Goal: Complete application form: Complete application form

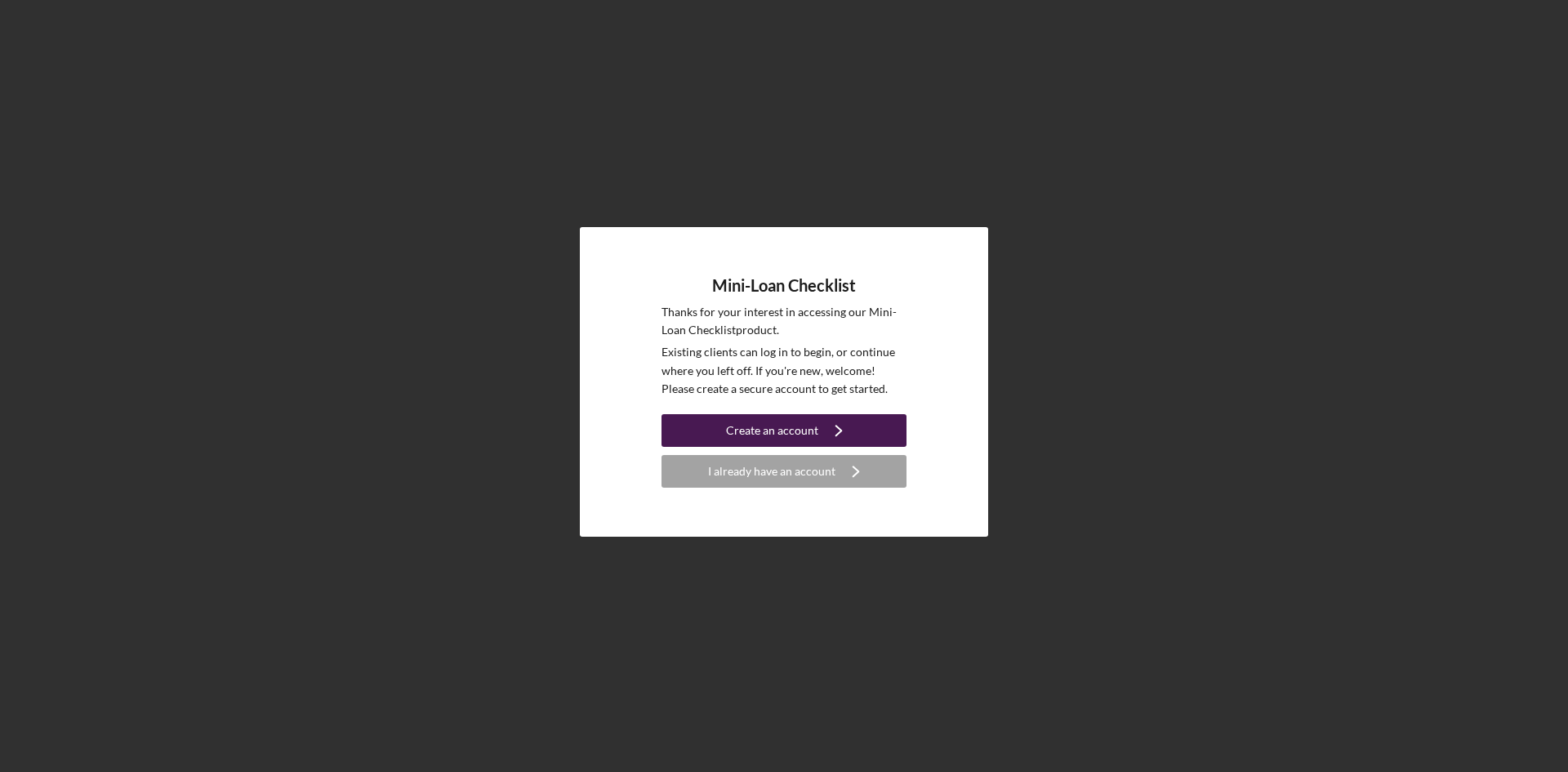
click at [786, 440] on div "Create an account" at bounding box center [772, 430] width 92 height 32
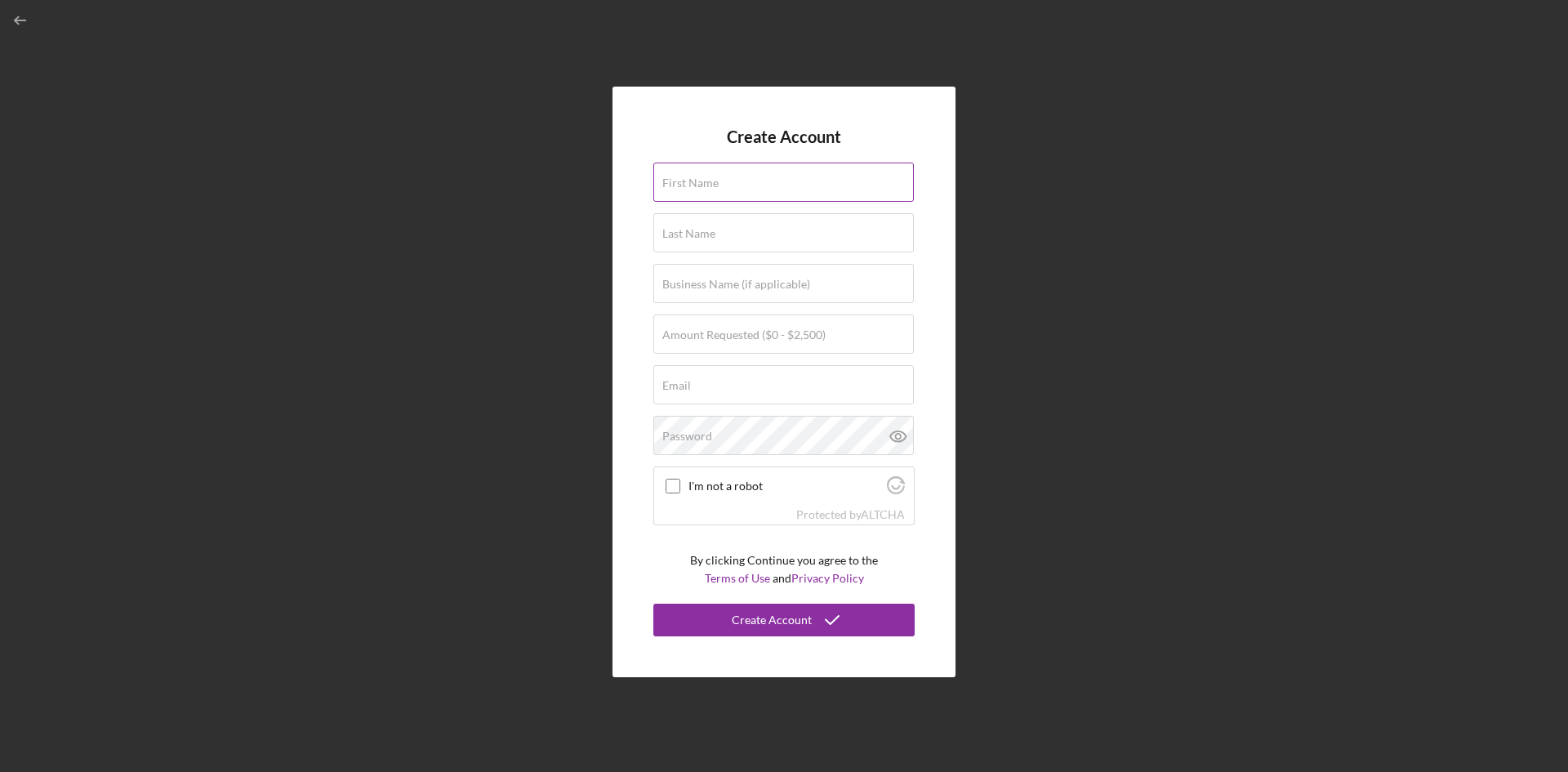
click at [687, 168] on div "First Name" at bounding box center [784, 183] width 262 height 41
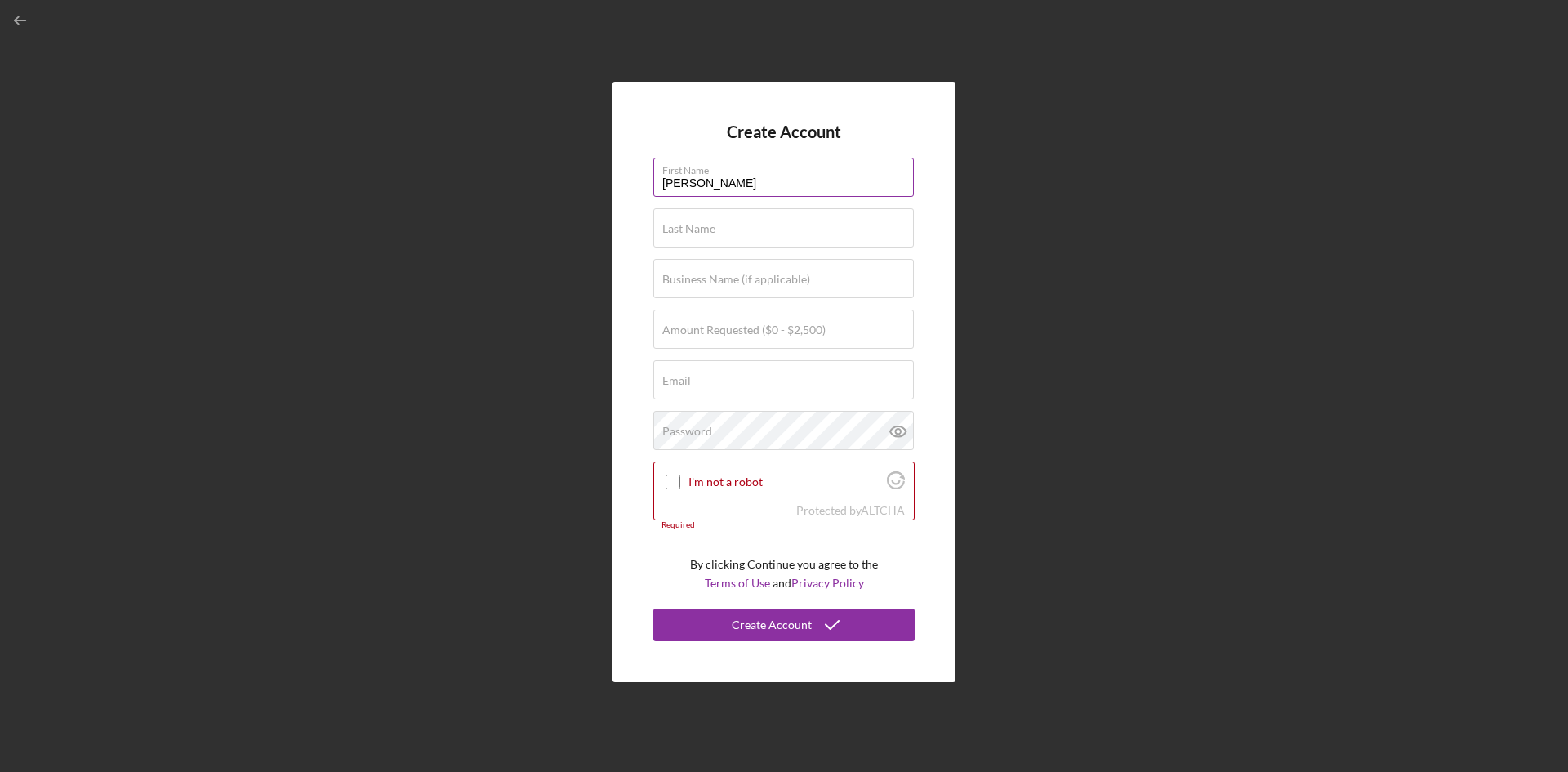
type input "[PERSON_NAME]"
click at [758, 326] on label "Amount Requested ($0 - $2,500)" at bounding box center [744, 330] width 164 height 13
click at [758, 326] on input "Amount Requested ($0 - $2,500)" at bounding box center [784, 329] width 261 height 39
type input "$1,000"
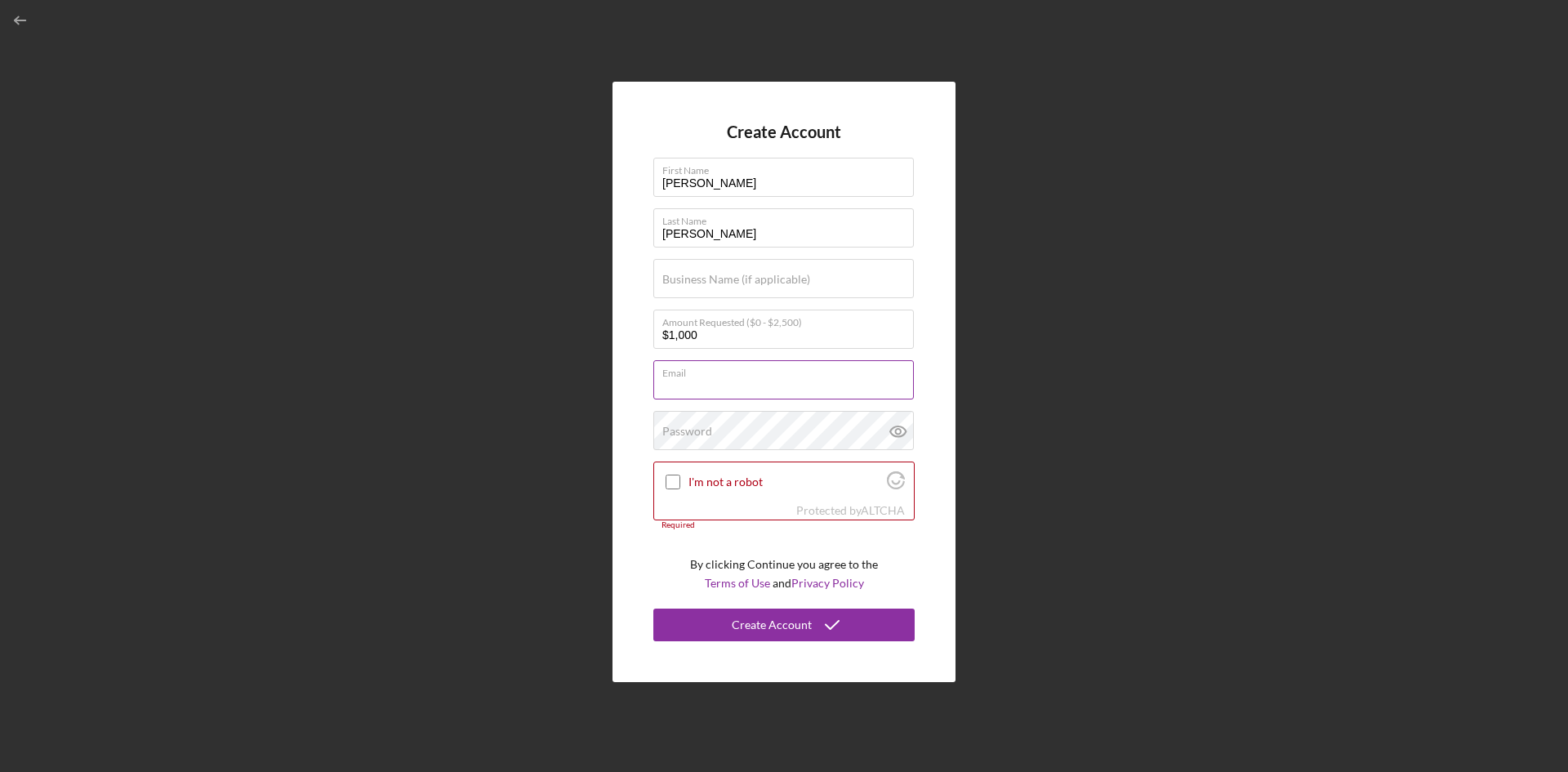
click at [765, 389] on input "Email" at bounding box center [784, 380] width 261 height 39
type input "[EMAIL_ADDRESS][DOMAIN_NAME]"
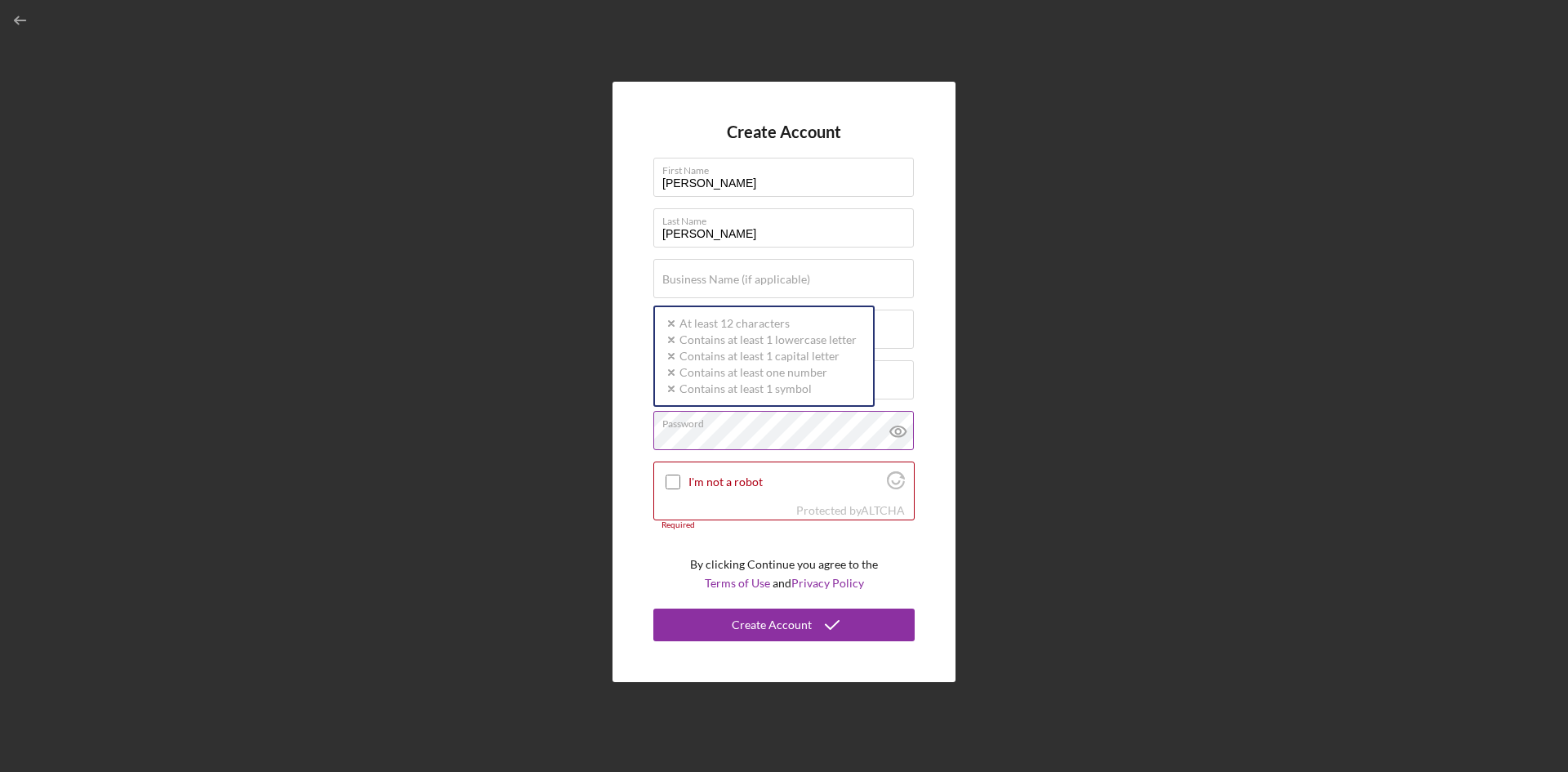
click at [891, 432] on icon at bounding box center [898, 431] width 15 height 10
click at [771, 481] on label "I'm not a robot" at bounding box center [785, 481] width 193 height 13
click at [680, 481] on input "I'm not a robot" at bounding box center [672, 481] width 14 height 14
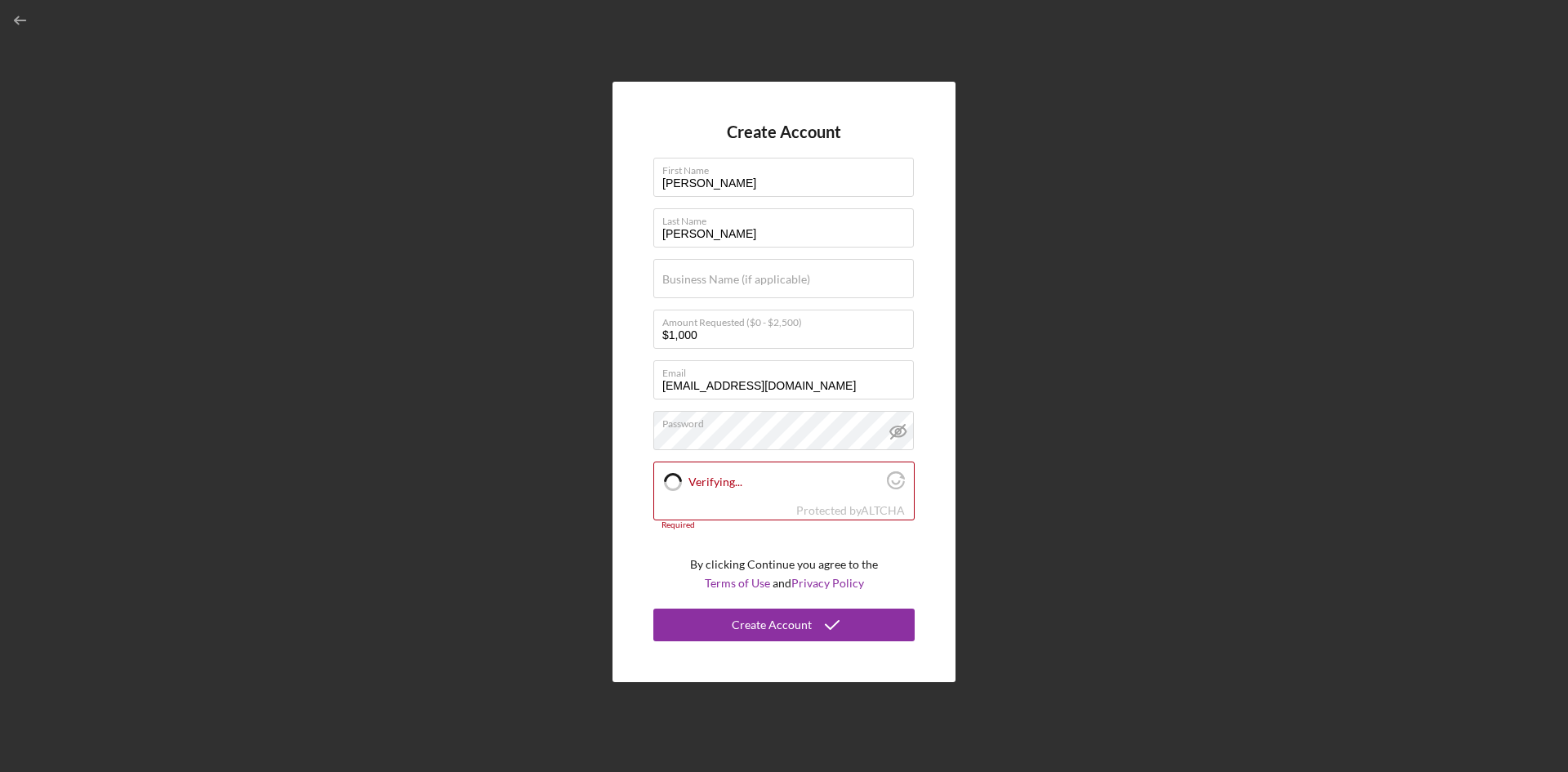
checkbox input "true"
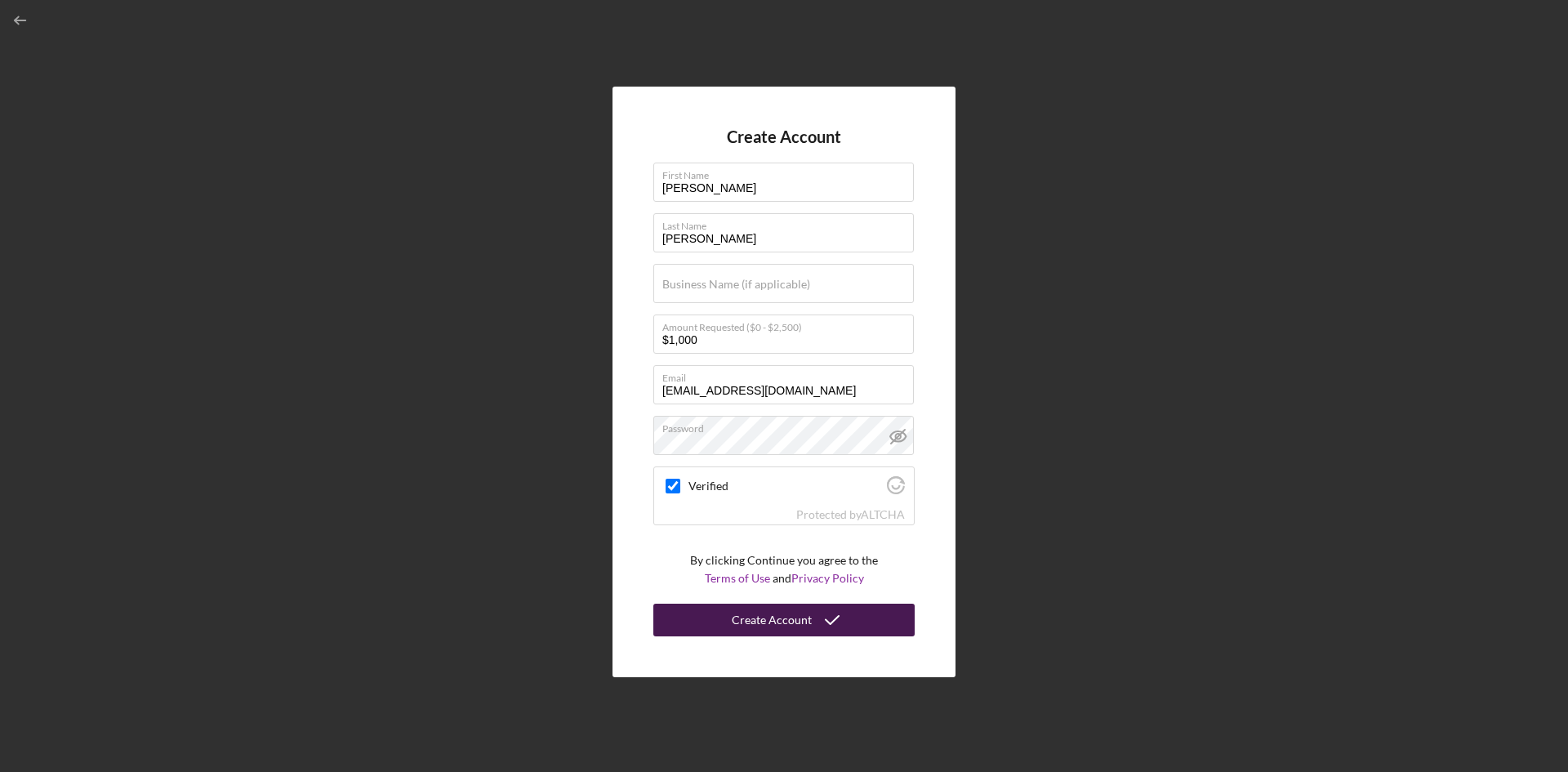
click at [810, 623] on button "Create Account" at bounding box center [784, 619] width 262 height 32
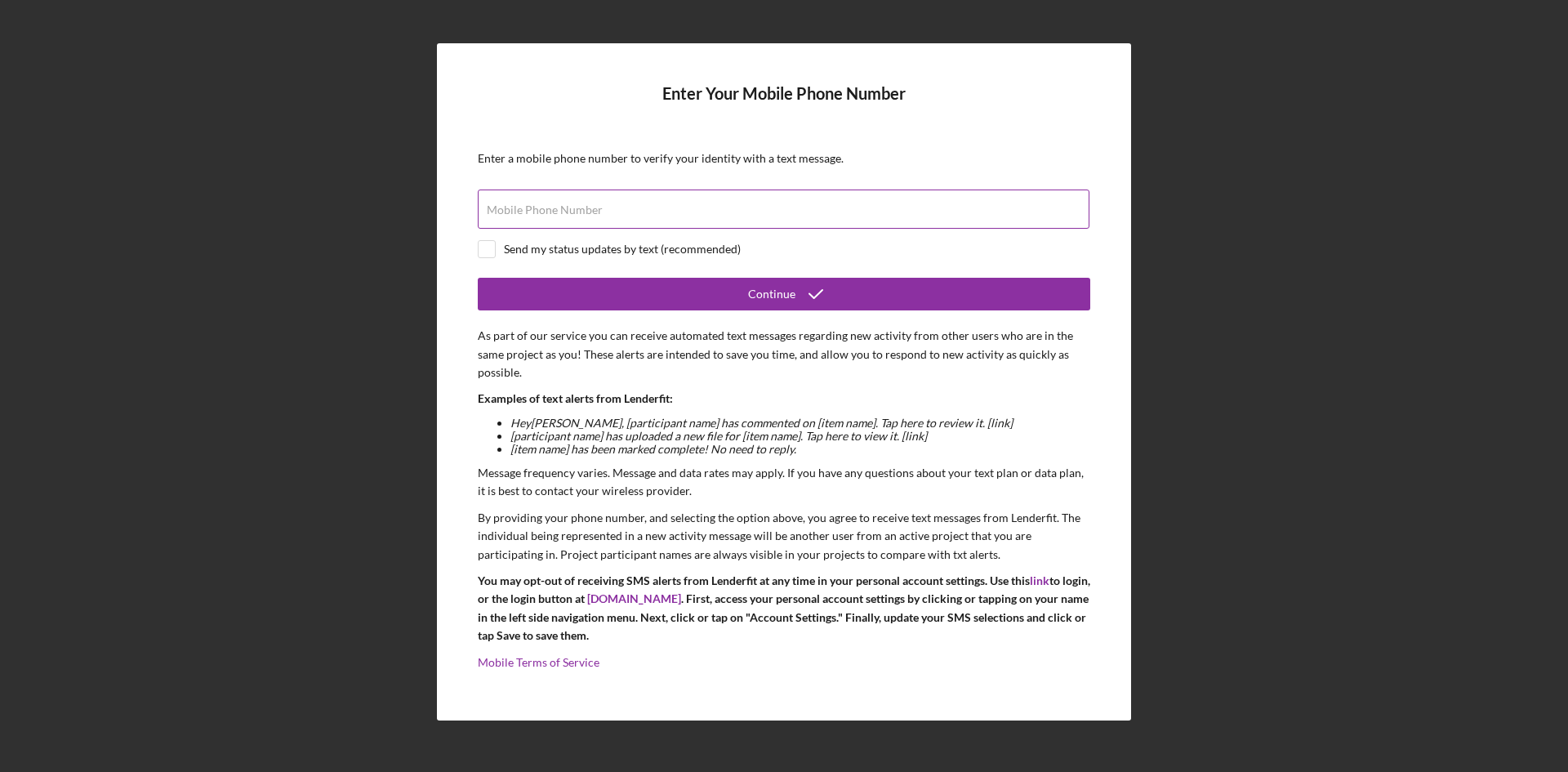
click at [509, 216] on label "Mobile Phone Number" at bounding box center [545, 210] width 116 height 13
click at [509, 216] on input "Mobile Phone Number" at bounding box center [784, 209] width 612 height 39
type input "[PHONE_NUMBER]"
click at [662, 247] on div "Send my status updates by text (recommended)" at bounding box center [622, 249] width 237 height 13
checkbox input "true"
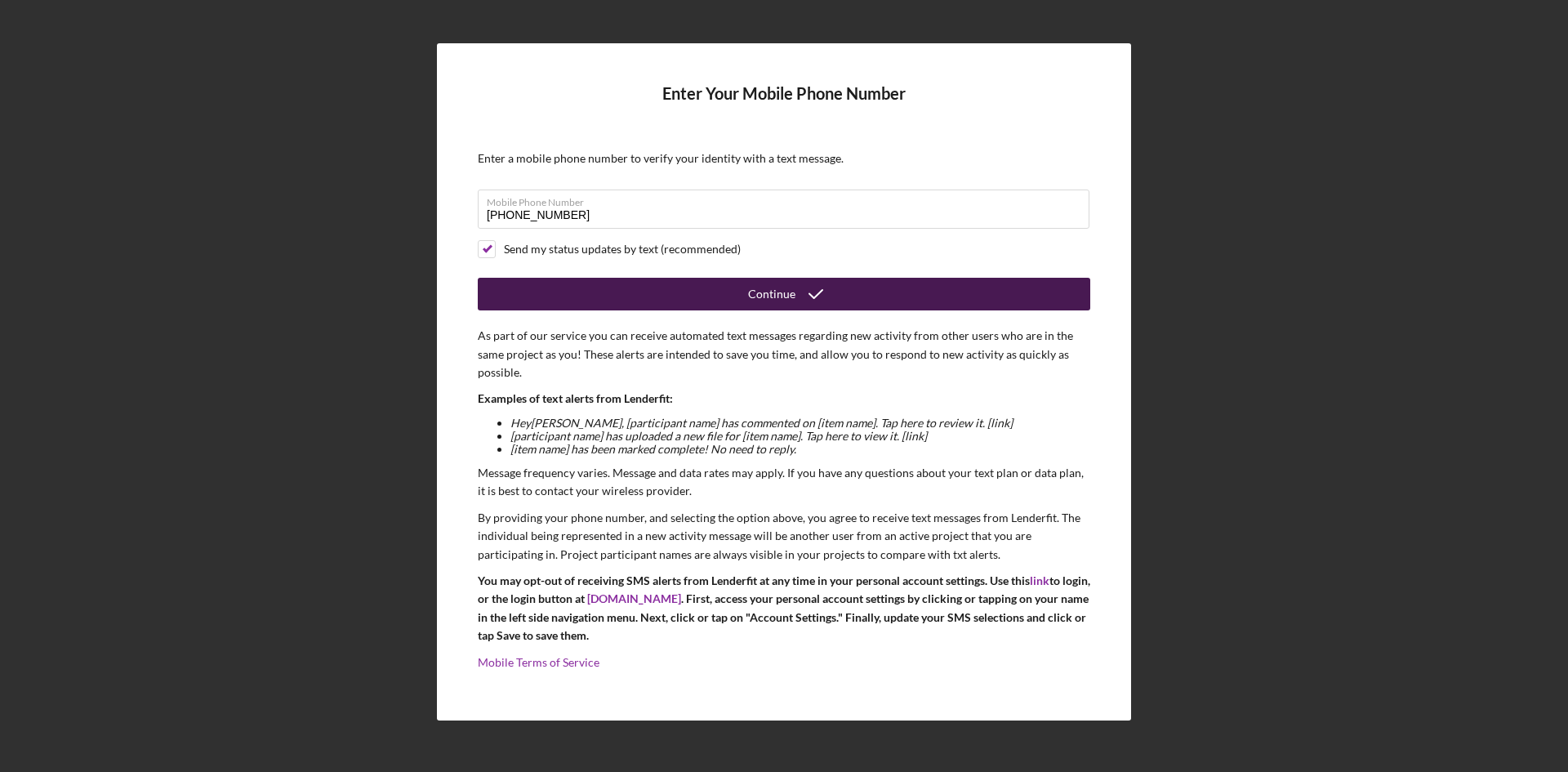
click at [833, 296] on icon "submit" at bounding box center [816, 294] width 41 height 41
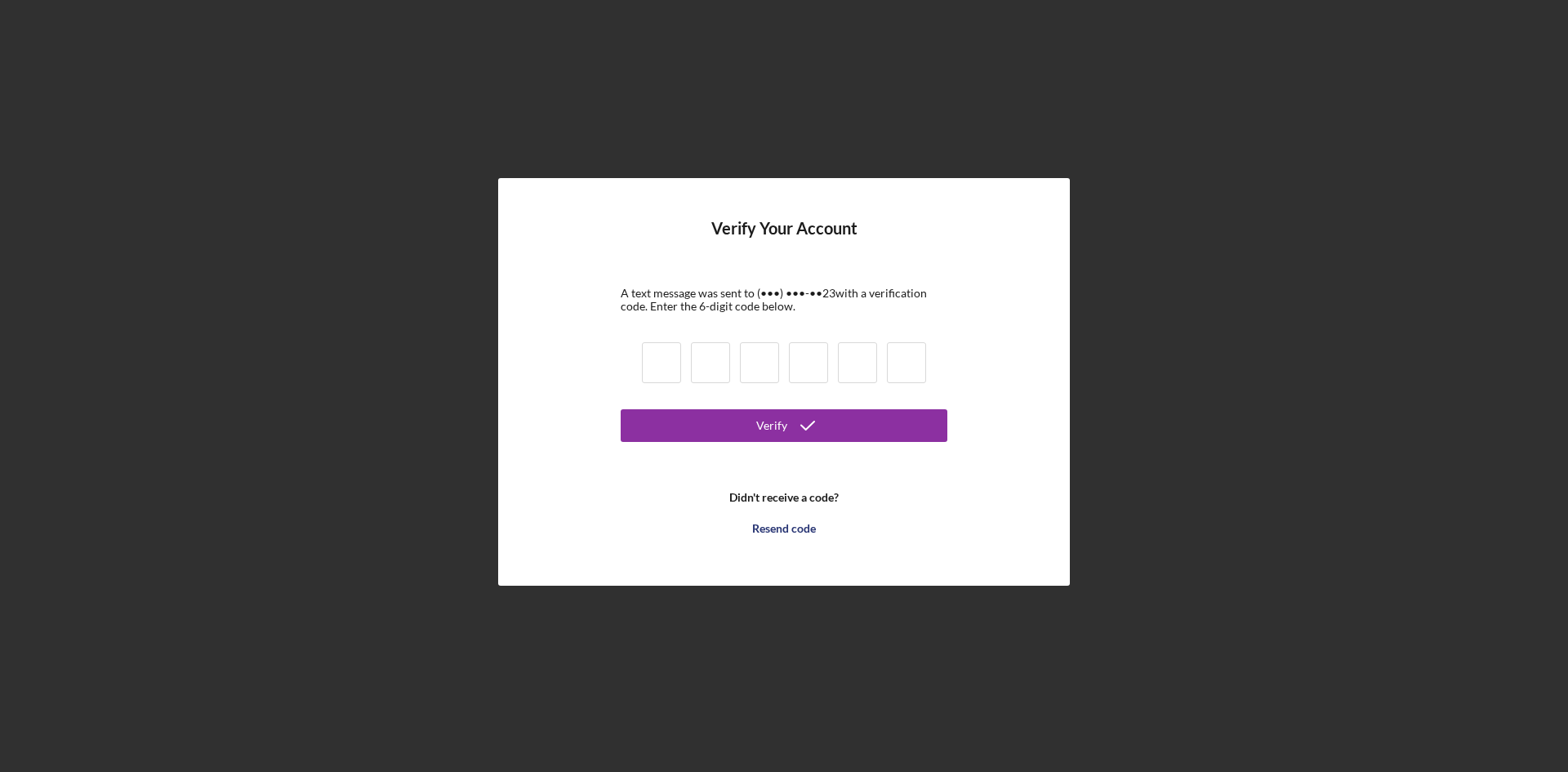
click at [650, 366] on input at bounding box center [661, 363] width 39 height 41
type input "8"
type input "0"
type input "8"
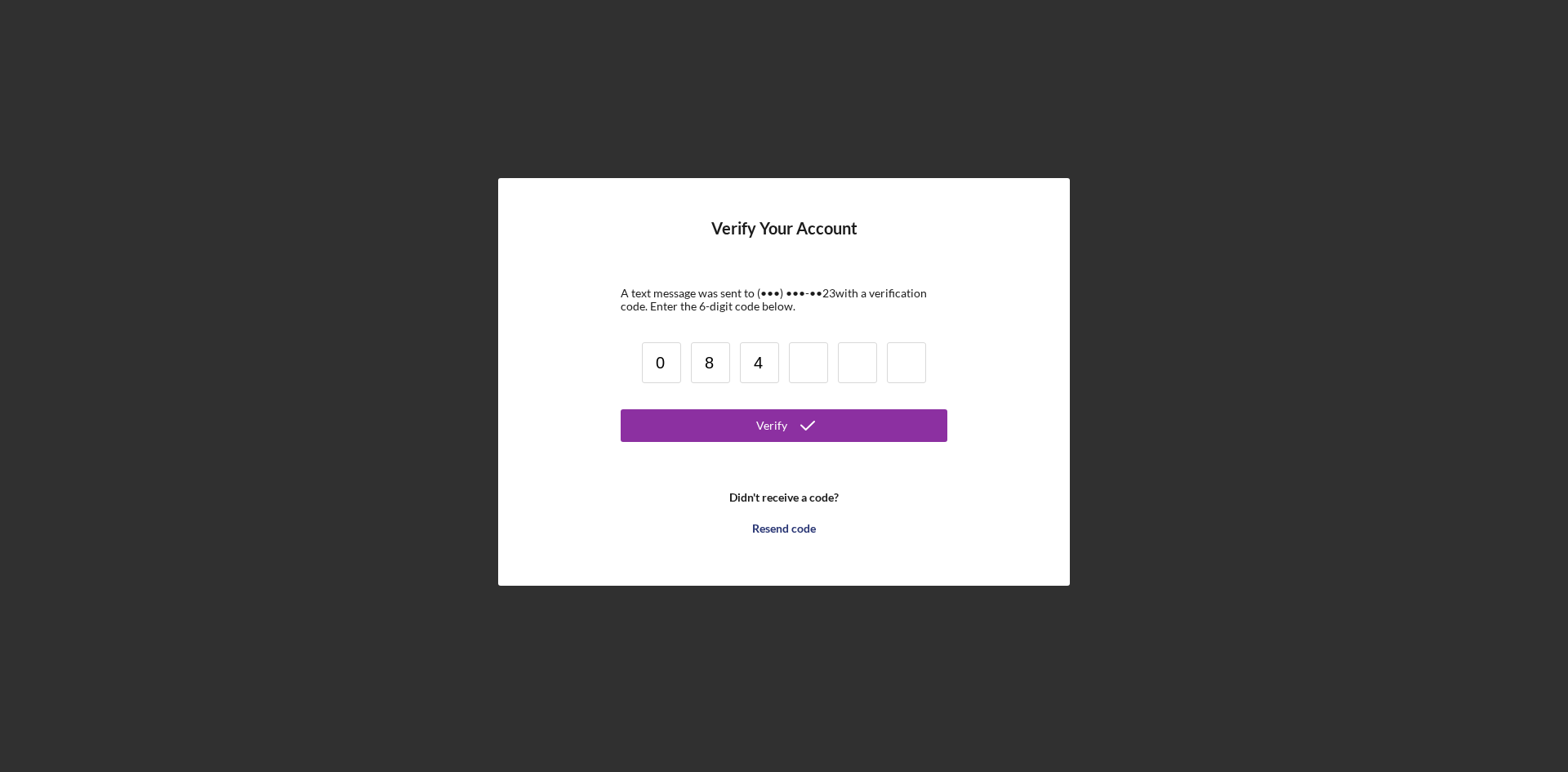
type input "4"
type input "8"
type input "0"
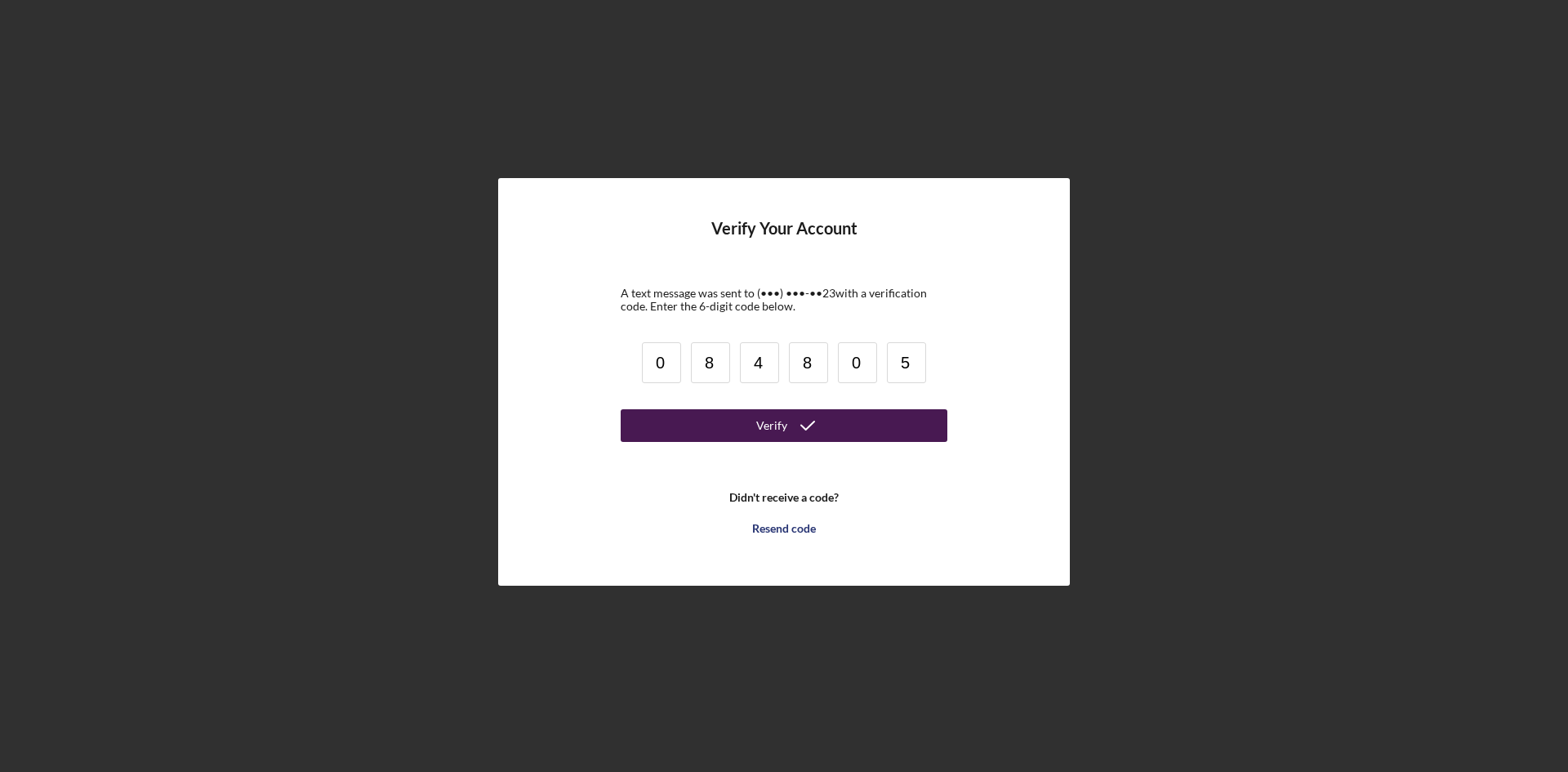
type input "5"
click at [729, 429] on button "Verify" at bounding box center [783, 425] width 326 height 32
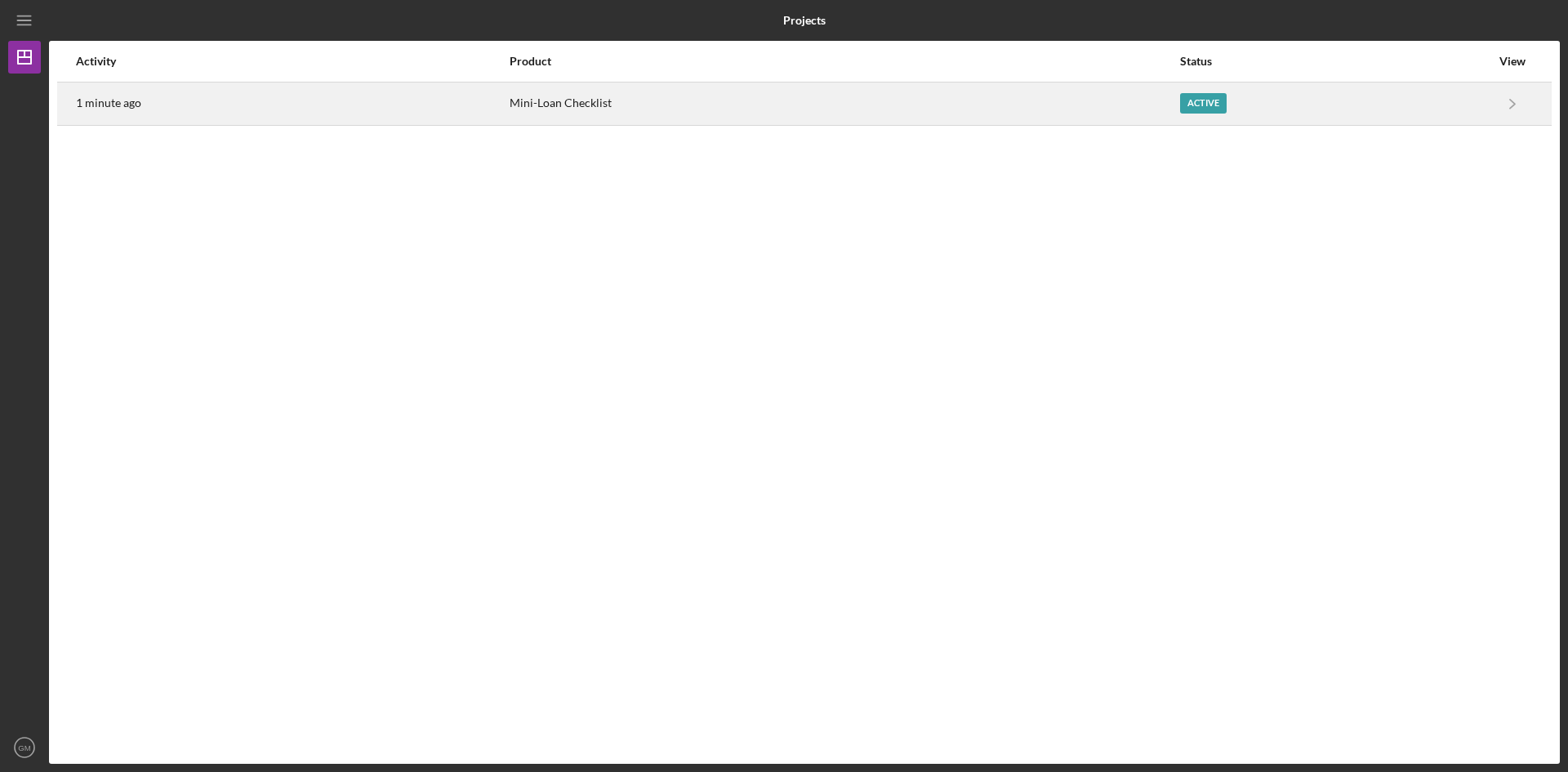
click at [1208, 97] on div "Active" at bounding box center [1203, 103] width 47 height 20
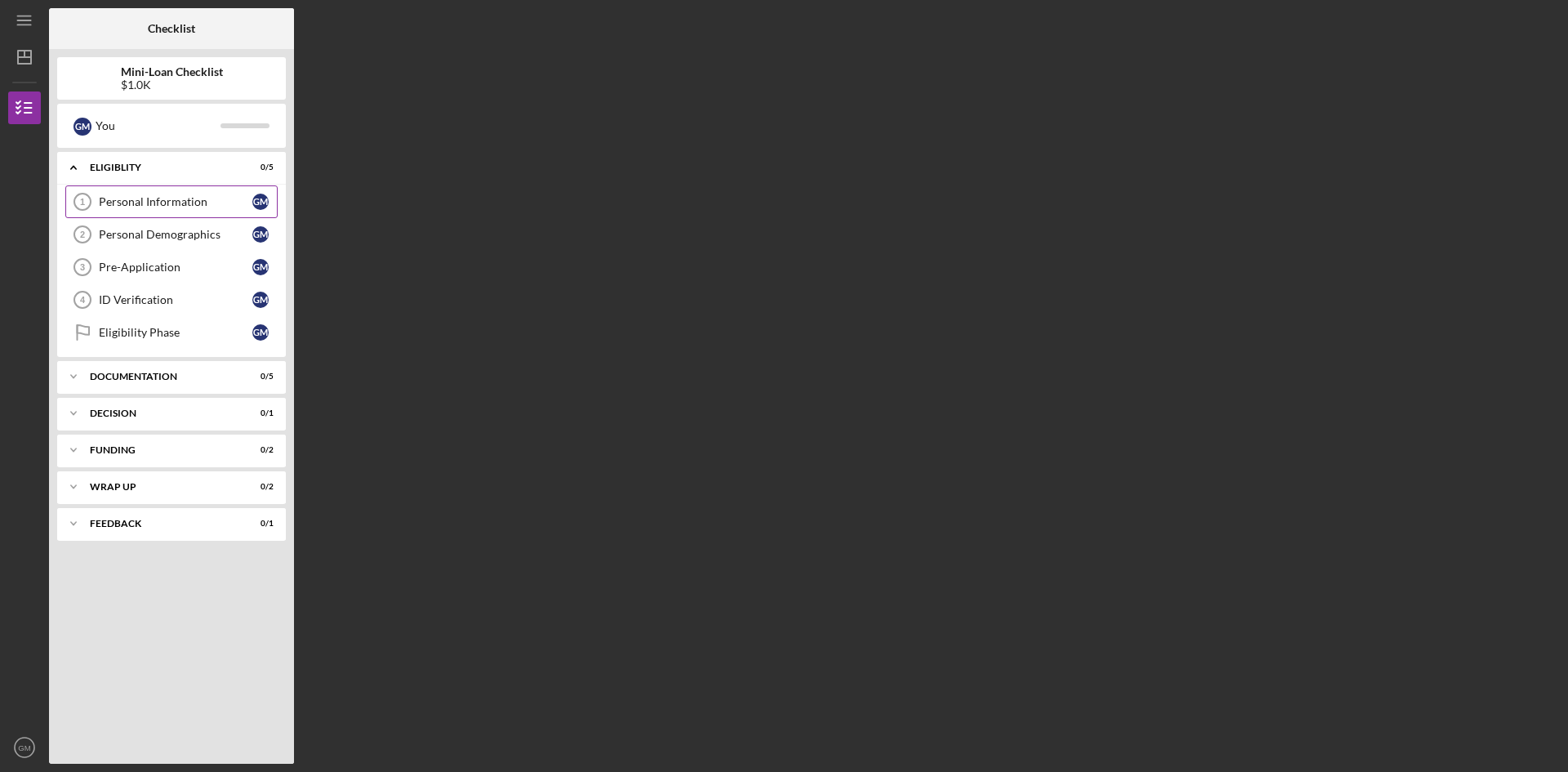
click at [208, 206] on div "Personal Information" at bounding box center [176, 201] width 153 height 13
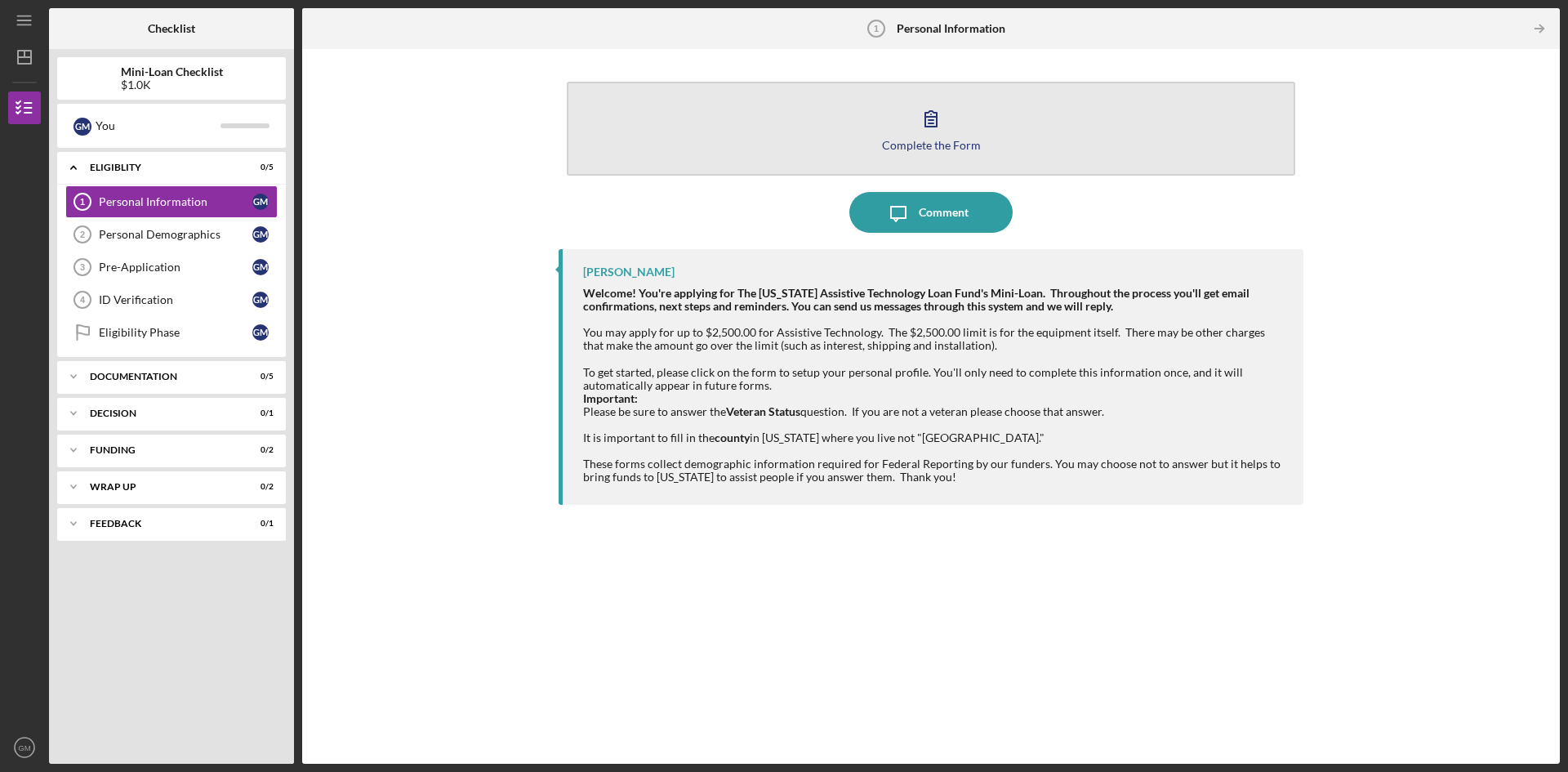
click at [946, 106] on icon "button" at bounding box center [931, 118] width 41 height 41
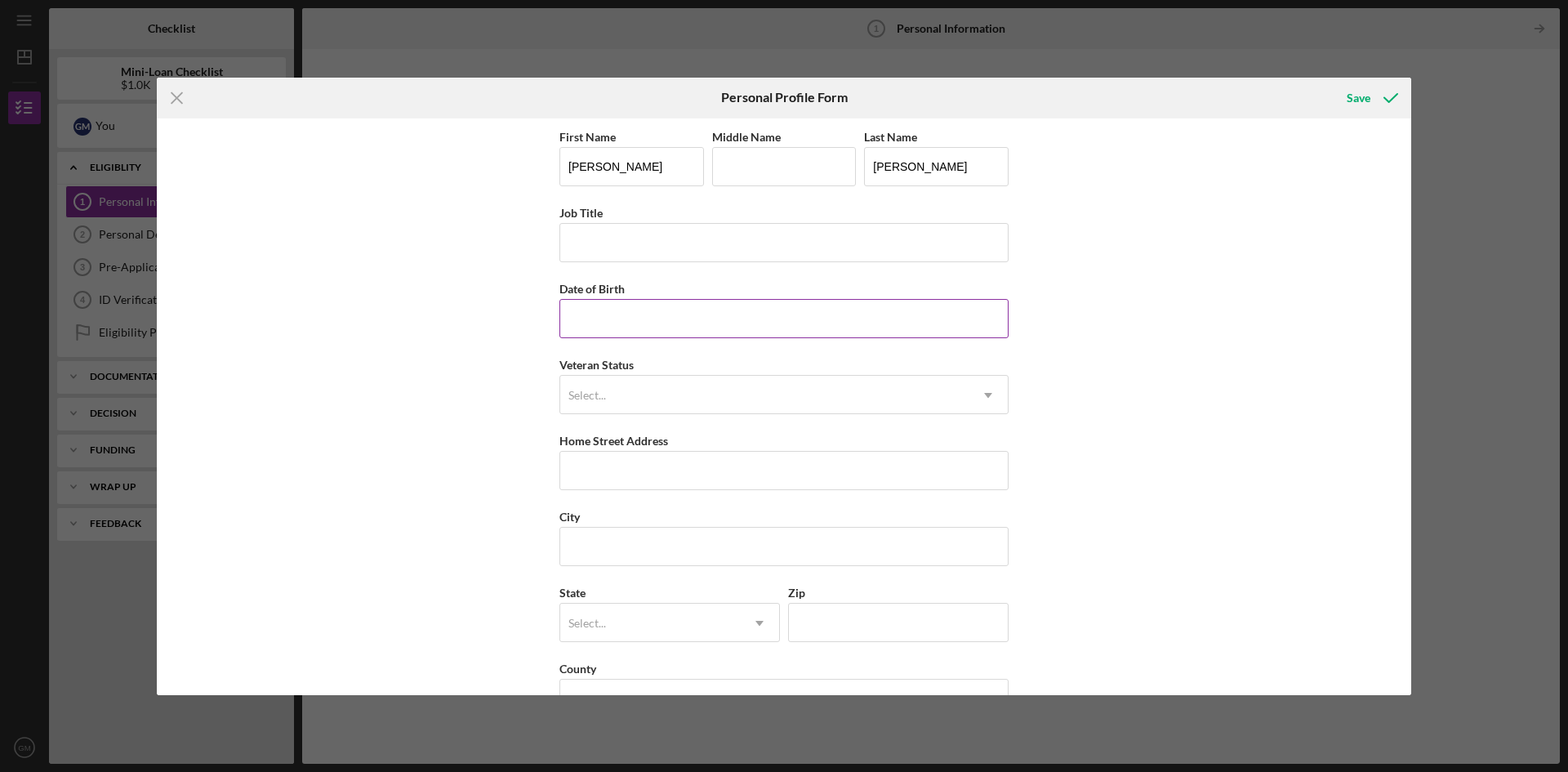
click at [625, 326] on input "Date of Birth" at bounding box center [784, 319] width 449 height 39
type input "[DATE]"
click at [503, 433] on div "First Name [PERSON_NAME] Middle Name Last Name [PERSON_NAME] Job Title Date of …" at bounding box center [784, 406] width 1254 height 577
click at [583, 384] on div "Select..." at bounding box center [764, 395] width 408 height 37
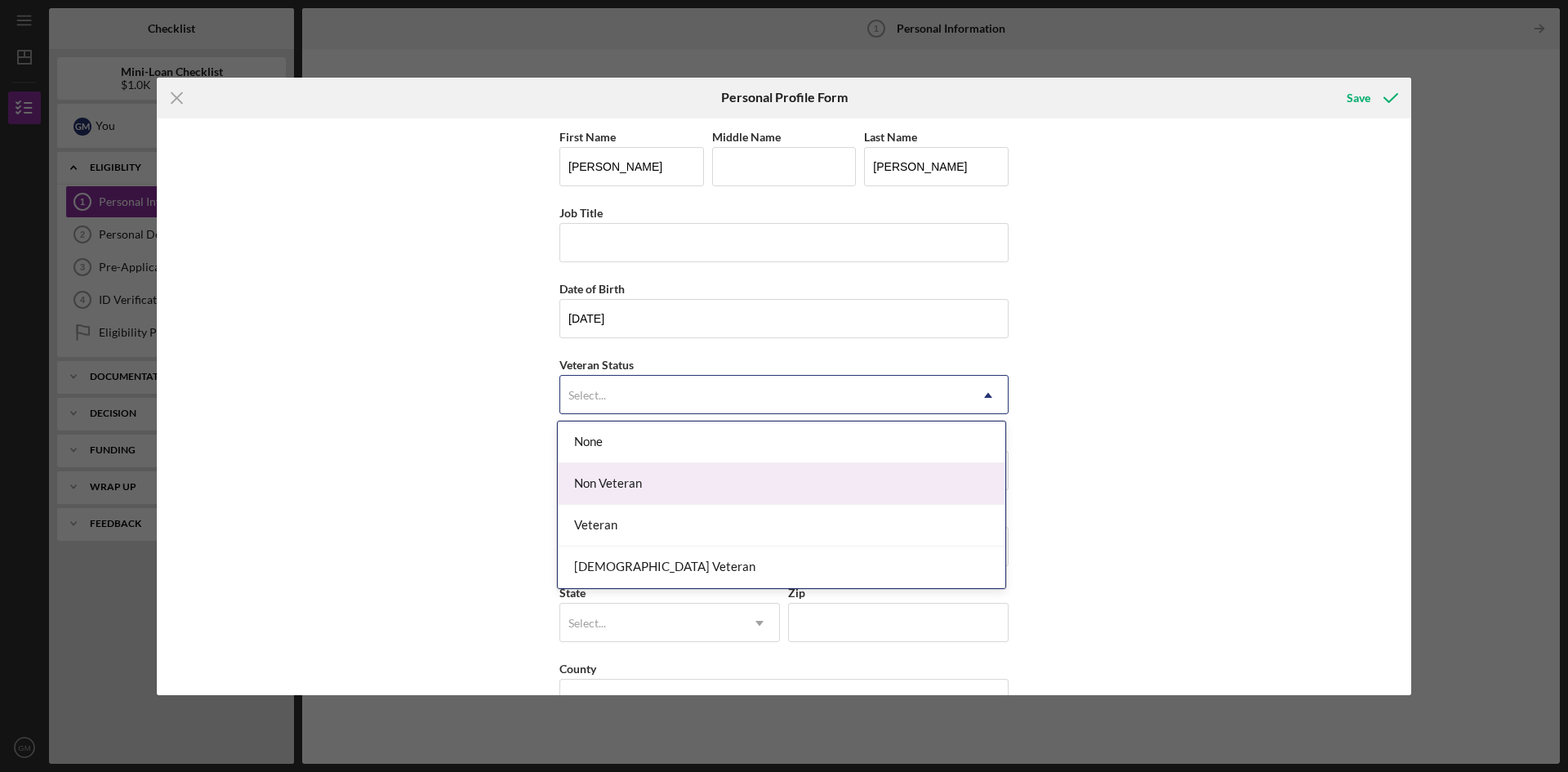
click at [652, 478] on div "Non Veteran" at bounding box center [781, 483] width 447 height 42
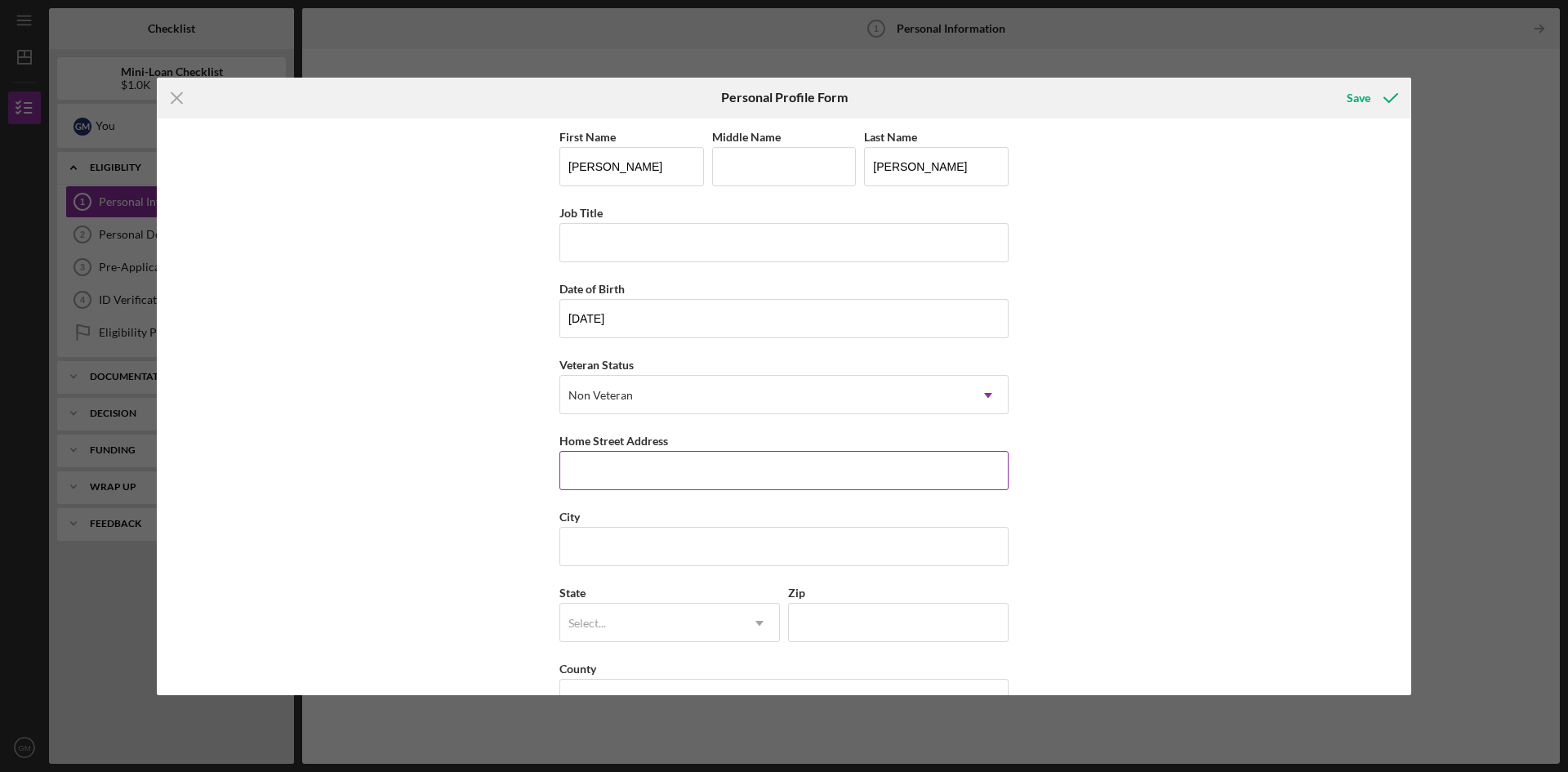
click at [629, 481] on input "Home Street Address" at bounding box center [784, 470] width 449 height 39
type input "[STREET_ADDRESS][PERSON_NAME]"
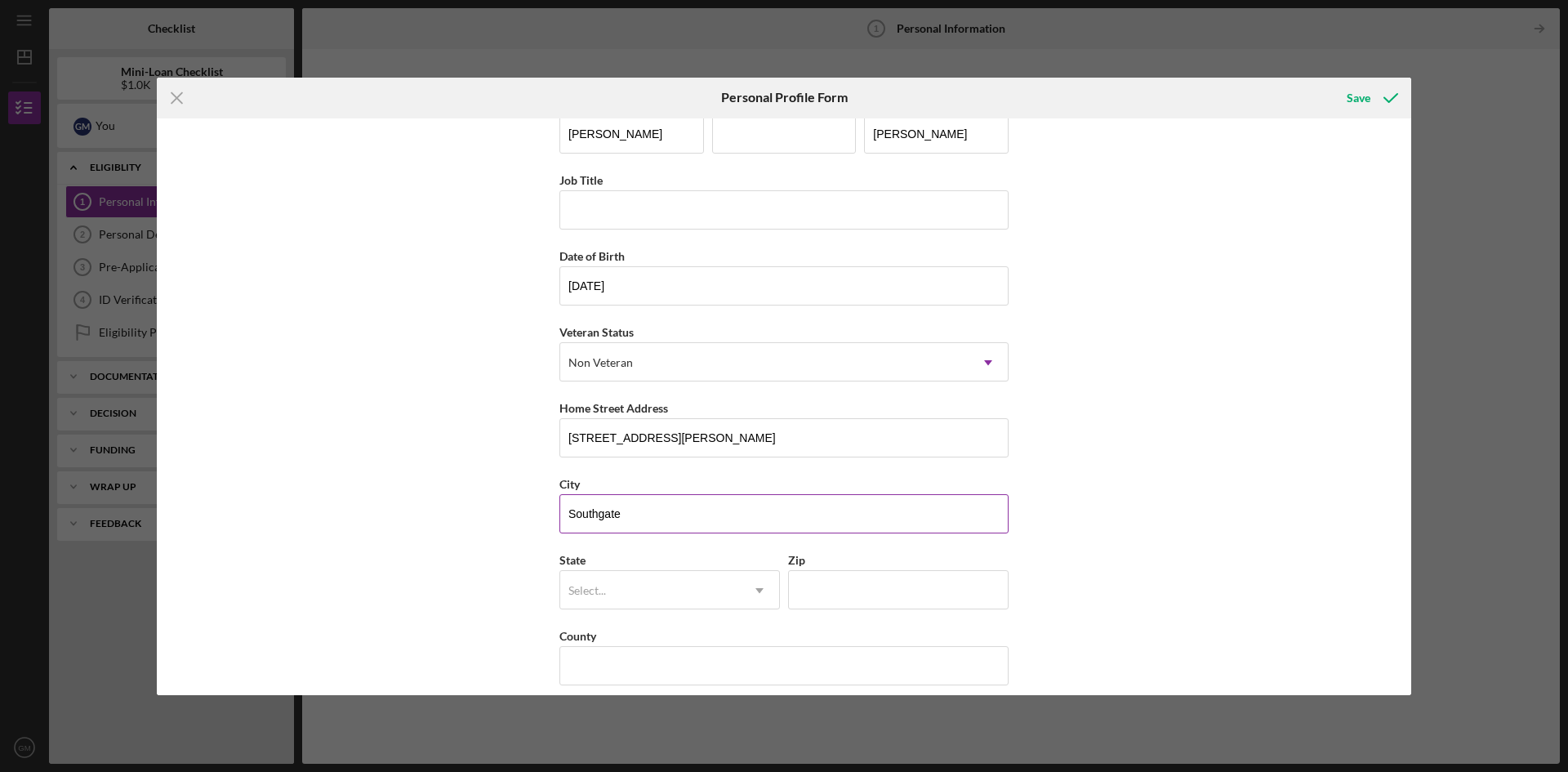
scroll to position [48, 0]
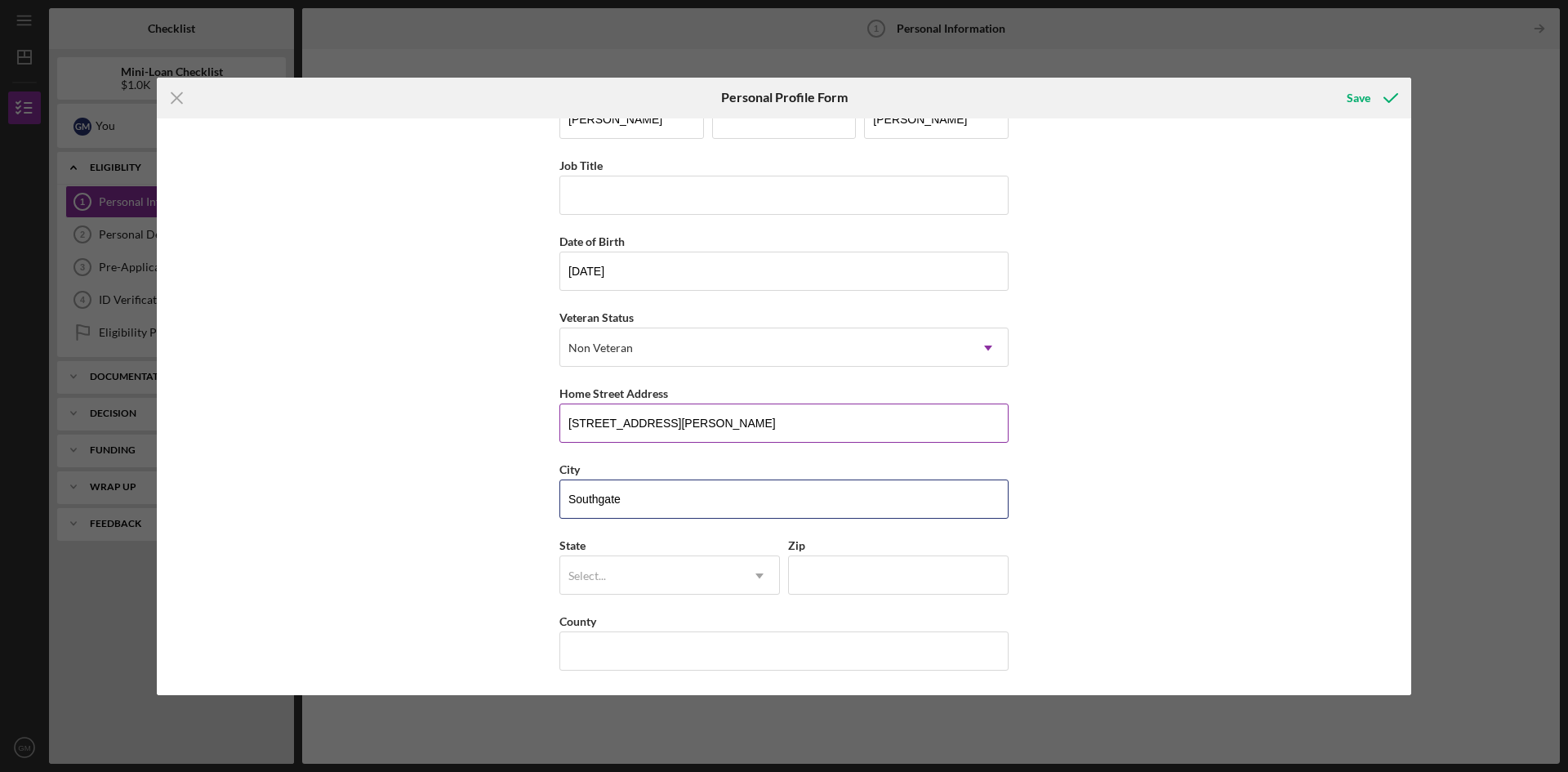
type input "Southgate"
click at [757, 423] on input "[STREET_ADDRESS][PERSON_NAME]" at bounding box center [784, 423] width 449 height 39
type input "[STREET_ADDRESS][PERSON_NAME]"
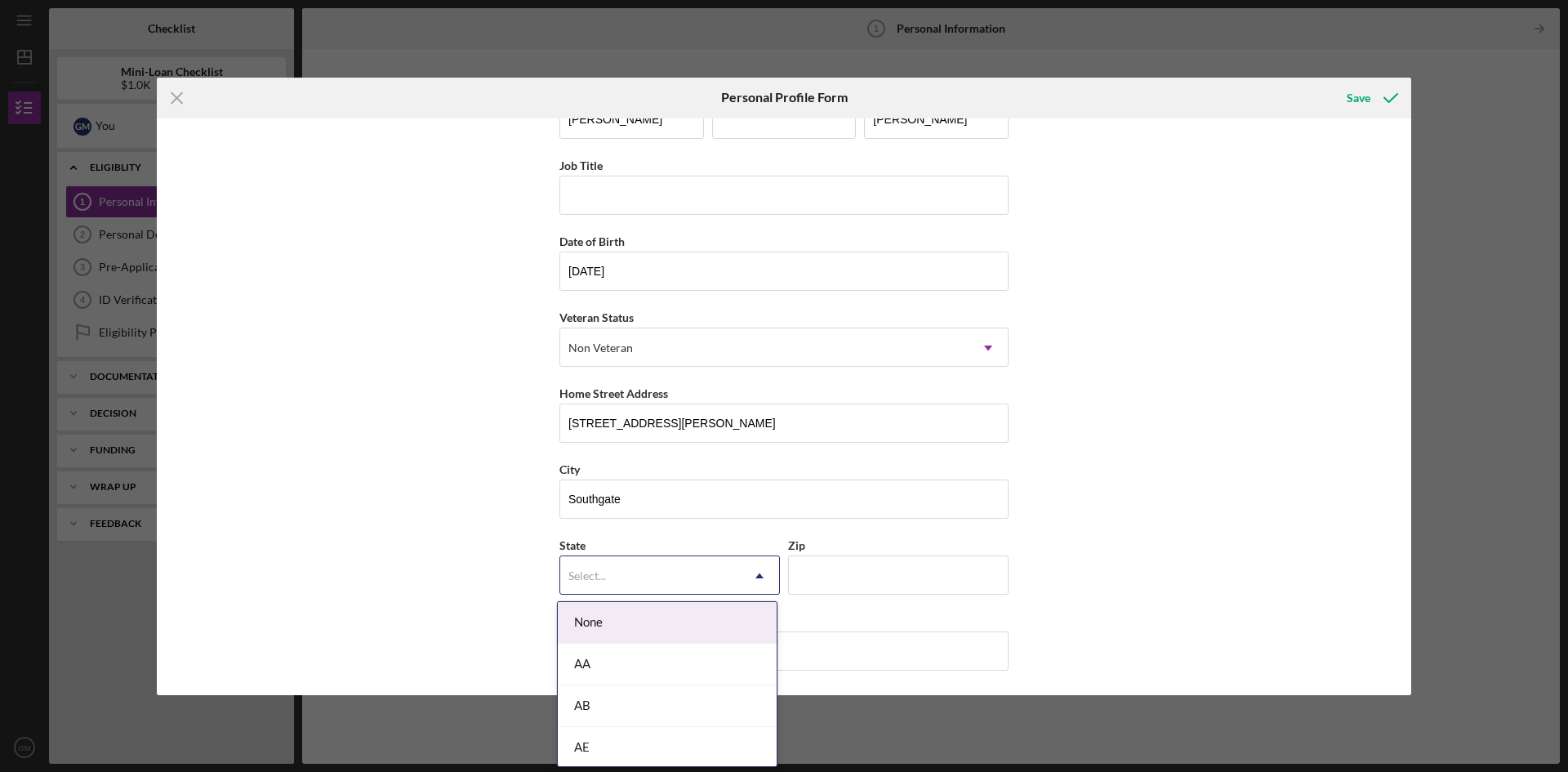
click at [616, 573] on div "Select..." at bounding box center [649, 576] width 180 height 37
type input "mi"
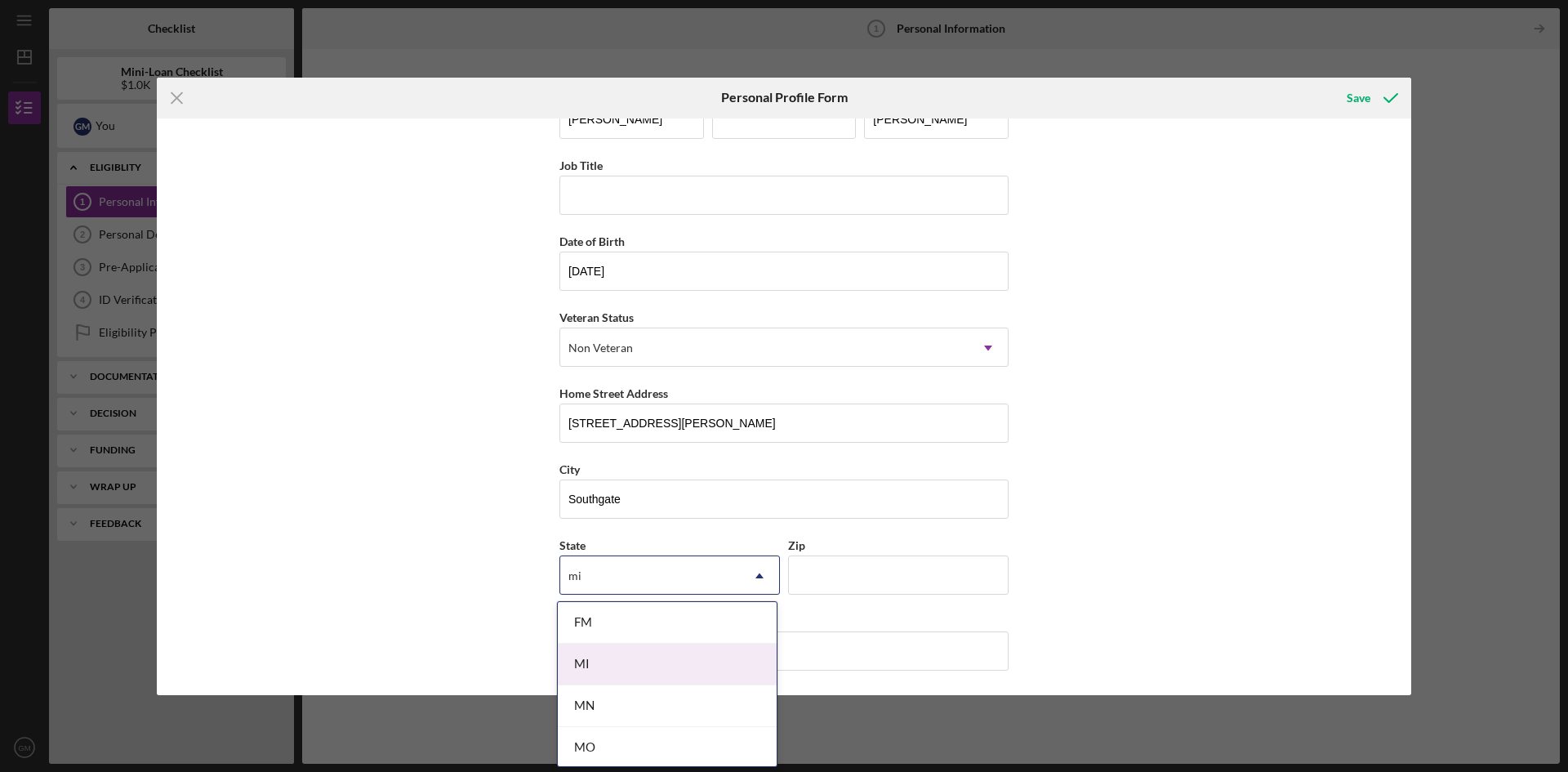
click at [596, 664] on div "MI" at bounding box center [667, 664] width 219 height 42
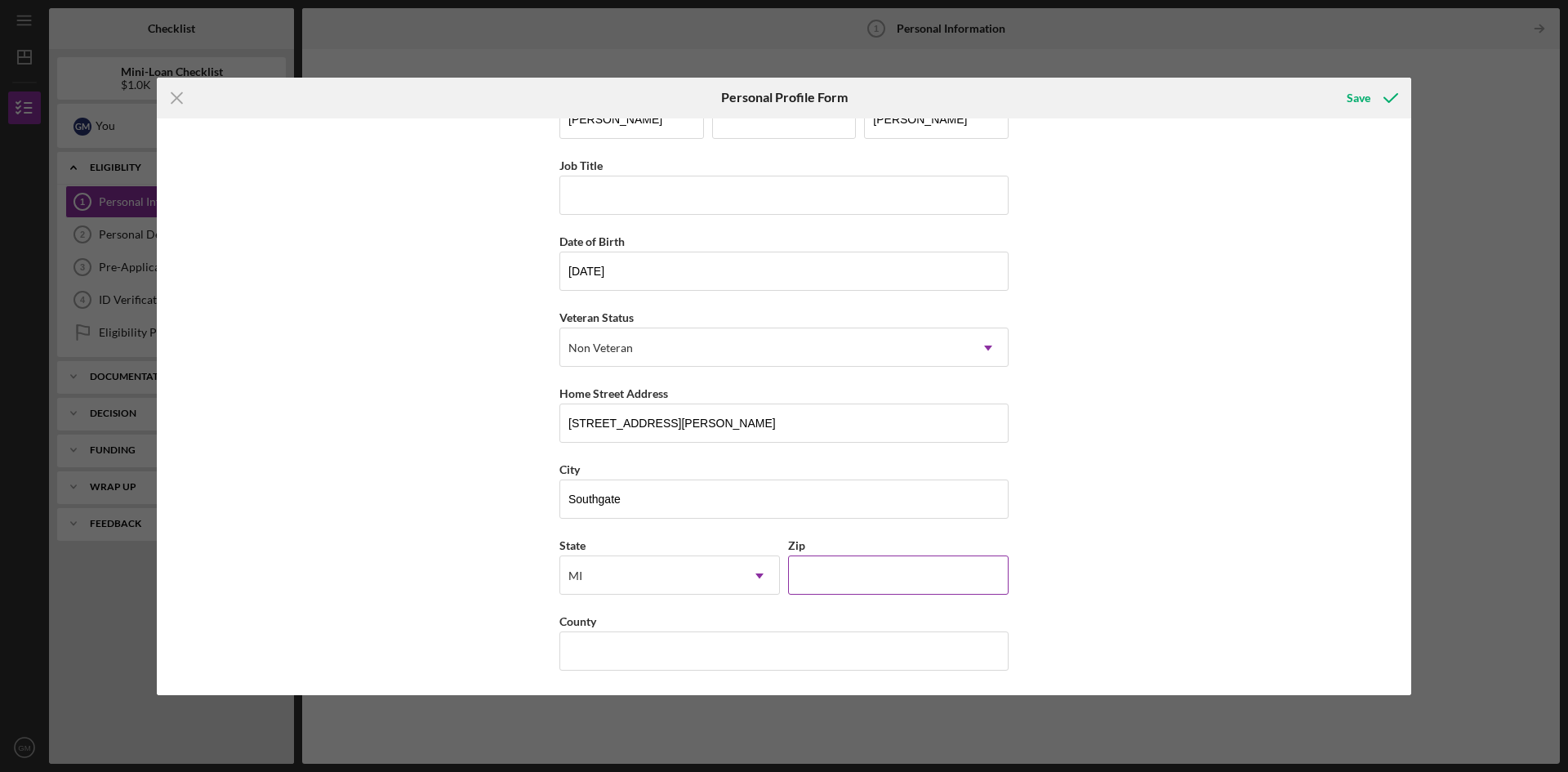
click at [929, 572] on input "Zip" at bounding box center [898, 575] width 221 height 39
type input "48195"
click at [666, 676] on div "First Name [PERSON_NAME] Middle Name Last Name [PERSON_NAME] Job Title Date of …" at bounding box center [784, 383] width 449 height 608
click at [643, 654] on input "County" at bounding box center [784, 651] width 449 height 39
type input "U"
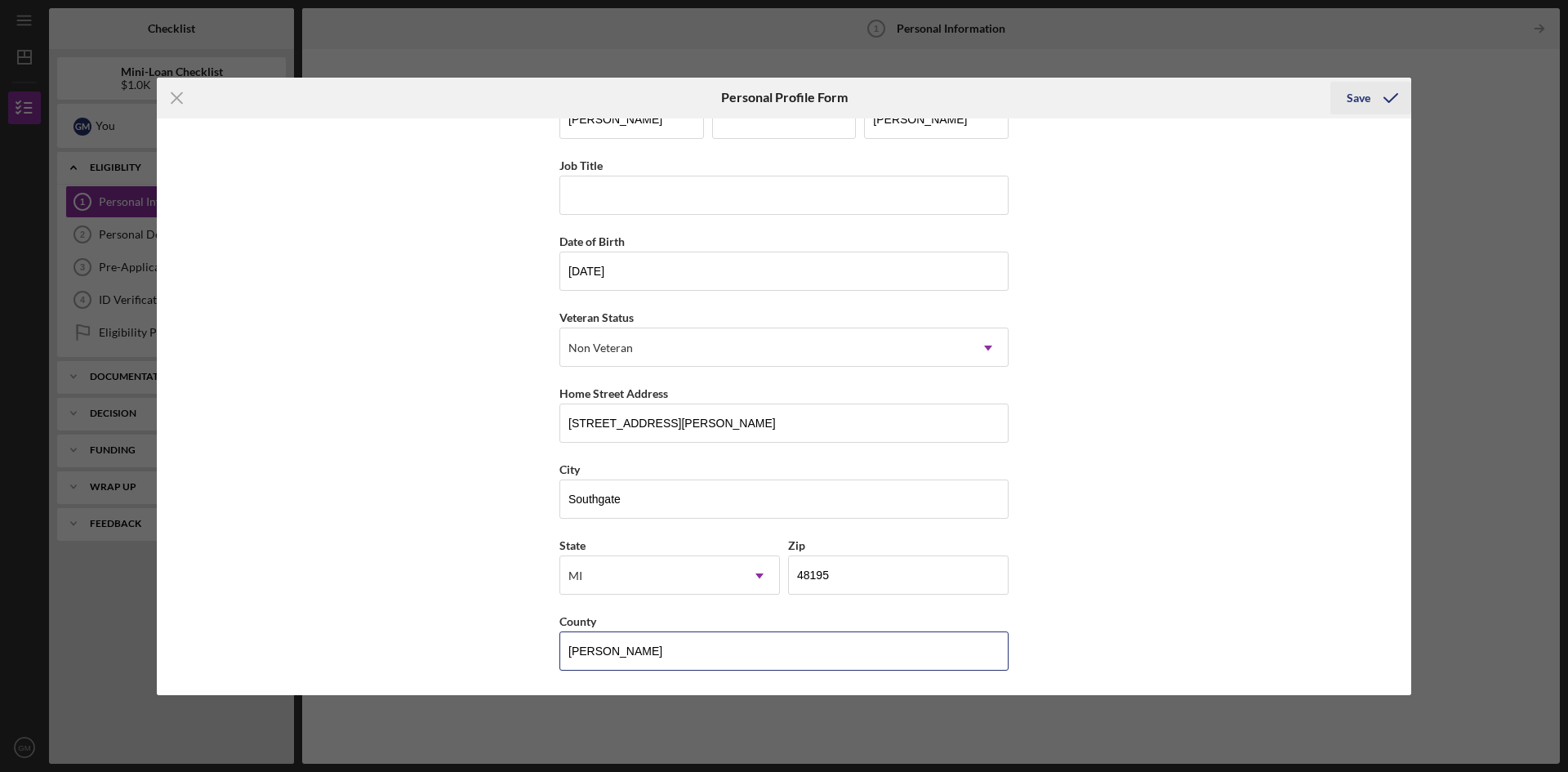
type input "[PERSON_NAME]"
click at [1364, 93] on div "Save" at bounding box center [1358, 98] width 24 height 32
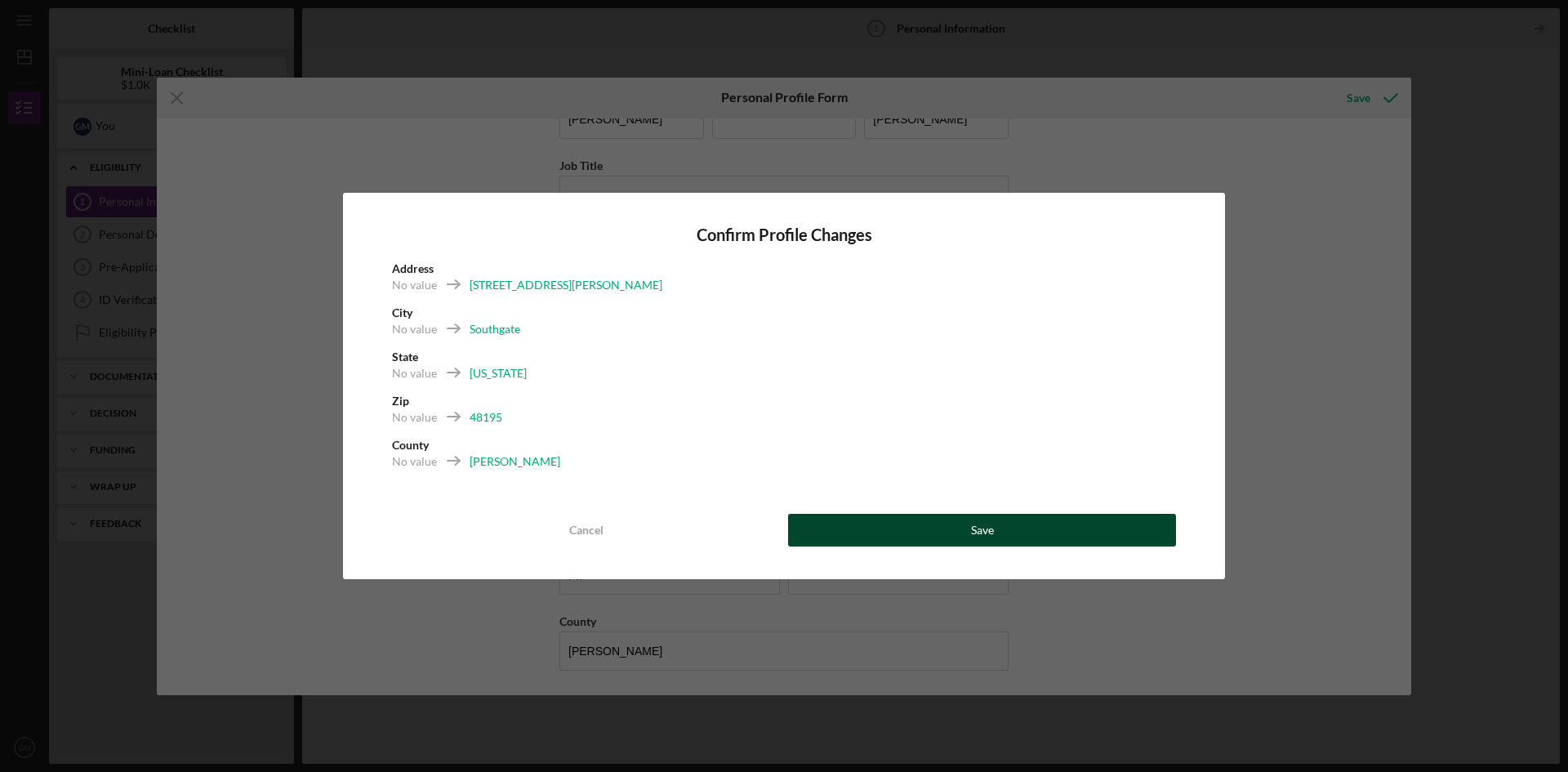
click at [931, 527] on button "Save" at bounding box center [982, 530] width 388 height 32
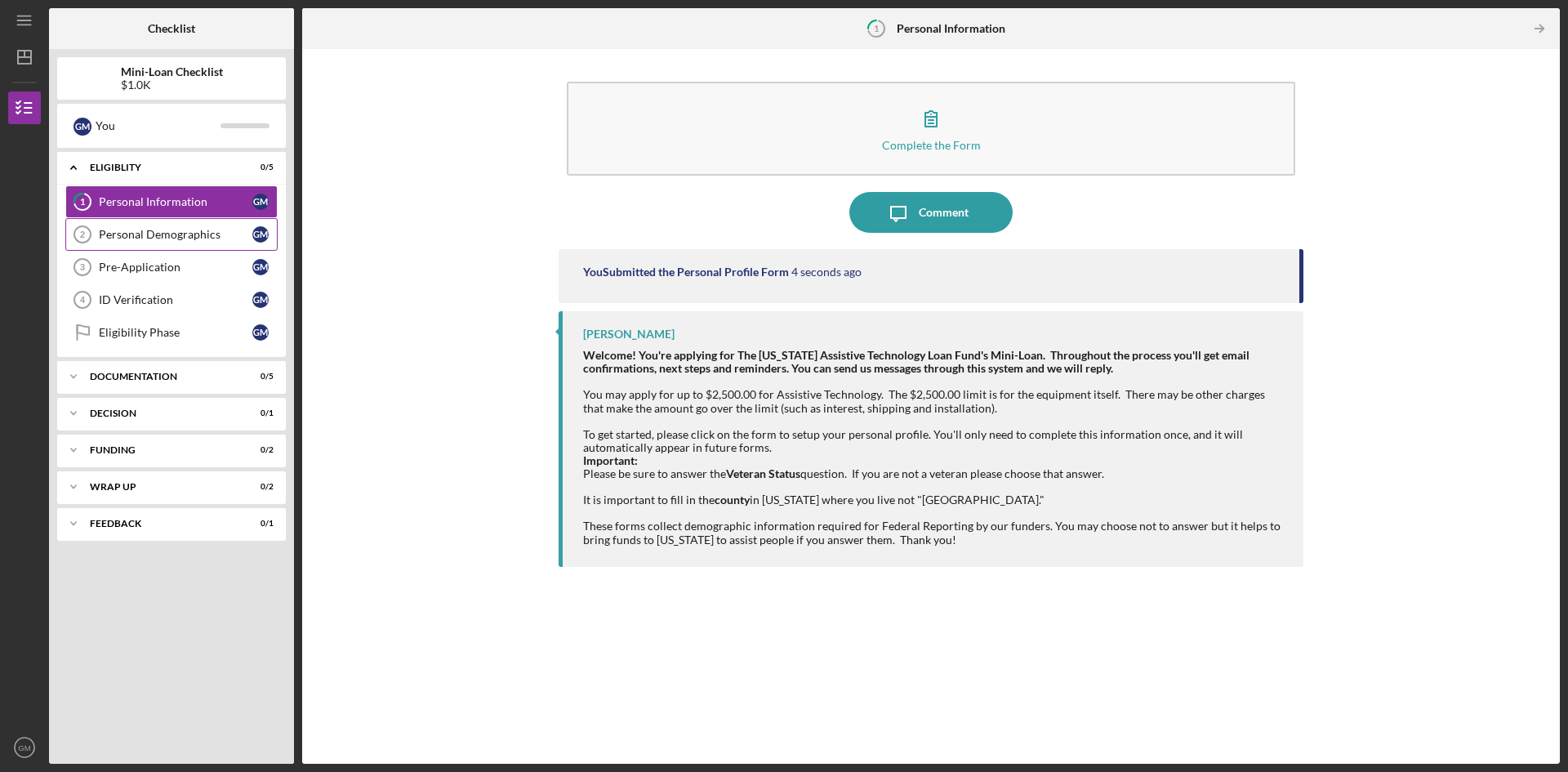
click at [199, 232] on div "Personal Demographics" at bounding box center [176, 233] width 153 height 13
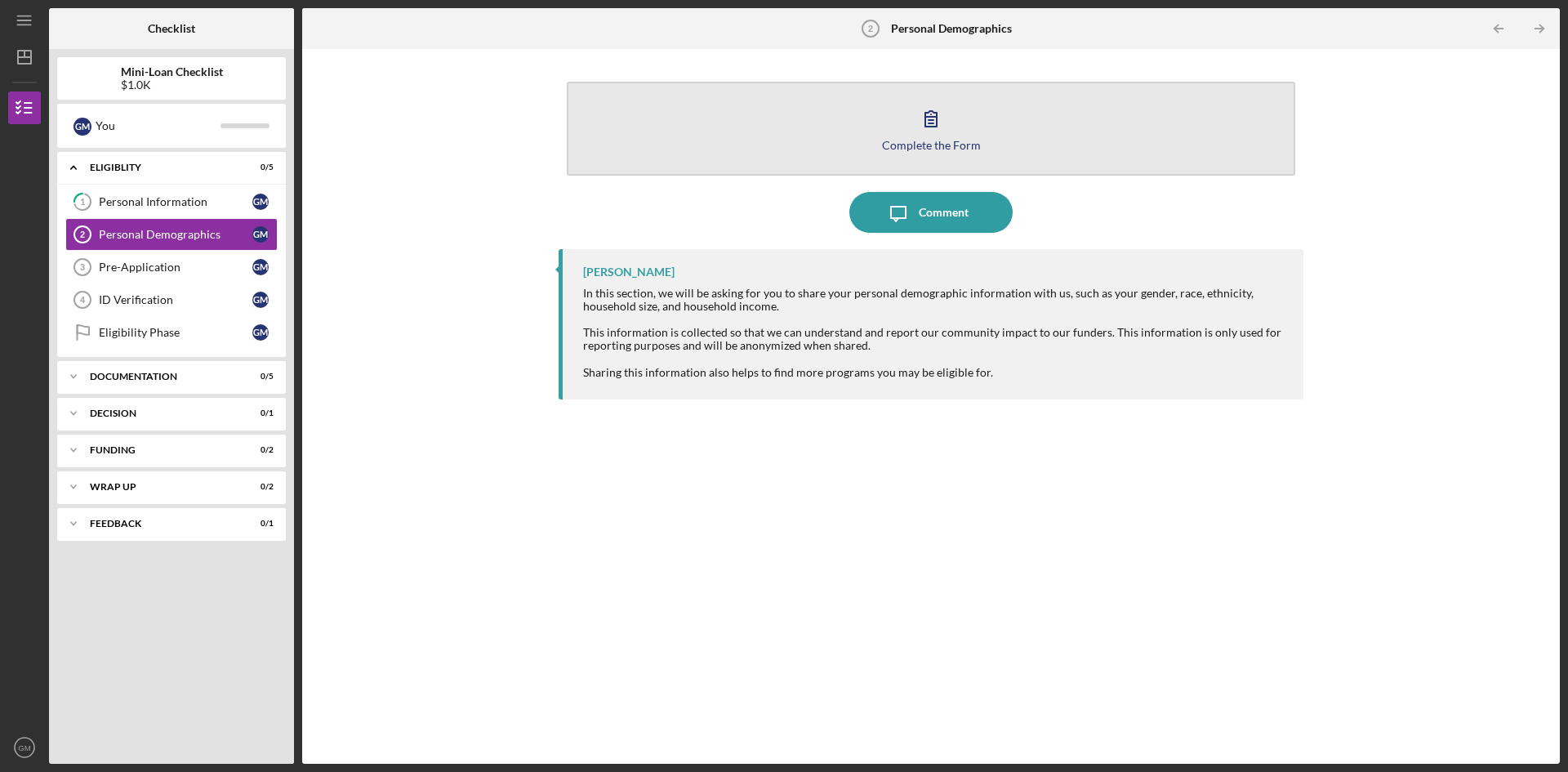
click at [917, 154] on button "Complete the Form Form" at bounding box center [931, 129] width 729 height 94
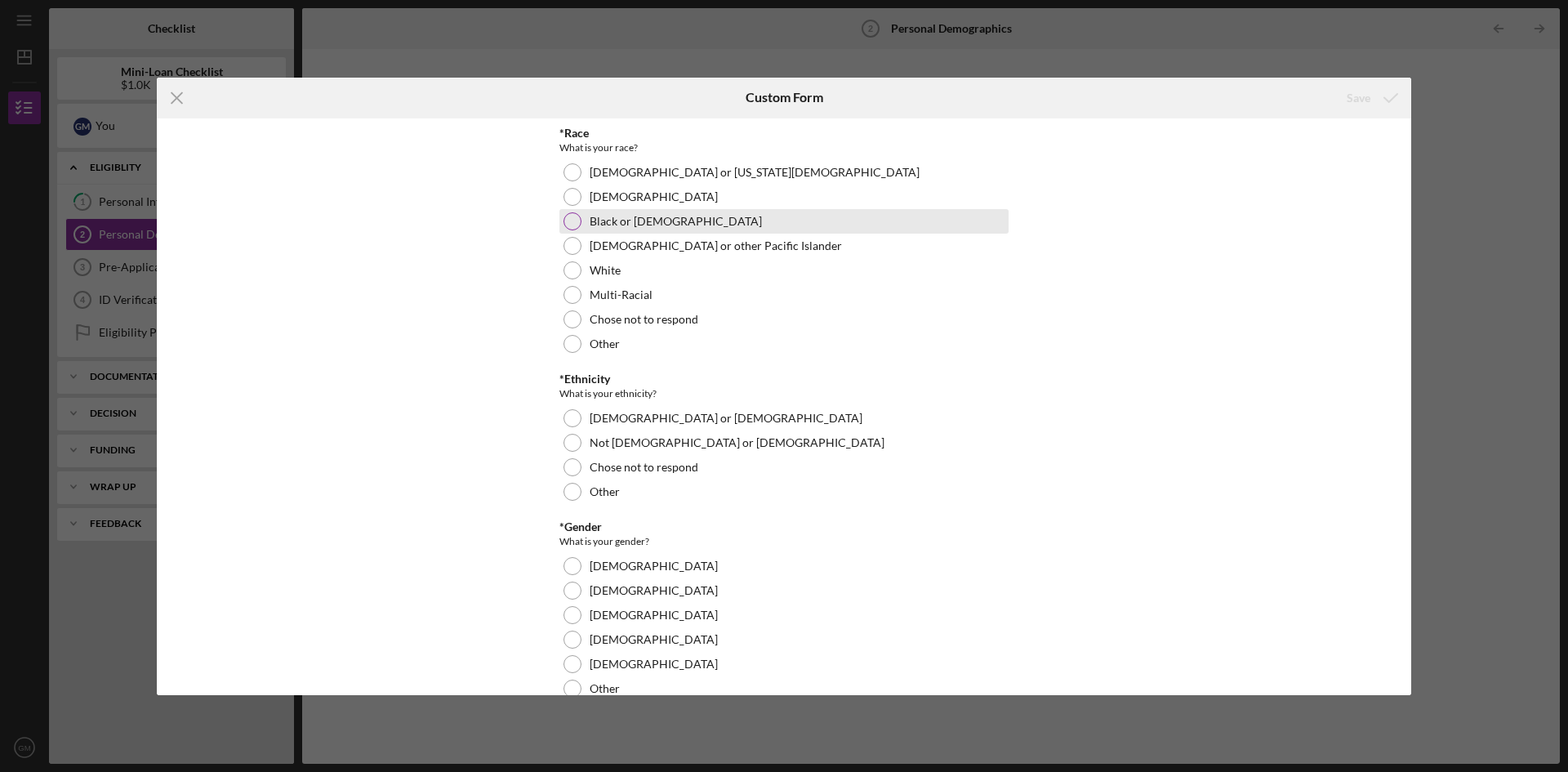
click at [574, 226] on div at bounding box center [572, 221] width 18 height 18
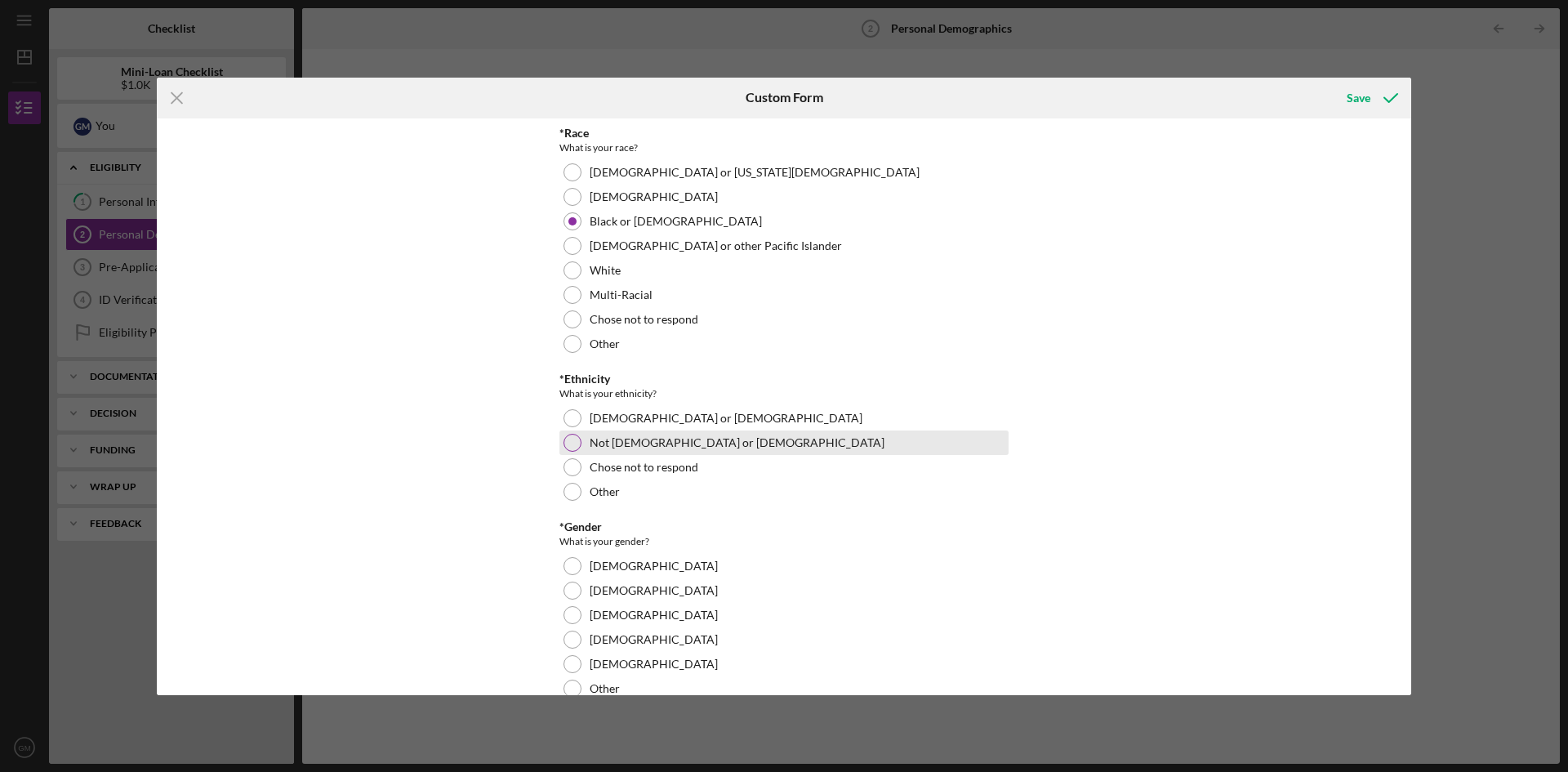
click at [570, 447] on div at bounding box center [572, 442] width 18 height 18
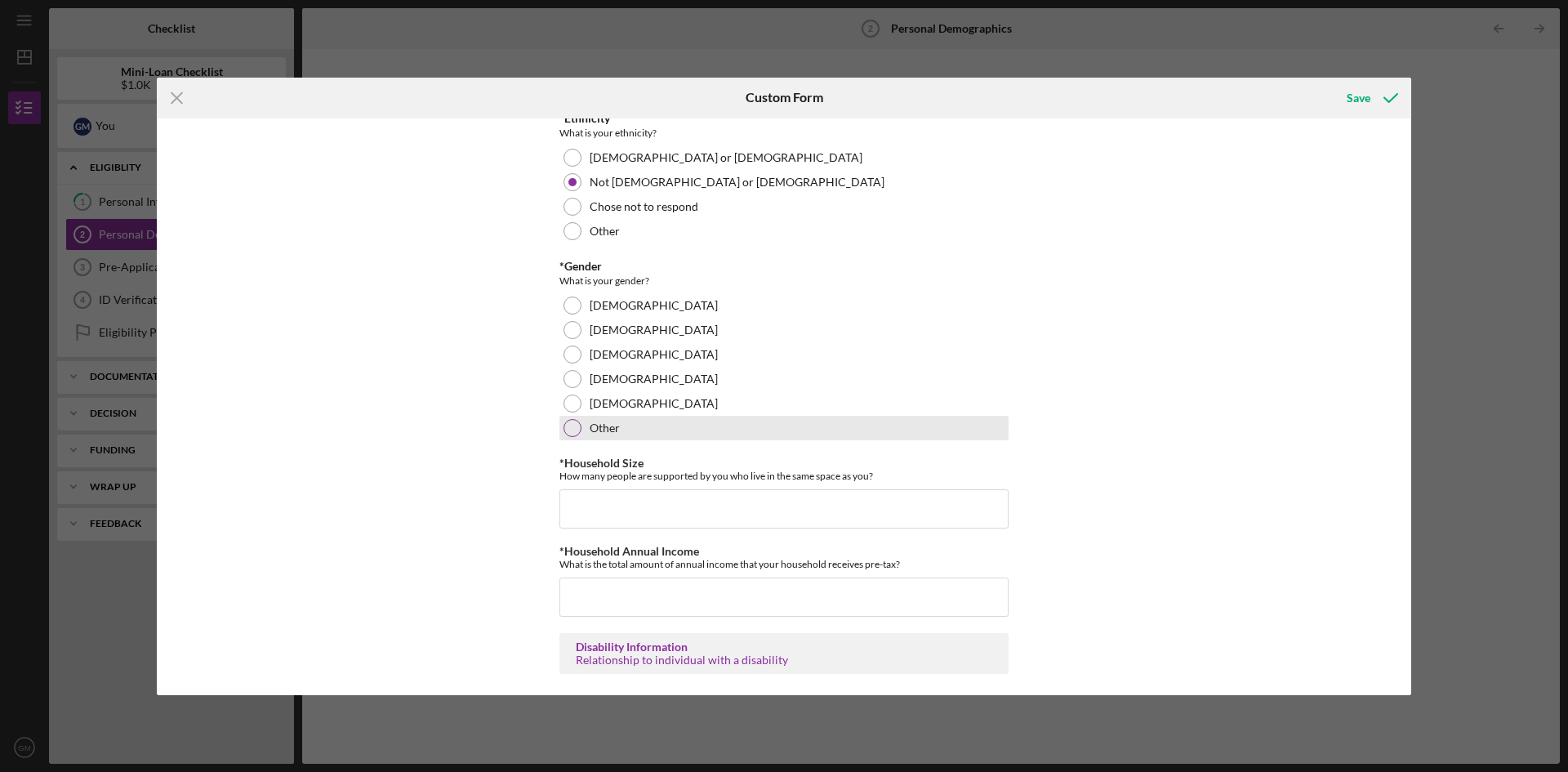
scroll to position [264, 0]
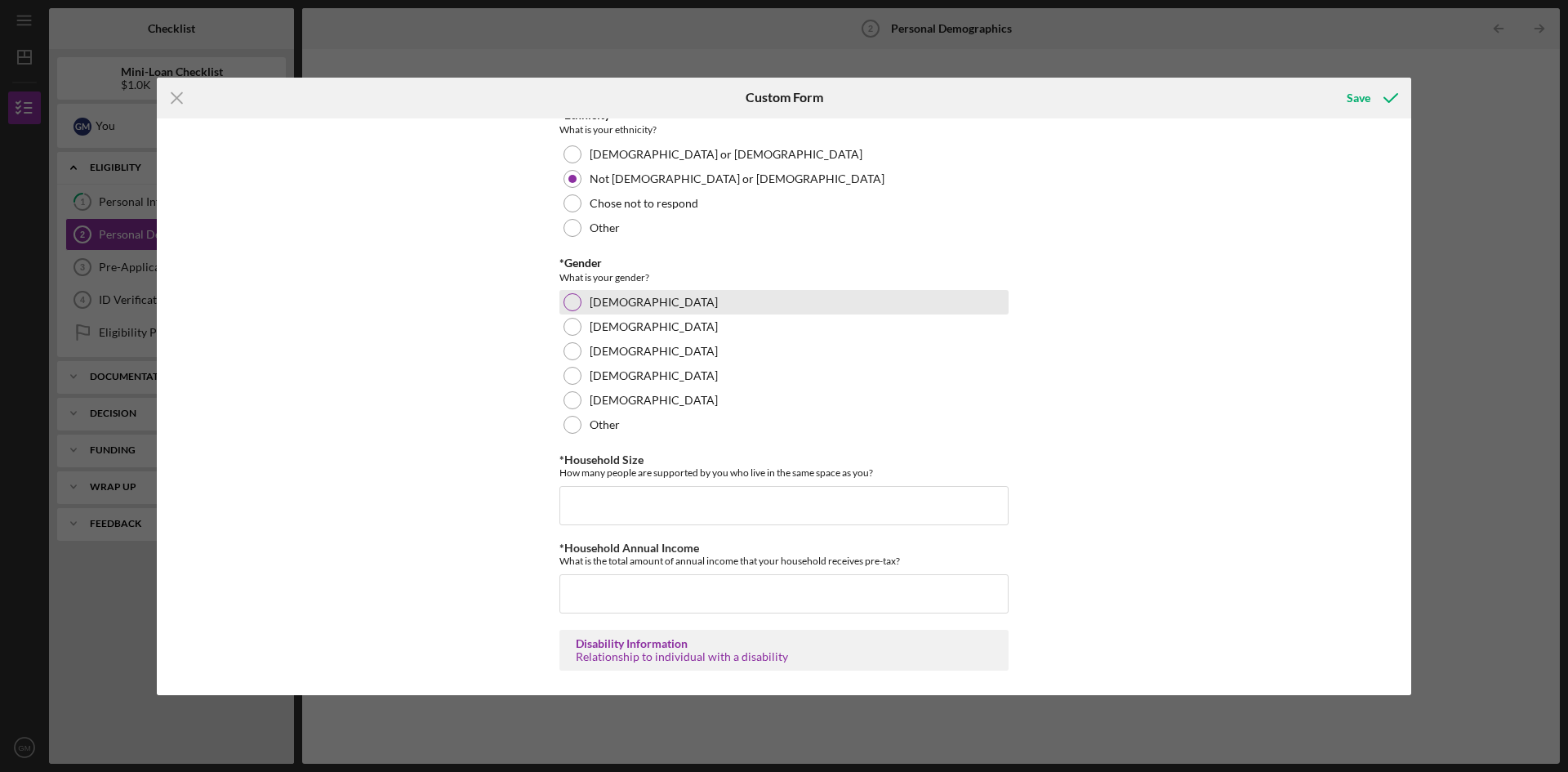
click at [570, 304] on div at bounding box center [572, 302] width 18 height 18
click at [689, 504] on input "*Household Size" at bounding box center [784, 505] width 449 height 39
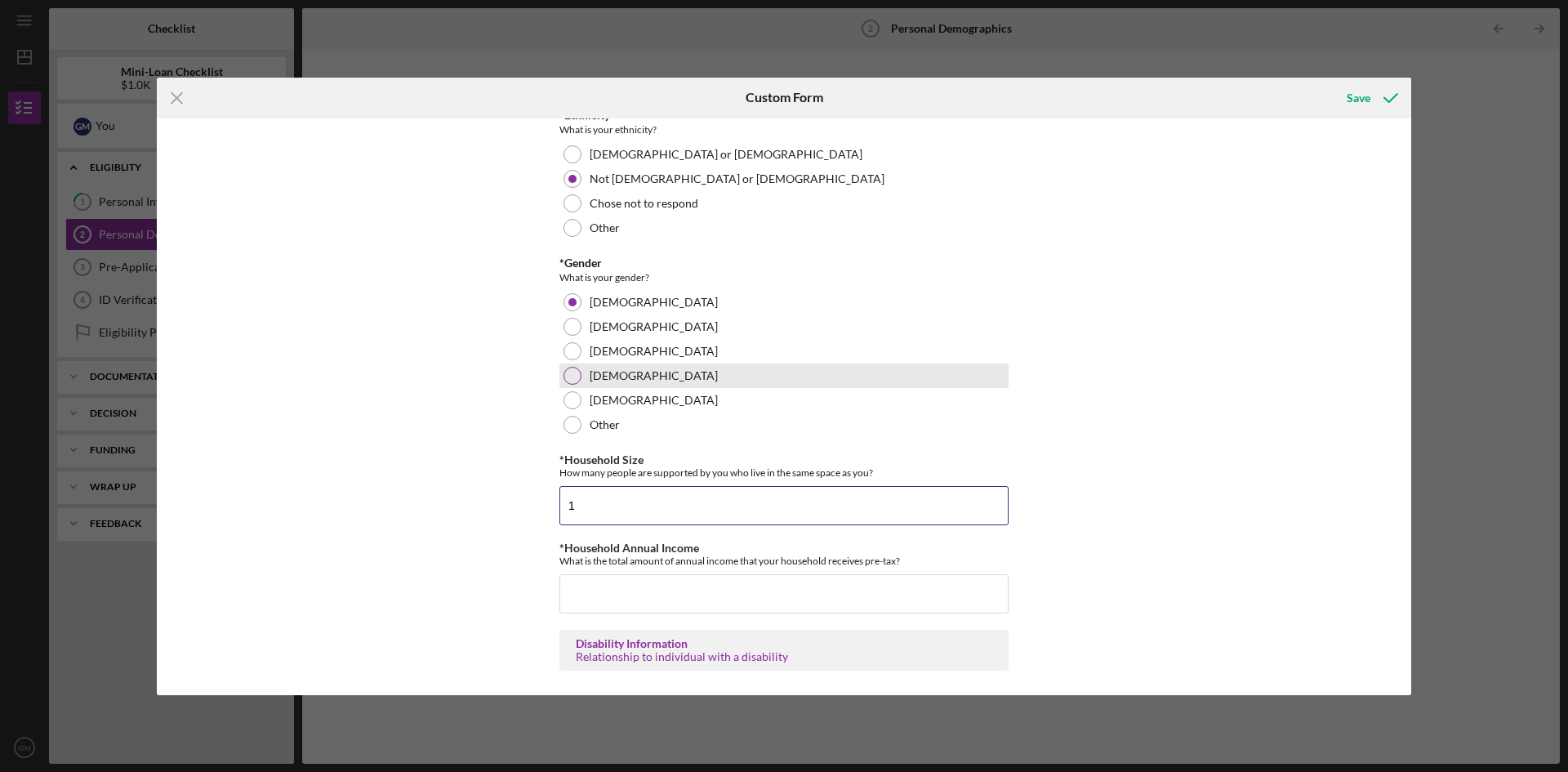
type input "1"
click at [858, 372] on div "[DEMOGRAPHIC_DATA]" at bounding box center [784, 376] width 449 height 25
click at [580, 599] on input "*Household Annual Income" at bounding box center [784, 594] width 449 height 39
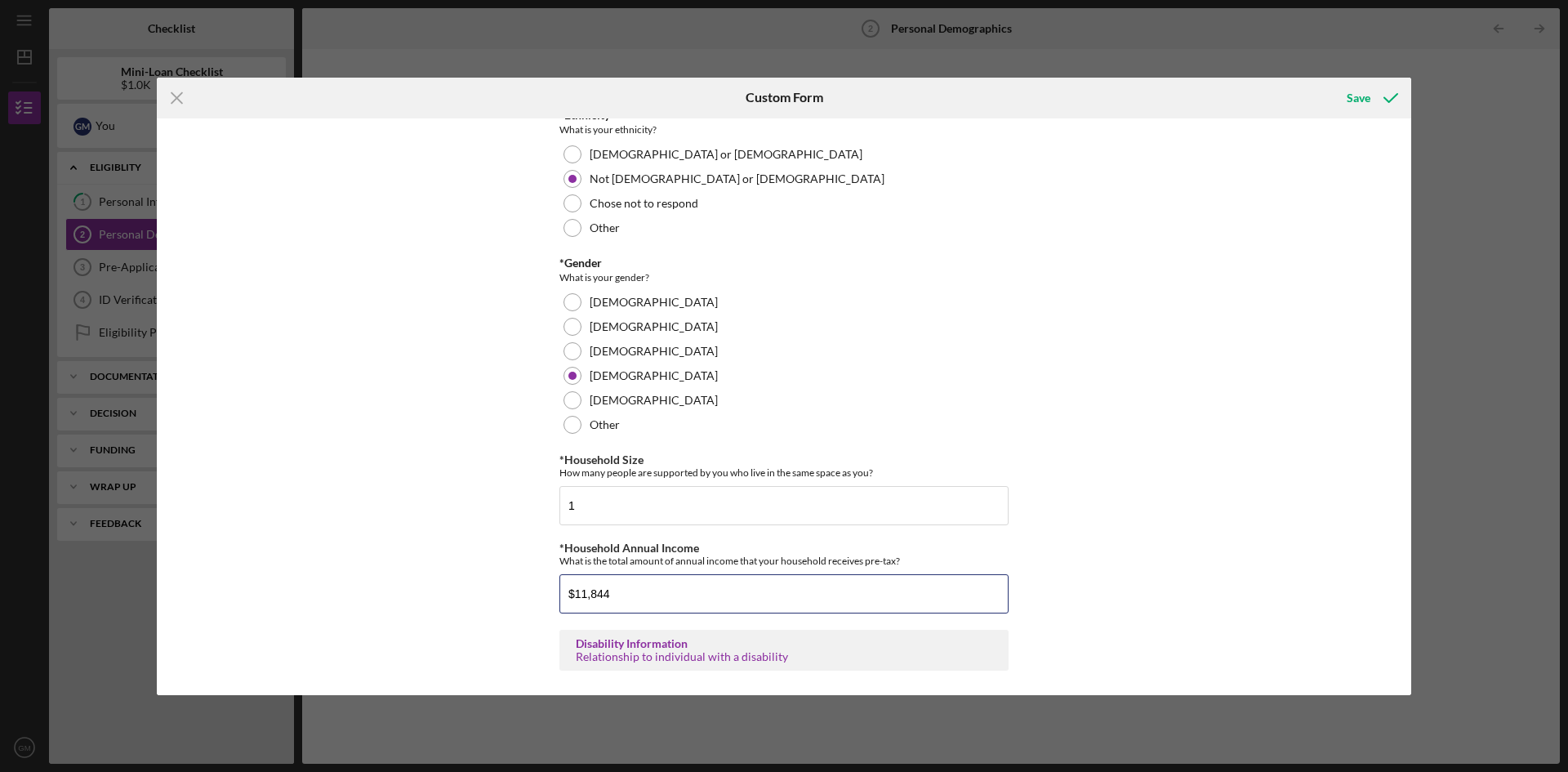
type input "$11,844"
click at [1252, 400] on div "*Race What is your race? [DEMOGRAPHIC_DATA] or [US_STATE][DEMOGRAPHIC_DATA] Bla…" at bounding box center [784, 406] width 1254 height 577
click at [1363, 95] on div "Save" at bounding box center [1358, 98] width 24 height 32
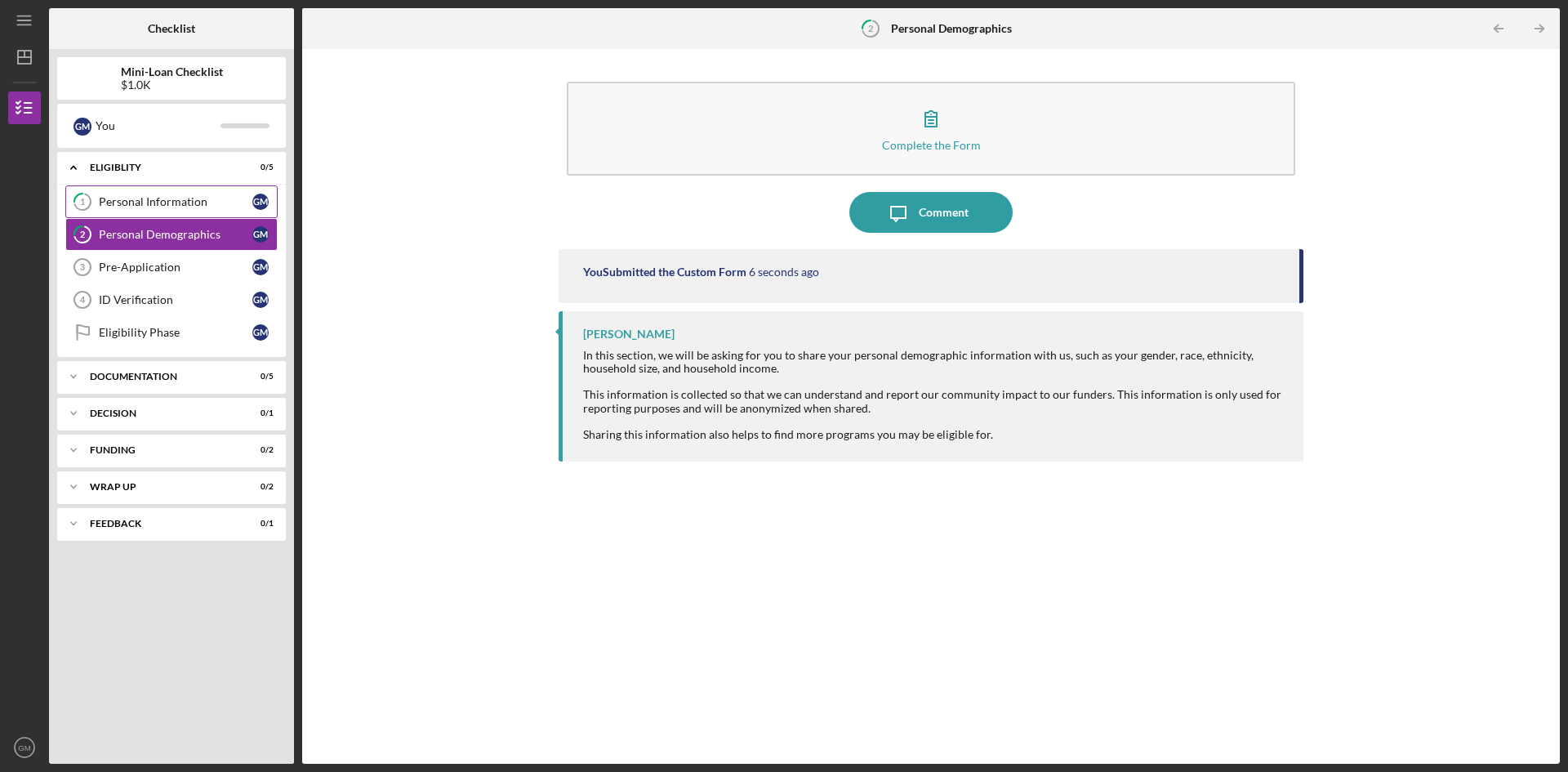
click at [164, 193] on link "1 Personal Information G M" at bounding box center [171, 202] width 212 height 32
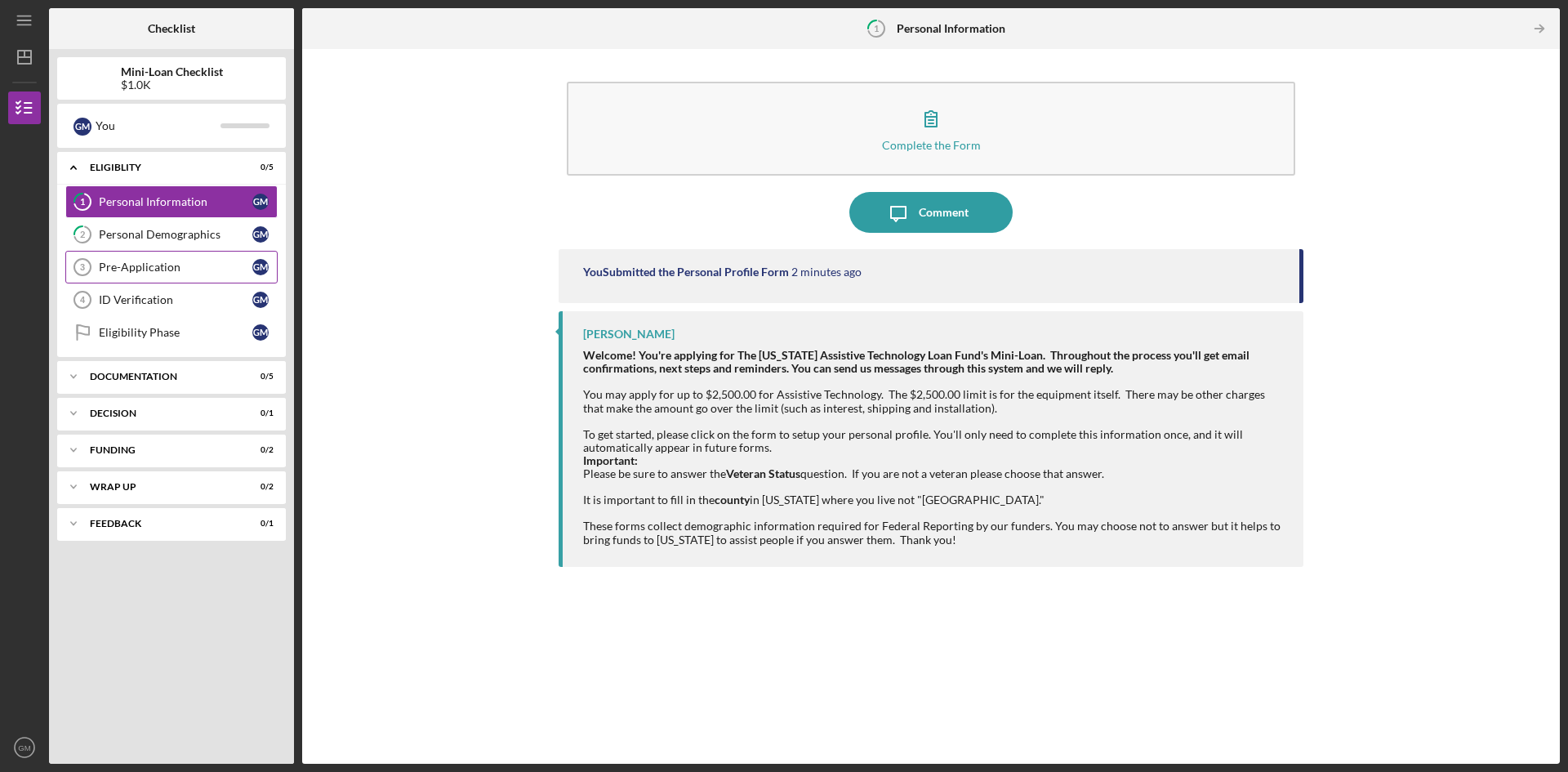
click at [147, 264] on div "Pre-Application" at bounding box center [176, 267] width 153 height 13
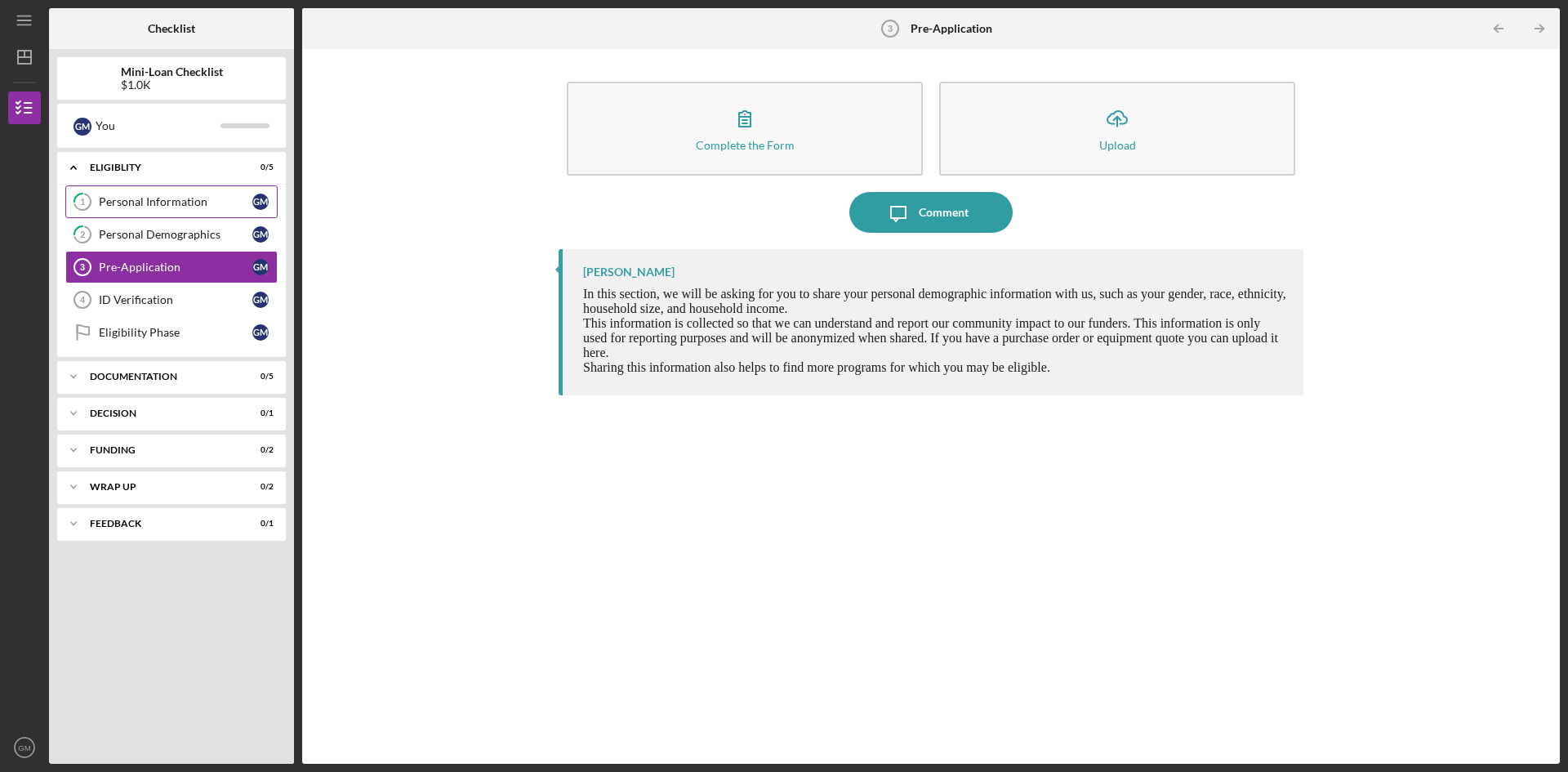
click at [222, 197] on div "Personal Information" at bounding box center [176, 201] width 153 height 13
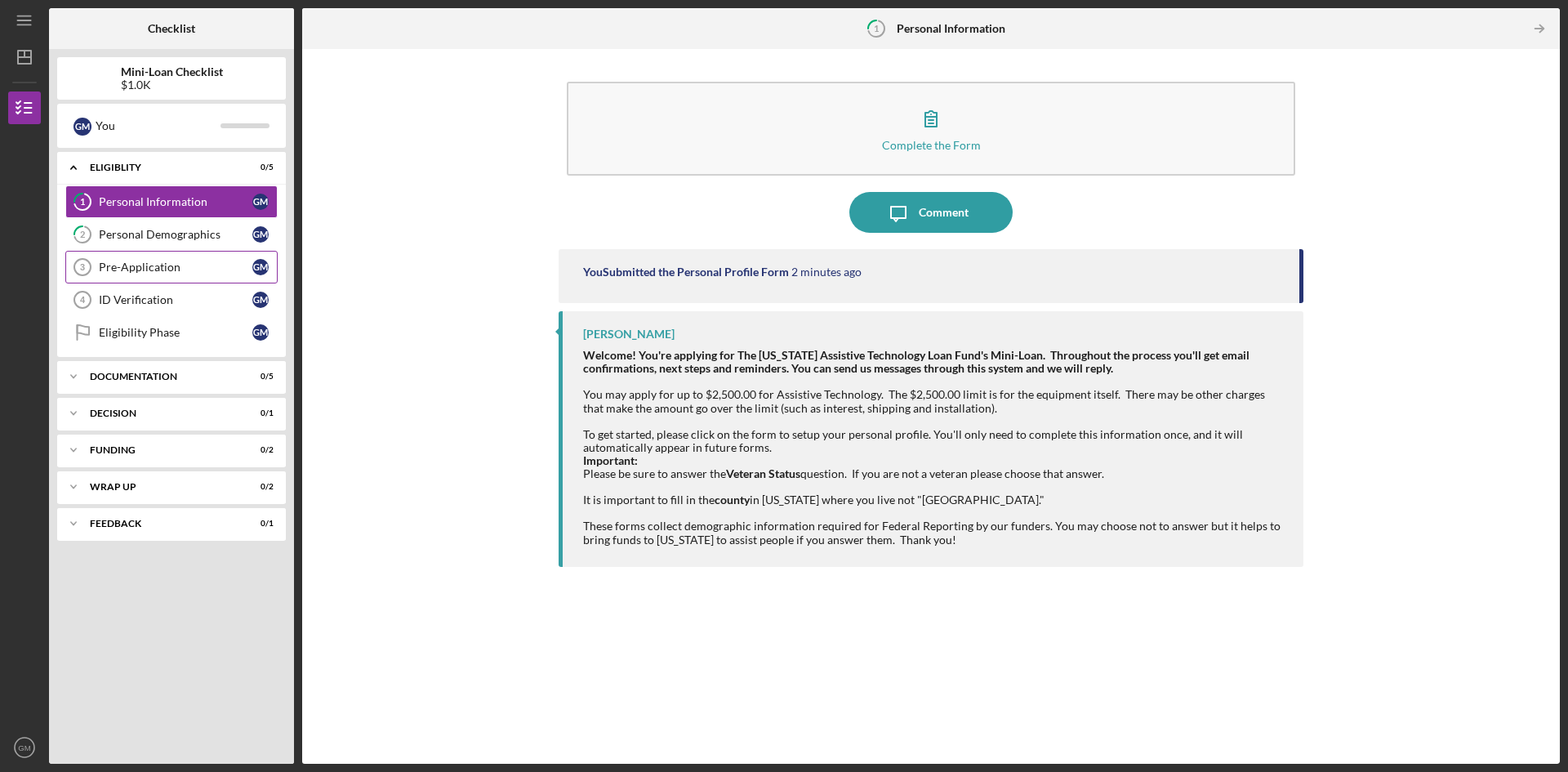
click at [90, 266] on circle at bounding box center [82, 267] width 16 height 16
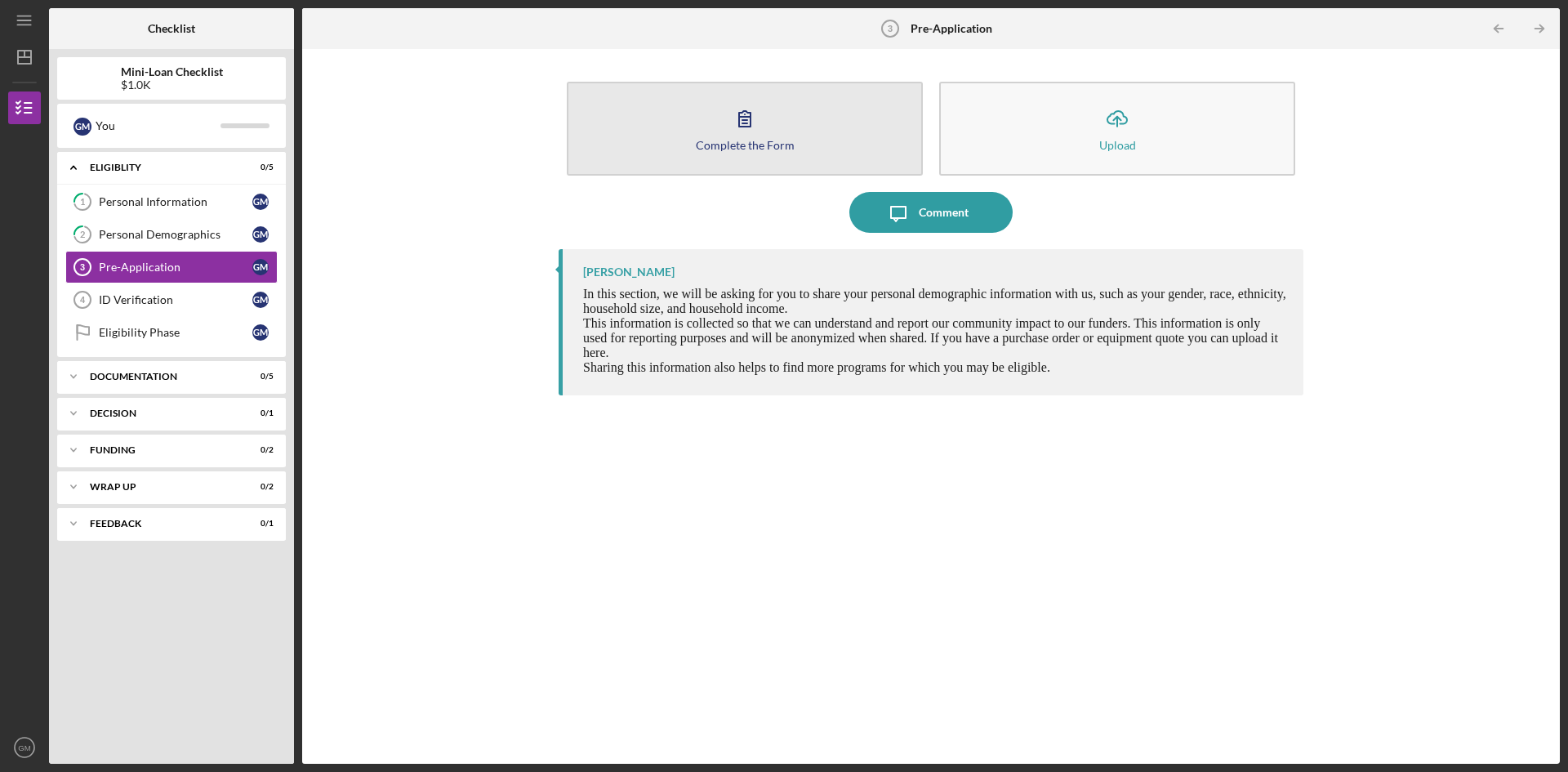
click at [748, 130] on icon "button" at bounding box center [745, 118] width 41 height 41
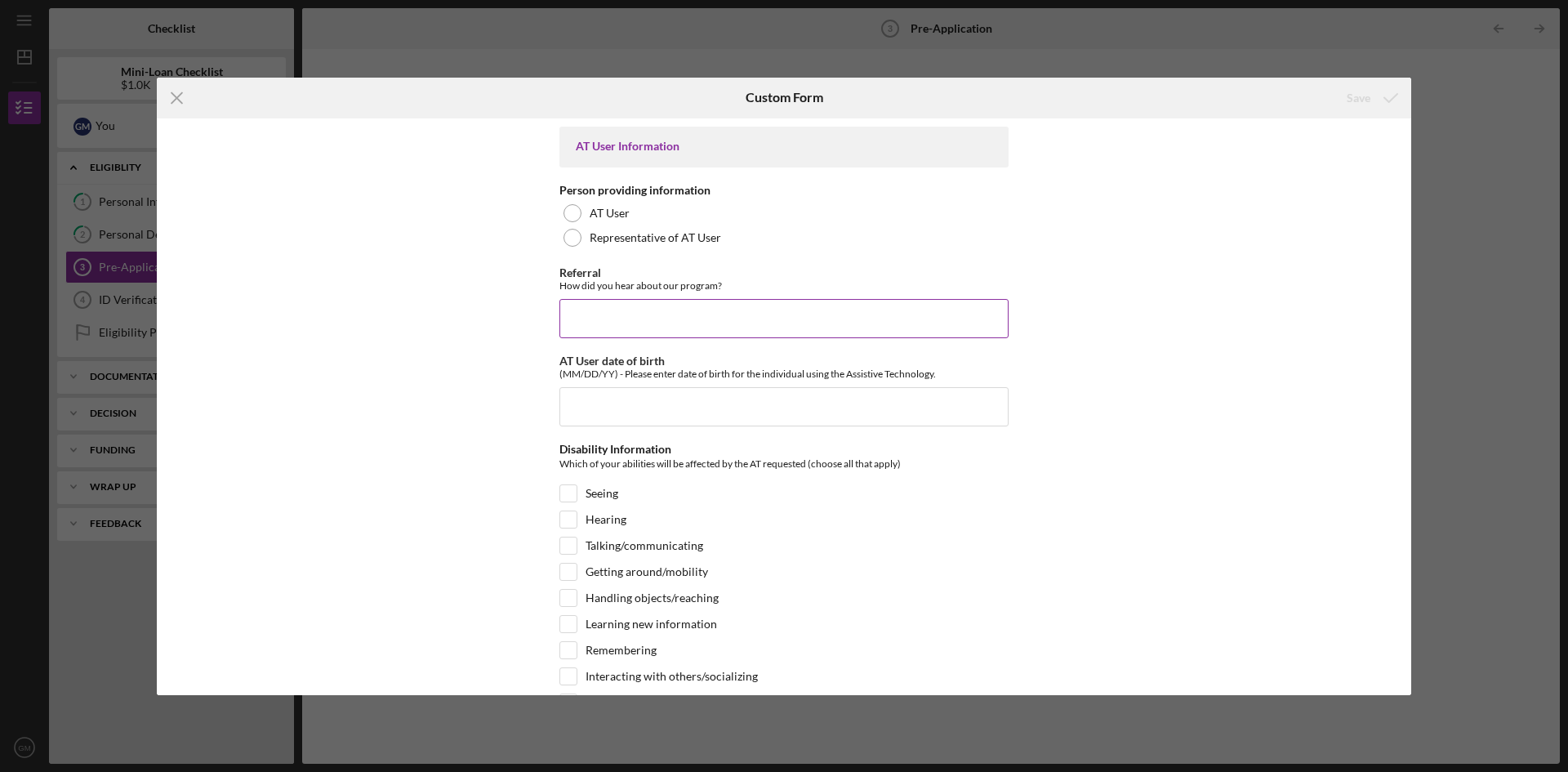
click at [608, 321] on input "Referral" at bounding box center [784, 319] width 449 height 39
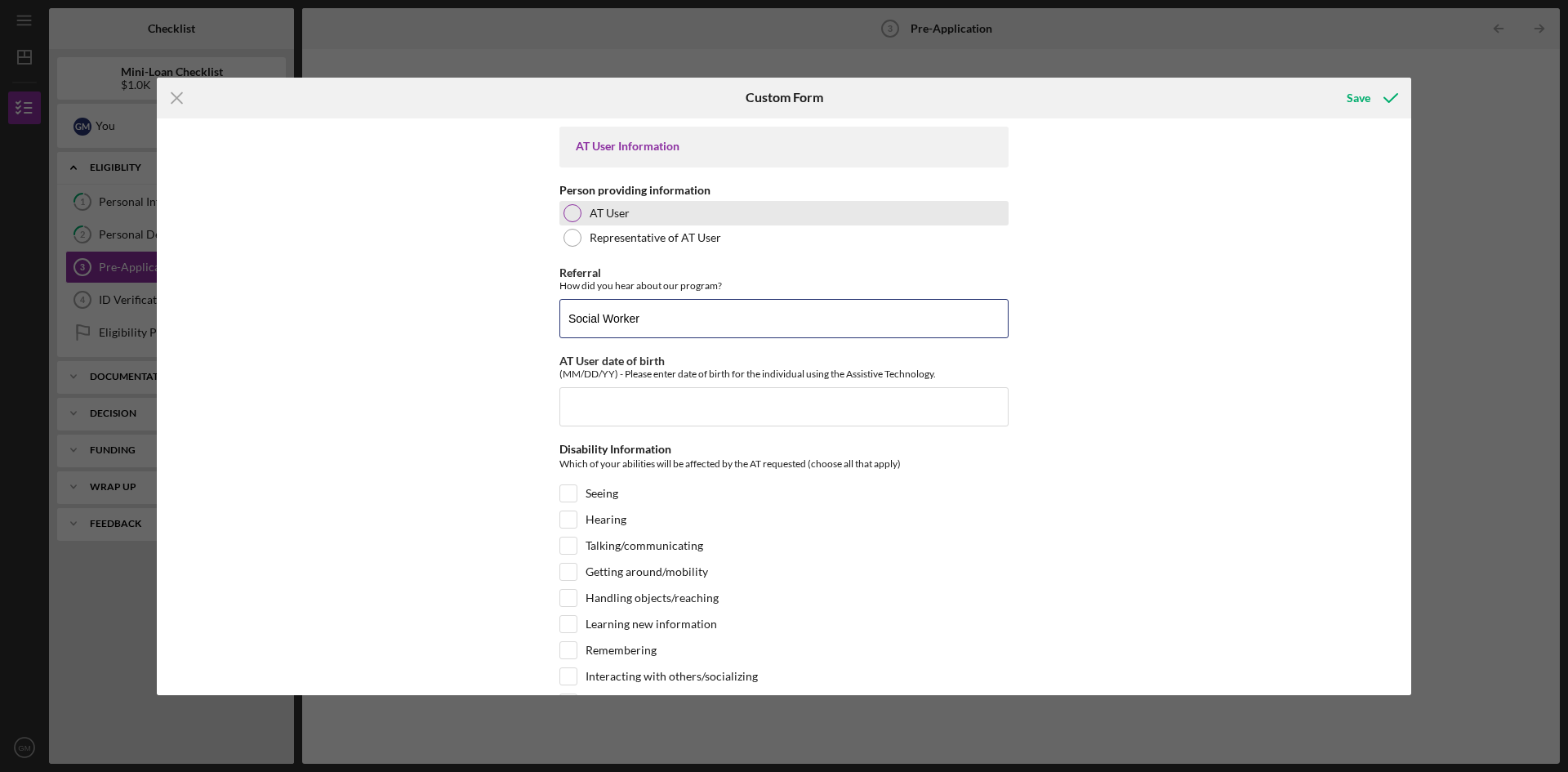
type input "Social Worker"
click at [568, 216] on div at bounding box center [572, 213] width 18 height 18
click at [568, 206] on div at bounding box center [572, 213] width 18 height 18
click at [569, 218] on div at bounding box center [572, 213] width 18 height 18
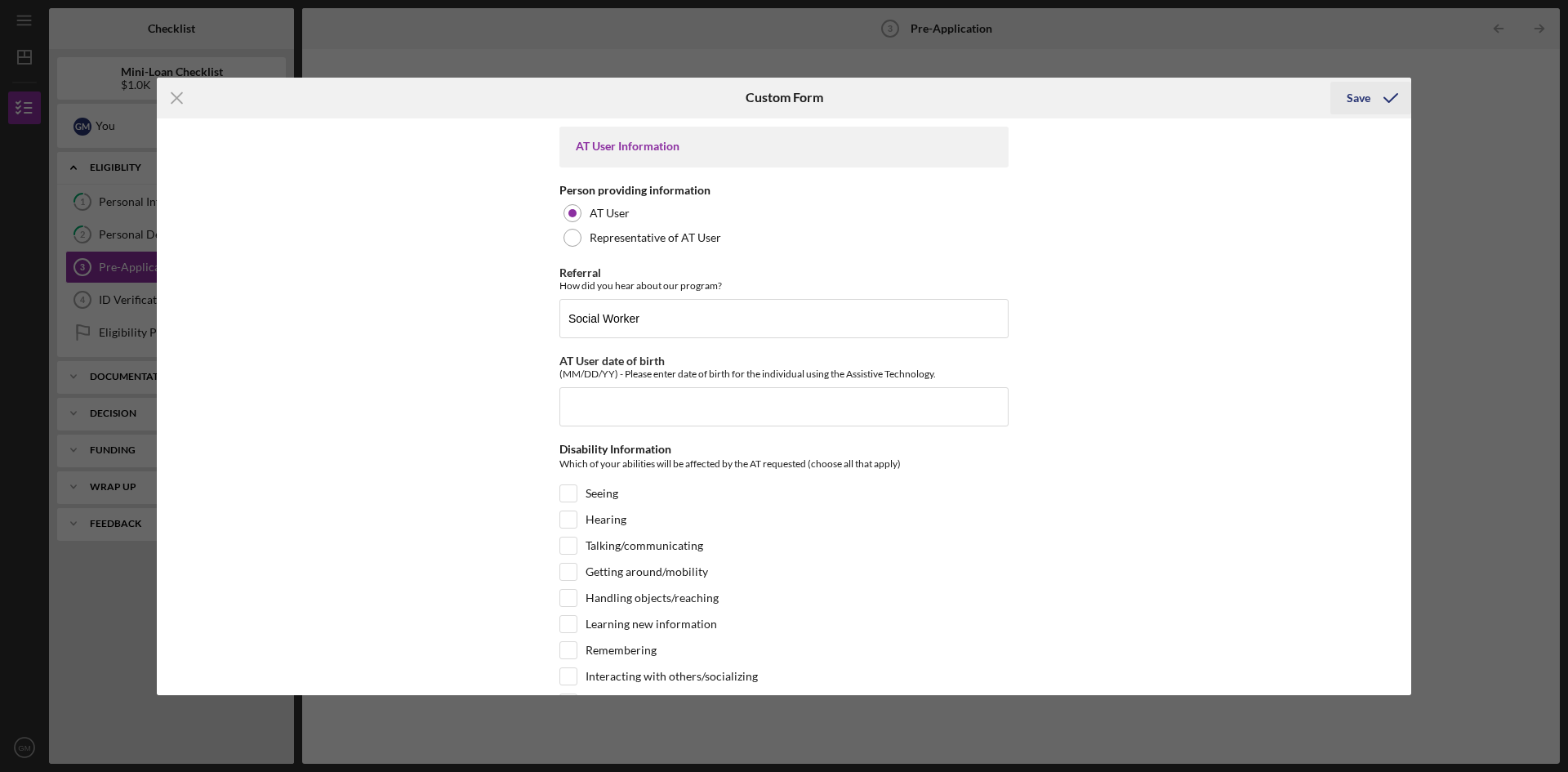
click at [1401, 89] on icon "submit" at bounding box center [1391, 98] width 41 height 41
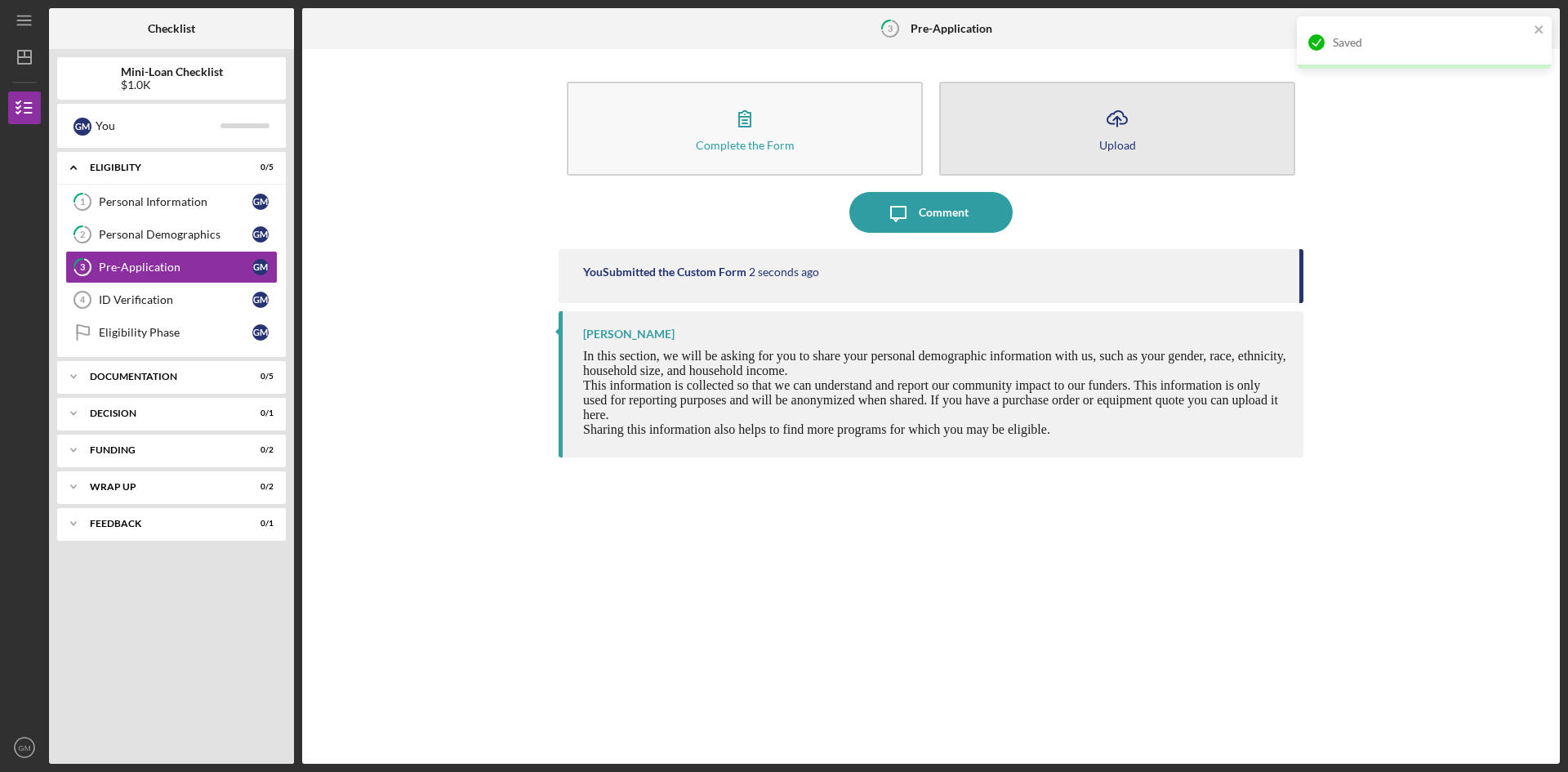
click at [1176, 137] on button "Icon/Upload Upload" at bounding box center [1117, 129] width 356 height 94
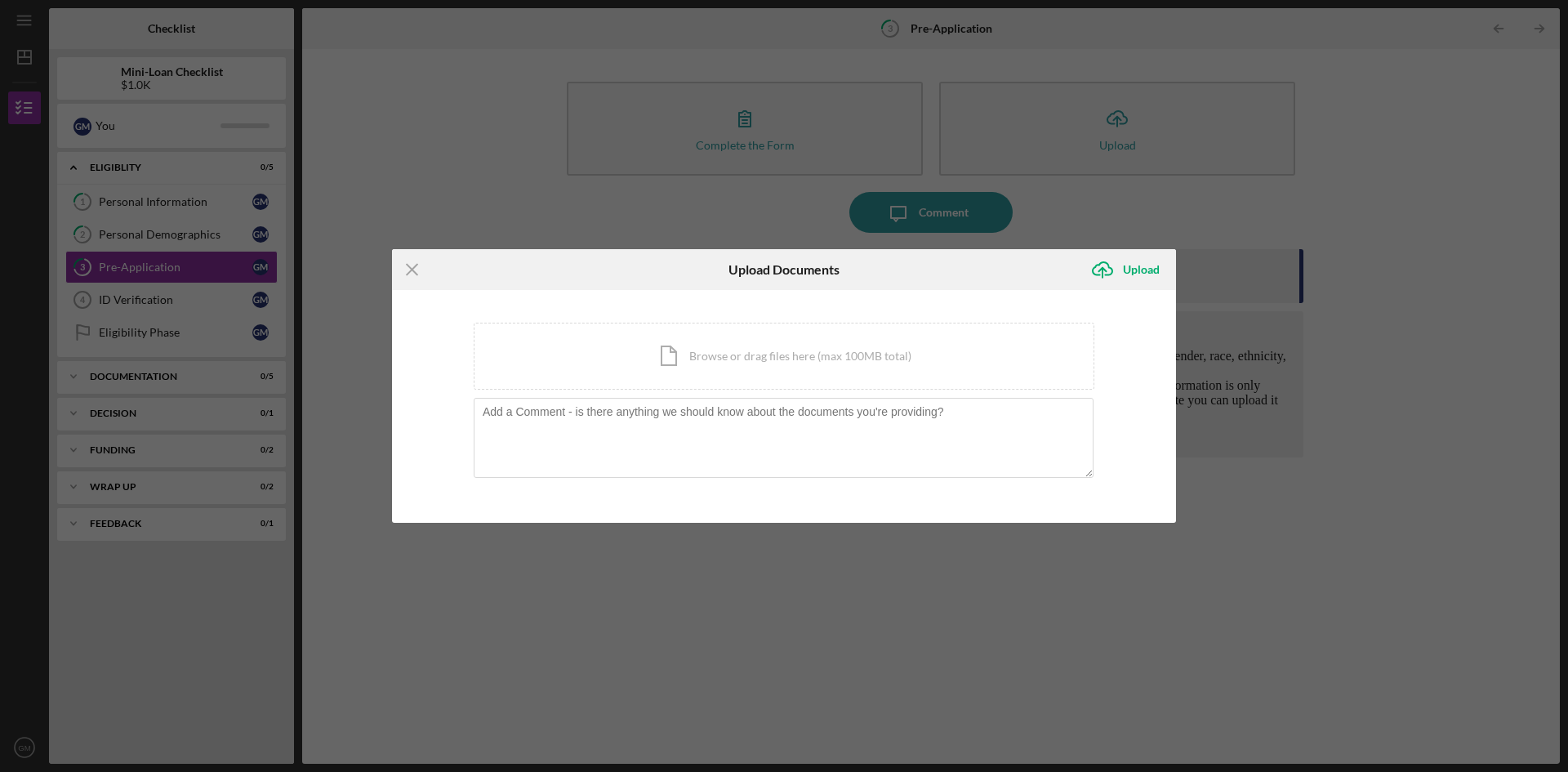
click at [238, 104] on div "Icon/Menu Close Upload Documents Icon/Upload Upload You're uploading documents …" at bounding box center [784, 386] width 1568 height 772
click at [360, 124] on div "Icon/Menu Close Upload Documents Icon/Upload Upload You're uploading documents …" at bounding box center [784, 386] width 1568 height 772
click at [412, 269] on line at bounding box center [412, 269] width 10 height 10
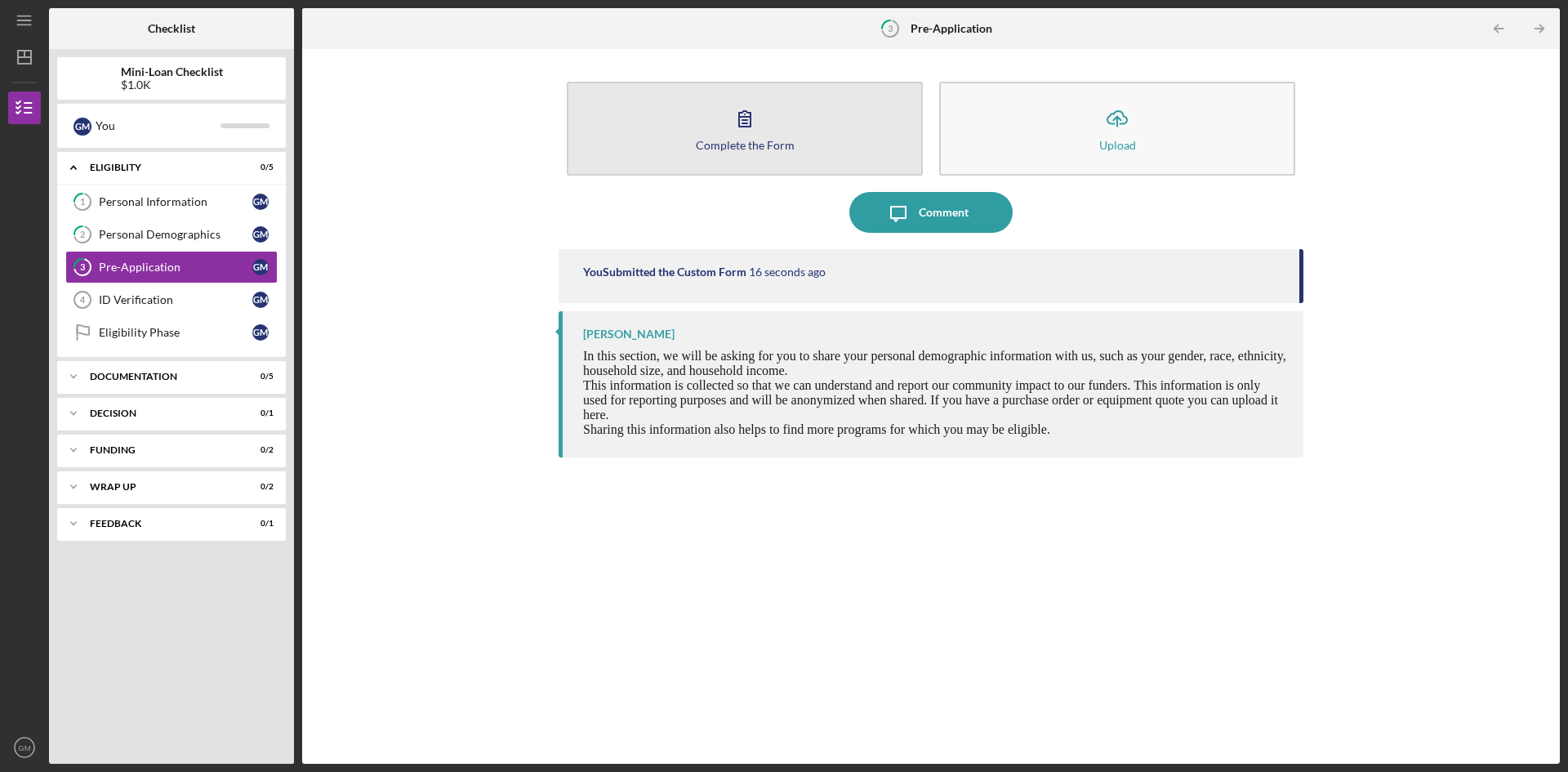
click at [628, 171] on button "Complete the Form Form" at bounding box center [745, 129] width 356 height 94
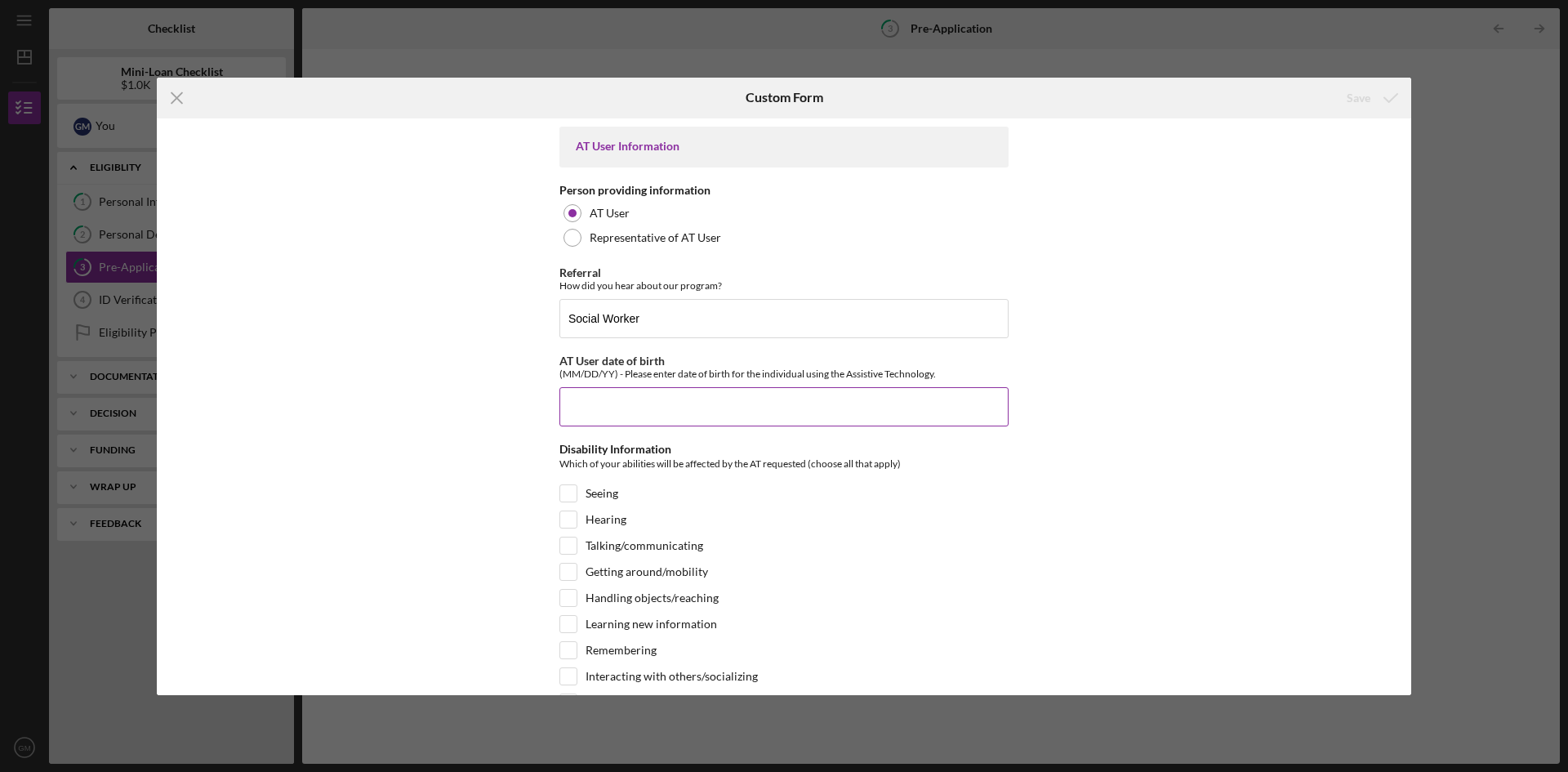
click at [635, 412] on input "AT User date of birth" at bounding box center [784, 406] width 449 height 39
type input "7"
type input "[DATE]"
click at [360, 410] on div "AT User Information Person providing information AT User Representative of AT U…" at bounding box center [784, 406] width 1254 height 577
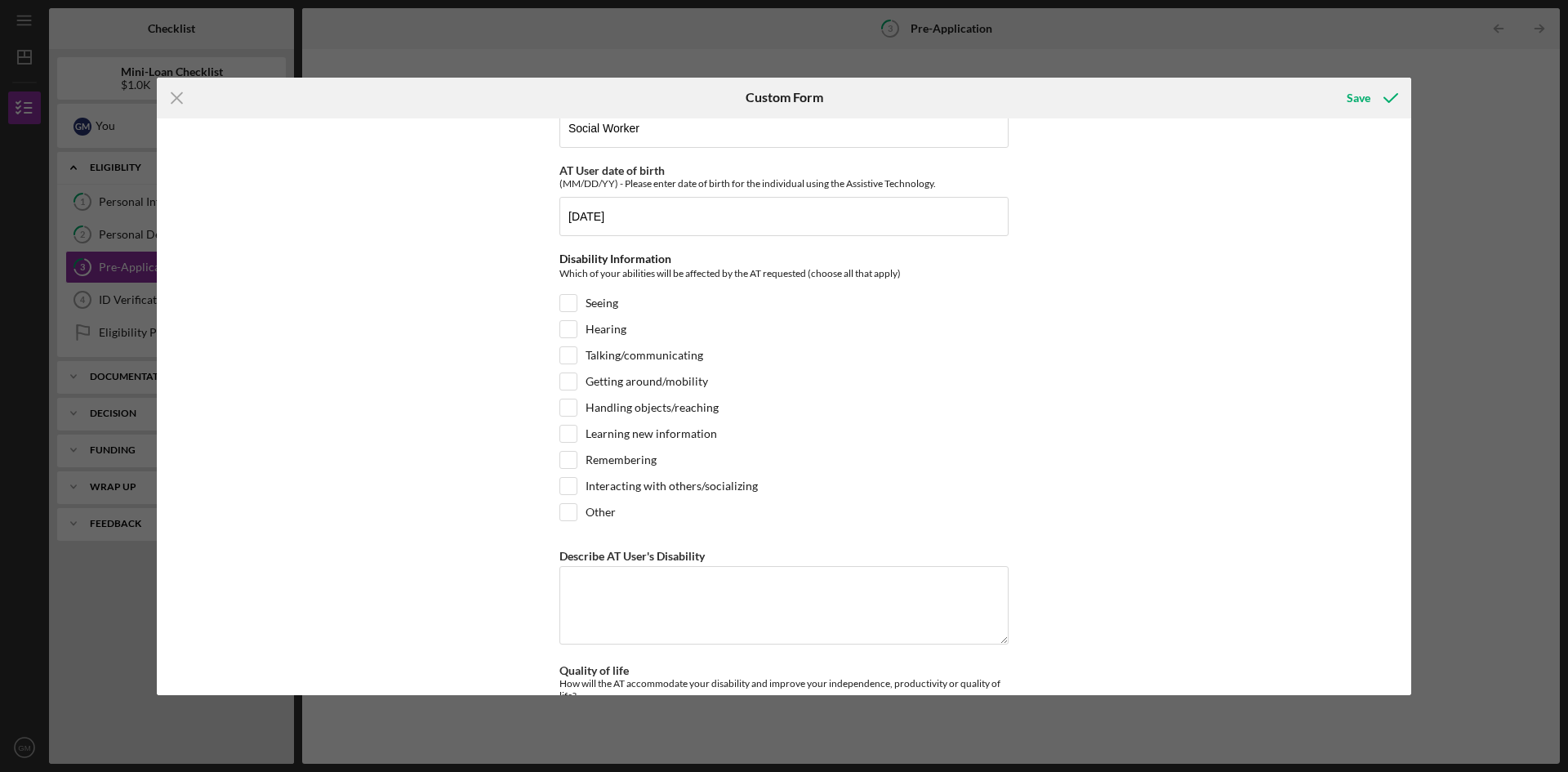
scroll to position [164, 0]
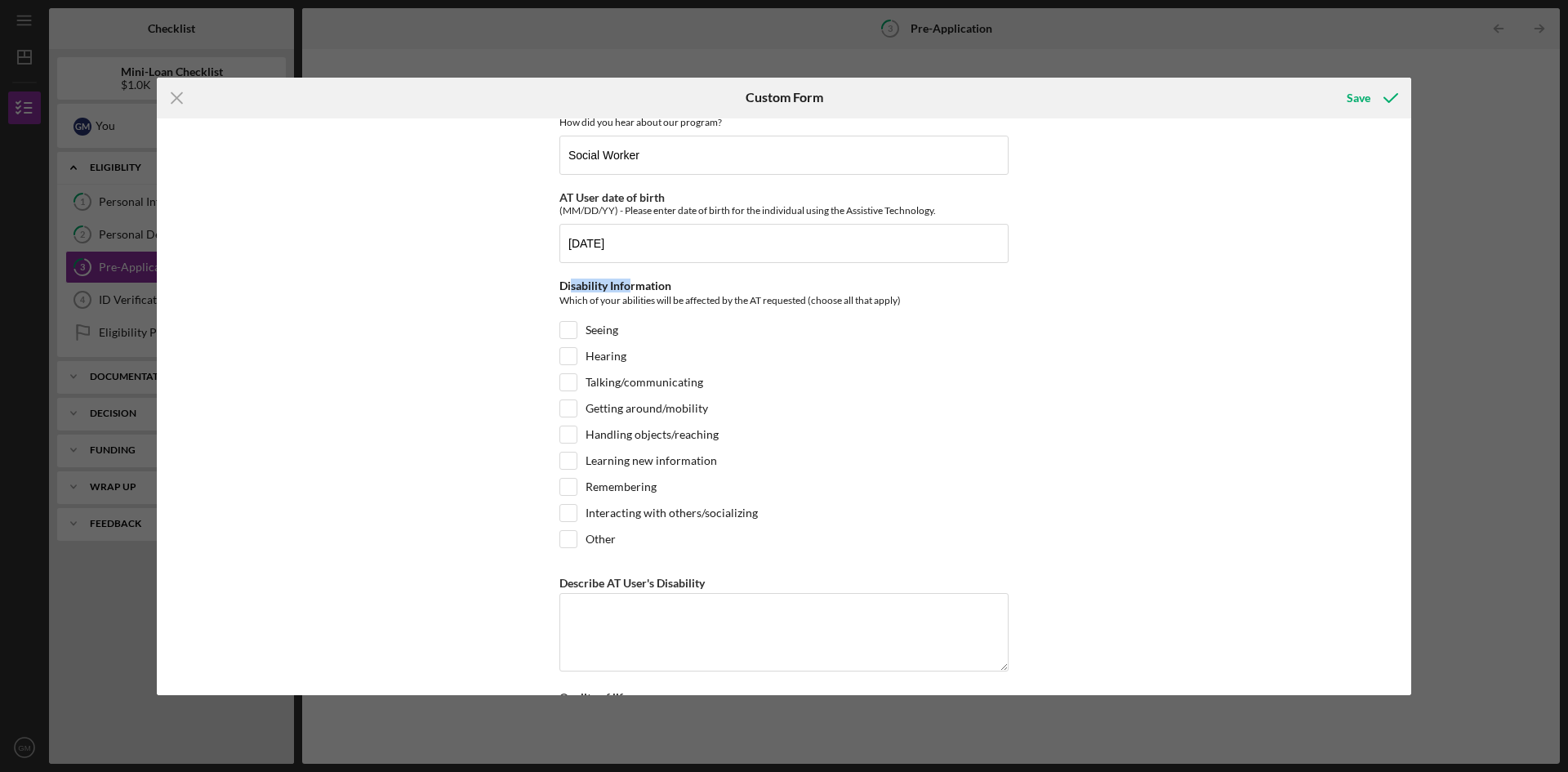
drag, startPoint x: 570, startPoint y: 285, endPoint x: 628, endPoint y: 279, distance: 58.3
click at [628, 279] on div "Disability Information" at bounding box center [784, 285] width 449 height 13
drag, startPoint x: 560, startPoint y: 298, endPoint x: 837, endPoint y: 326, distance: 278.4
click at [793, 296] on div "Which of your abilities will be affected by the AT requested (choose all that a…" at bounding box center [784, 302] width 449 height 20
click at [856, 342] on div "Seeing" at bounding box center [784, 334] width 449 height 26
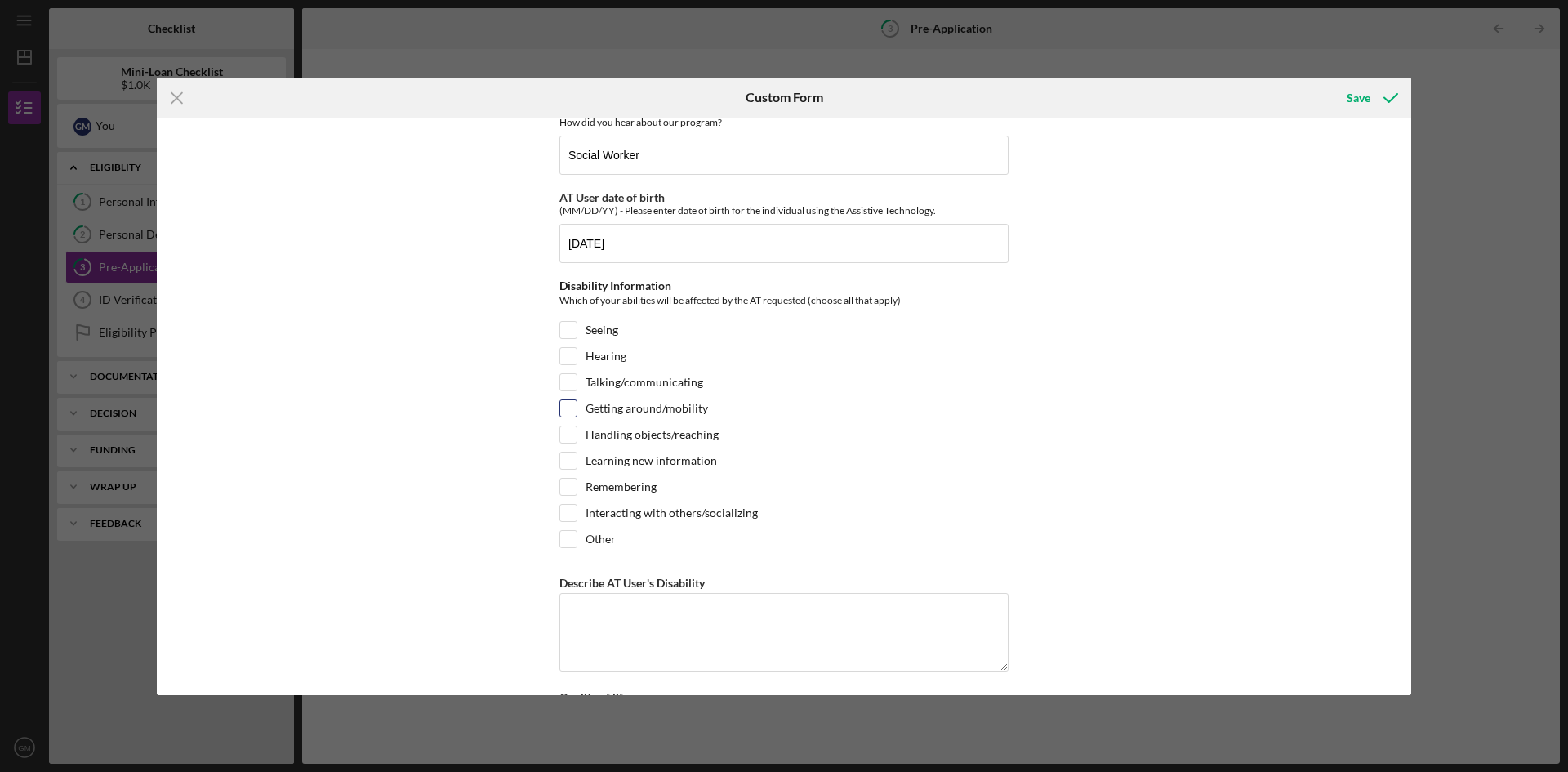
click at [628, 410] on label "Getting around/mobility" at bounding box center [647, 408] width 123 height 16
click at [577, 410] on input "Getting around/mobility" at bounding box center [568, 408] width 16 height 16
checkbox input "true"
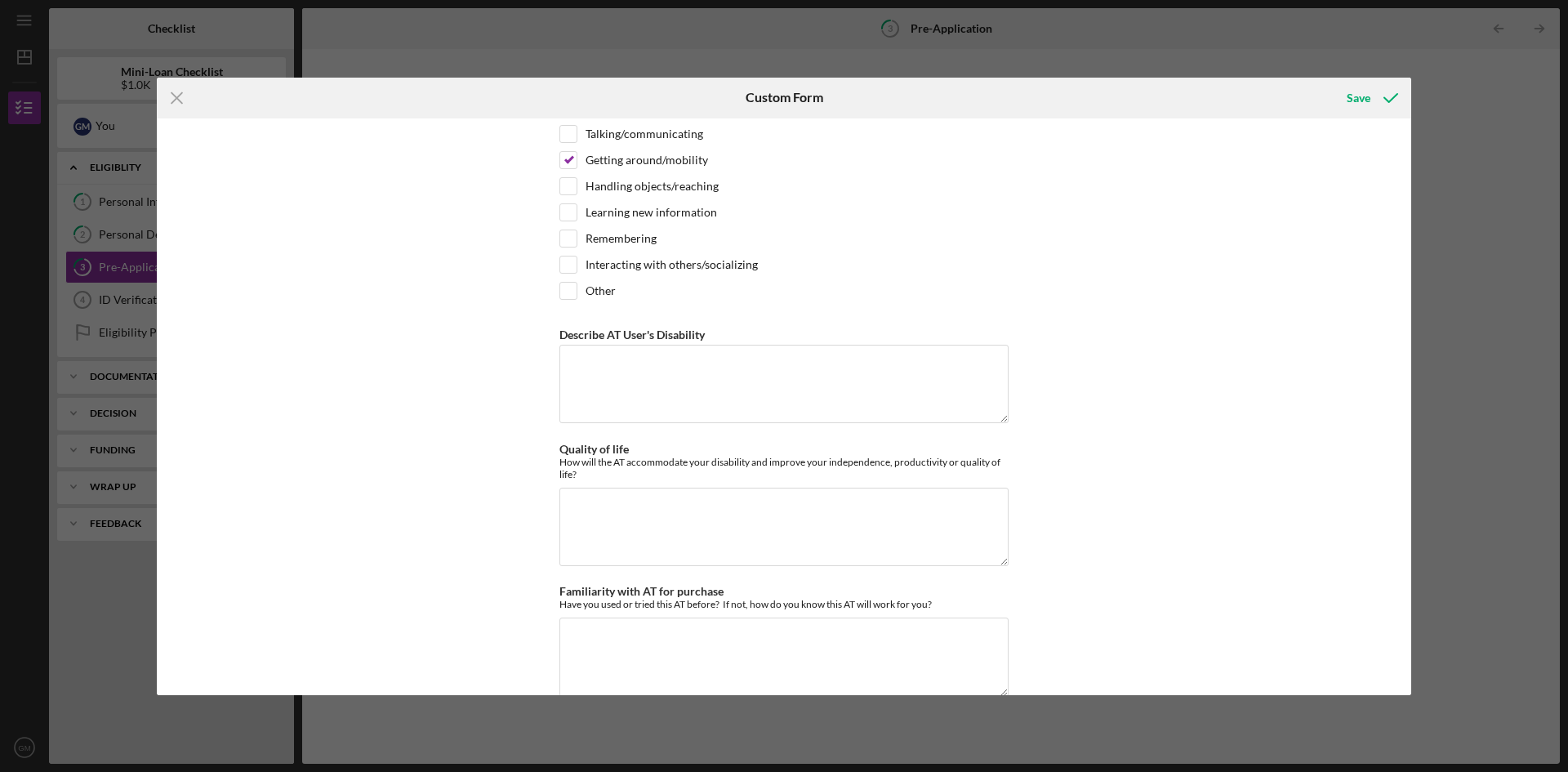
scroll to position [408, 0]
click at [620, 386] on textarea "Describe AT User's Disability" at bounding box center [784, 387] width 449 height 78
type textarea "m"
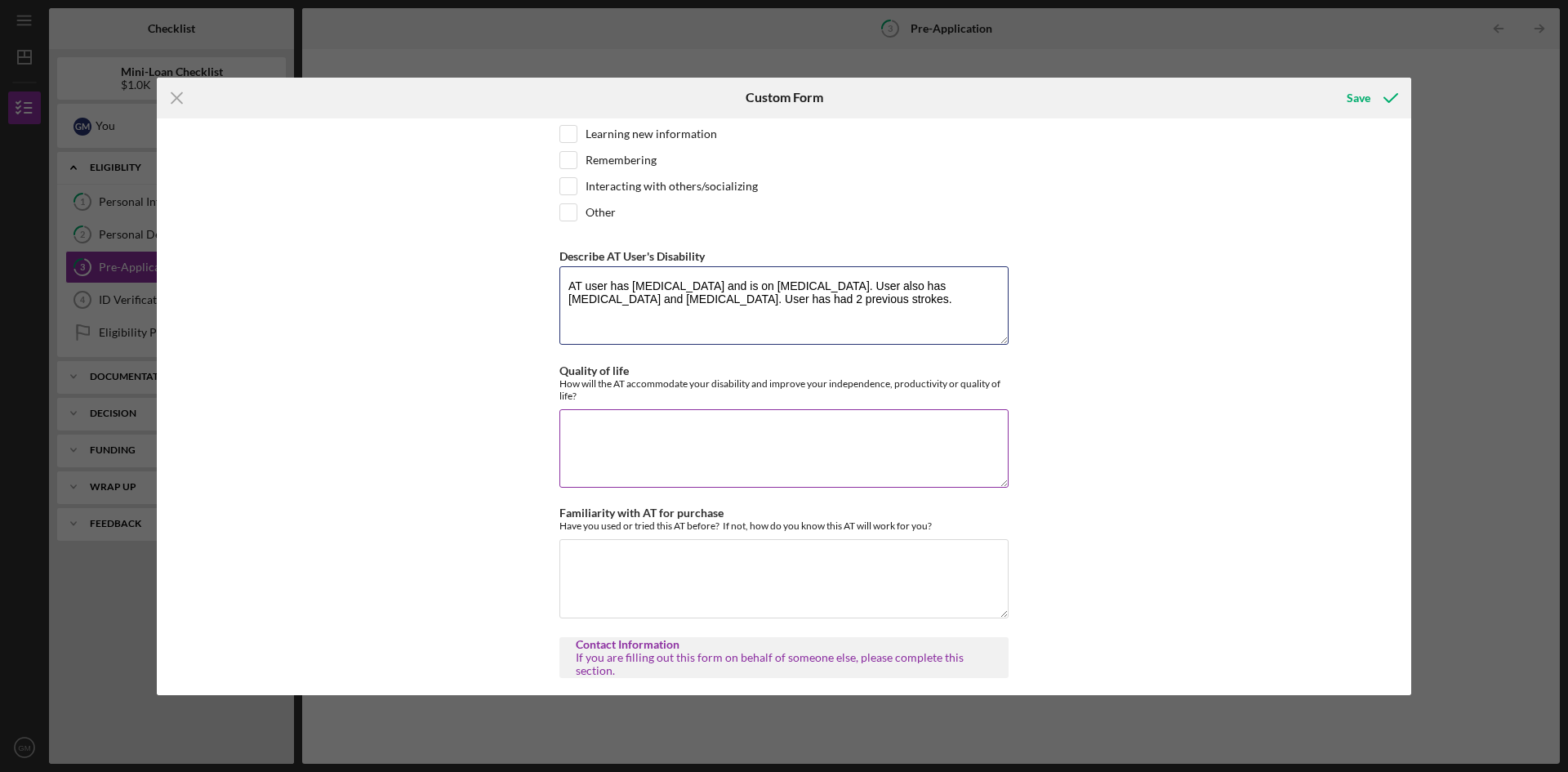
scroll to position [572, 0]
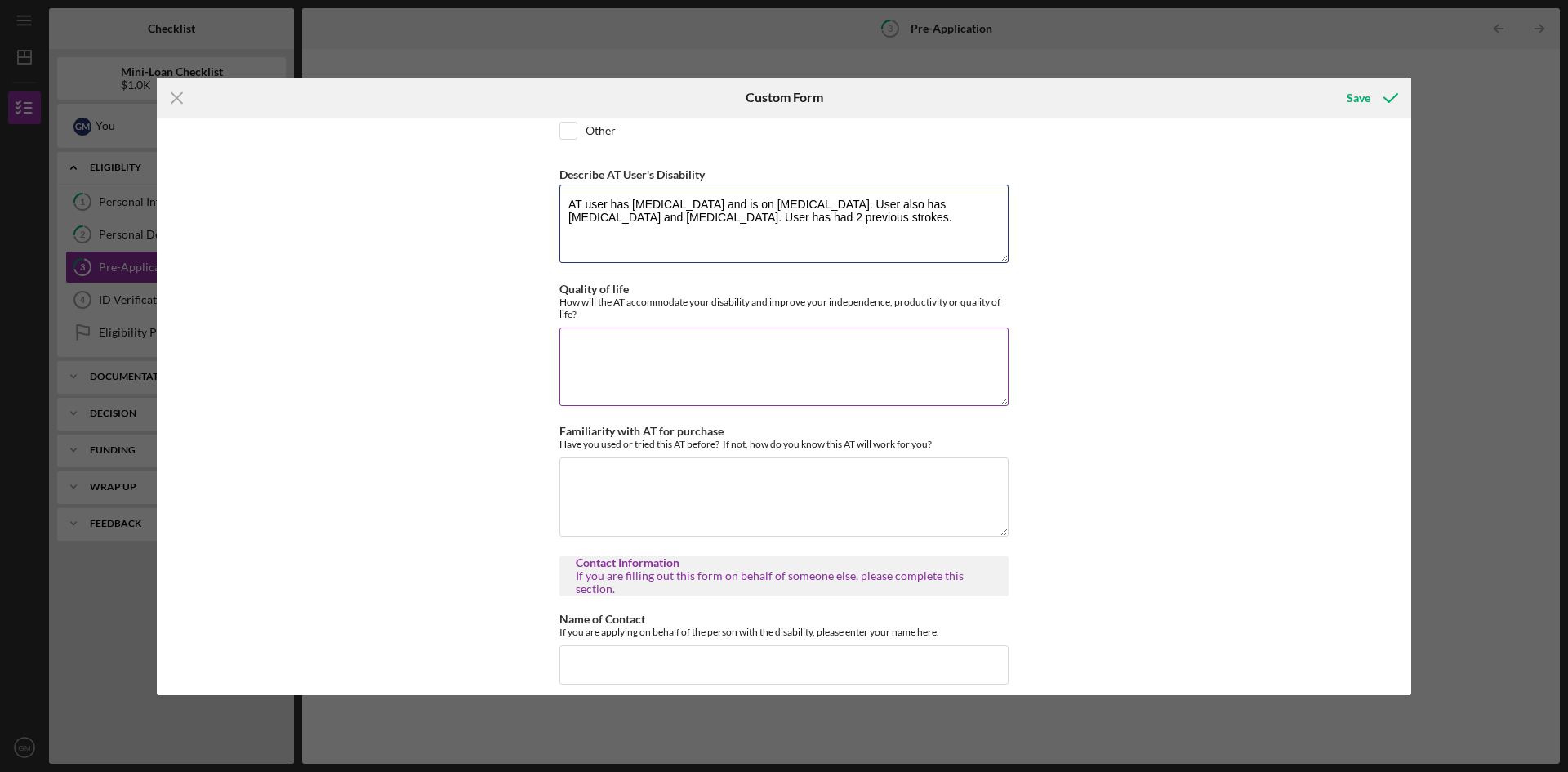
type textarea "AT user has [MEDICAL_DATA] and is on [MEDICAL_DATA]. User also has [MEDICAL_DAT…"
click at [711, 352] on textarea "Quality of life" at bounding box center [784, 366] width 449 height 78
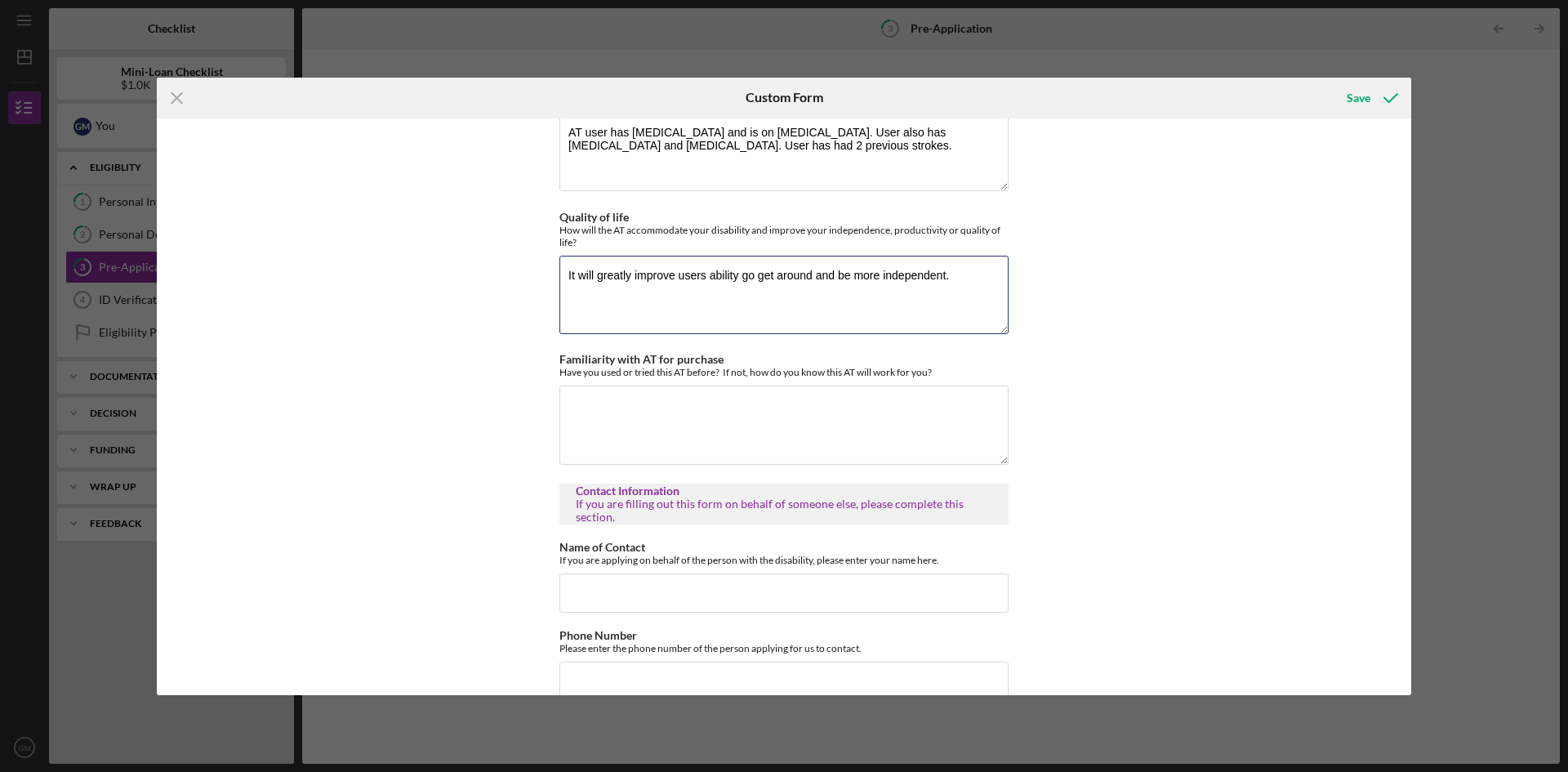
scroll to position [735, 0]
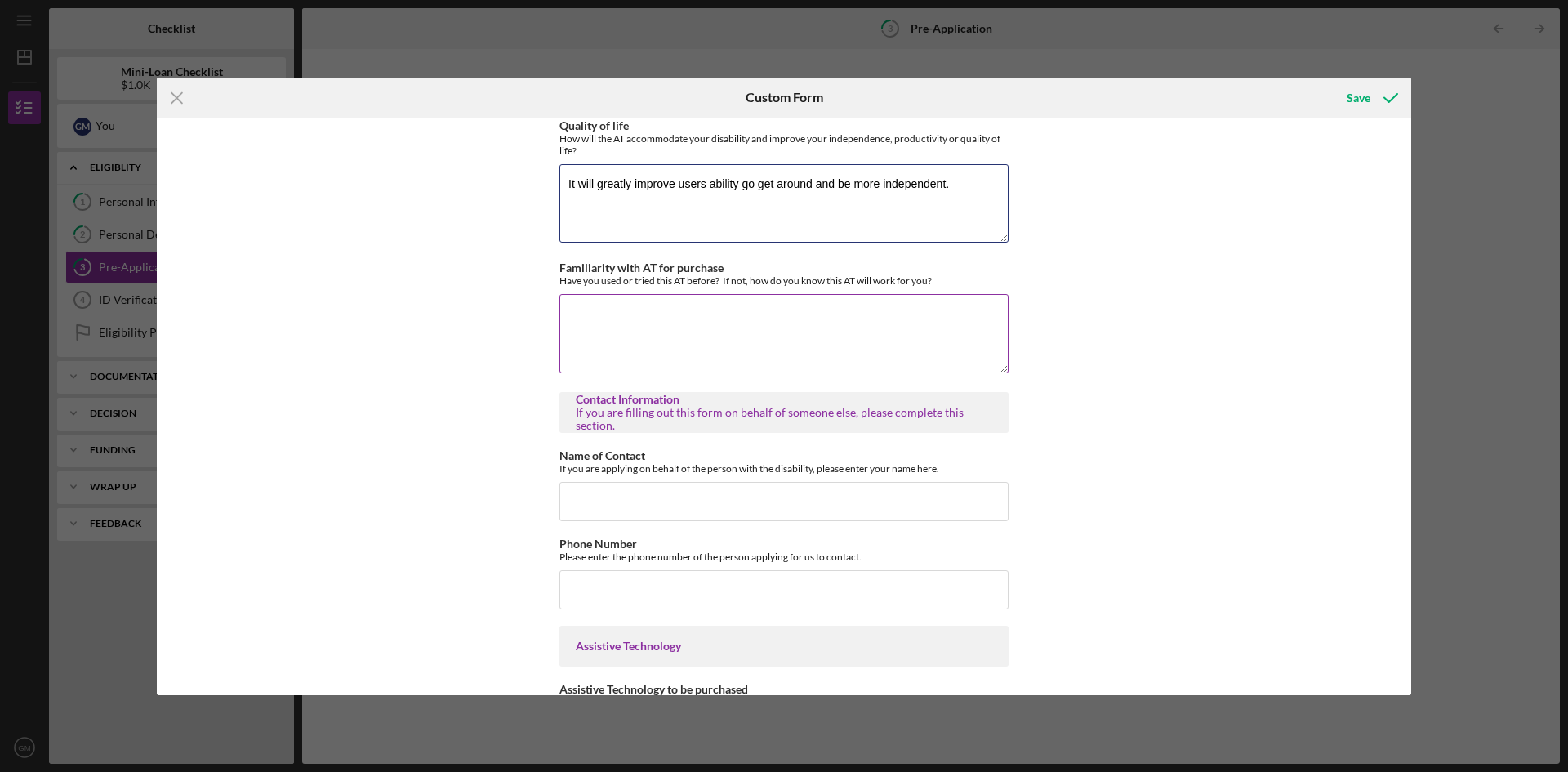
type textarea "It will greatly improve users ability go get around and be more independent."
click at [649, 324] on textarea "Familiarity with AT for purchase" at bounding box center [784, 333] width 449 height 78
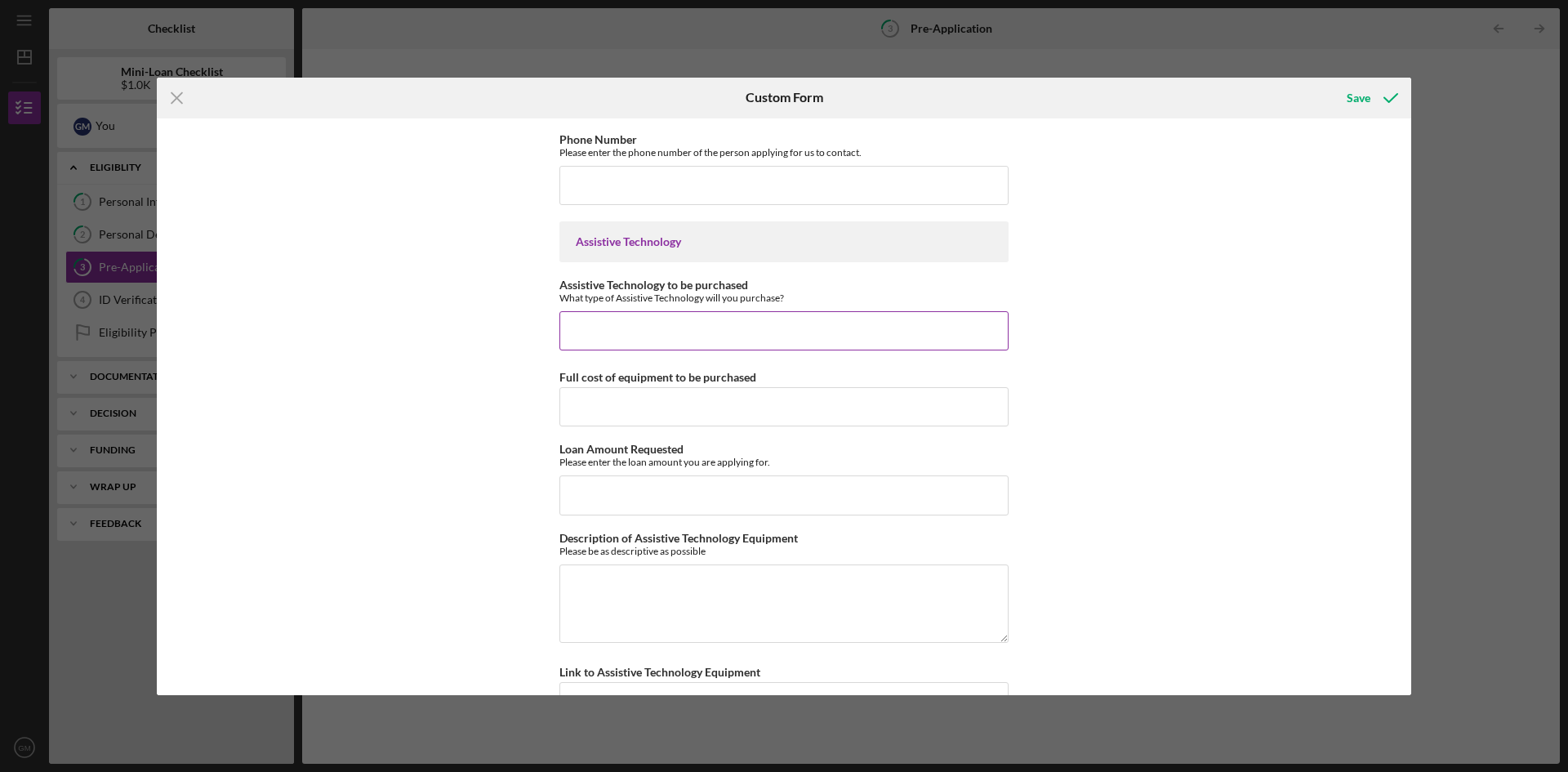
scroll to position [1144, 0]
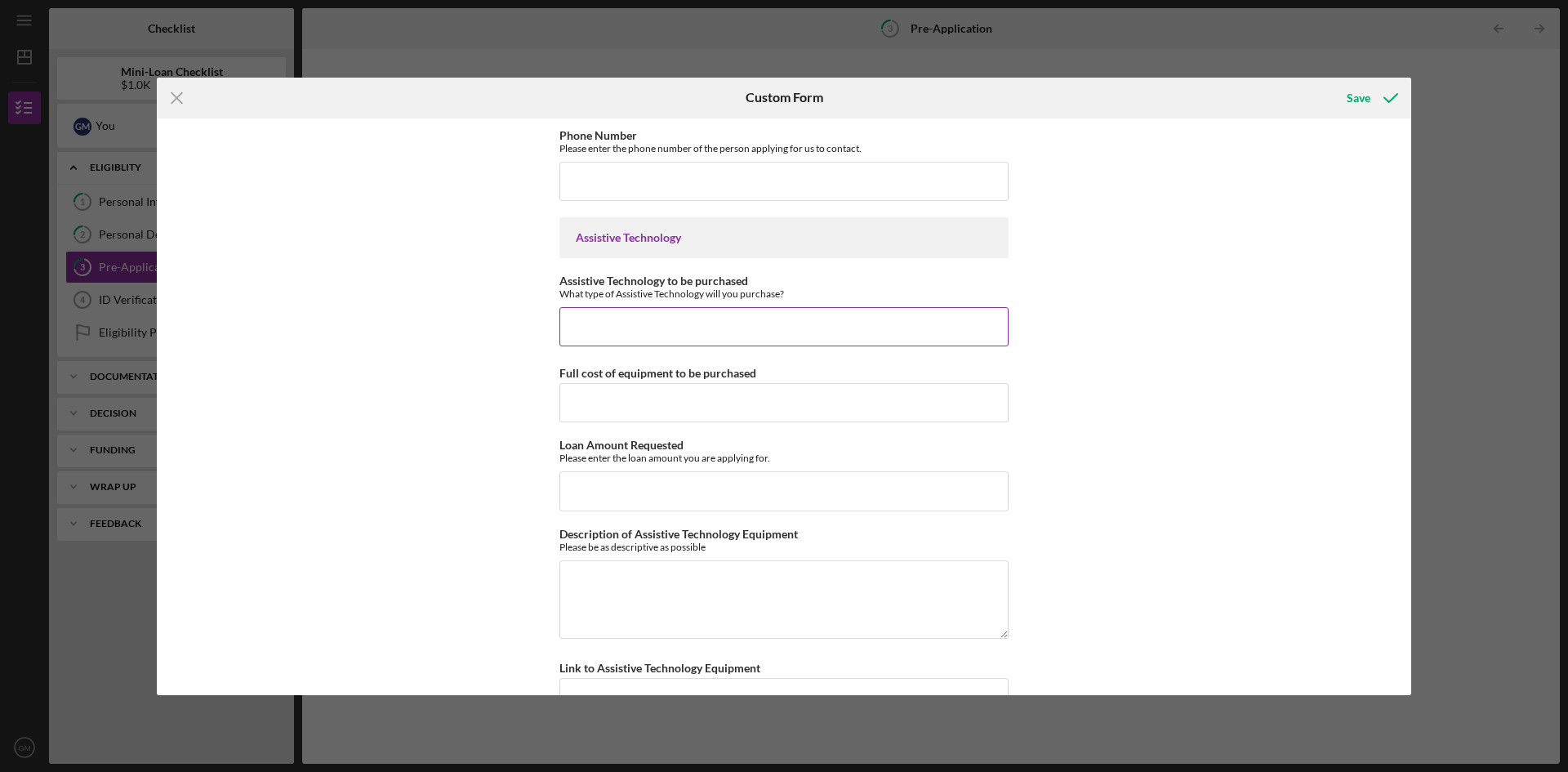
type textarea "Member has barrowed the AT before. IT greatly helped member get around and be i…"
click at [628, 330] on input "Assistive Technology to be purchased" at bounding box center [784, 326] width 449 height 39
type input "P"
type input "Mobility Power Chair"
click at [705, 407] on input "Full cost of equipment to be purchased" at bounding box center [784, 403] width 449 height 39
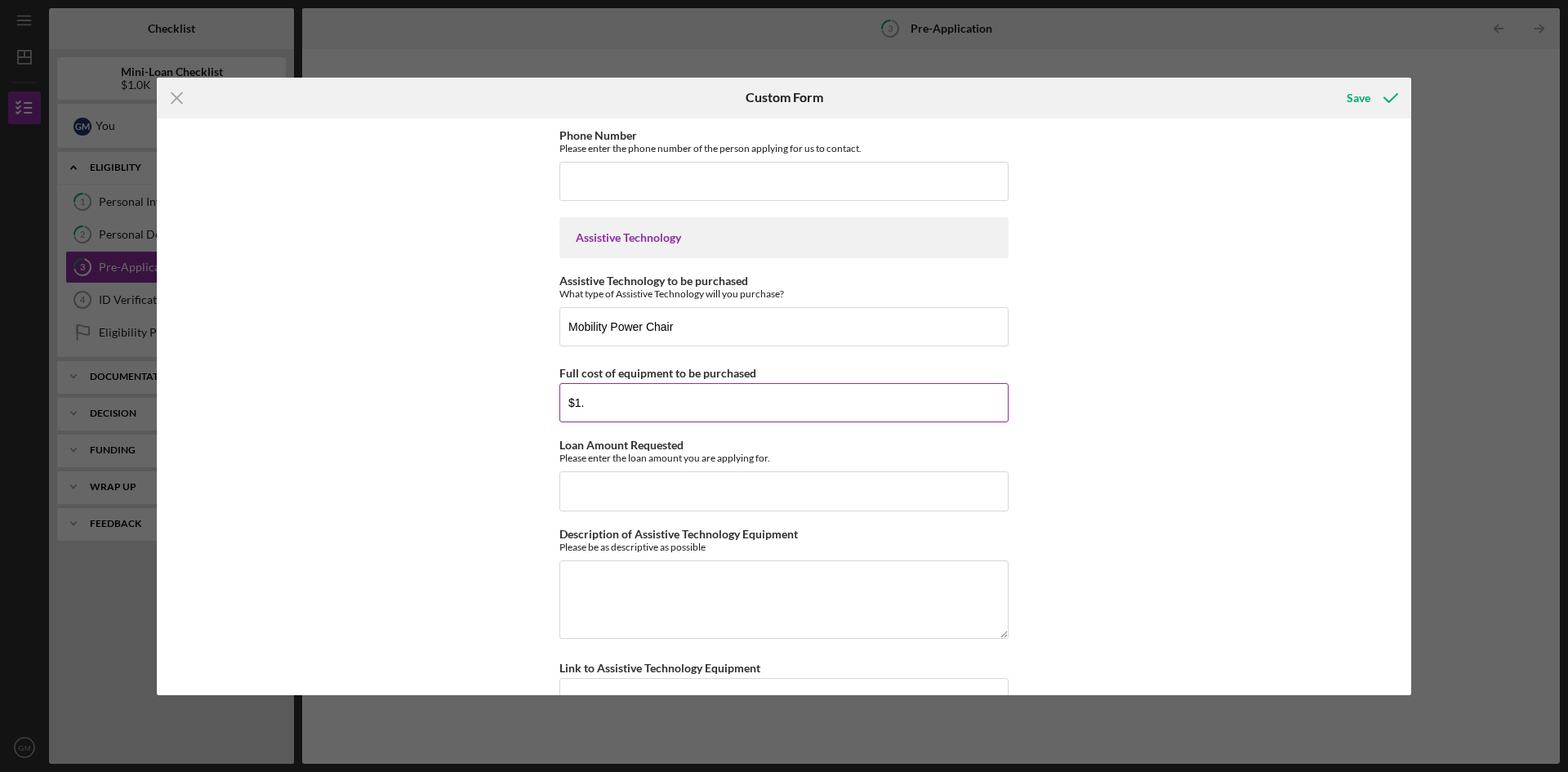
type input "$1"
type input "$1,000"
click at [638, 498] on input "Loan Amount Requested" at bounding box center [784, 491] width 449 height 39
type input "$1,000"
click at [342, 471] on div "AT User Information Person providing information AT User Representative of AT U…" at bounding box center [784, 406] width 1254 height 577
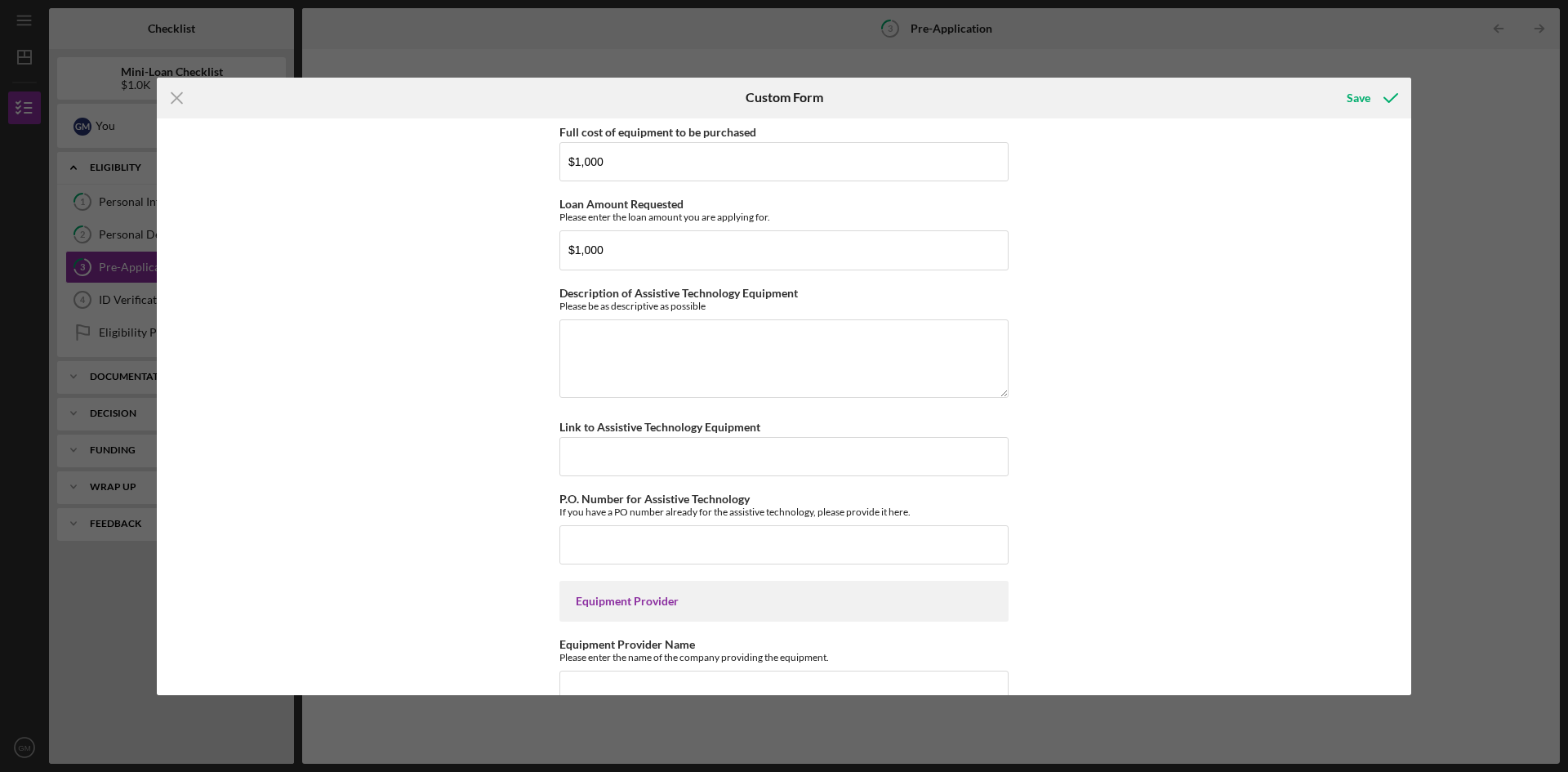
scroll to position [1388, 0]
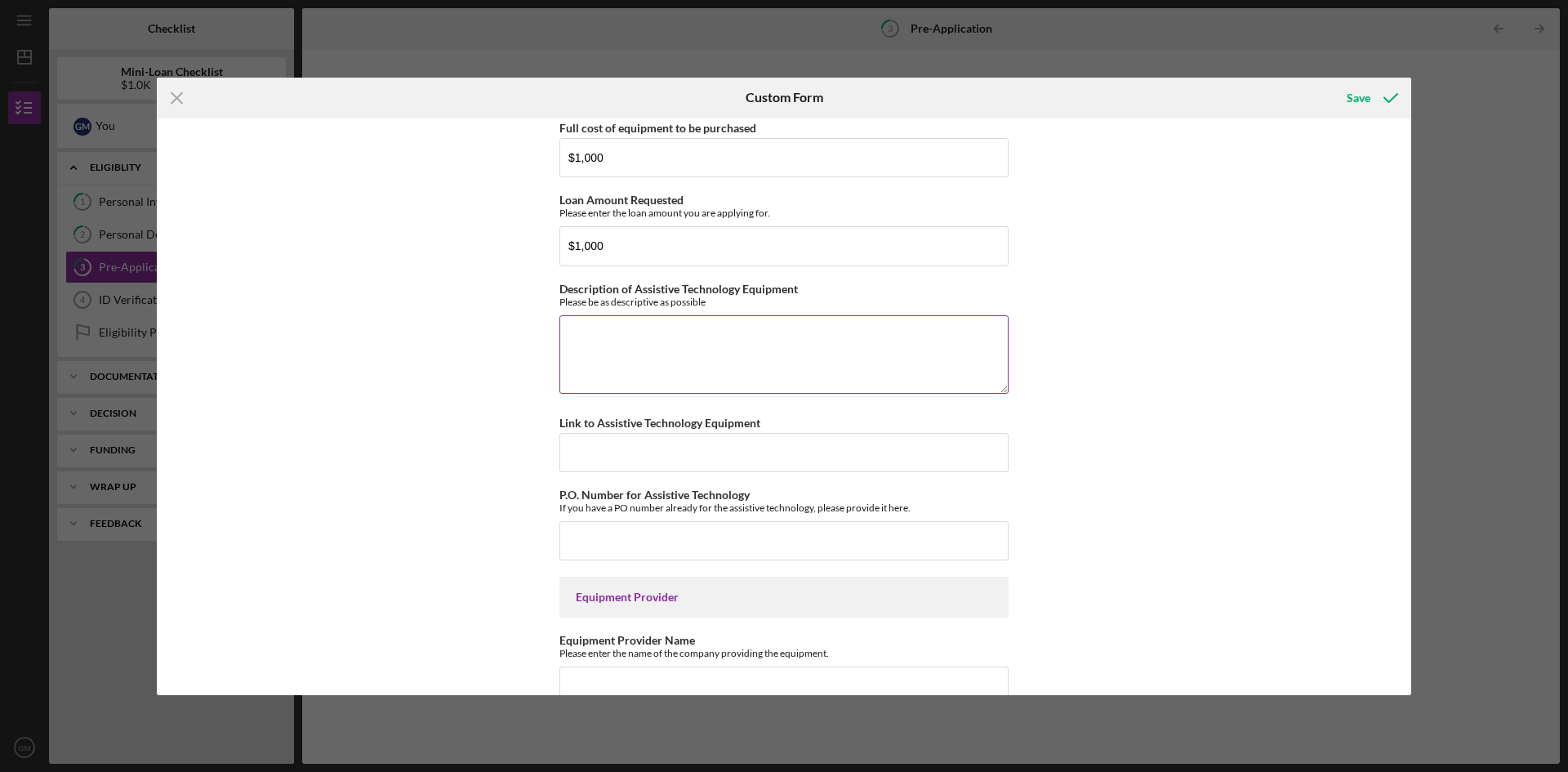
click at [620, 363] on textarea "Description of Assistive Technology Equipment" at bounding box center [784, 354] width 449 height 78
click at [625, 365] on textarea "Description of Assistive Technology Equipment" at bounding box center [784, 354] width 449 height 78
type textarea "User is attempting to purchase a"
click at [633, 551] on input "P.O. Number for Assistive Technology" at bounding box center [784, 540] width 449 height 39
type input "N/A"
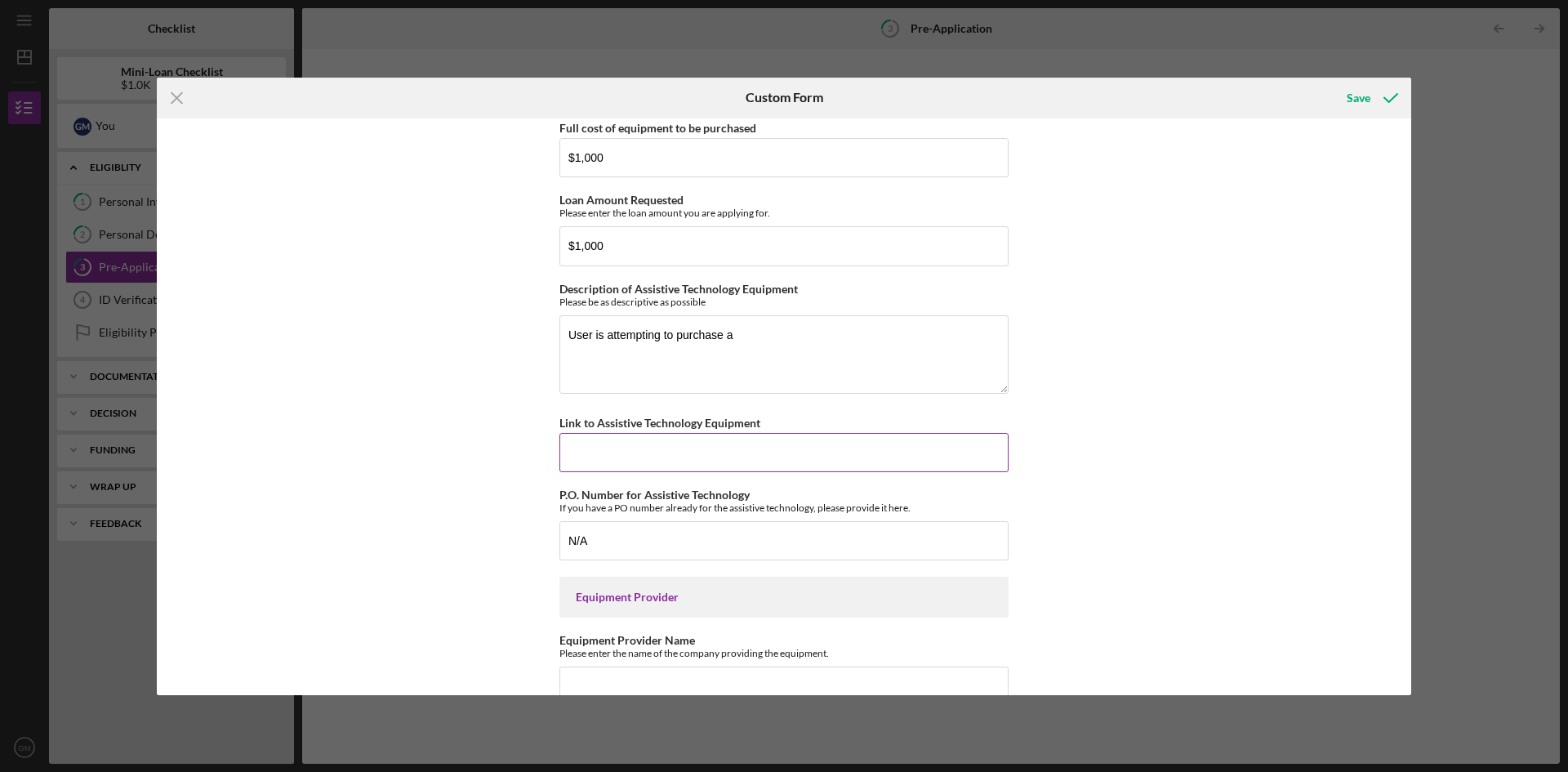
click at [595, 454] on input "Link to Assistive Technology Equipment" at bounding box center [784, 452] width 449 height 39
paste input "[URL][DOMAIN_NAME]"
type input "[URL][DOMAIN_NAME]"
click at [755, 349] on textarea "User is attempting to purchase a" at bounding box center [784, 354] width 449 height 78
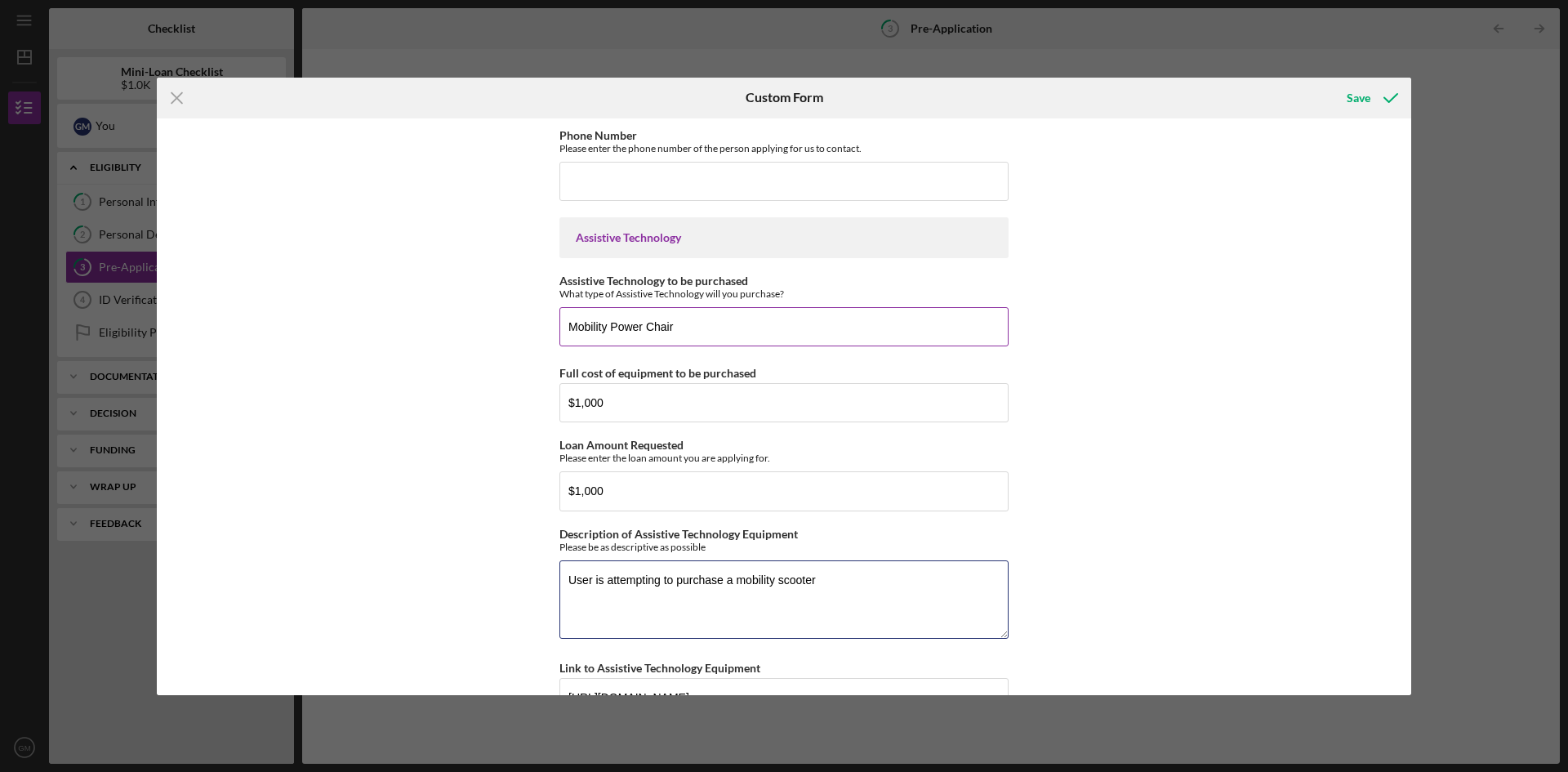
scroll to position [1062, 0]
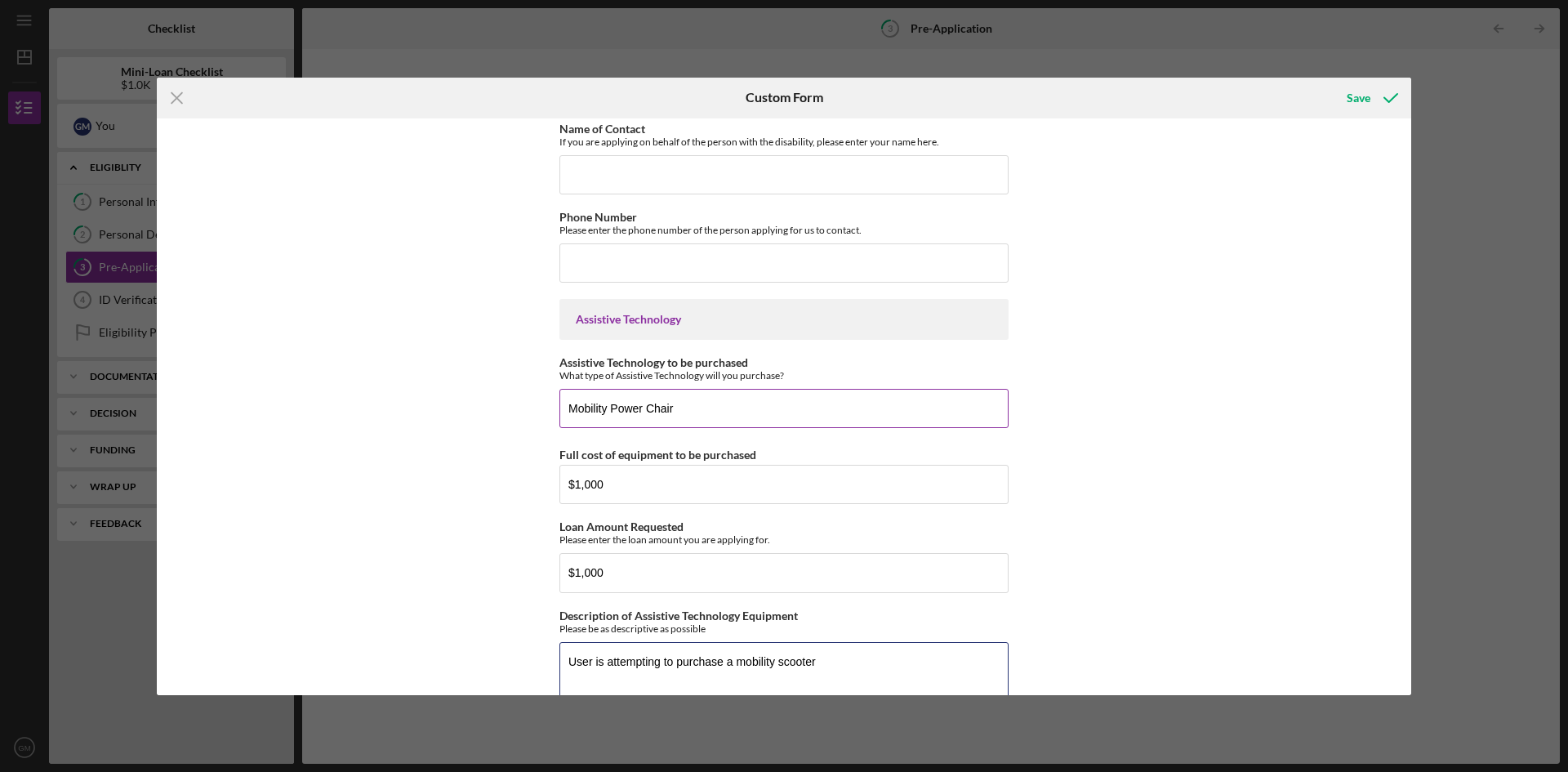
type textarea "User is attempting to purchase a mobility scooter"
drag, startPoint x: 642, startPoint y: 413, endPoint x: 607, endPoint y: 413, distance: 35.0
click at [607, 413] on input "Mobility Power Chair" at bounding box center [784, 408] width 449 height 39
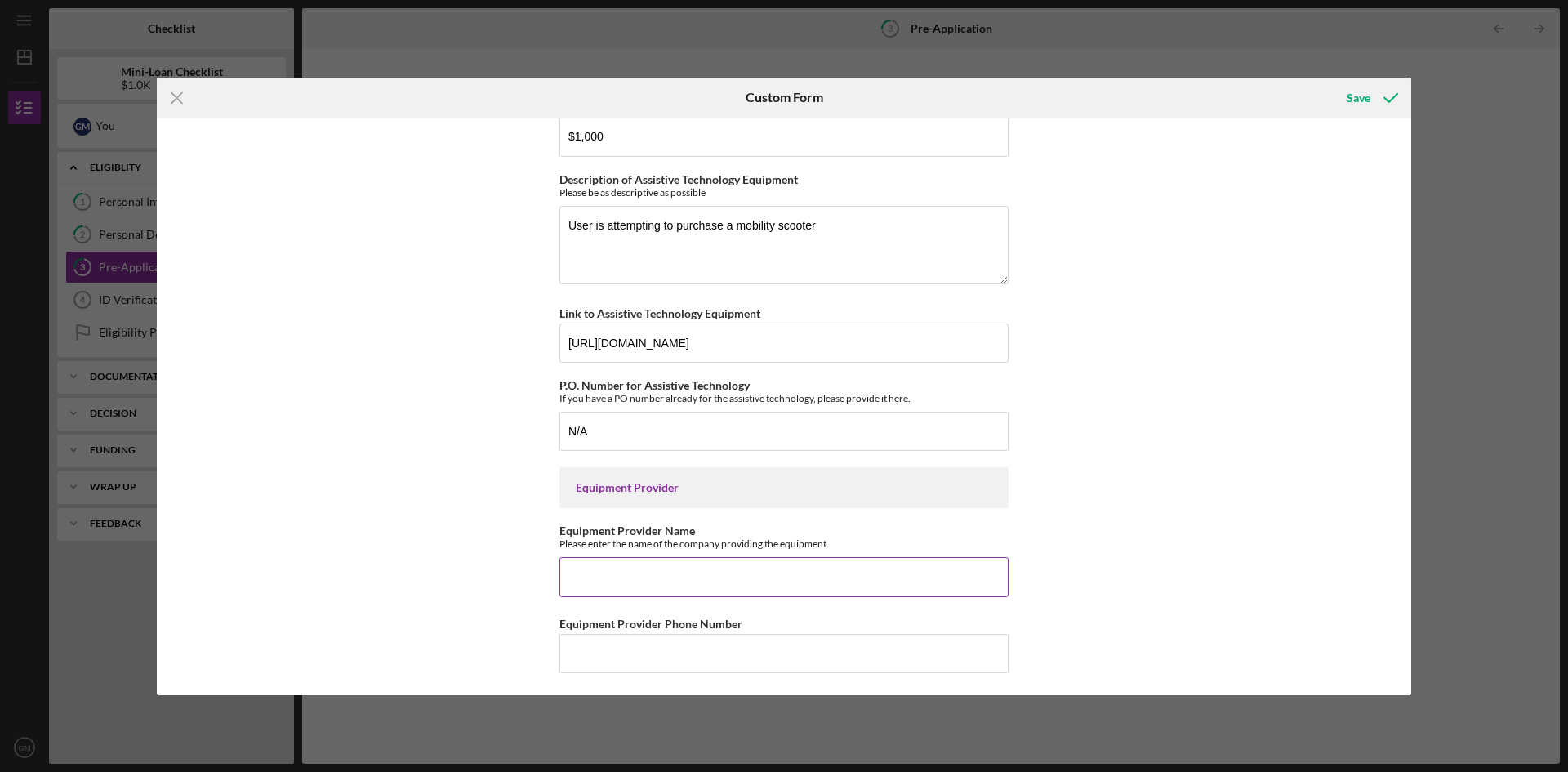
scroll to position [1576, 0]
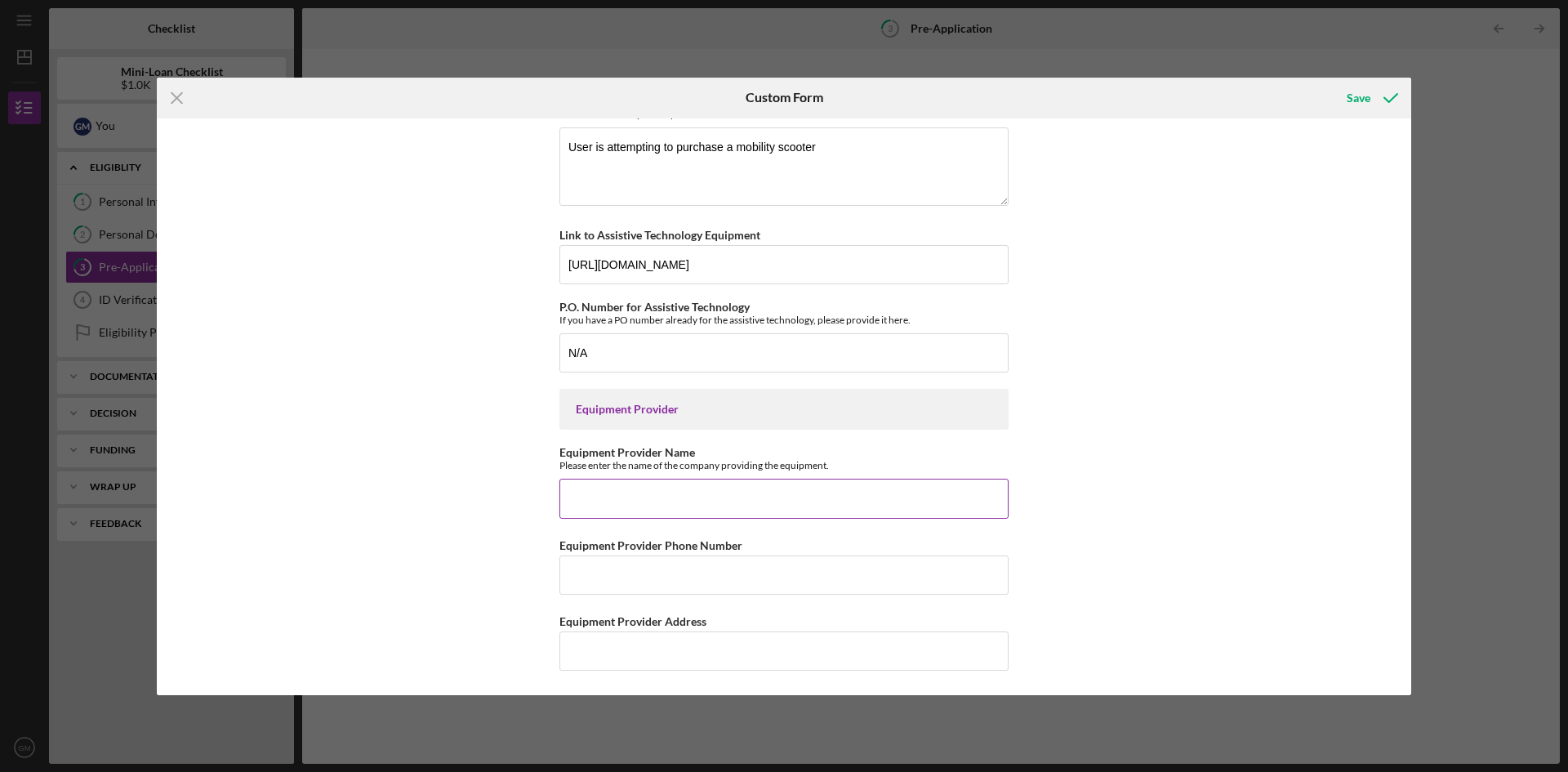
type input "Mobility Scooter"
click at [650, 495] on input "Equipment Provider Name" at bounding box center [784, 498] width 449 height 39
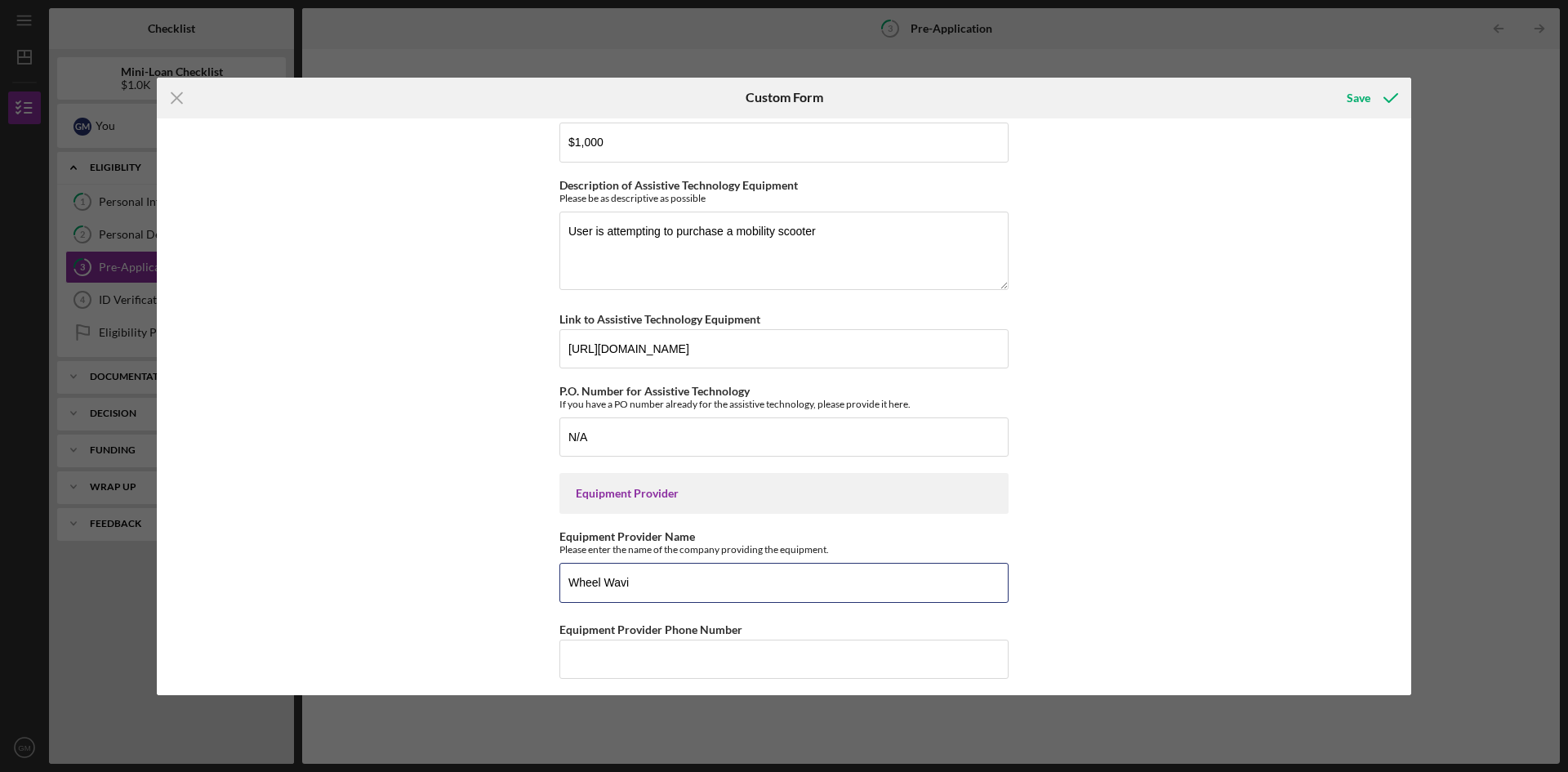
scroll to position [1413, 0]
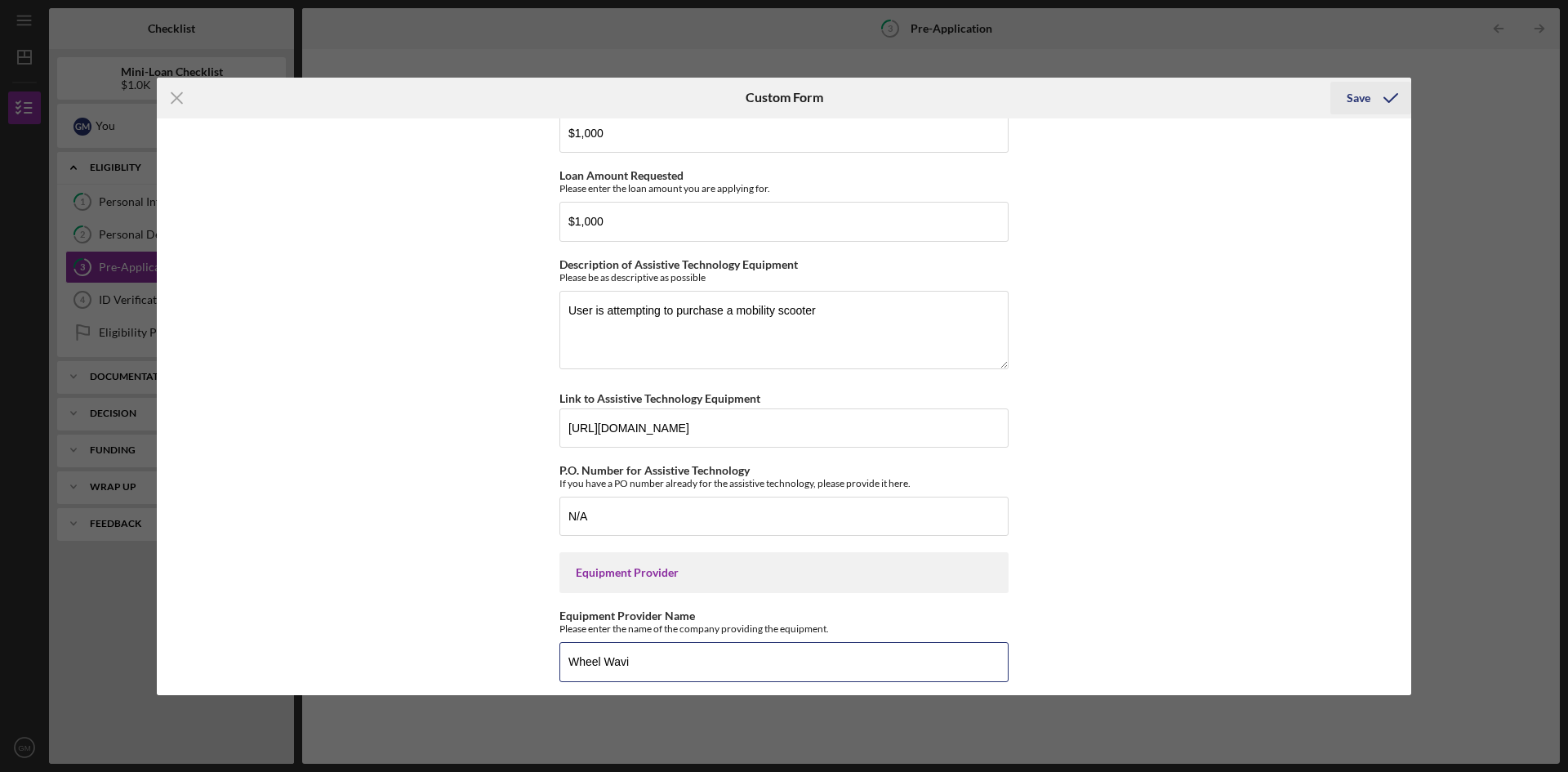
type input "Wheel Wavi"
click at [1356, 99] on div "Save" at bounding box center [1358, 98] width 24 height 32
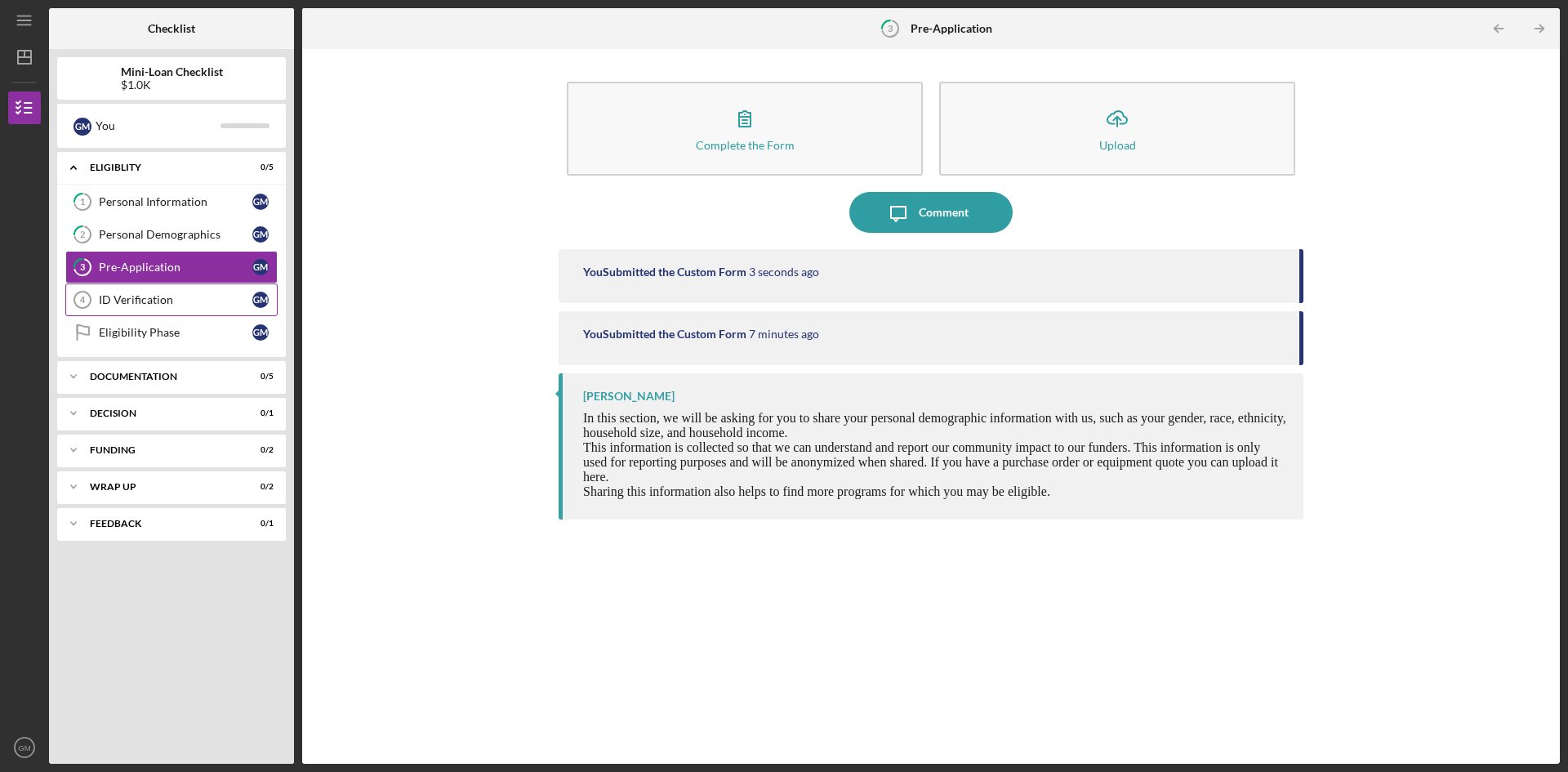
click at [152, 302] on div "ID Verification" at bounding box center [176, 299] width 153 height 13
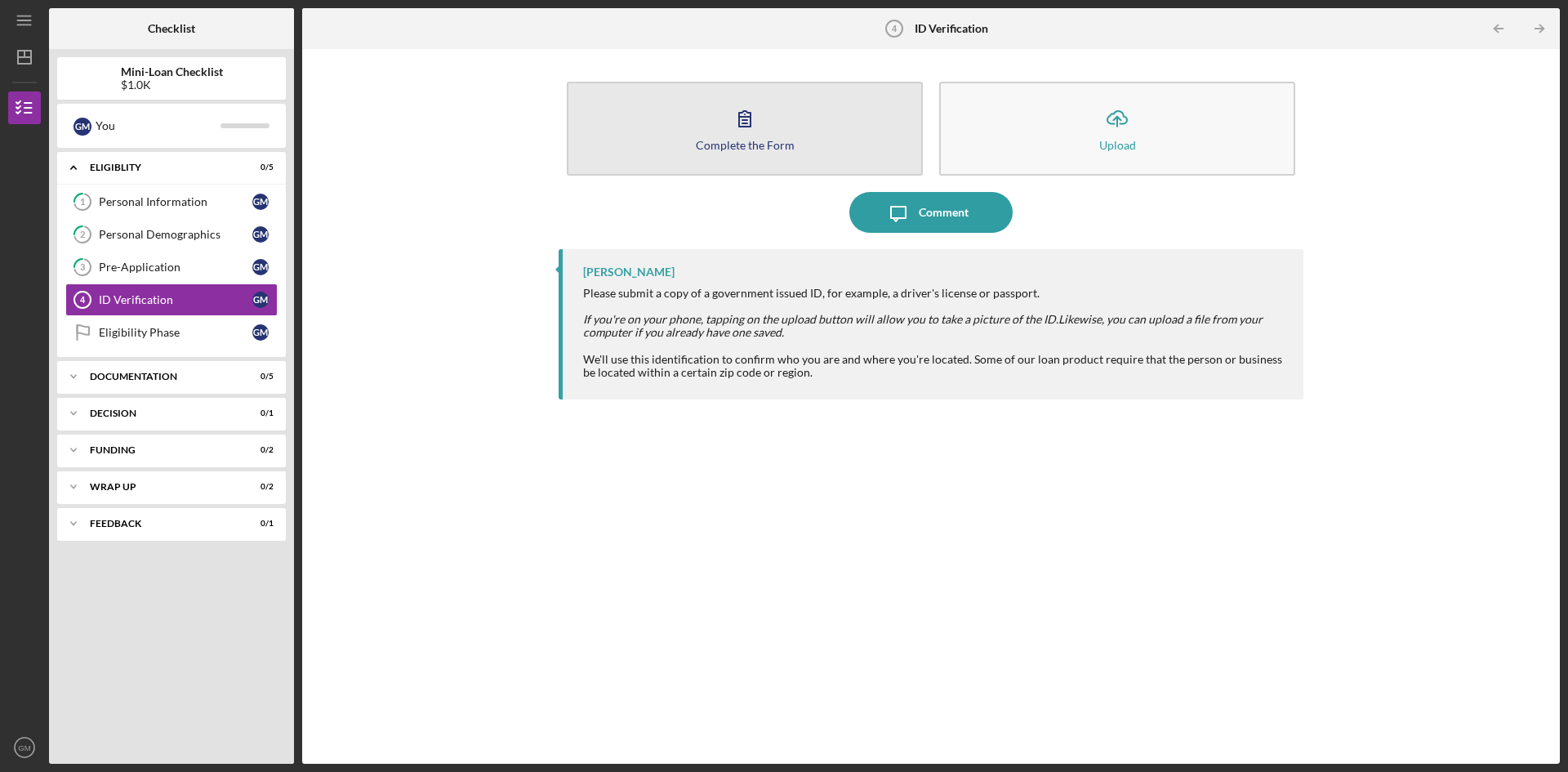
click at [720, 153] on button "Complete the Form Form" at bounding box center [745, 129] width 356 height 94
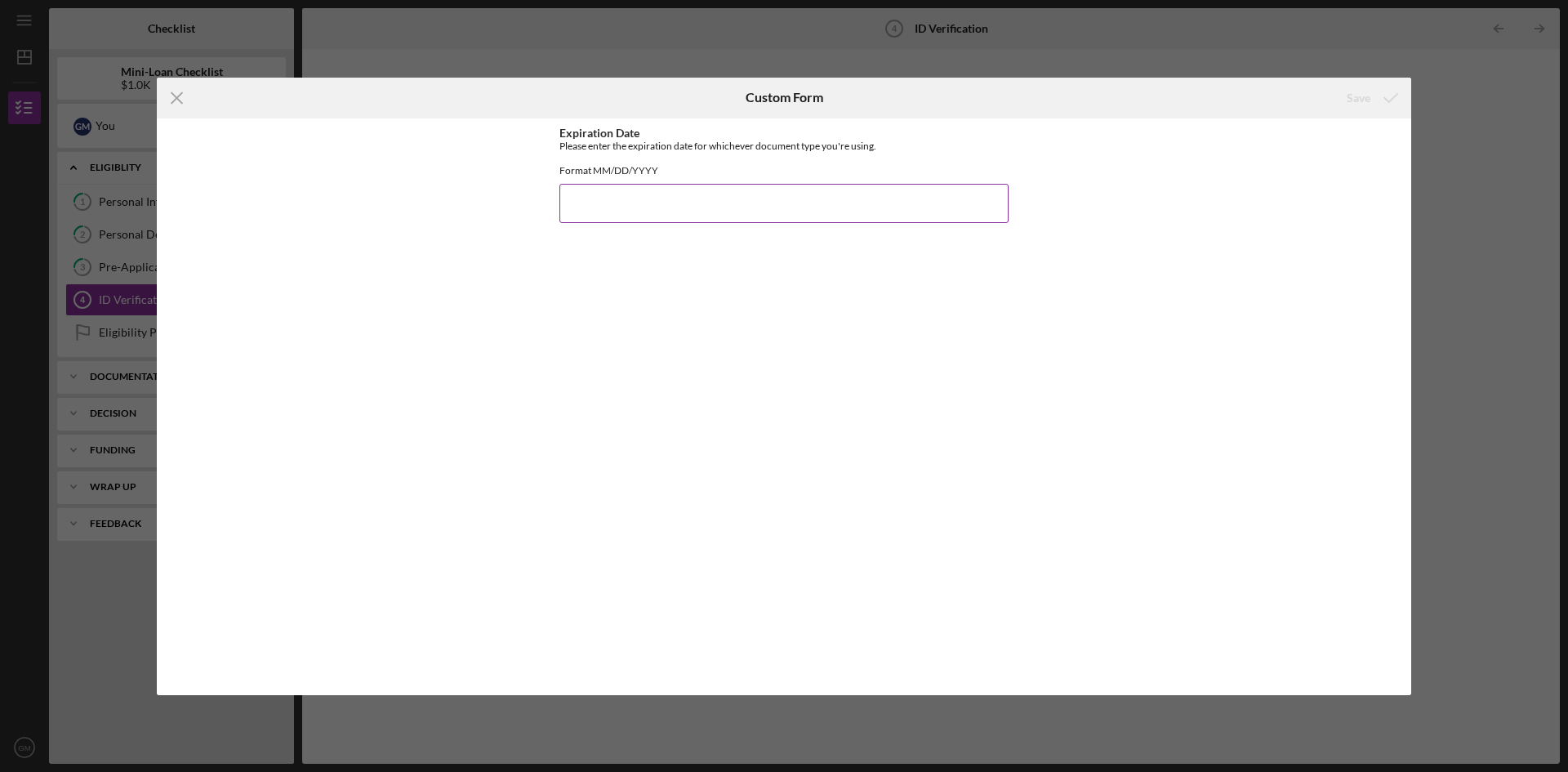
click at [631, 222] on input "Expiration Date" at bounding box center [784, 204] width 449 height 39
click at [181, 95] on icon "Icon/Menu Close" at bounding box center [177, 98] width 41 height 41
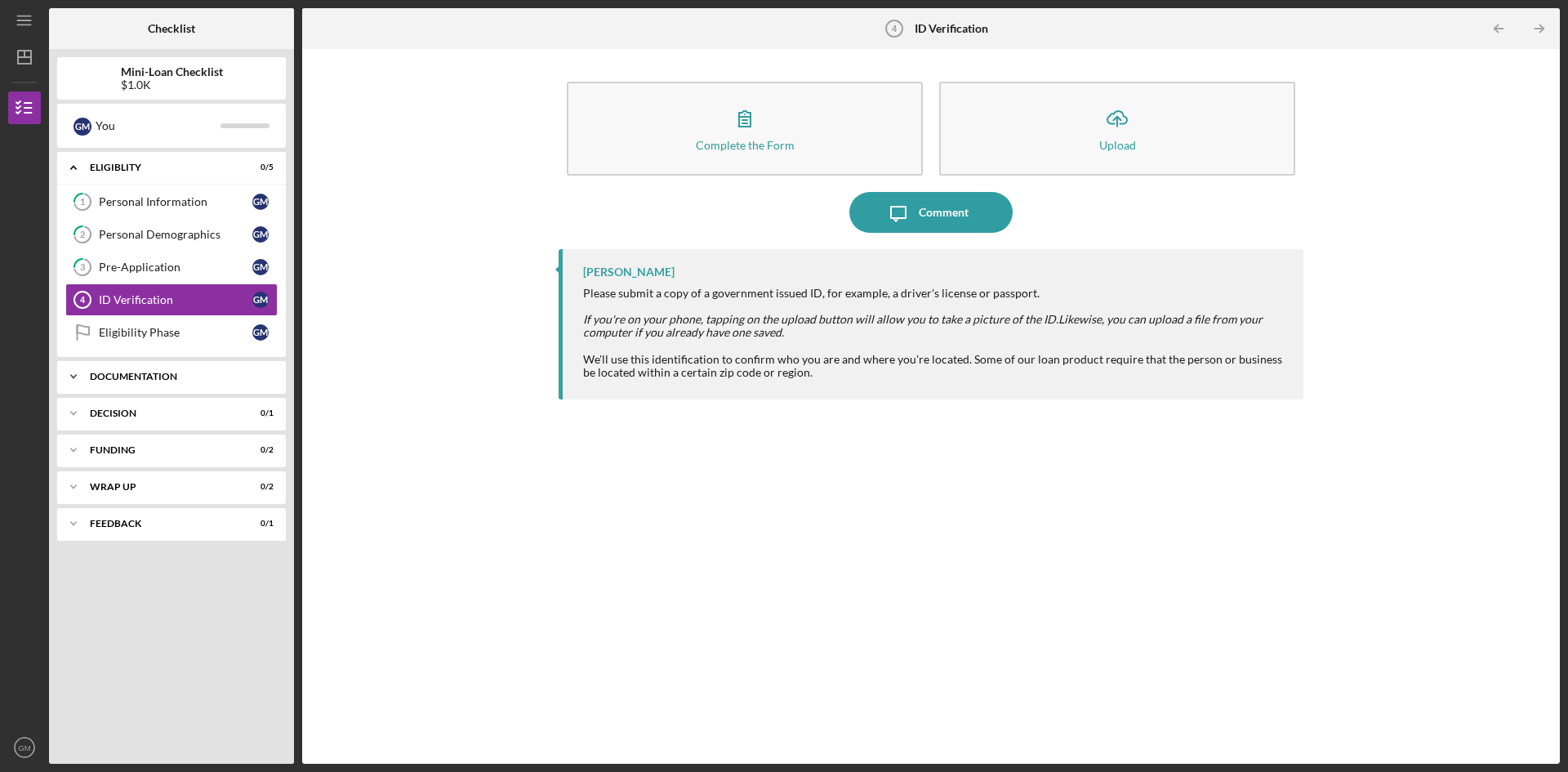
click at [166, 385] on div "Icon/Expander Documentation 0 / 5" at bounding box center [171, 377] width 228 height 32
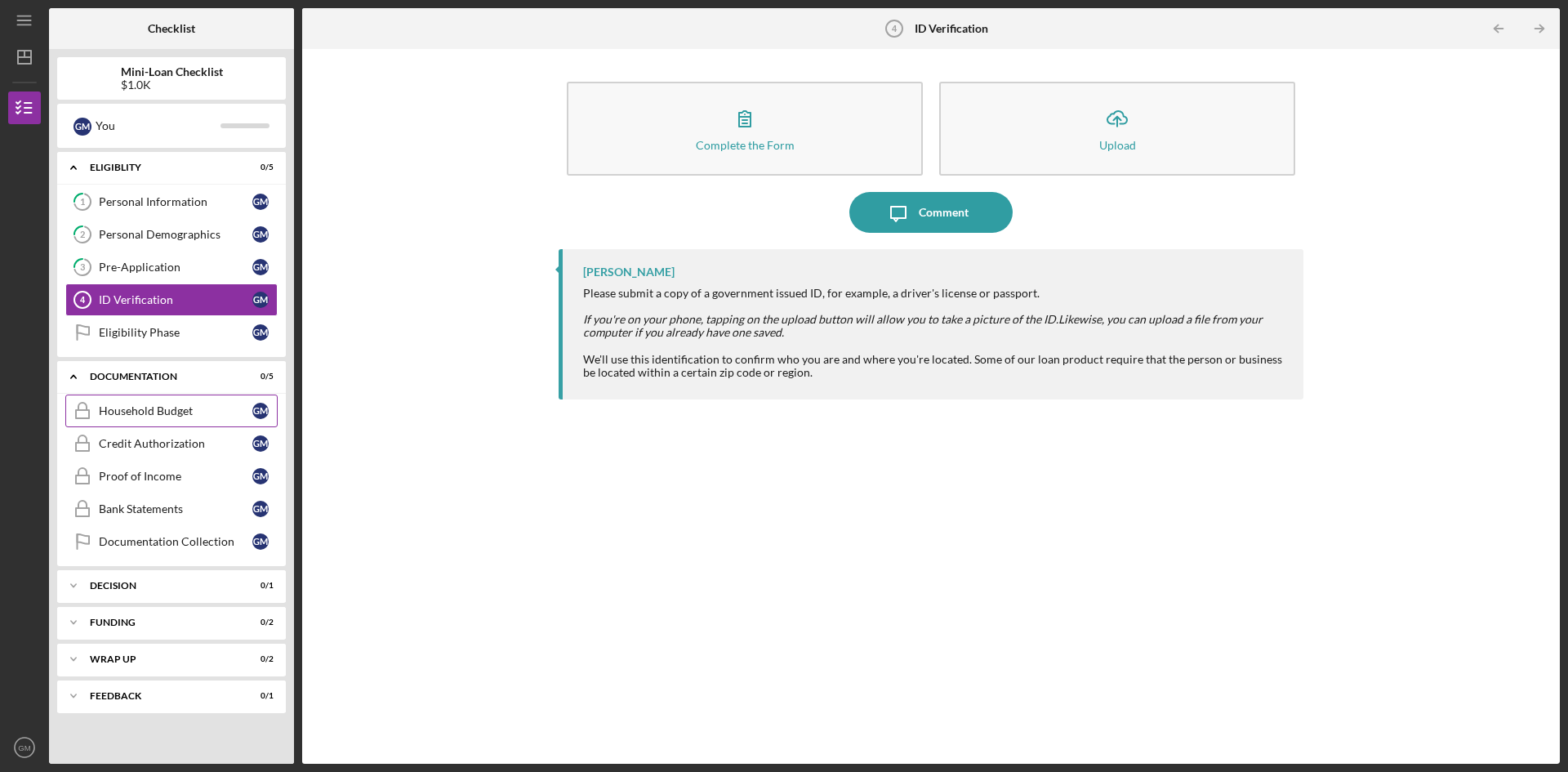
click at [193, 407] on div "Household Budget" at bounding box center [176, 410] width 153 height 13
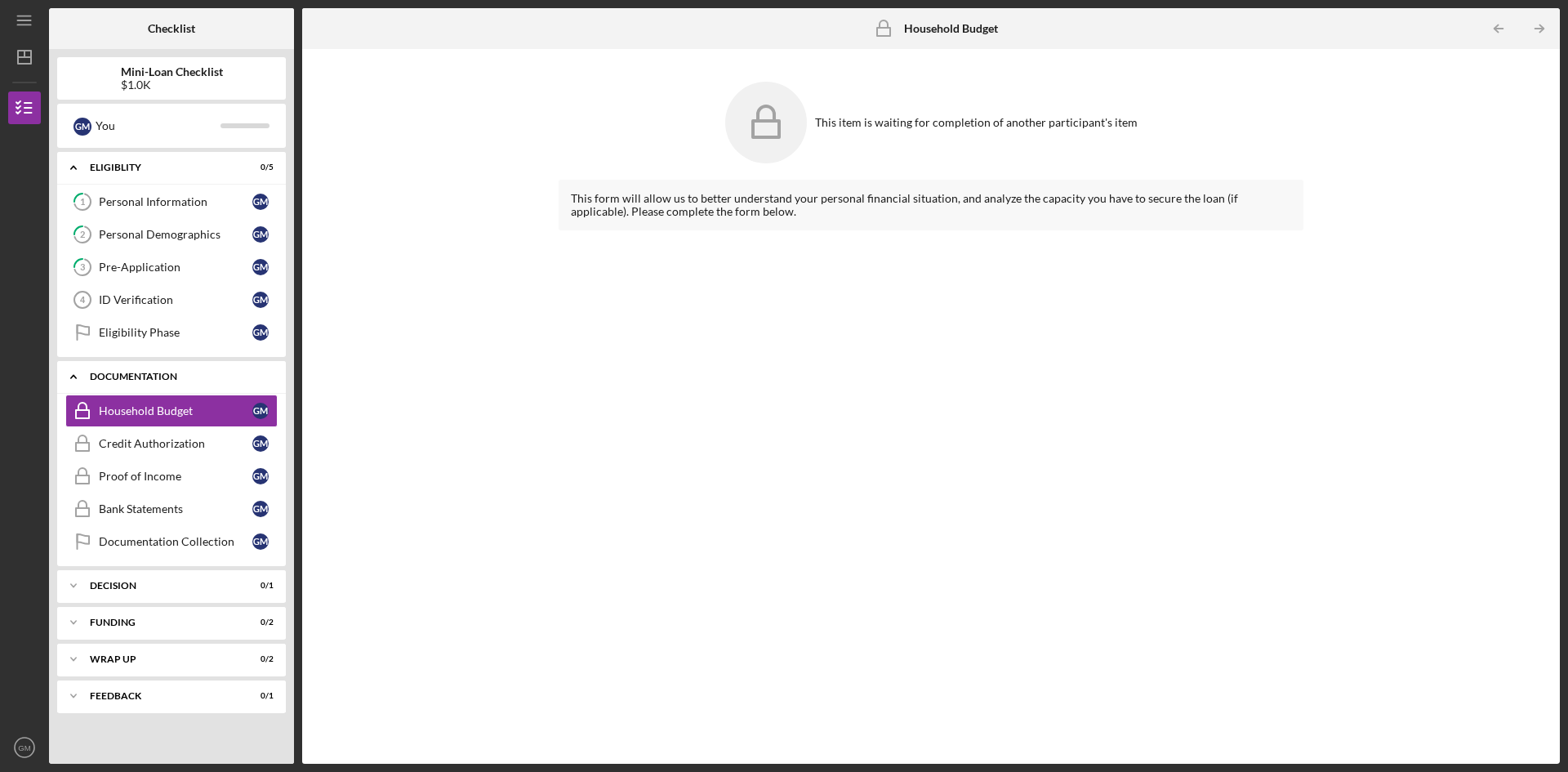
click at [72, 170] on polyline at bounding box center [73, 169] width 5 height 3
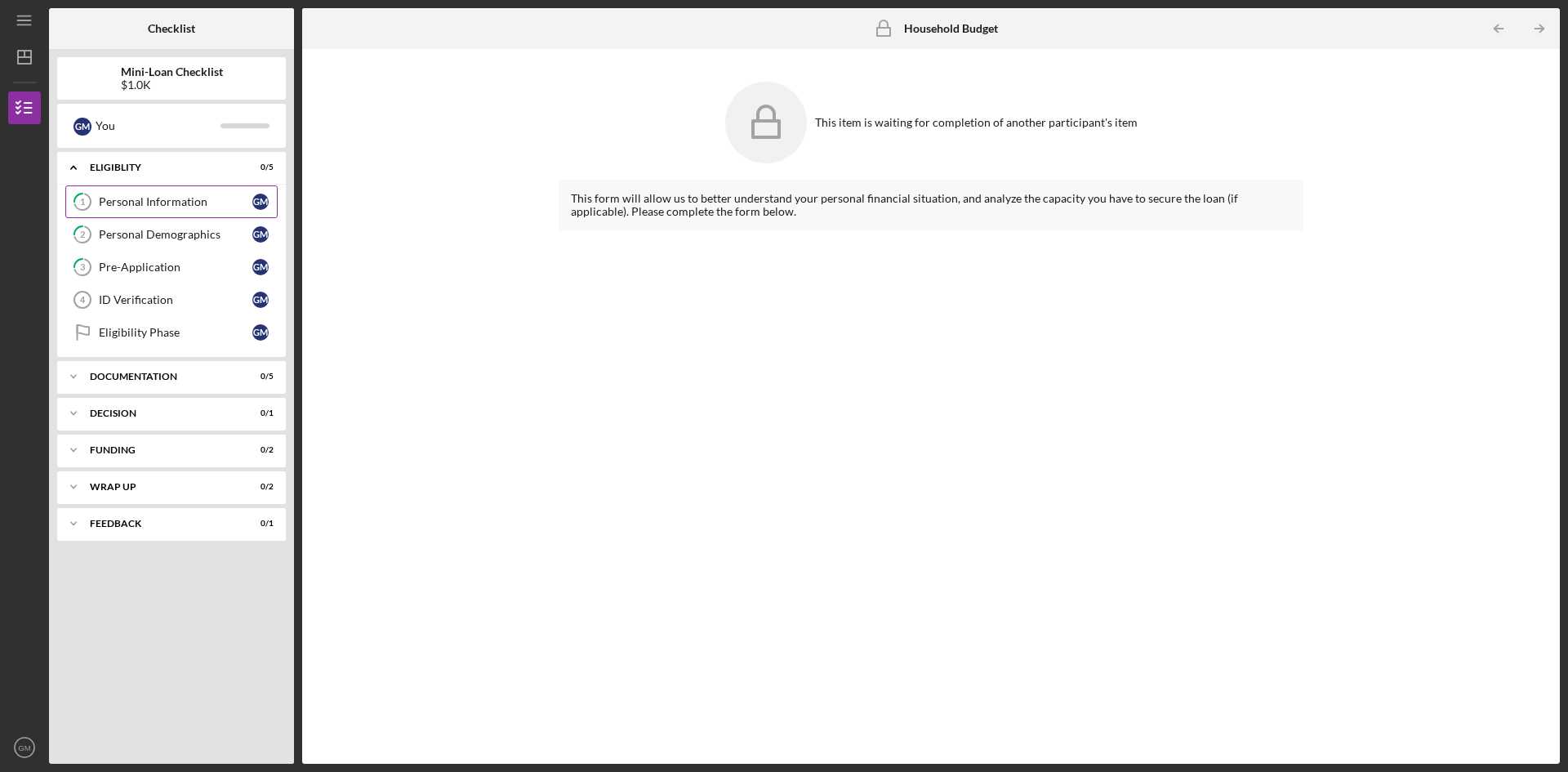
click at [175, 206] on div "Personal Information" at bounding box center [176, 201] width 153 height 13
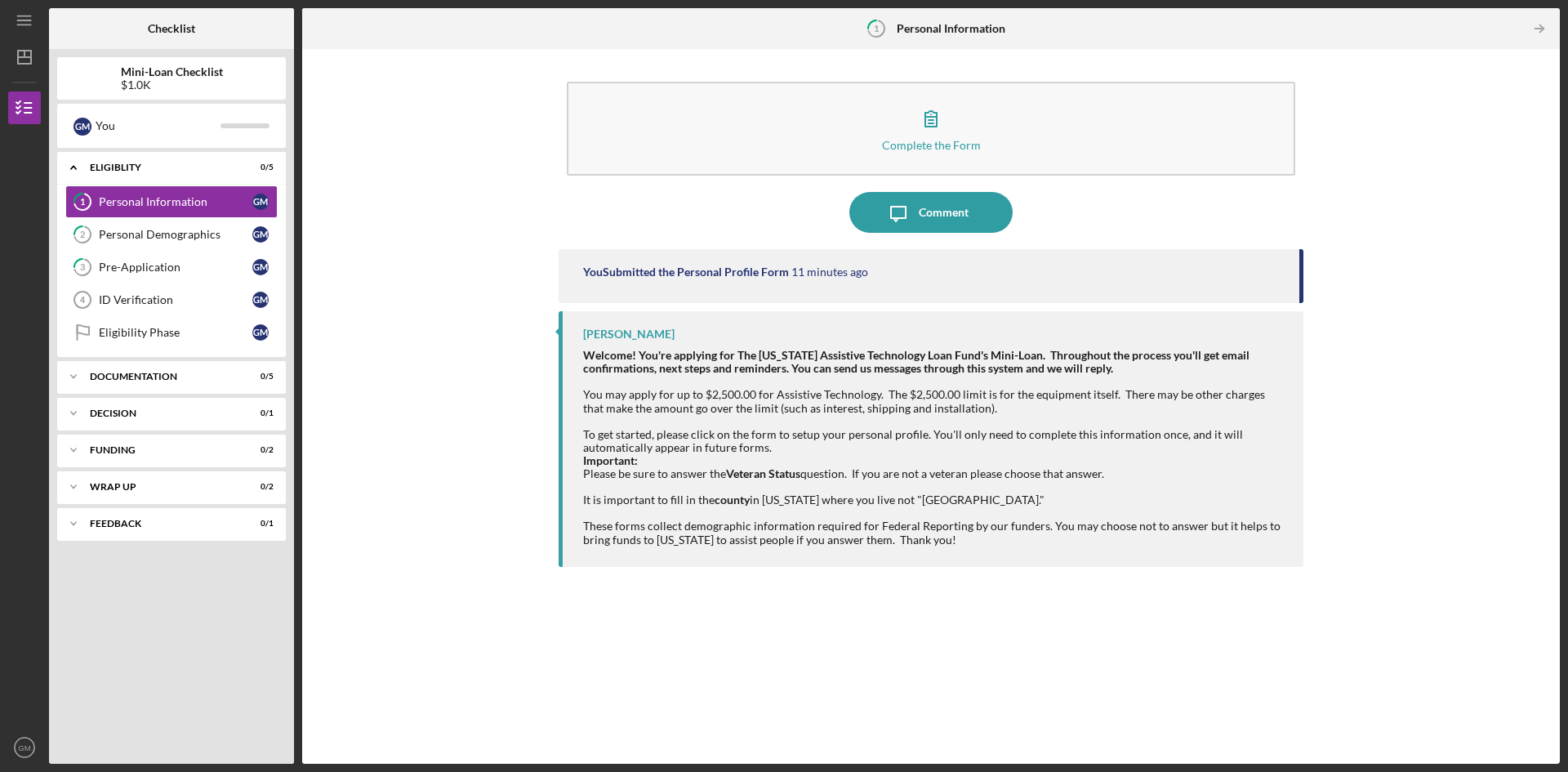
drag, startPoint x: 510, startPoint y: 428, endPoint x: 542, endPoint y: 418, distance: 33.5
click at [512, 426] on div "Complete the Form Form Icon/Message Comment You Submitted the Personal Profile …" at bounding box center [931, 406] width 1242 height 698
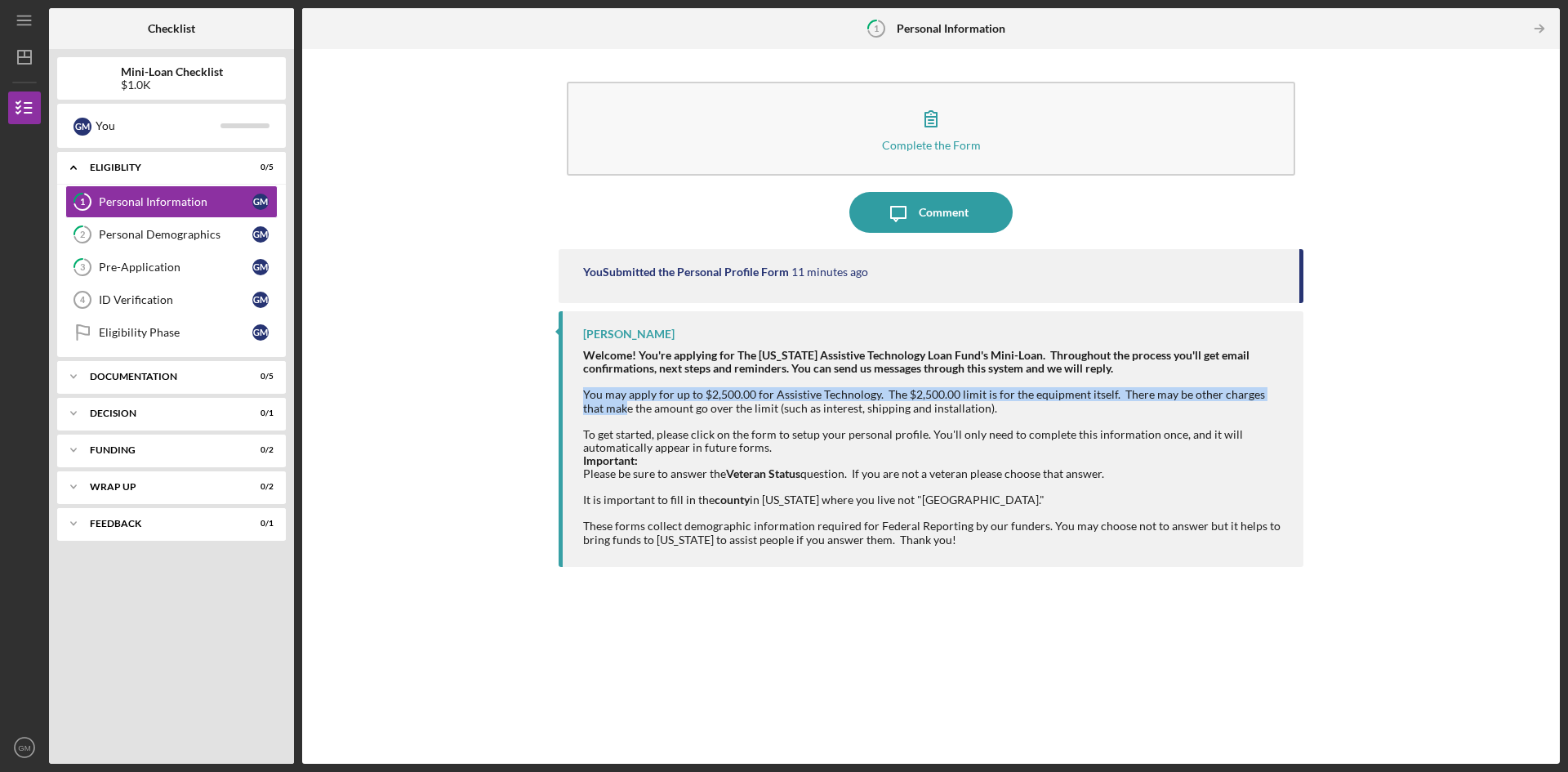
drag, startPoint x: 600, startPoint y: 377, endPoint x: 605, endPoint y: 406, distance: 29.4
click at [605, 406] on div "Welcome! You're applying for The [US_STATE] Assistive Technology Loan Fund's Mi…" at bounding box center [935, 446] width 704 height 197
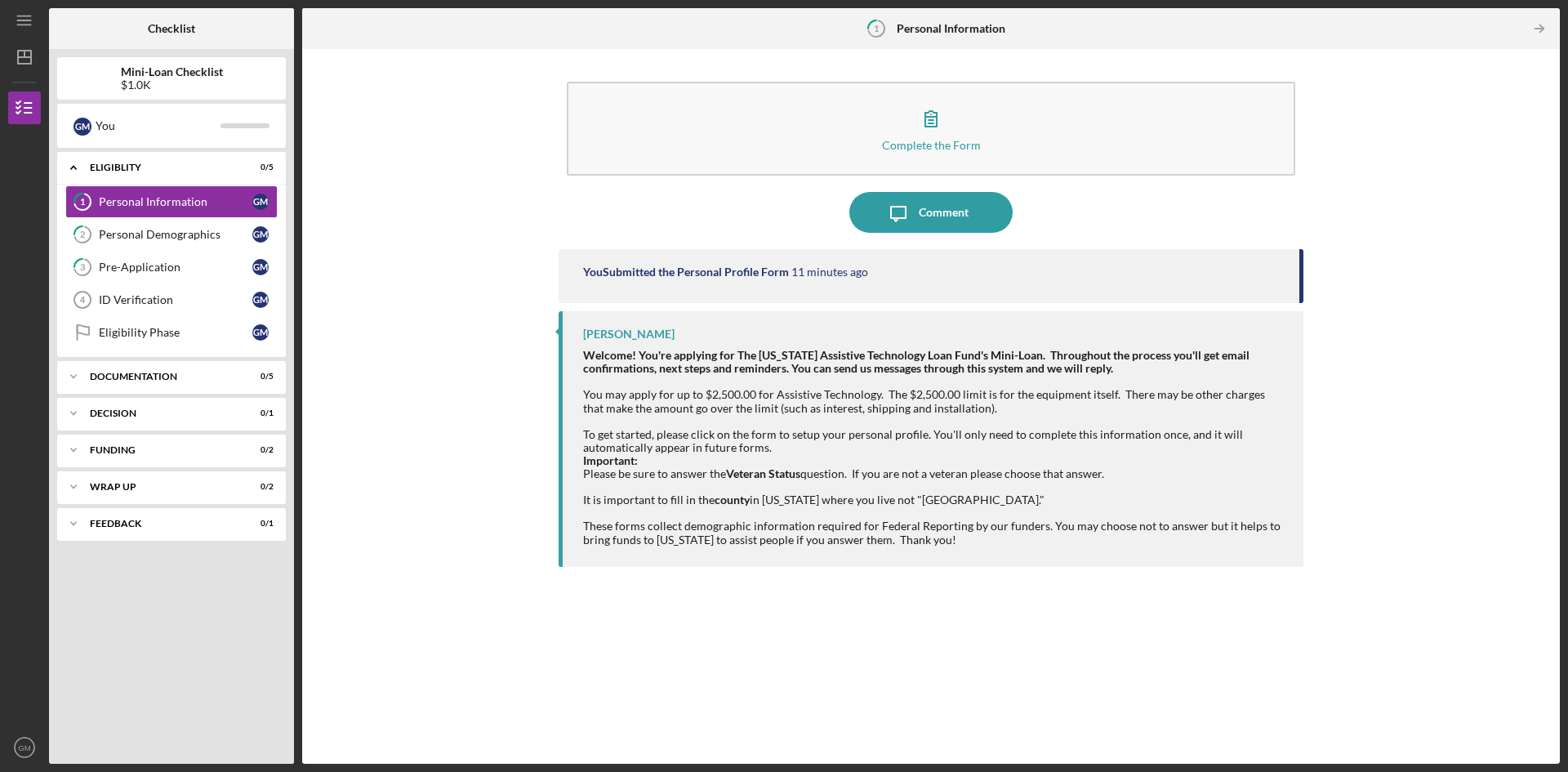
click at [399, 418] on div "Complete the Form Form Icon/Message Comment You Submitted the Personal Profile …" at bounding box center [931, 406] width 1242 height 698
click at [937, 27] on b "Personal Information" at bounding box center [950, 28] width 108 height 13
click at [217, 114] on div "You" at bounding box center [158, 125] width 125 height 28
click at [234, 126] on div at bounding box center [245, 126] width 49 height 5
click at [374, 210] on div "Complete the Form Form Icon/Message Comment You Submitted the Personal Profile …" at bounding box center [931, 406] width 1242 height 698
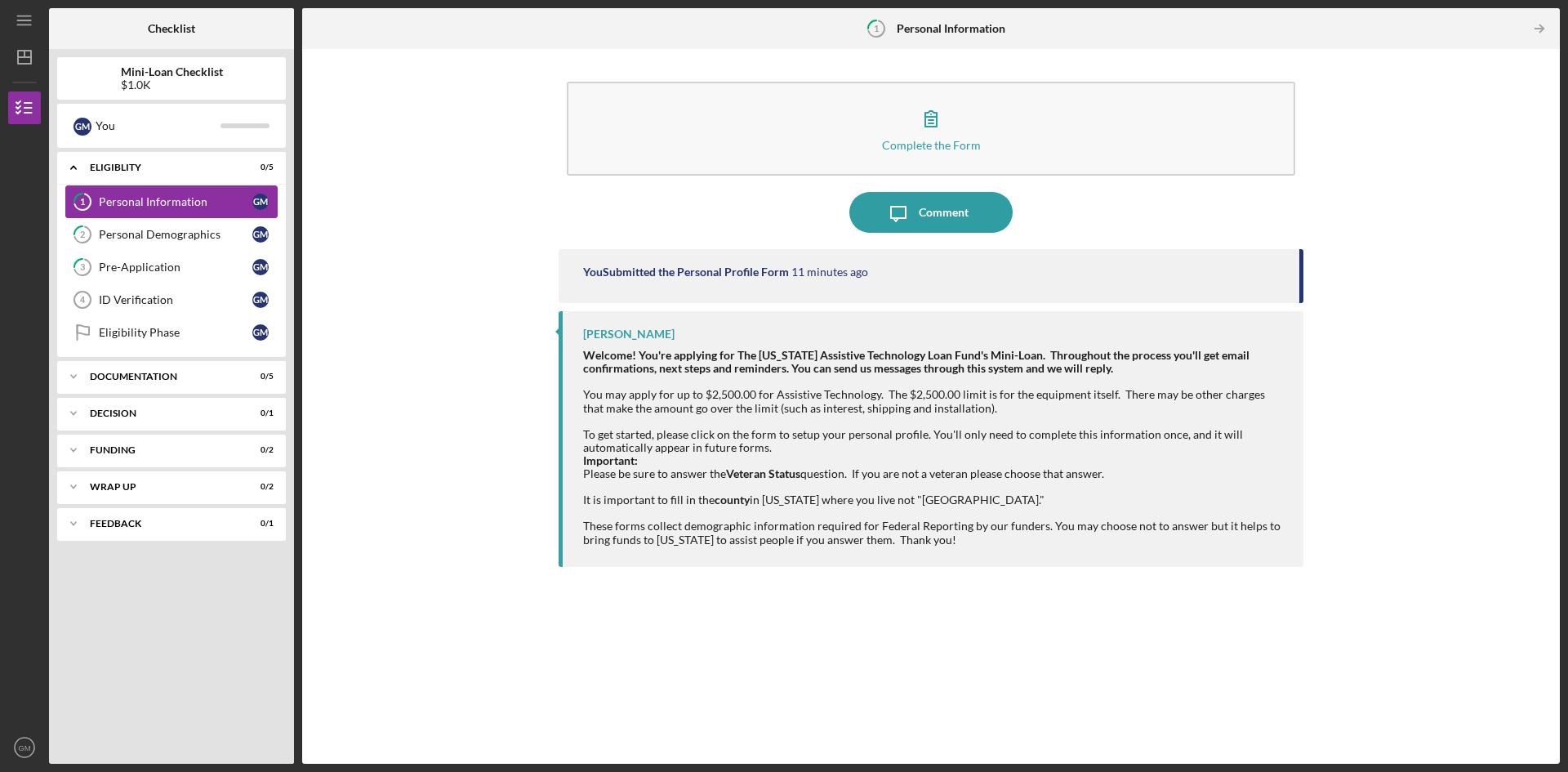
click at [217, 205] on div "Personal Information" at bounding box center [176, 201] width 153 height 13
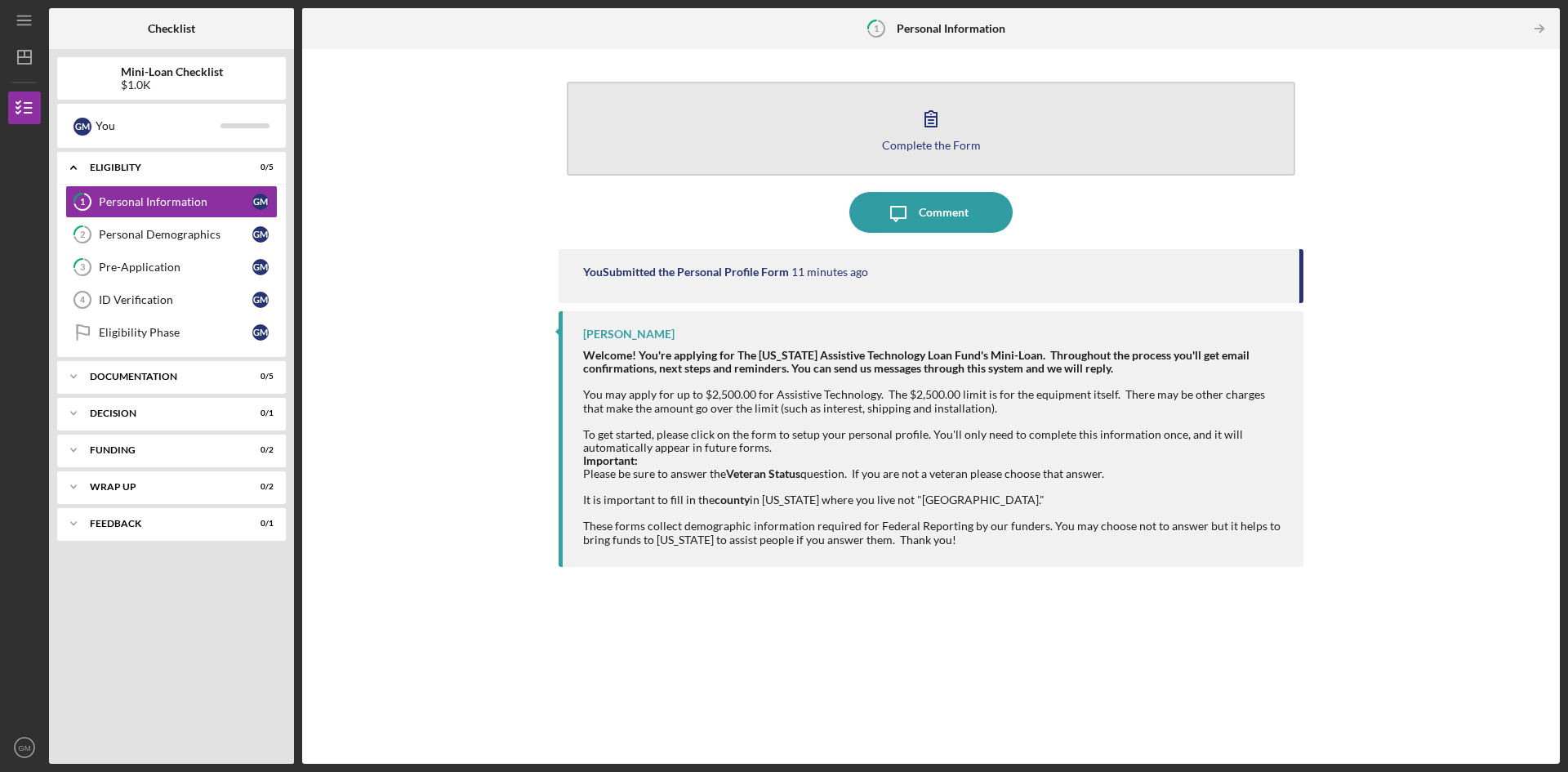
click at [918, 150] on div "Complete the Form" at bounding box center [931, 145] width 99 height 12
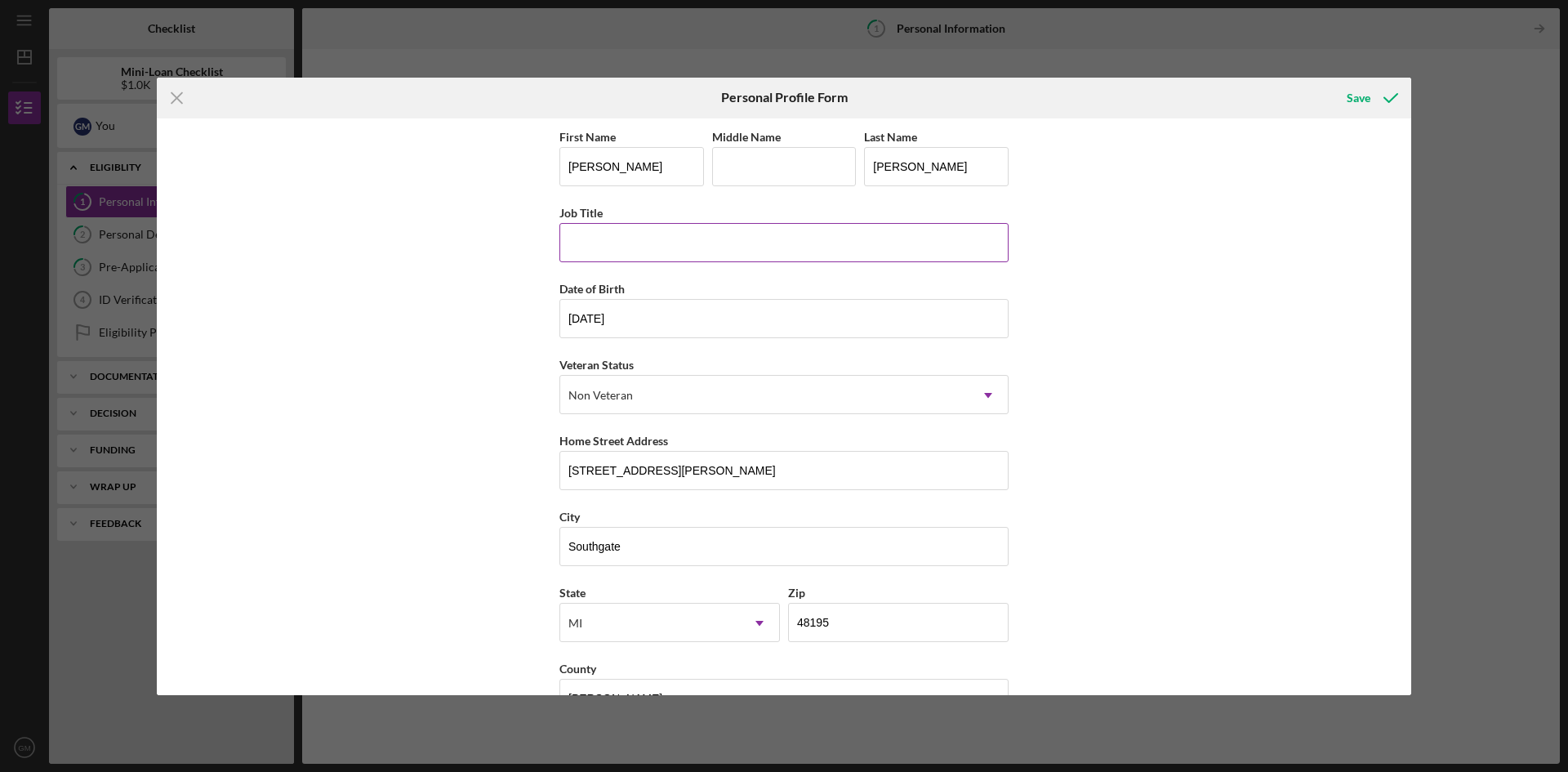
click at [630, 245] on input "Job Title" at bounding box center [784, 243] width 449 height 39
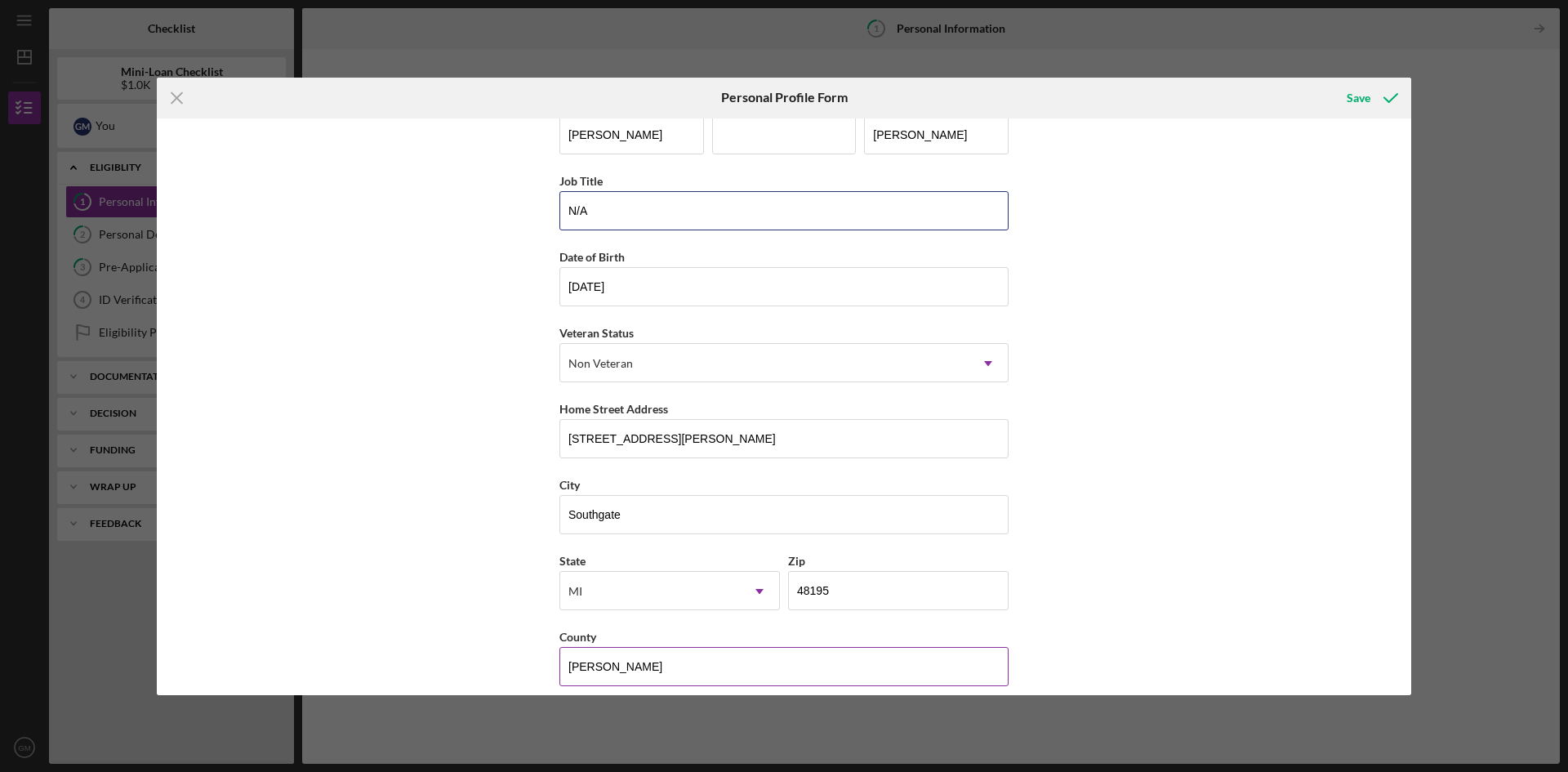
scroll to position [48, 0]
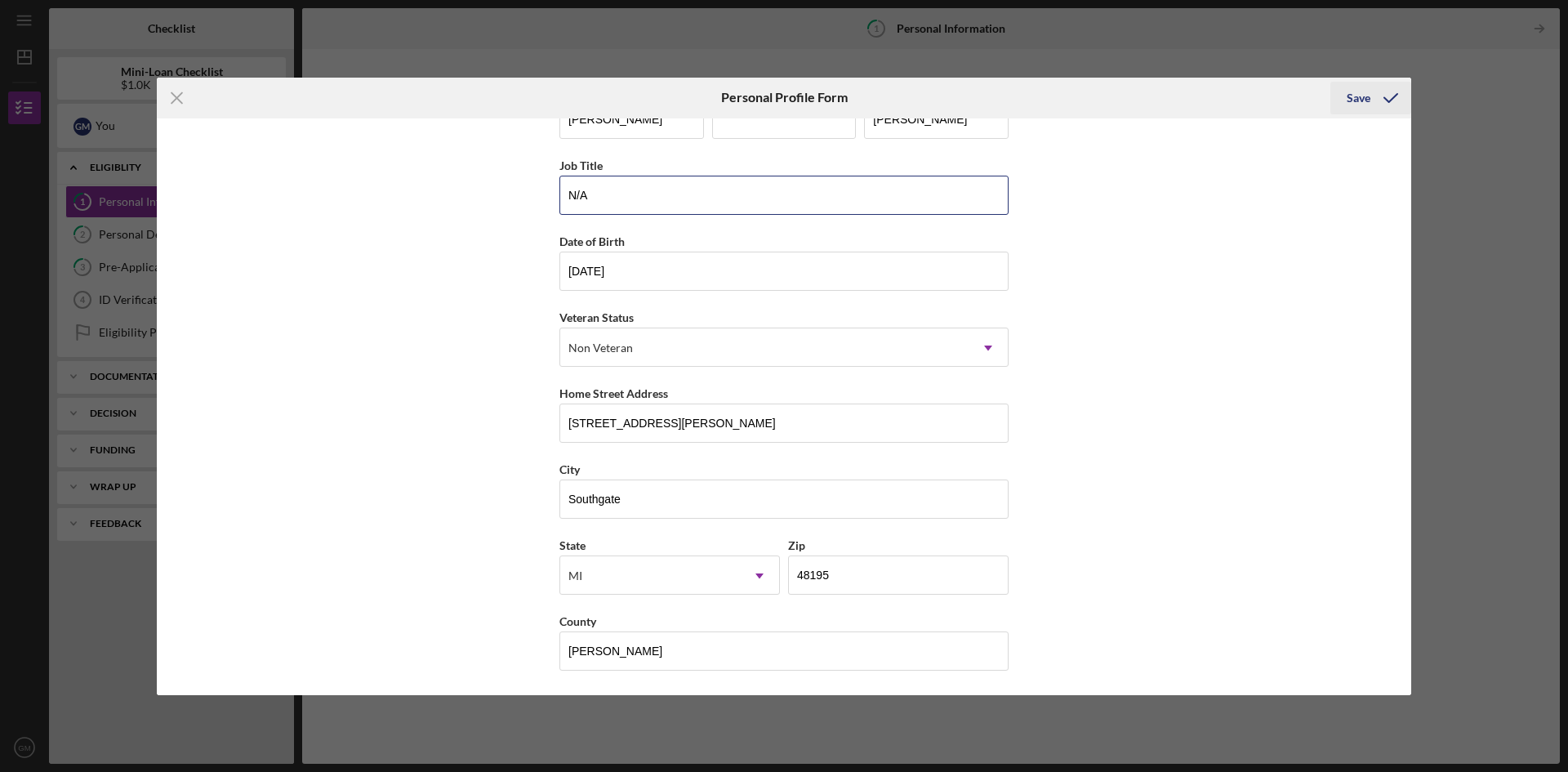
type input "N/A"
click at [1358, 99] on div "Save" at bounding box center [1358, 98] width 24 height 32
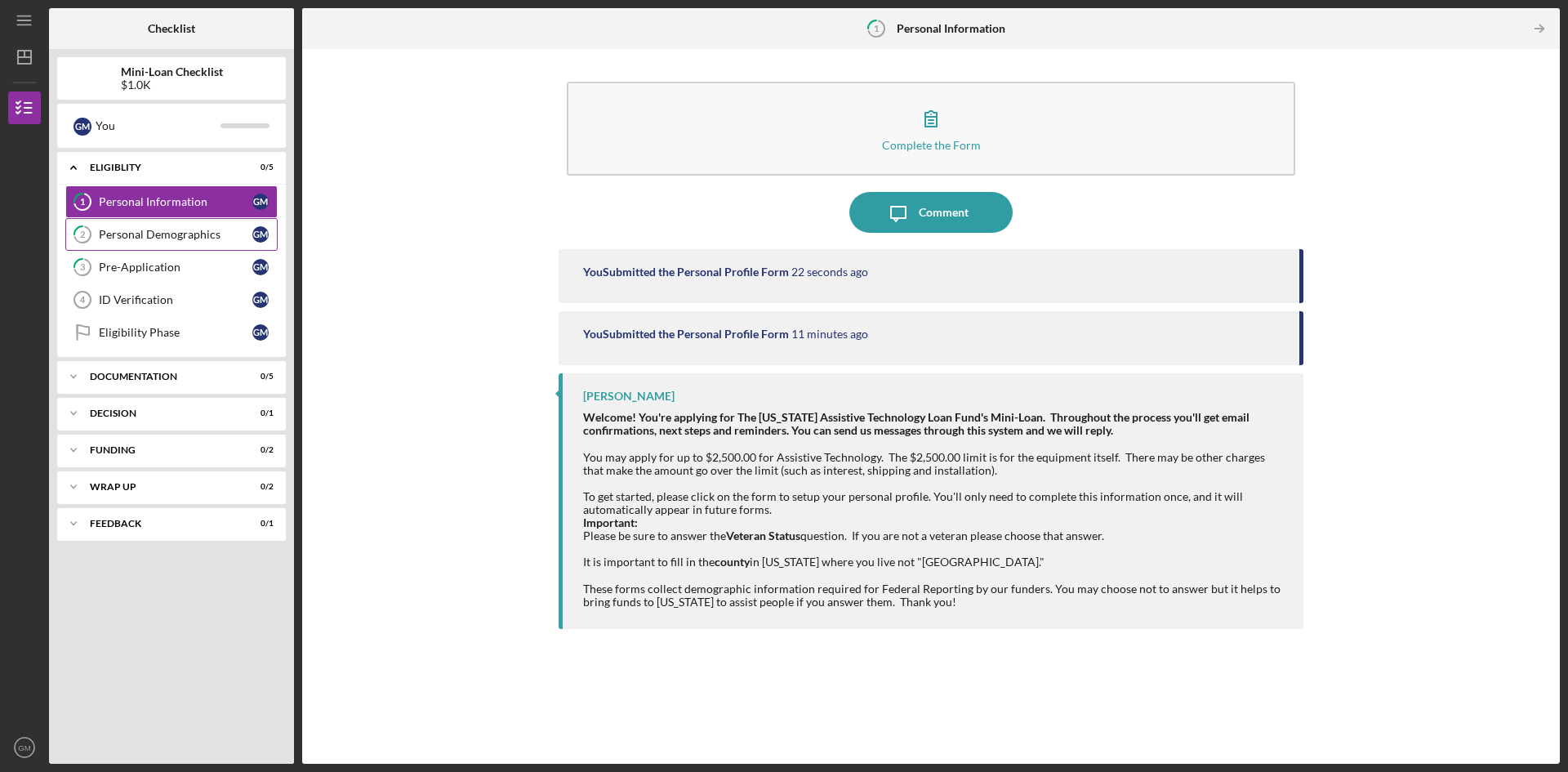
click at [157, 237] on div "Personal Demographics" at bounding box center [176, 233] width 153 height 13
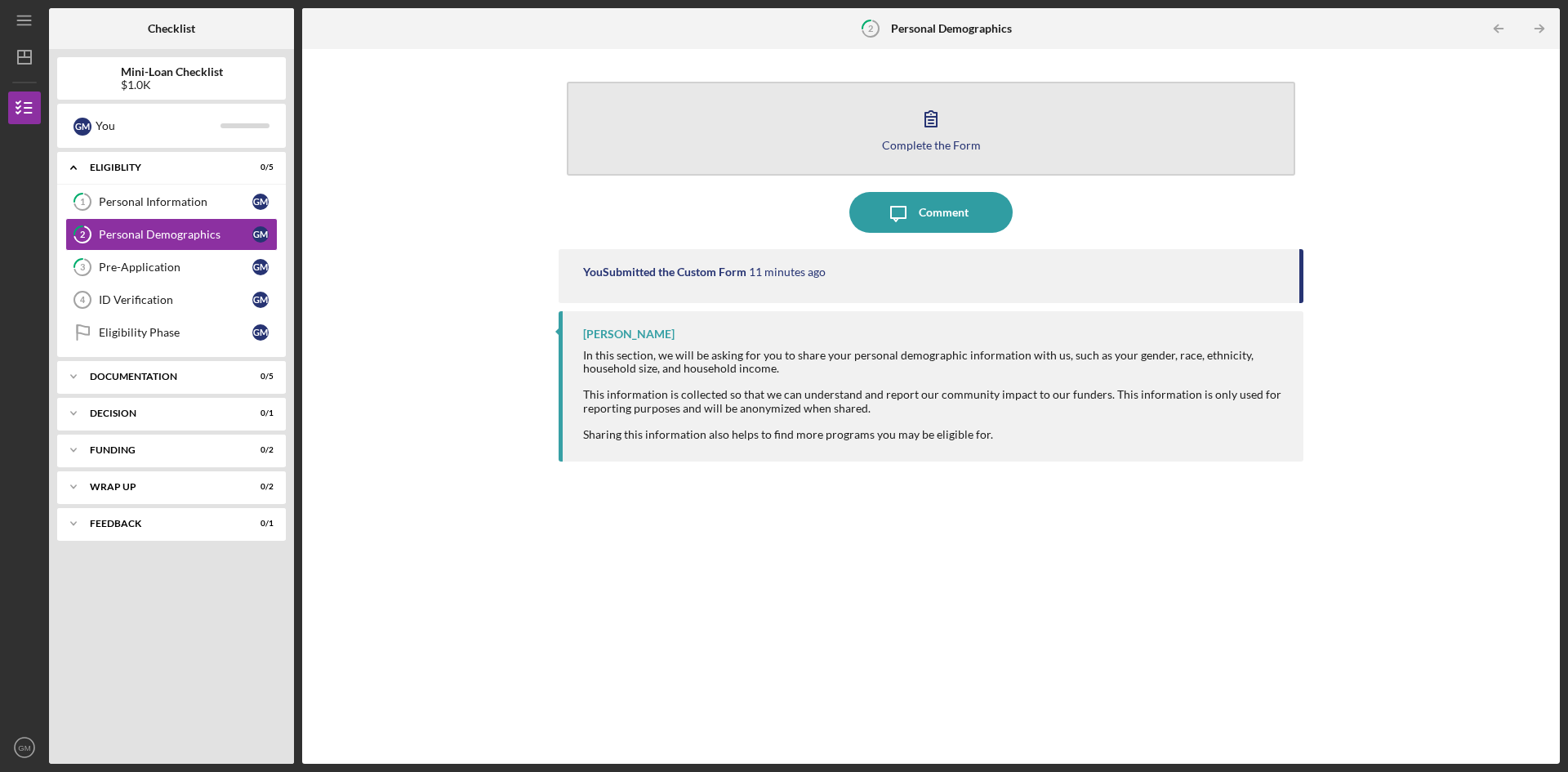
click at [893, 161] on button "Complete the Form Form" at bounding box center [931, 129] width 729 height 94
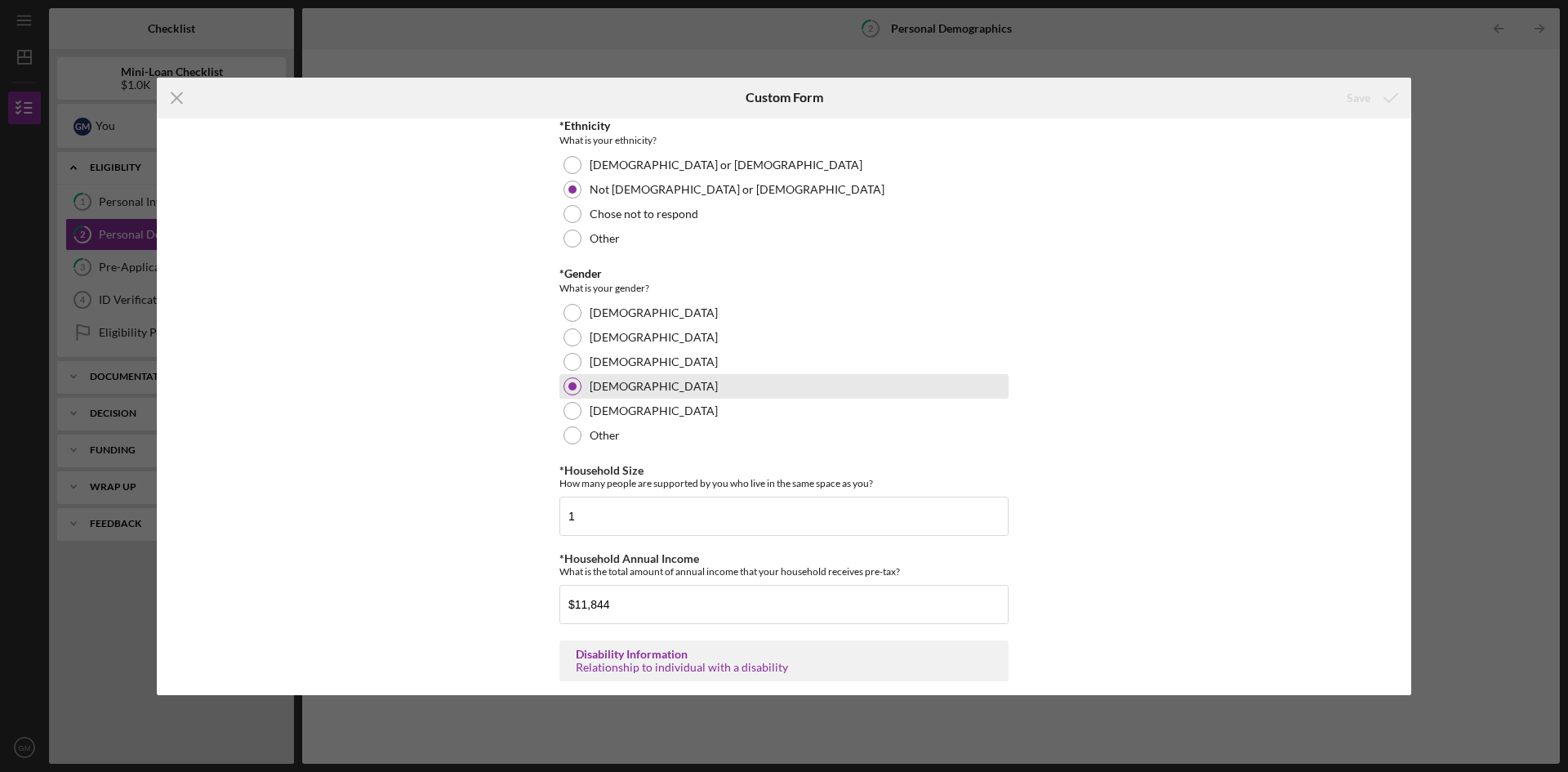
scroll to position [264, 0]
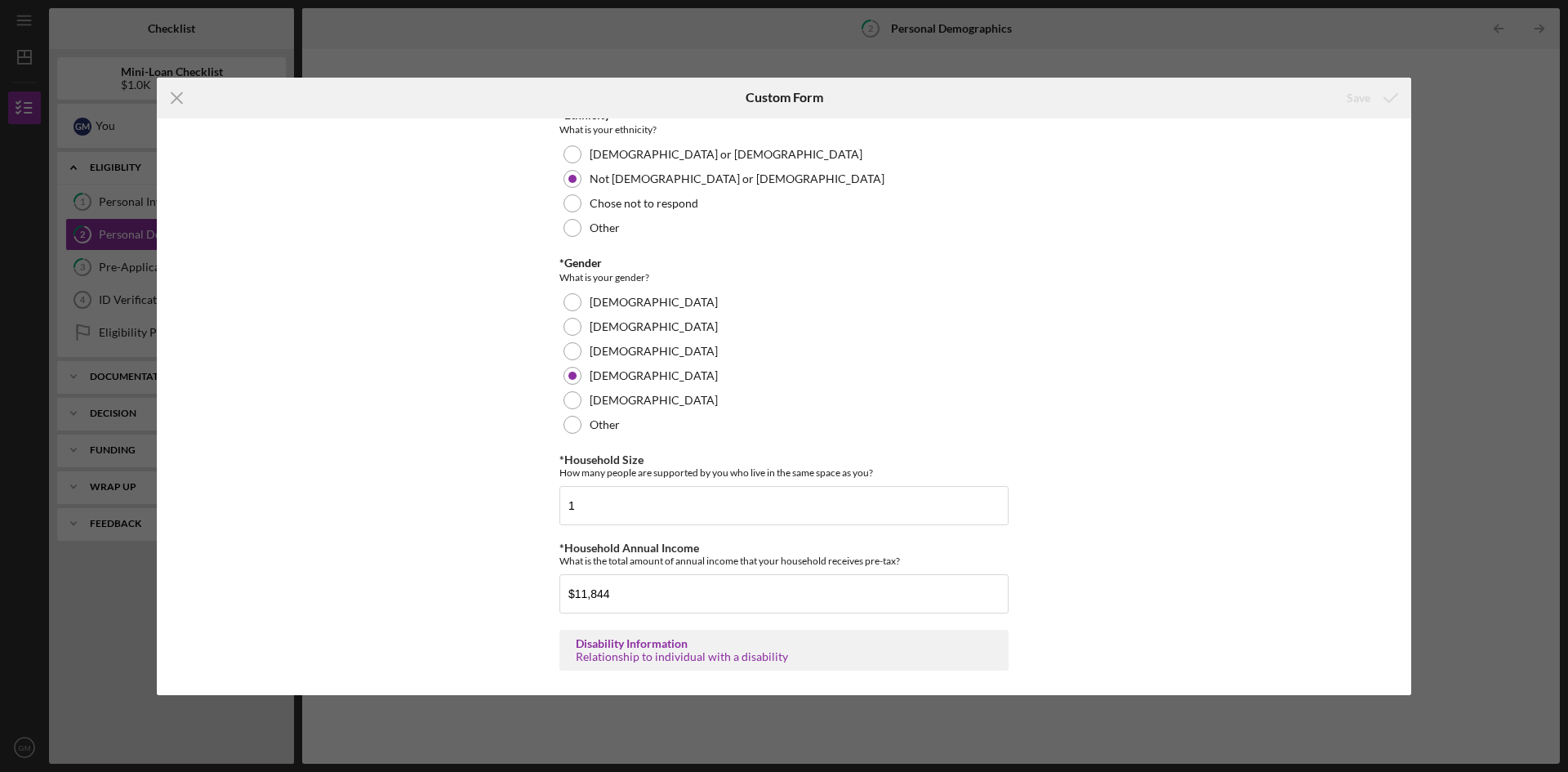
click at [642, 653] on div "Relationship to individual with a disability" at bounding box center [784, 656] width 417 height 13
click at [662, 653] on div "Relationship to individual with a disability" at bounding box center [784, 656] width 417 height 13
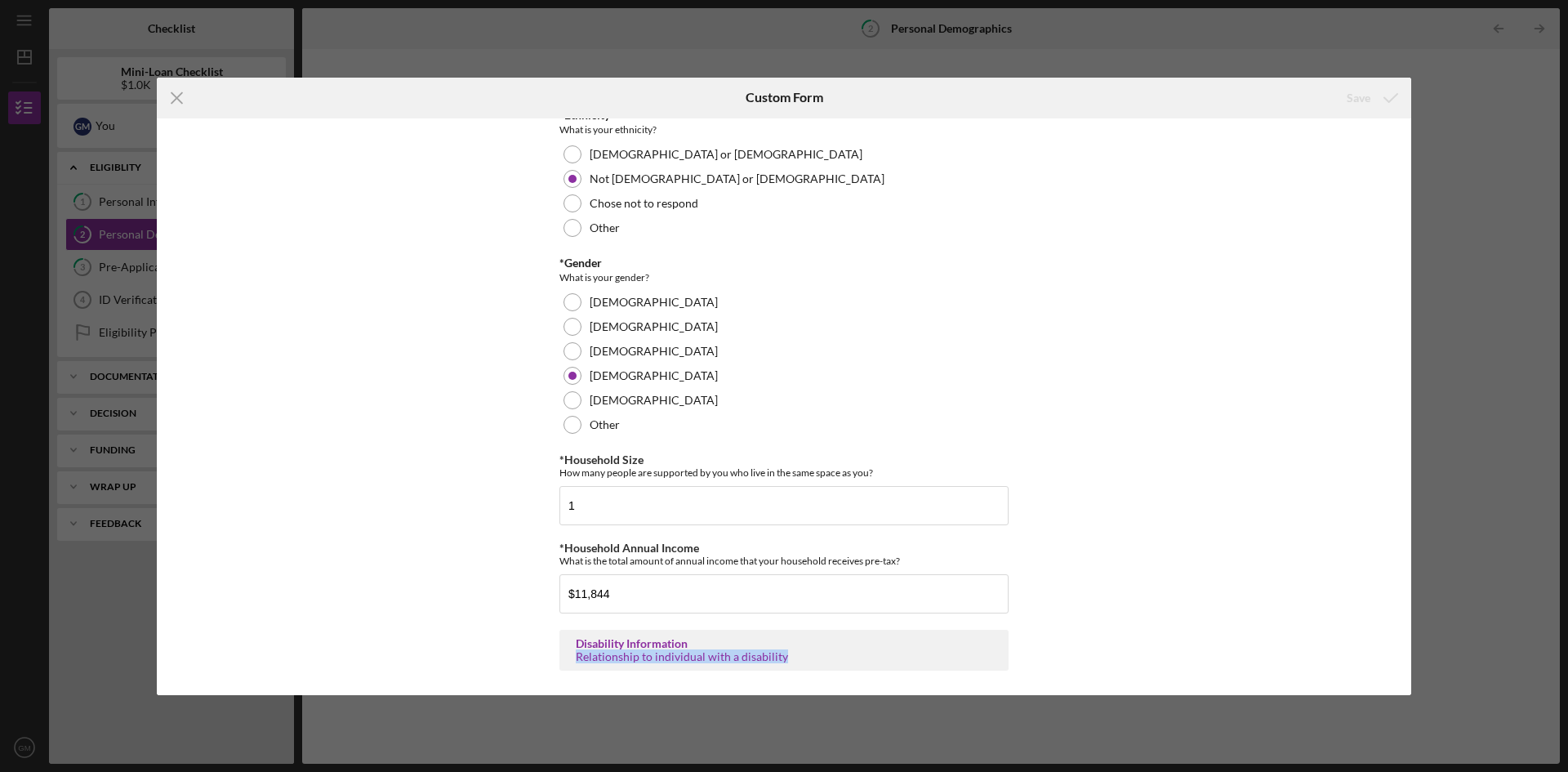
click at [681, 653] on div "Relationship to individual with a disability" at bounding box center [784, 656] width 417 height 13
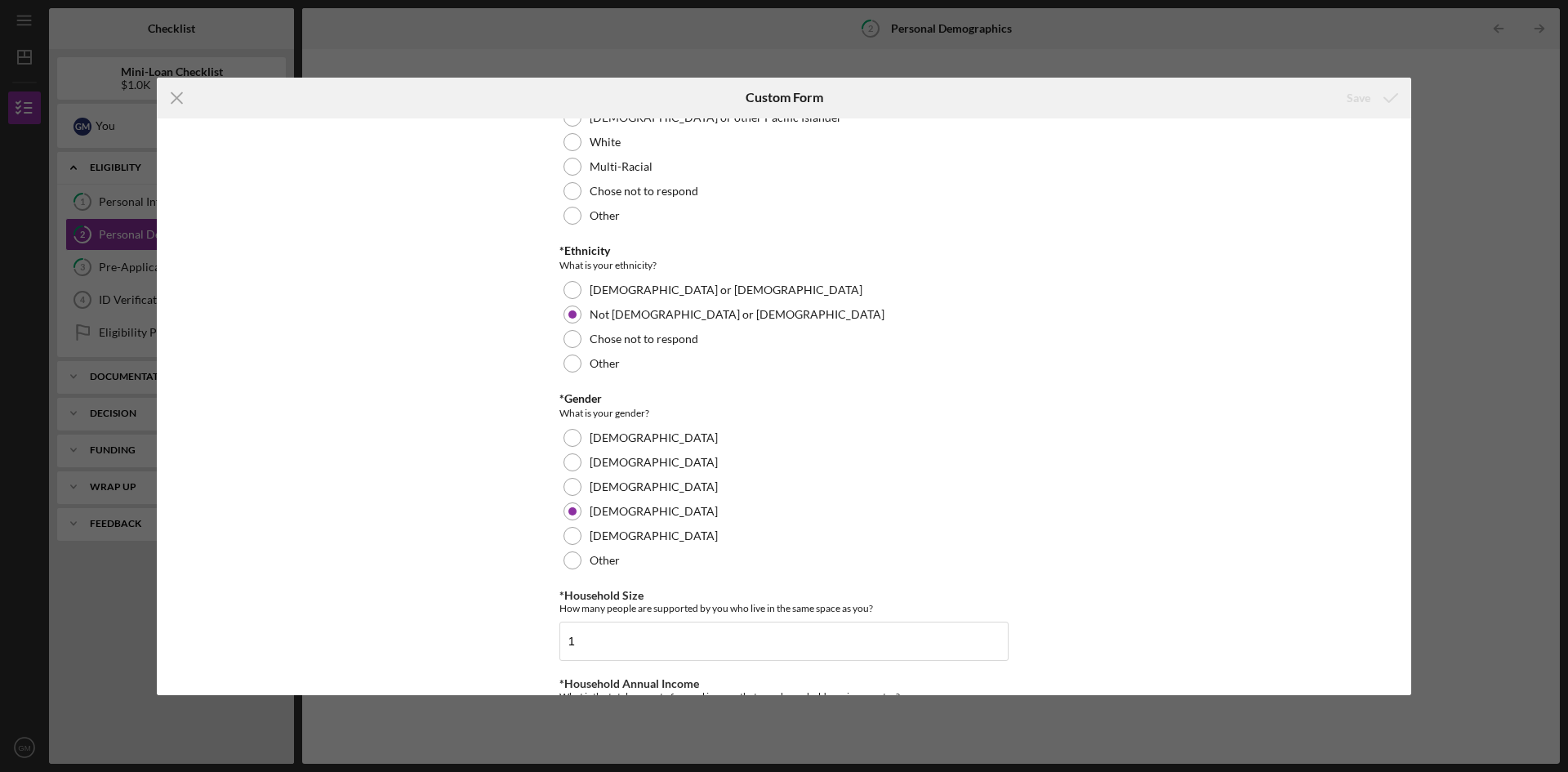
scroll to position [0, 0]
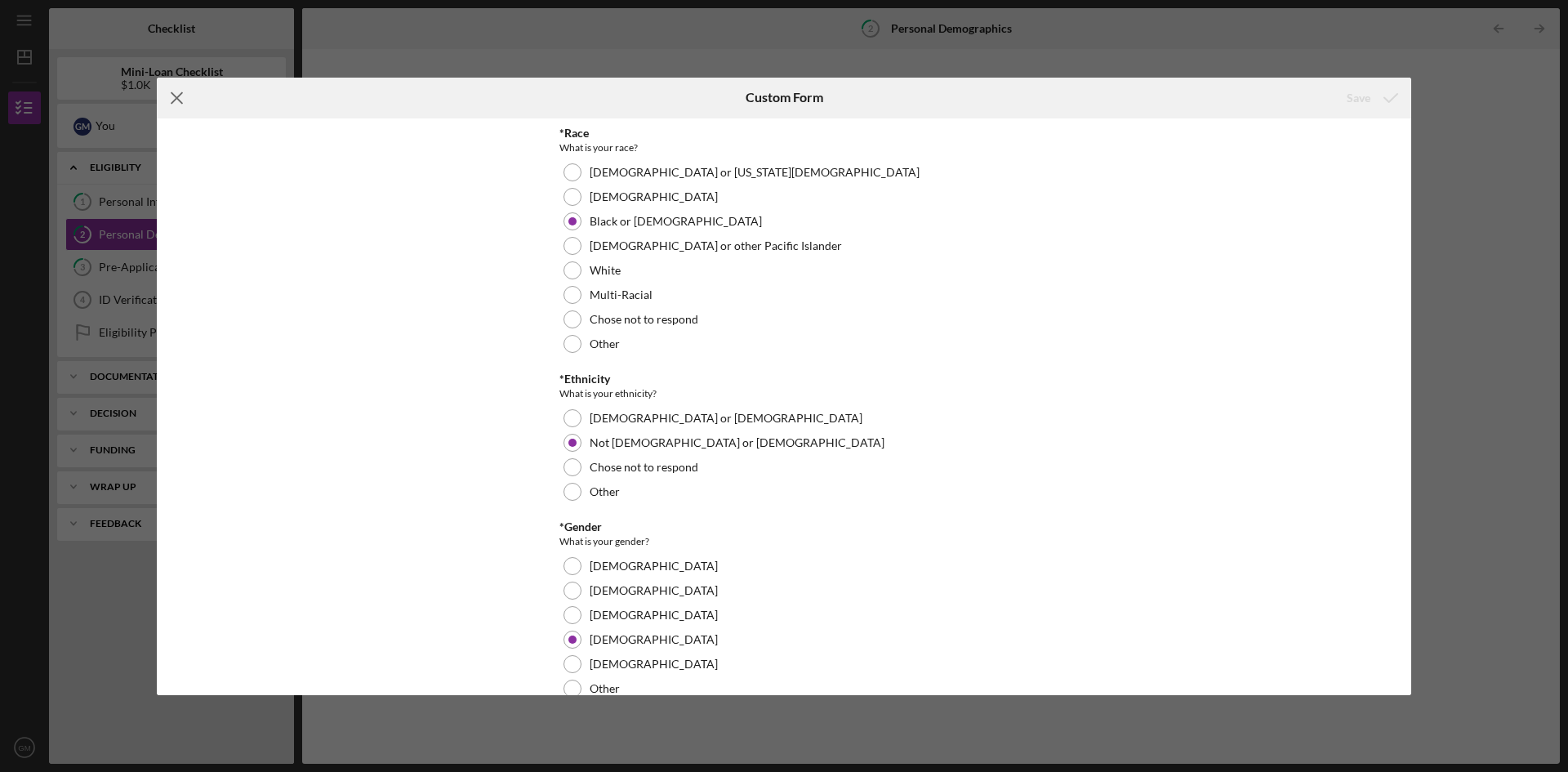
click at [176, 99] on line at bounding box center [176, 97] width 10 height 10
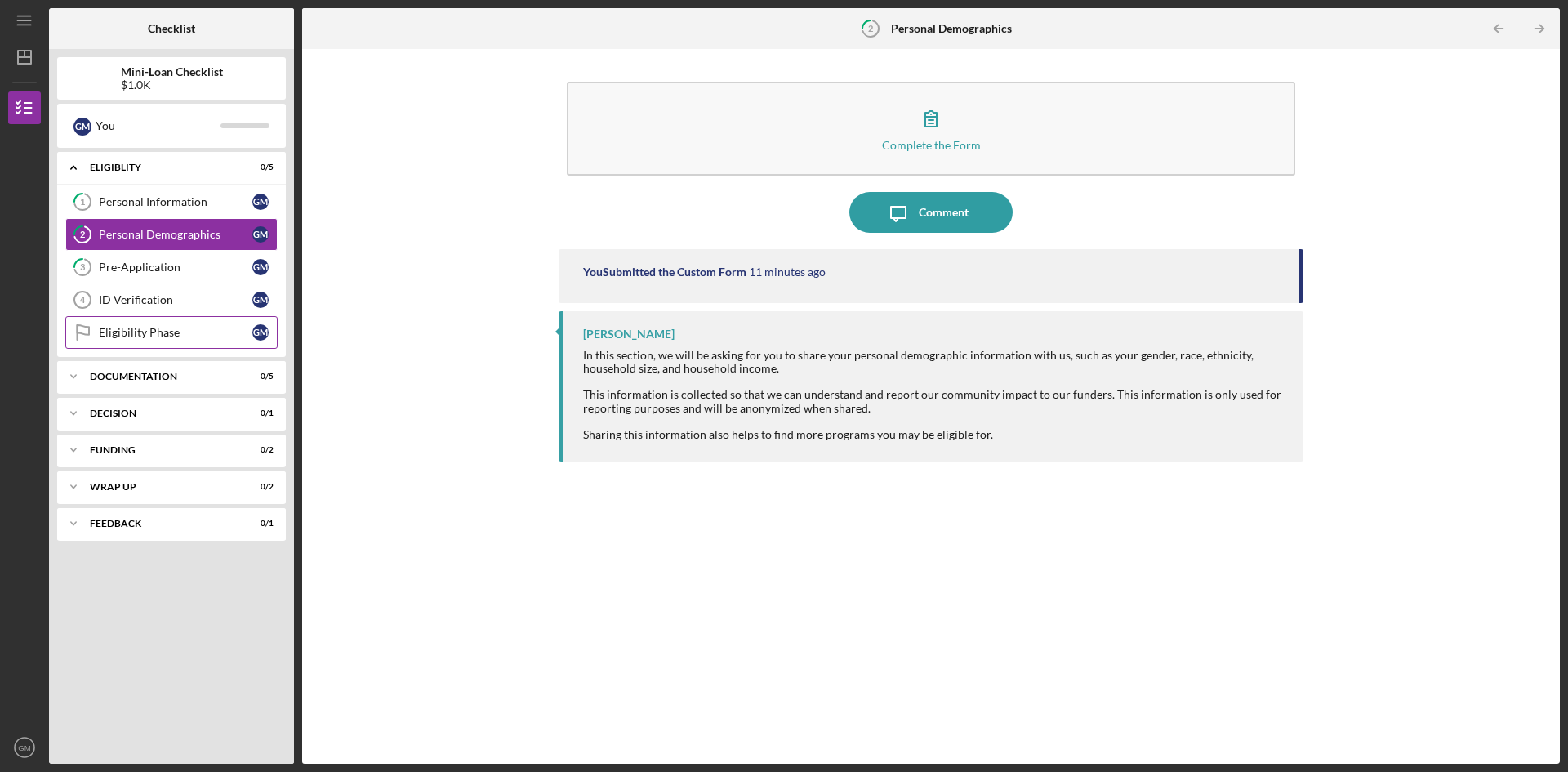
click at [170, 334] on div "Eligibility Phase" at bounding box center [176, 331] width 153 height 13
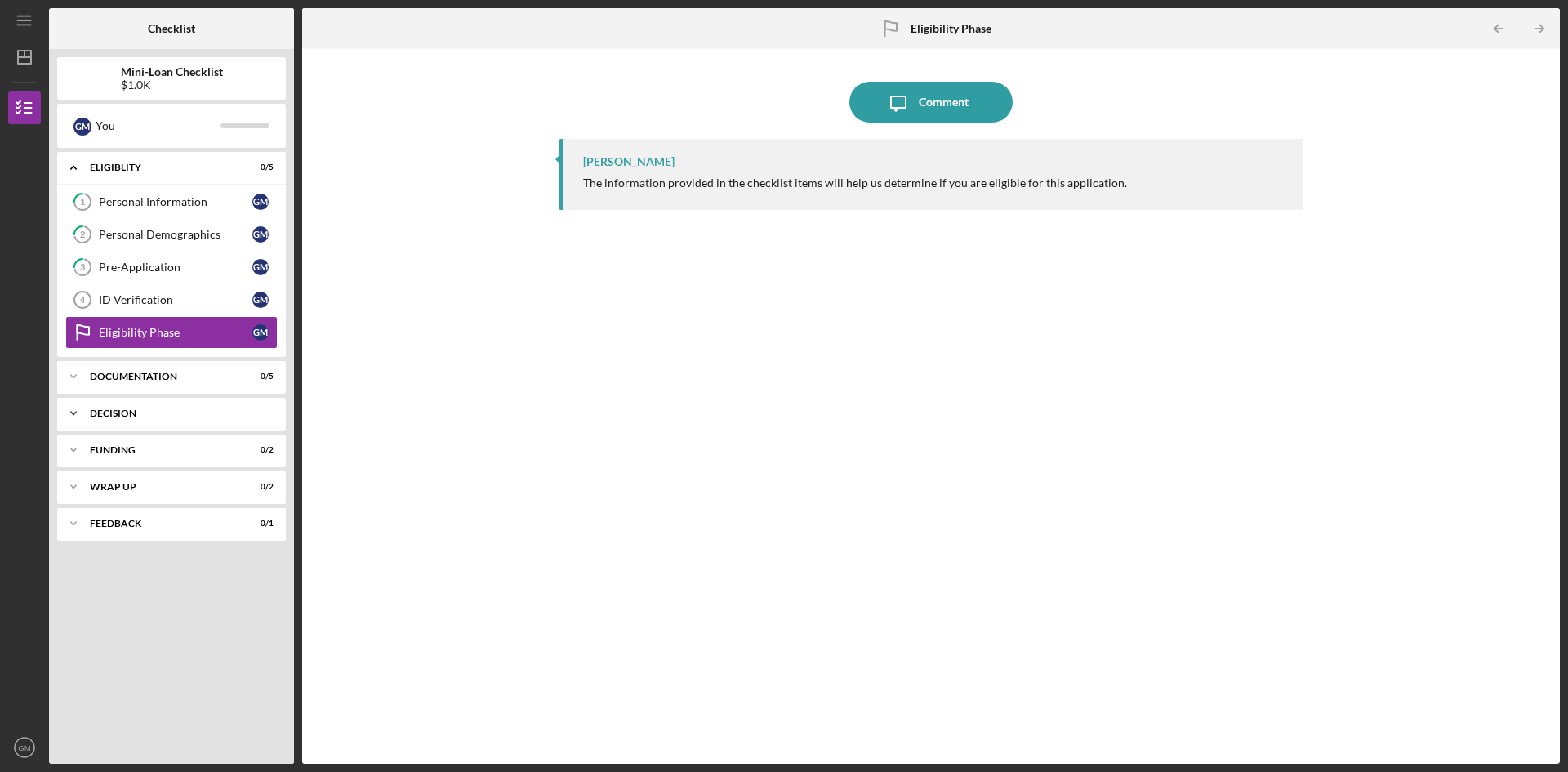
click at [152, 408] on div "Decision" at bounding box center [177, 413] width 176 height 10
click at [153, 384] on div "Icon/Expander Documentation 0 / 5" at bounding box center [171, 377] width 228 height 32
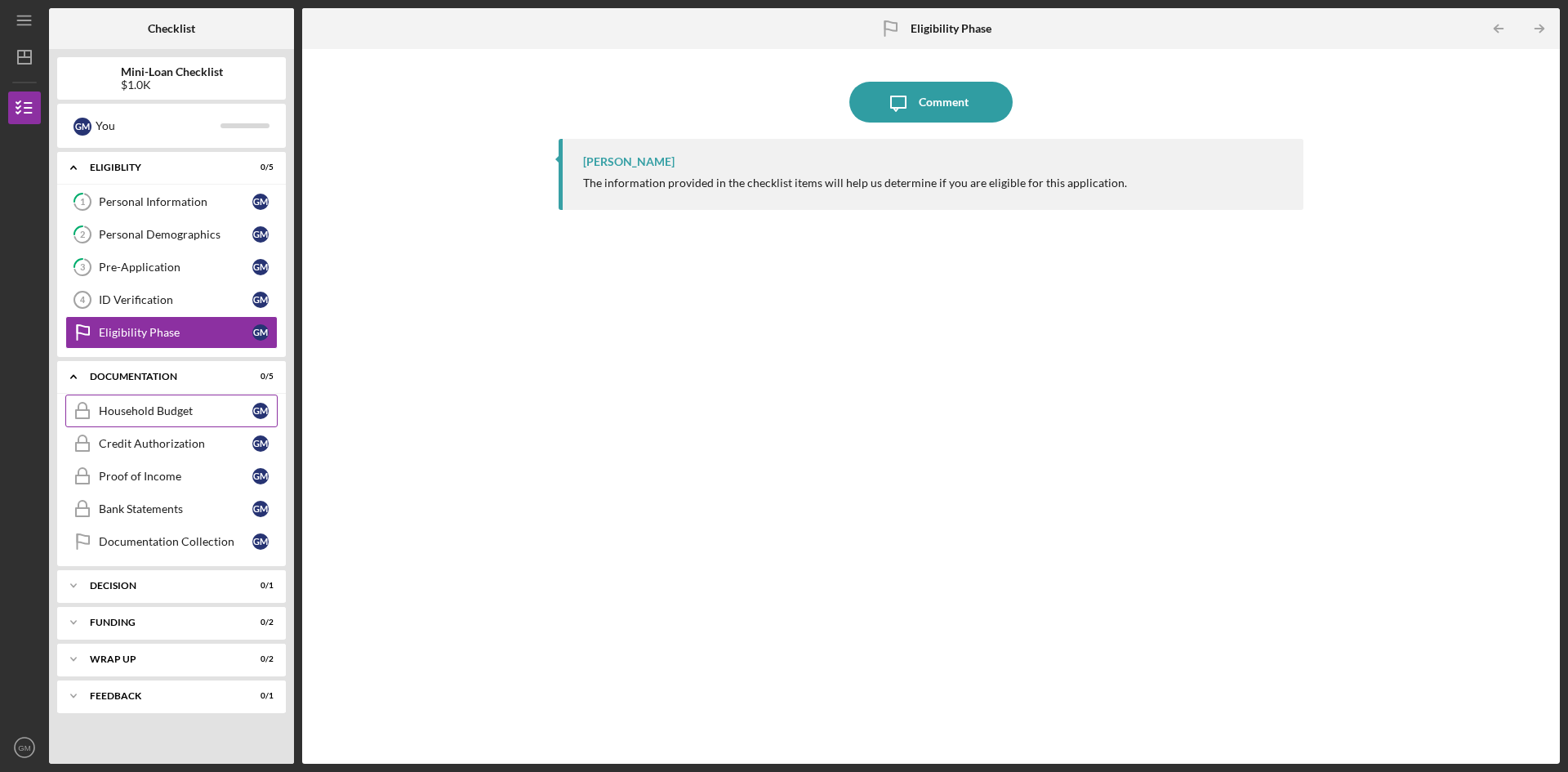
click at [176, 412] on div "Household Budget" at bounding box center [176, 410] width 153 height 13
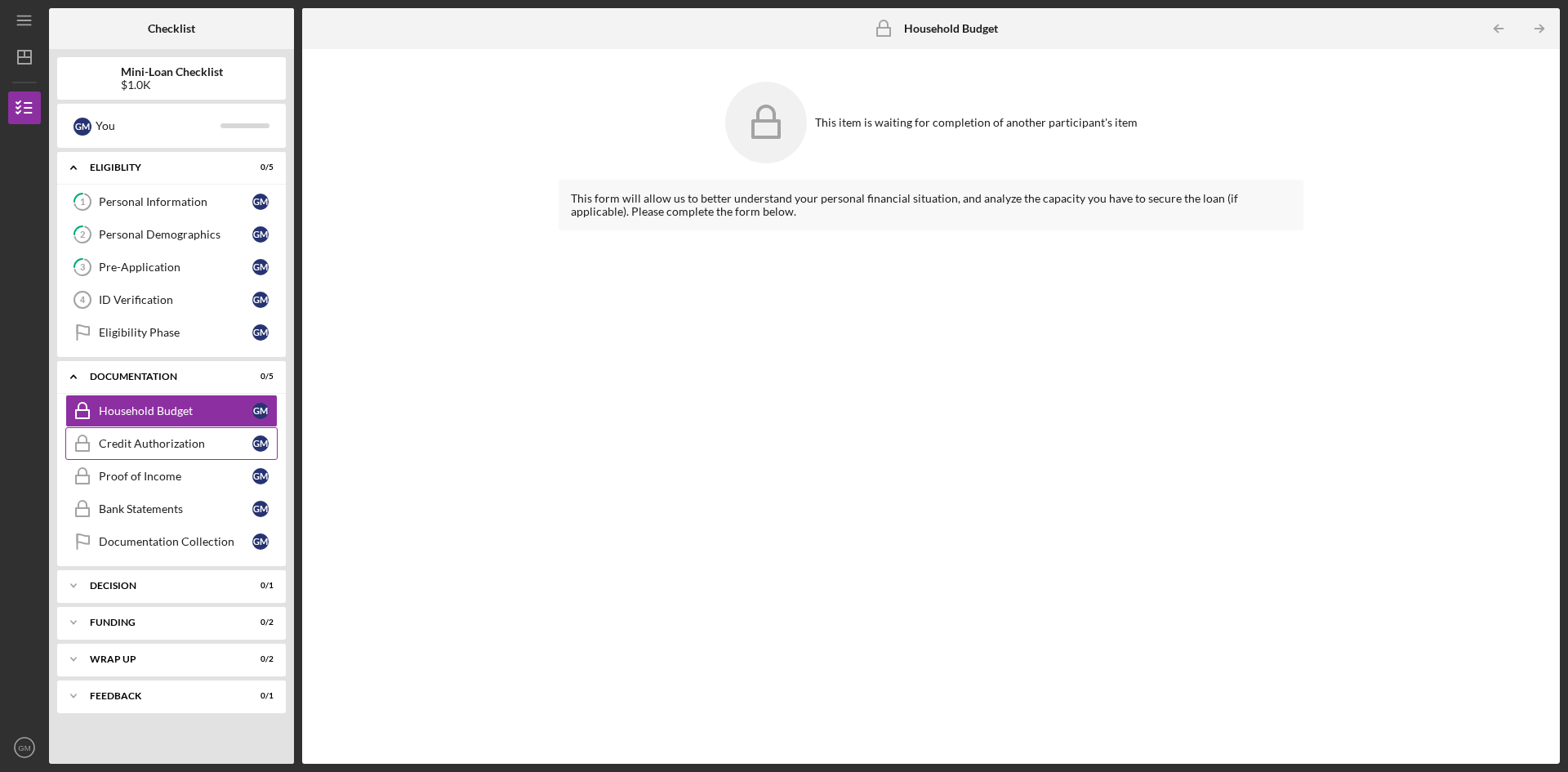
click at [170, 443] on div "Credit Authorization" at bounding box center [176, 443] width 153 height 13
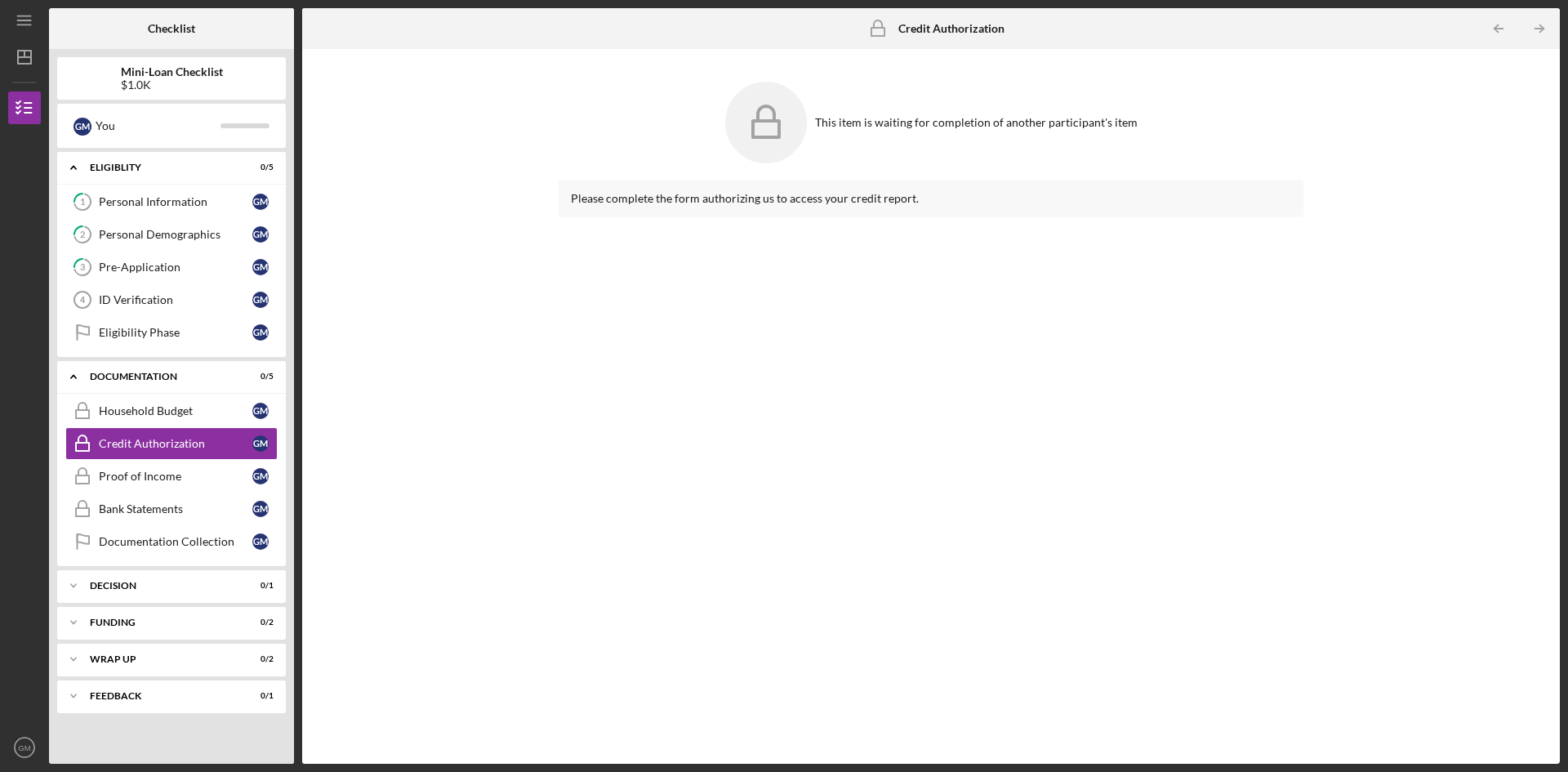
click at [654, 206] on div "Please complete the form authorizing us to access your credit report." at bounding box center [931, 199] width 745 height 37
click at [183, 414] on div "Household Budget" at bounding box center [176, 410] width 153 height 13
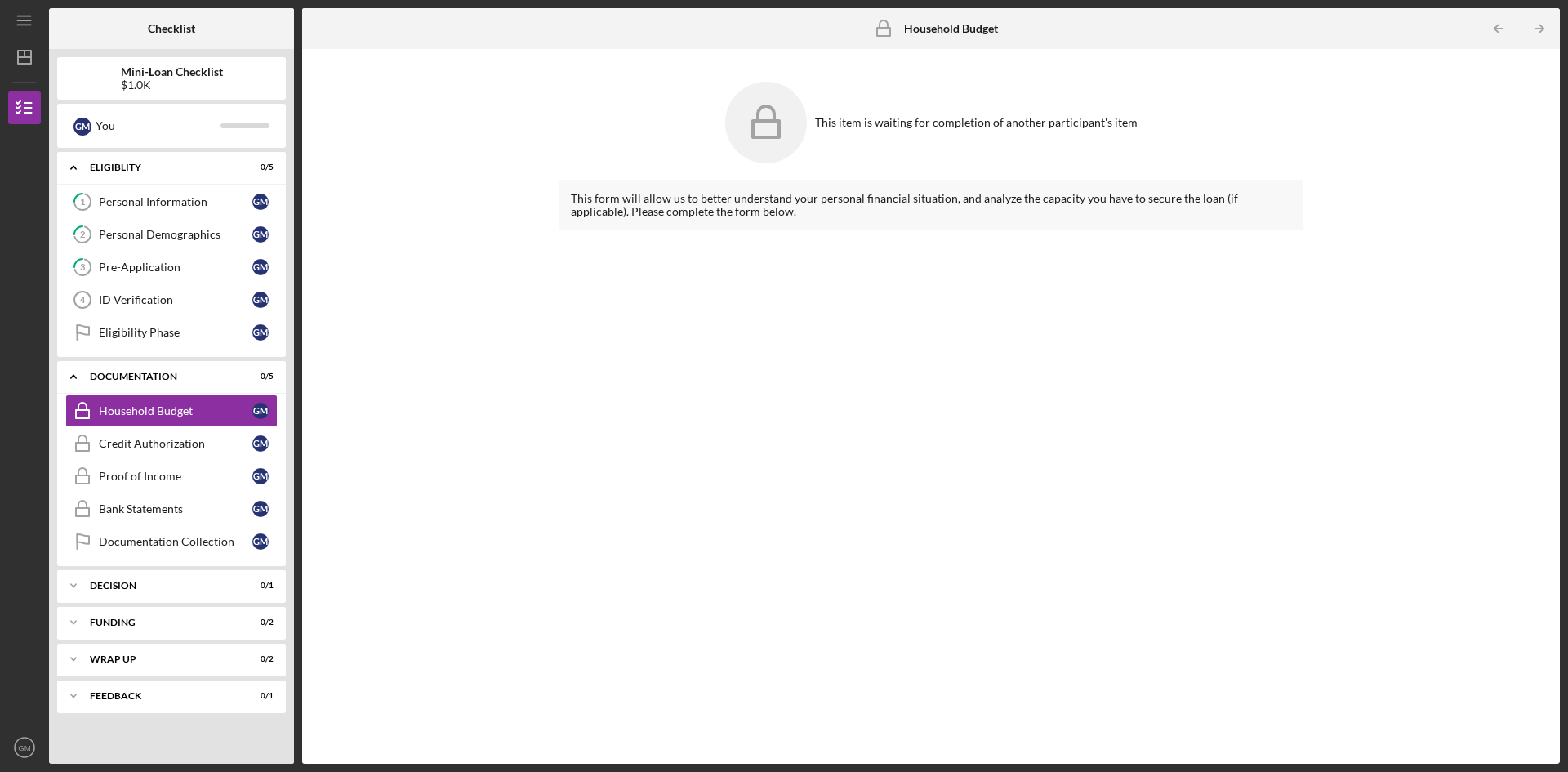
click at [158, 78] on div "$1.0K" at bounding box center [172, 84] width 102 height 13
click at [199, 202] on div "Personal Information" at bounding box center [176, 201] width 153 height 13
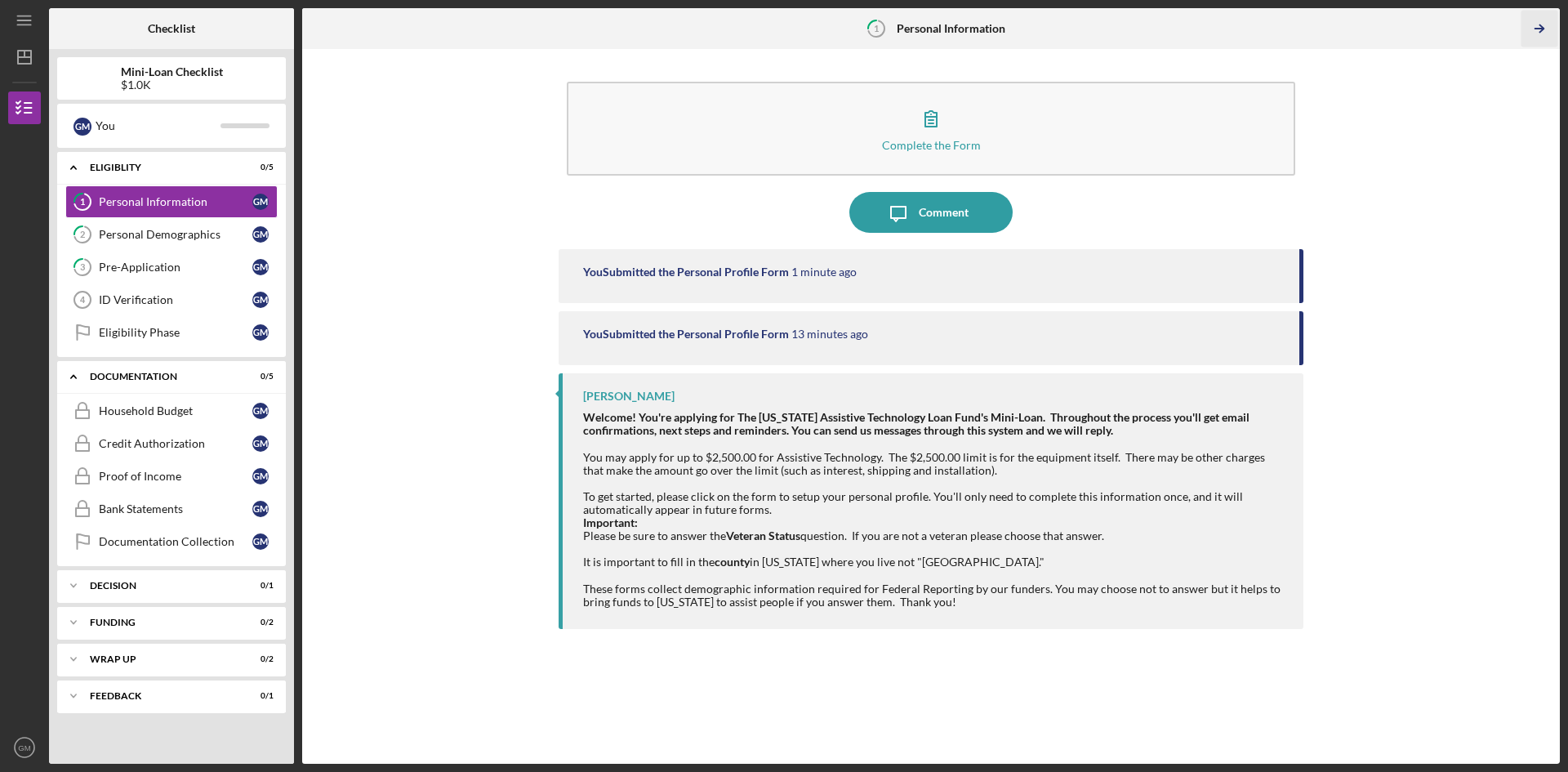
click at [1548, 31] on icon "Icon/Table Pagination Arrow" at bounding box center [1539, 28] width 37 height 37
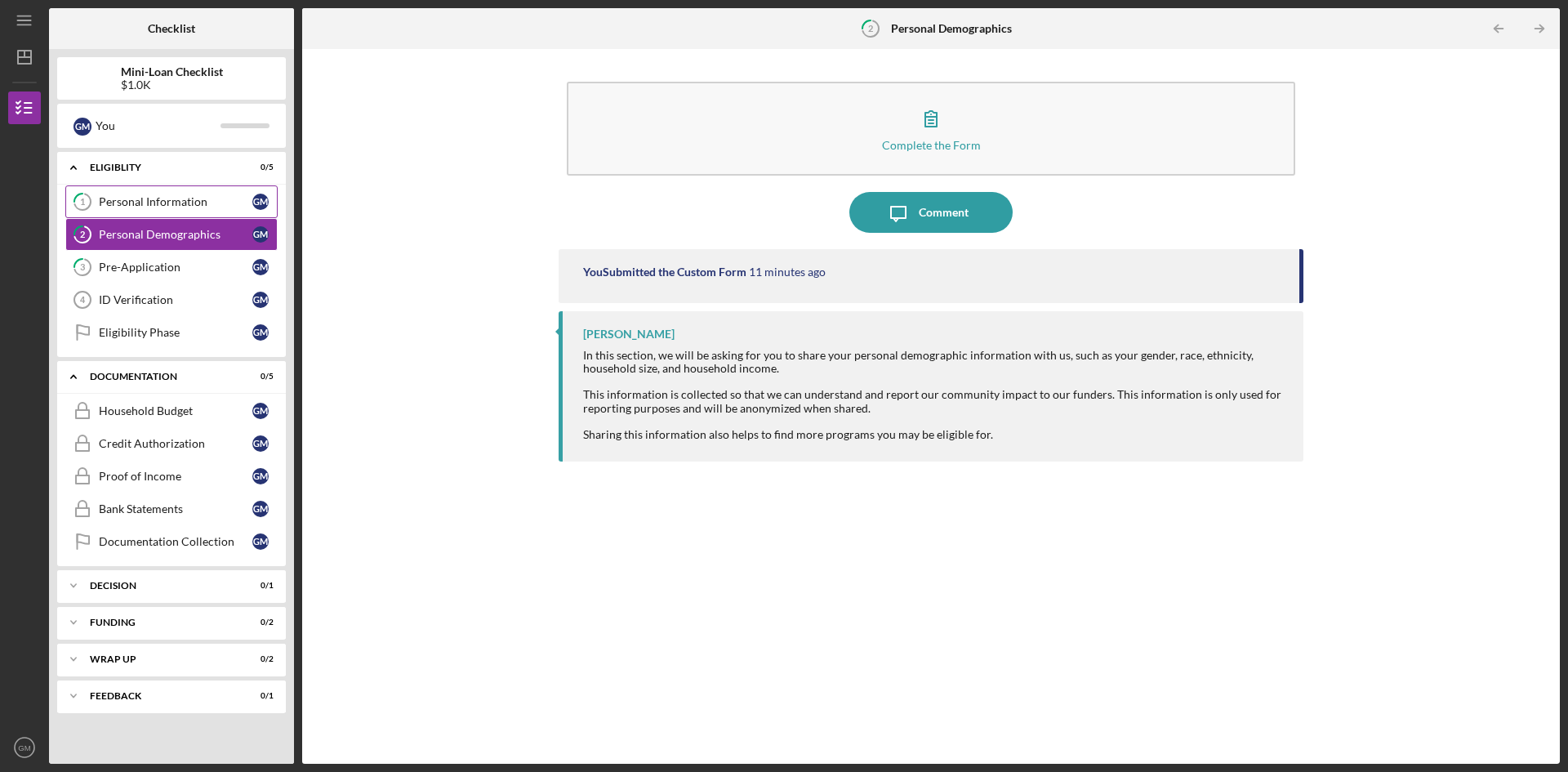
click at [144, 205] on div "Personal Information" at bounding box center [176, 201] width 153 height 13
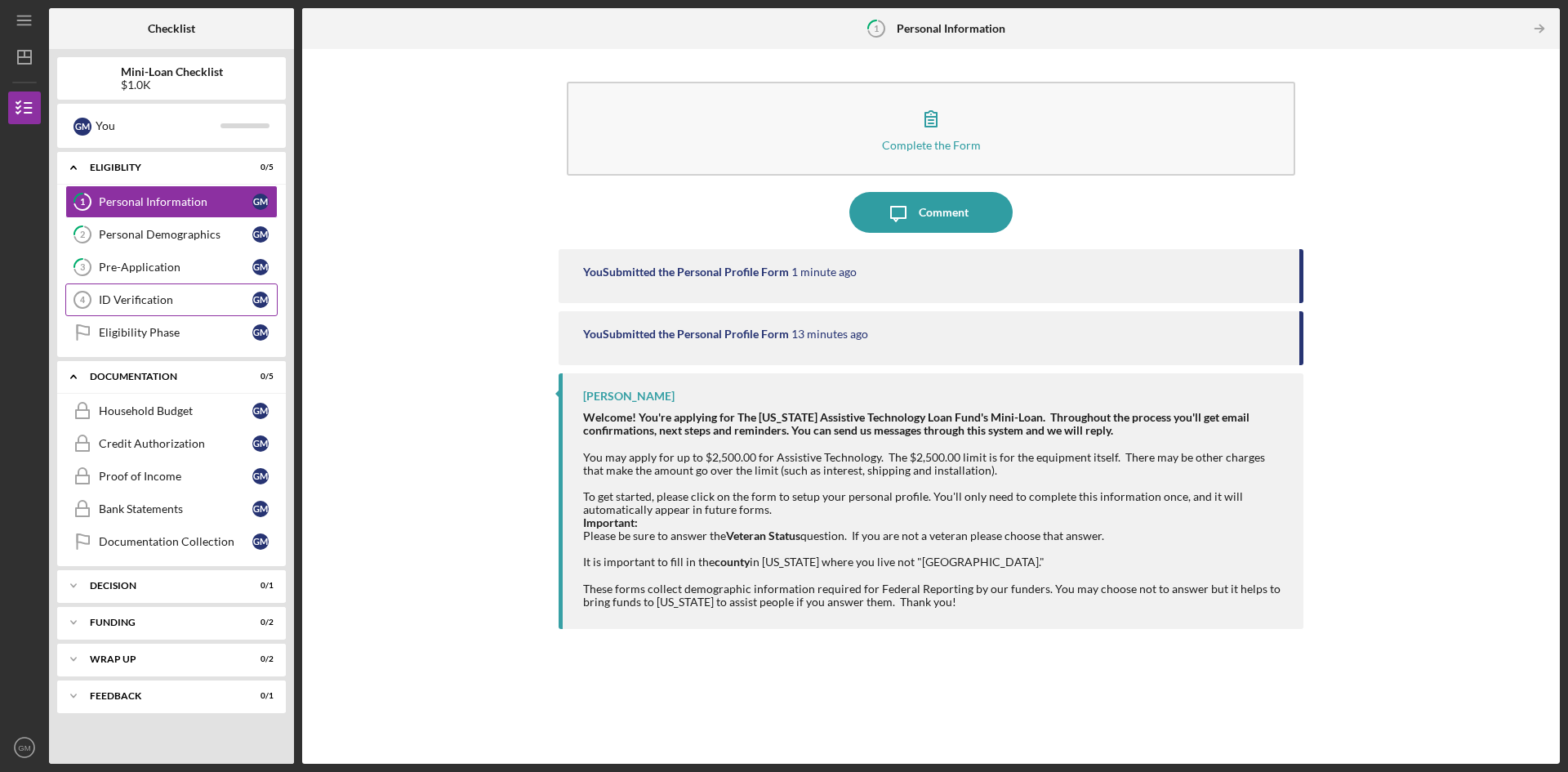
click at [133, 304] on div "ID Verification" at bounding box center [176, 299] width 153 height 13
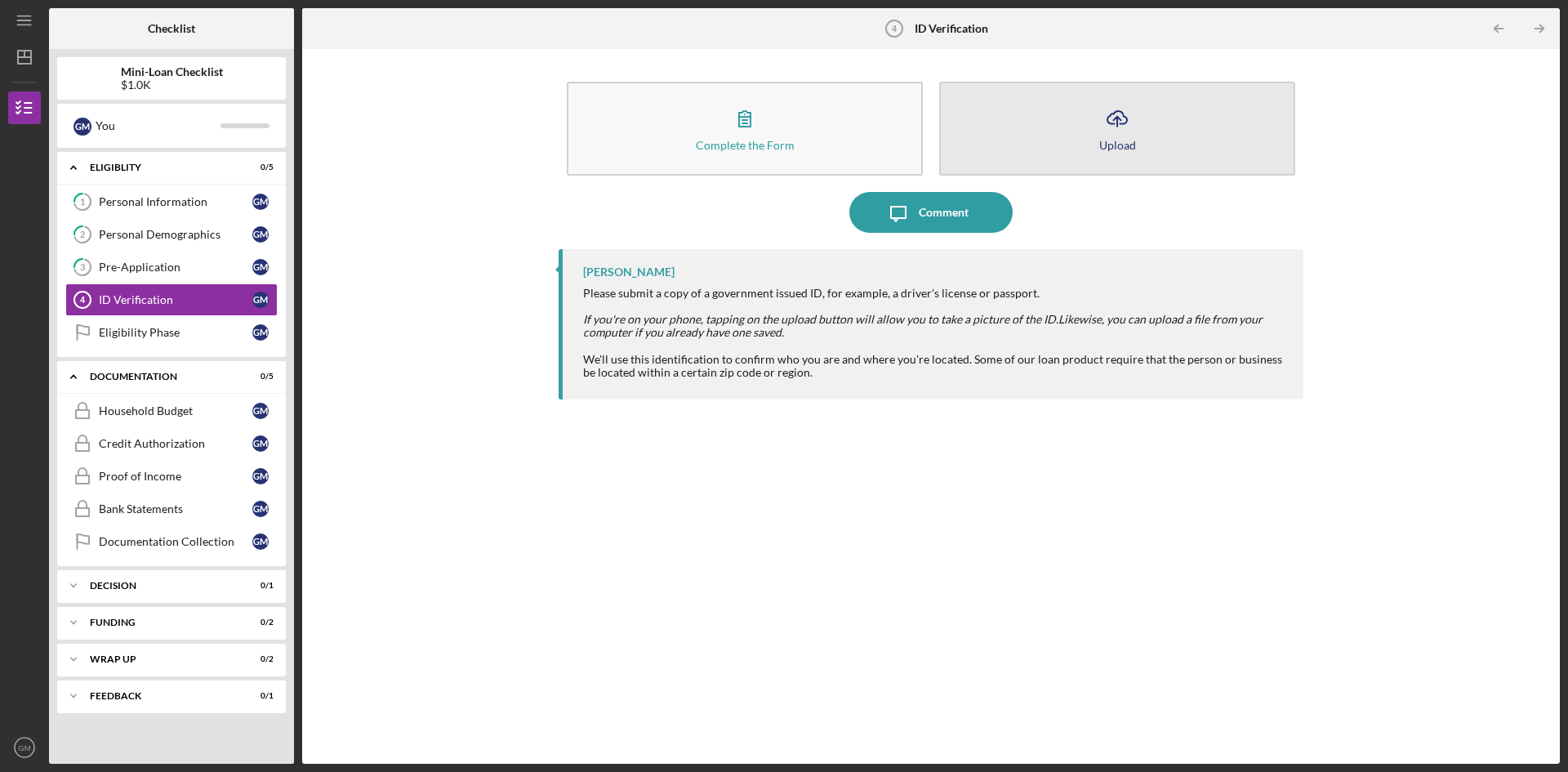
click at [1150, 161] on button "Icon/Upload Upload" at bounding box center [1117, 129] width 356 height 94
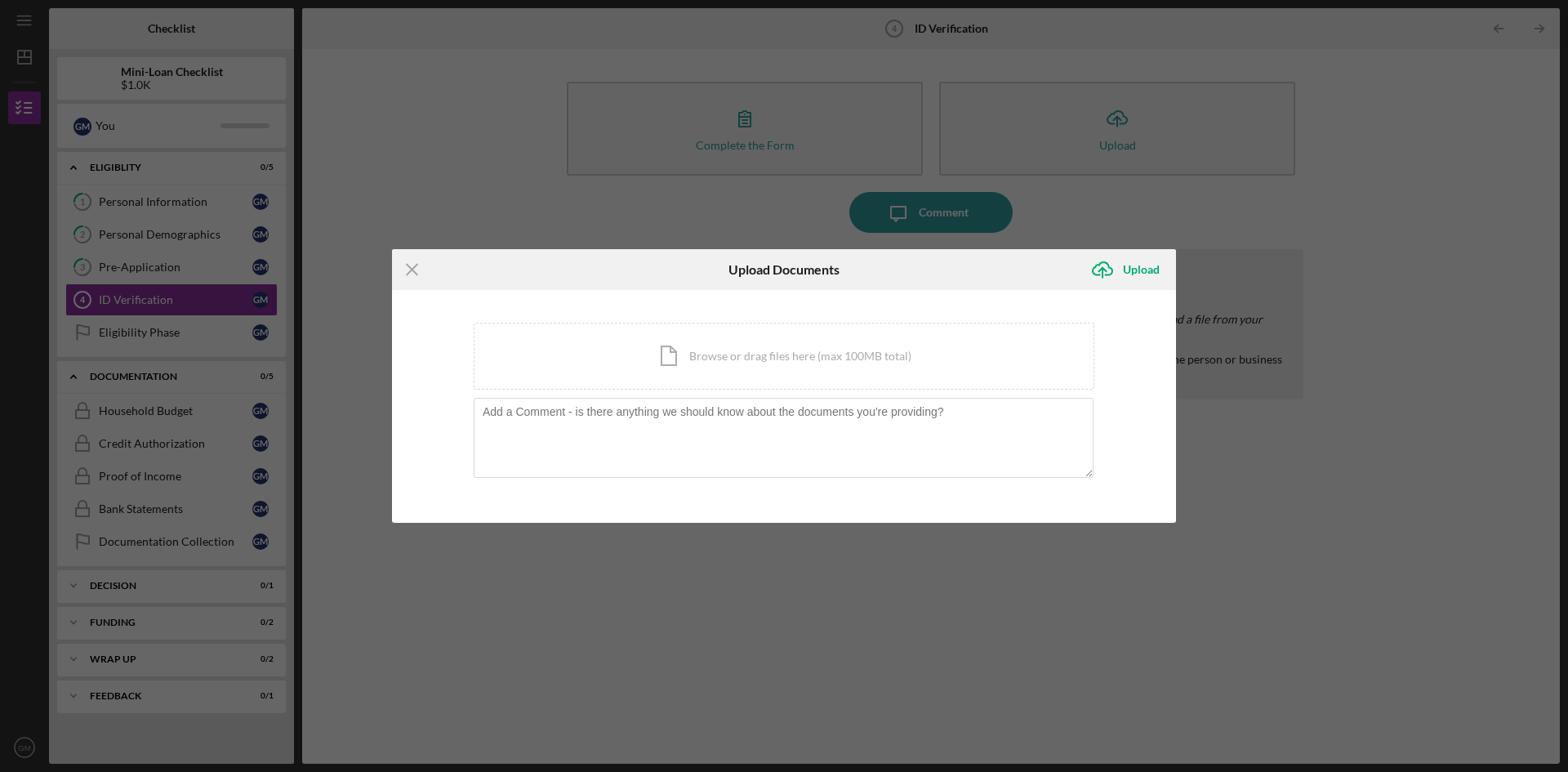
click at [1074, 211] on div "Icon/Menu Close Upload Documents Icon/Upload Upload You're uploading documents …" at bounding box center [784, 386] width 1568 height 772
click at [404, 275] on icon "Icon/Menu Close" at bounding box center [412, 269] width 41 height 41
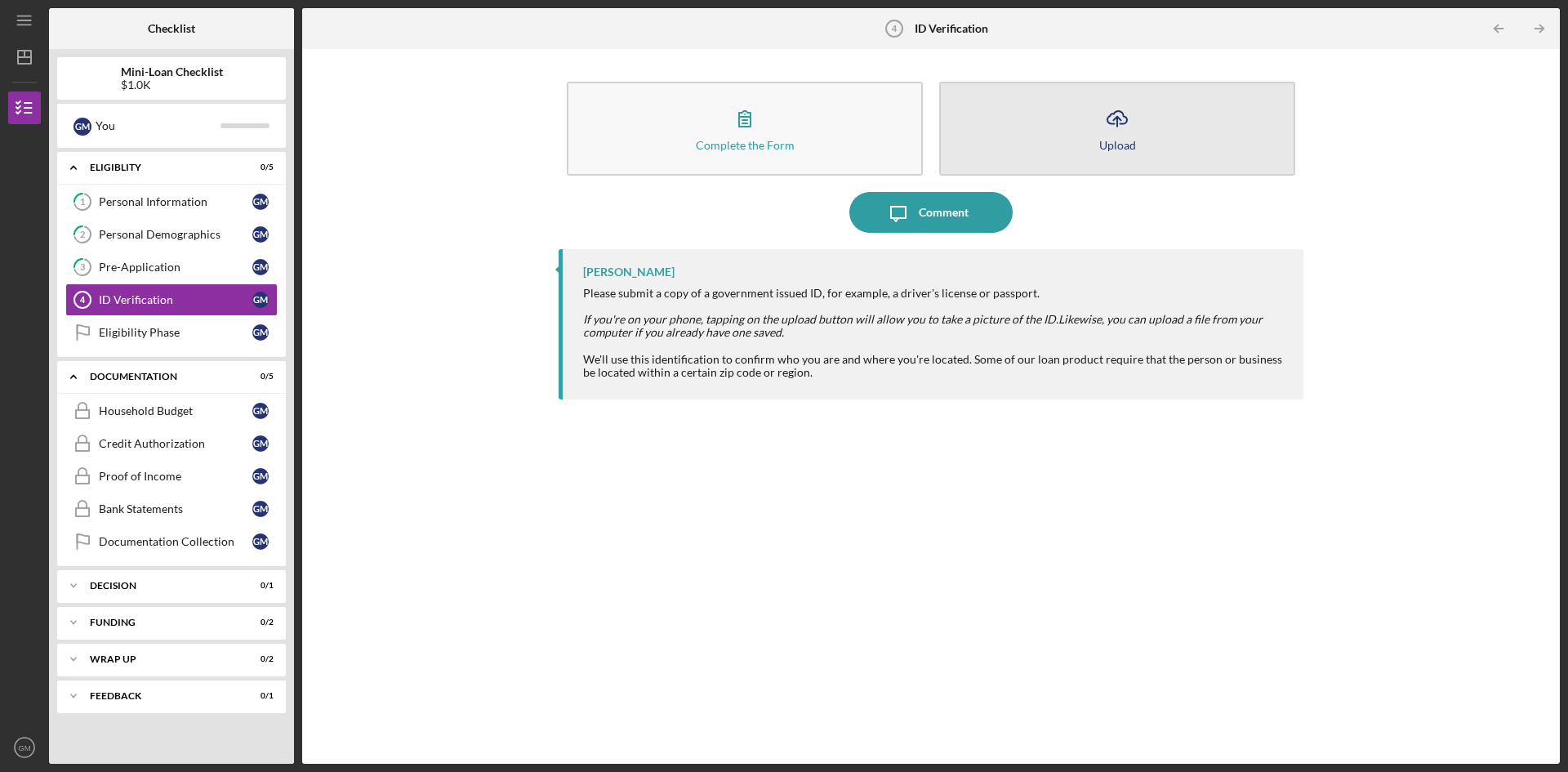
click at [1107, 118] on icon "Icon/Upload" at bounding box center [1117, 118] width 41 height 41
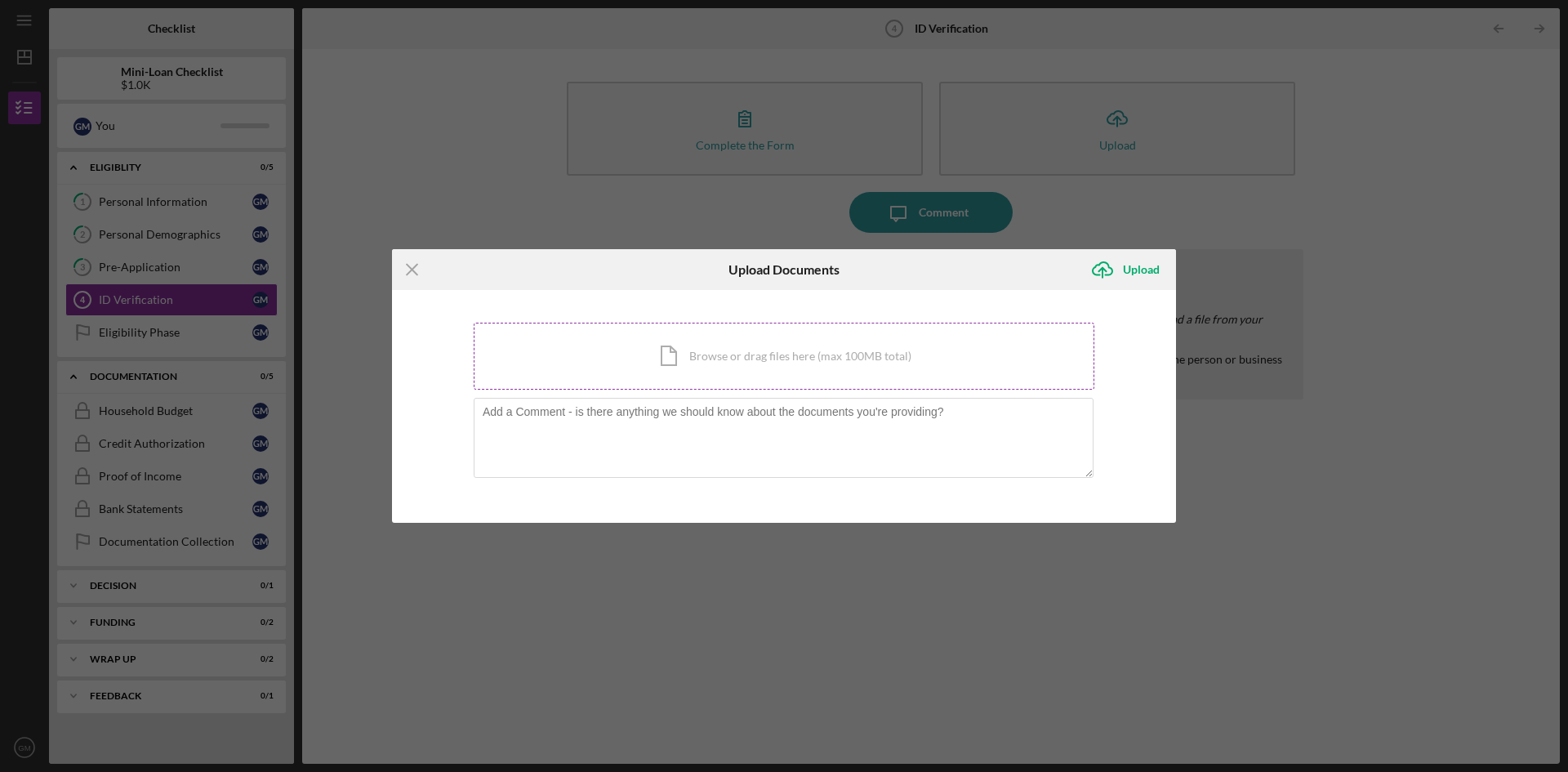
click at [699, 369] on div "Icon/Document Browse or drag files here (max 100MB total) Tap to choose files o…" at bounding box center [784, 356] width 620 height 67
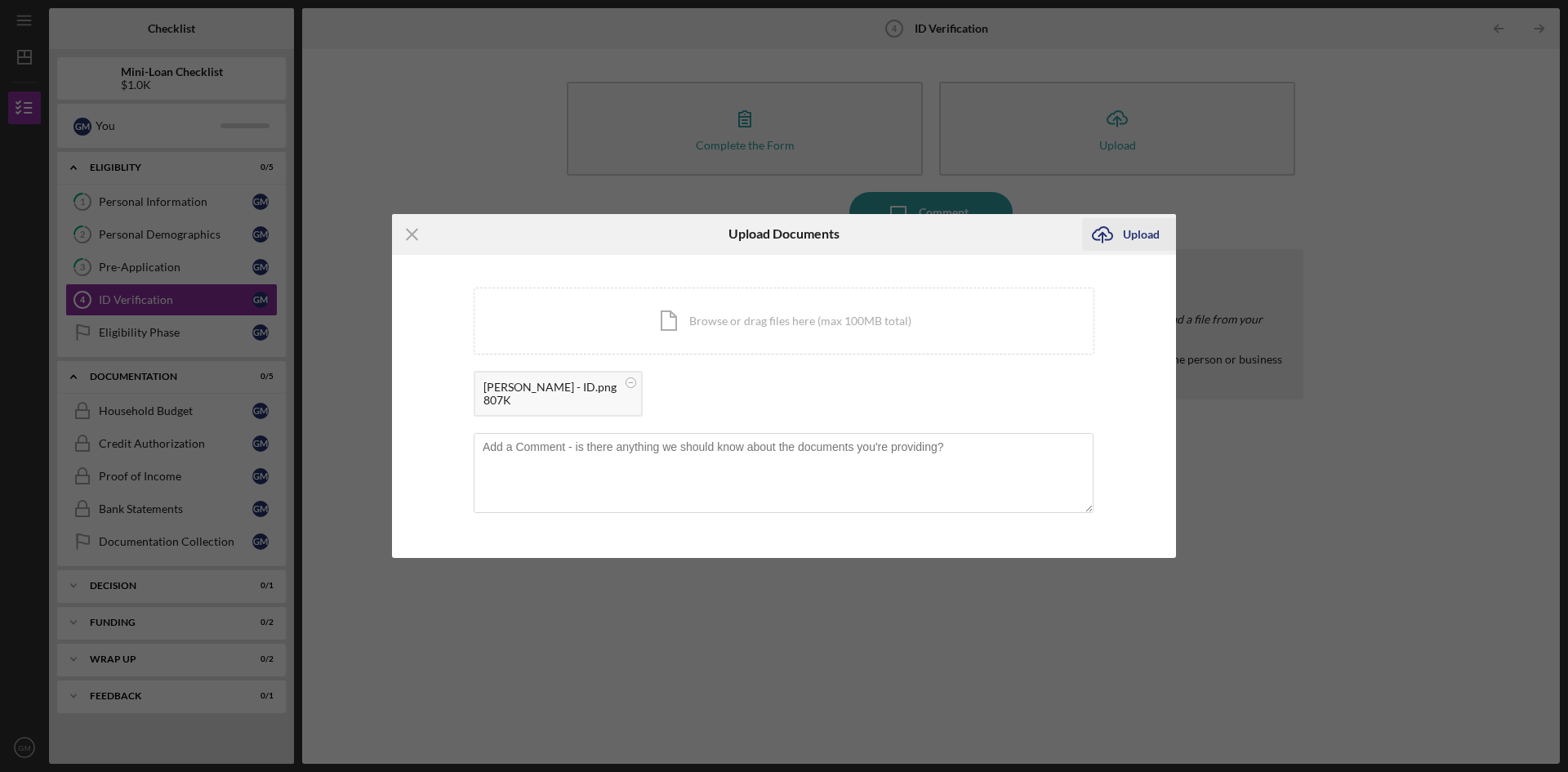
click at [1151, 231] on div "Upload" at bounding box center [1141, 234] width 37 height 32
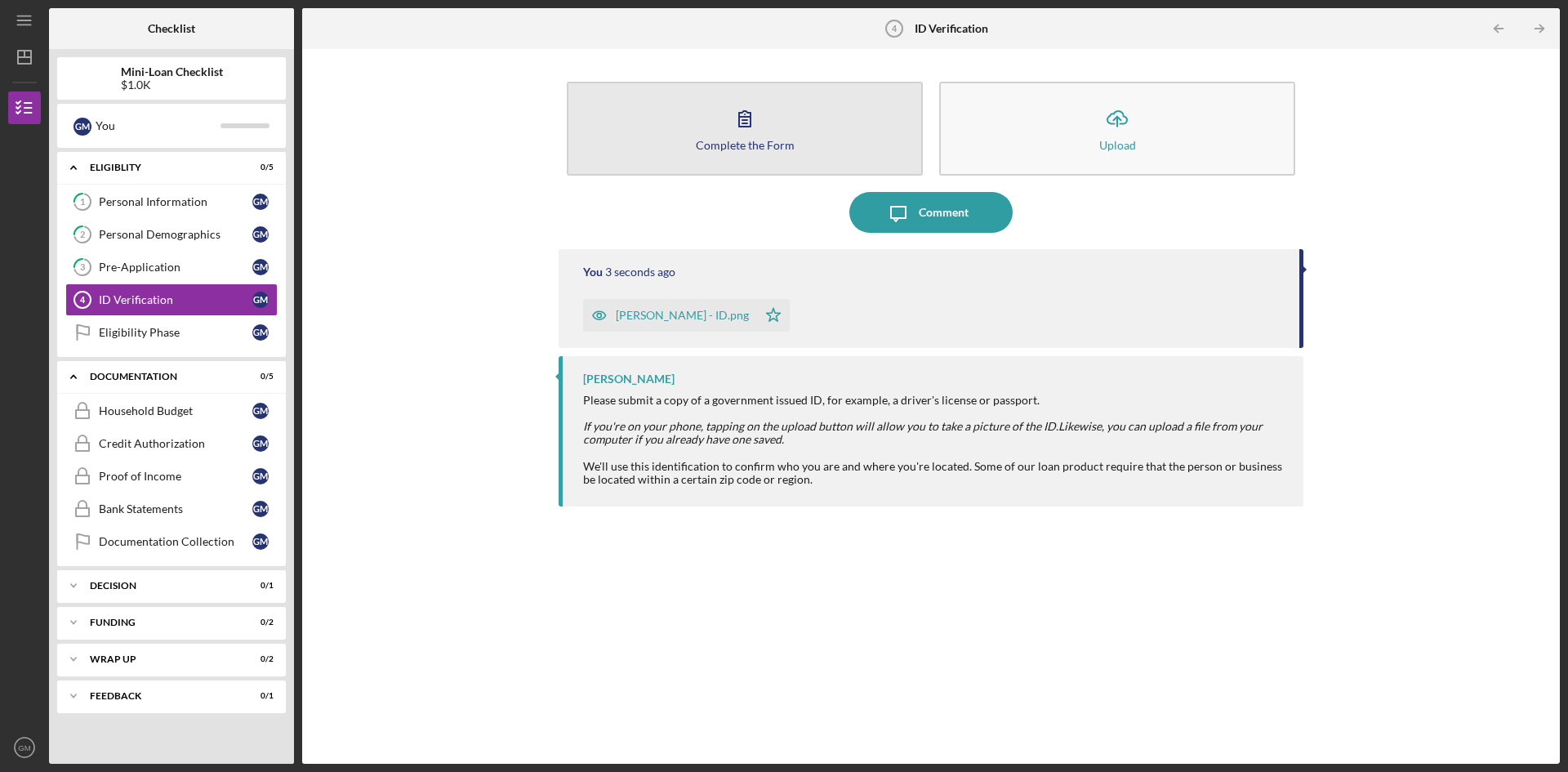
click at [767, 110] on button "Complete the Form Form" at bounding box center [745, 129] width 356 height 94
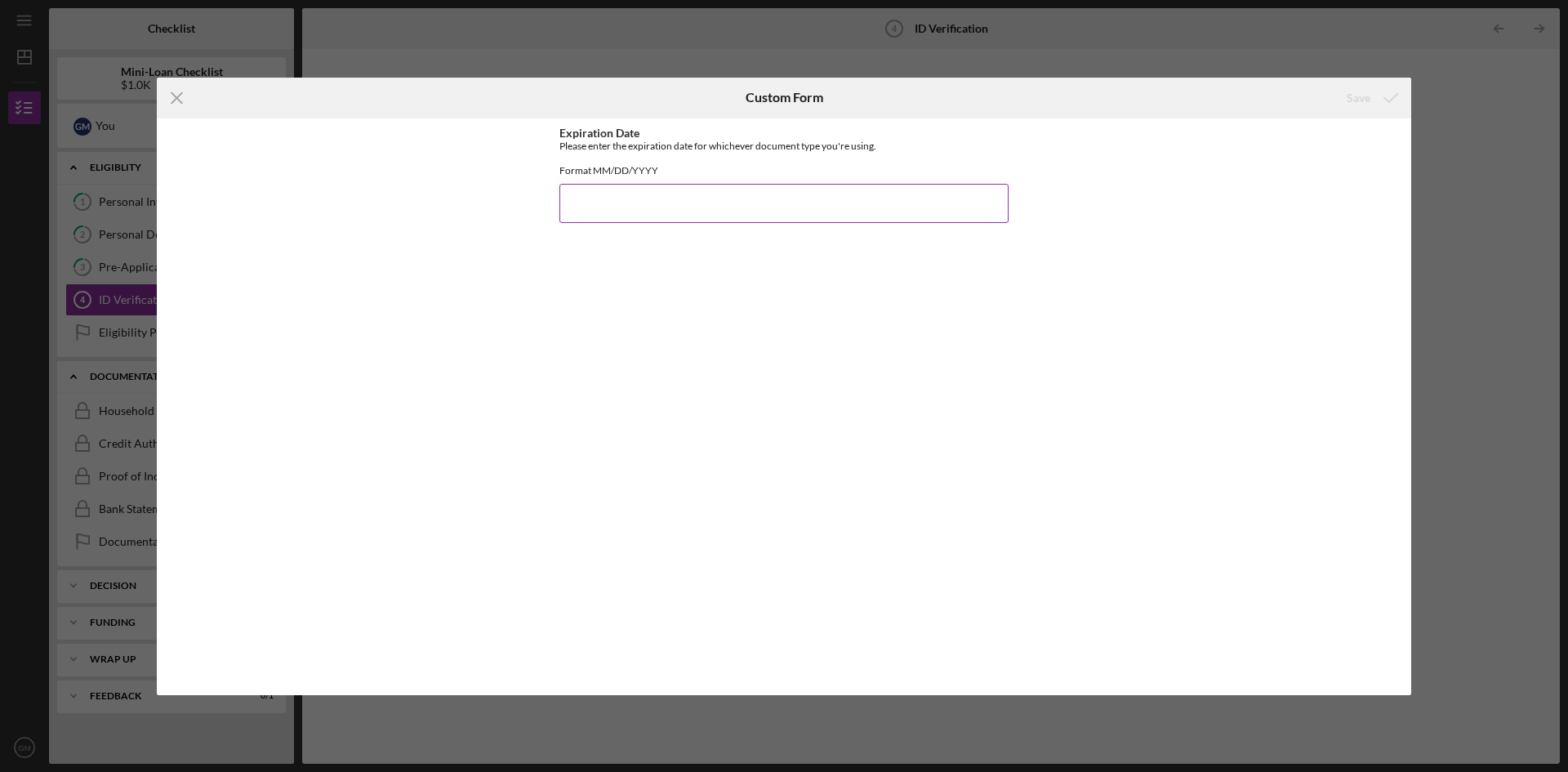
click at [620, 222] on input "Expiration Date" at bounding box center [784, 204] width 449 height 39
type input "[DATE]"
click at [1355, 108] on div "Save" at bounding box center [1358, 98] width 24 height 32
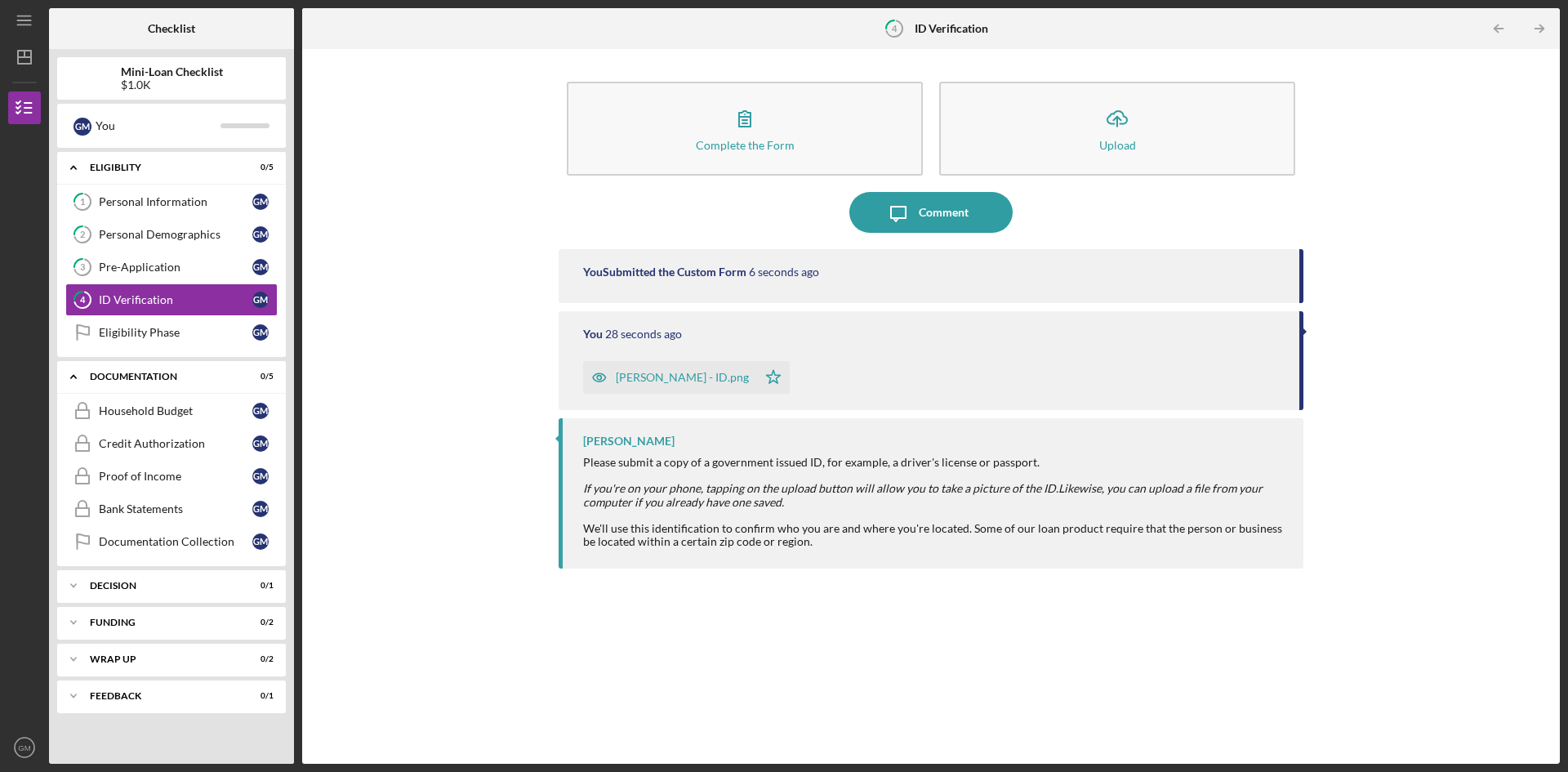
click at [1305, 333] on div at bounding box center [1305, 331] width 4 height 9
click at [25, 51] on line "button" at bounding box center [25, 54] width 0 height 7
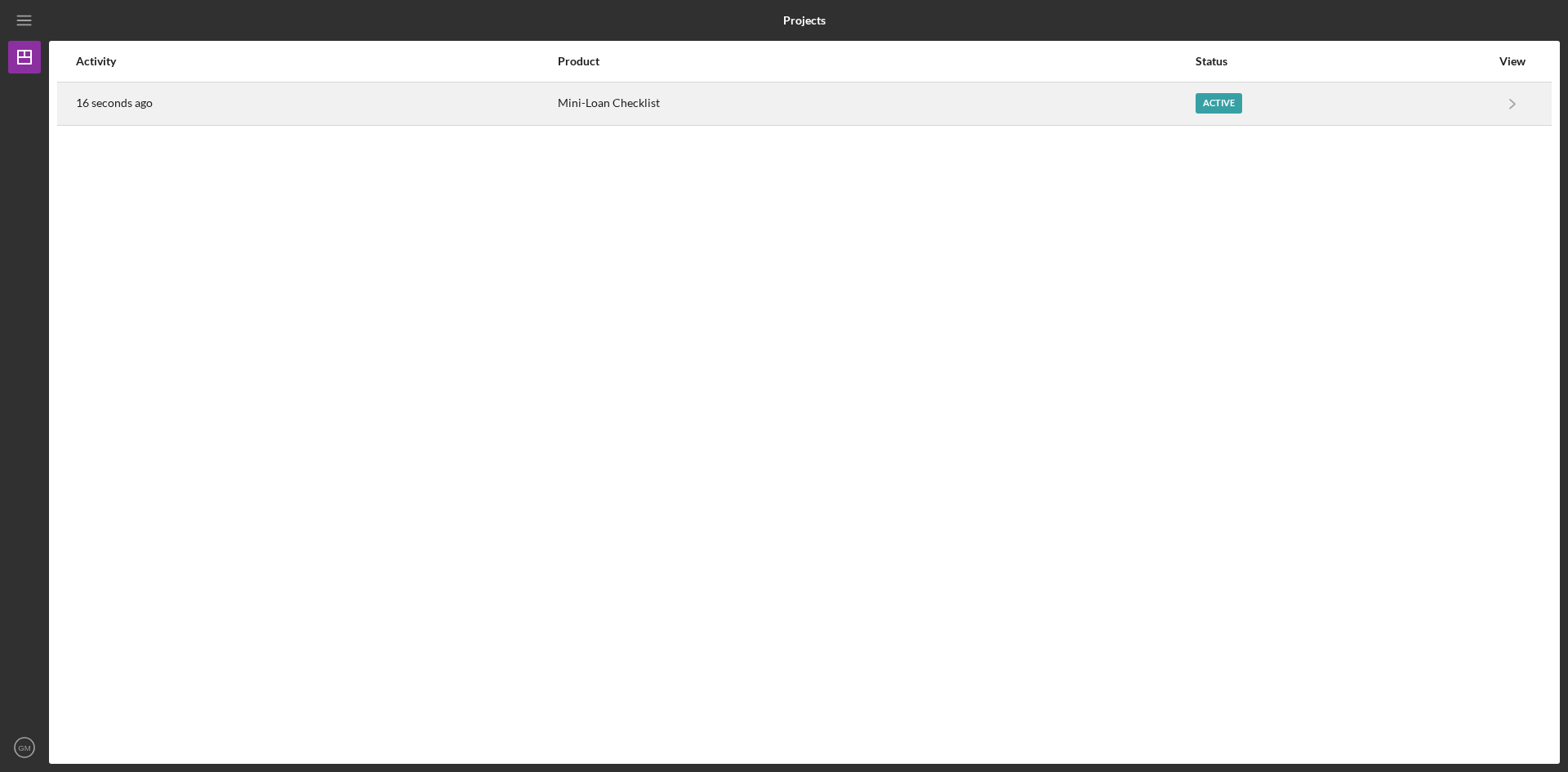
click at [865, 111] on div "Mini-Loan Checklist" at bounding box center [876, 104] width 637 height 41
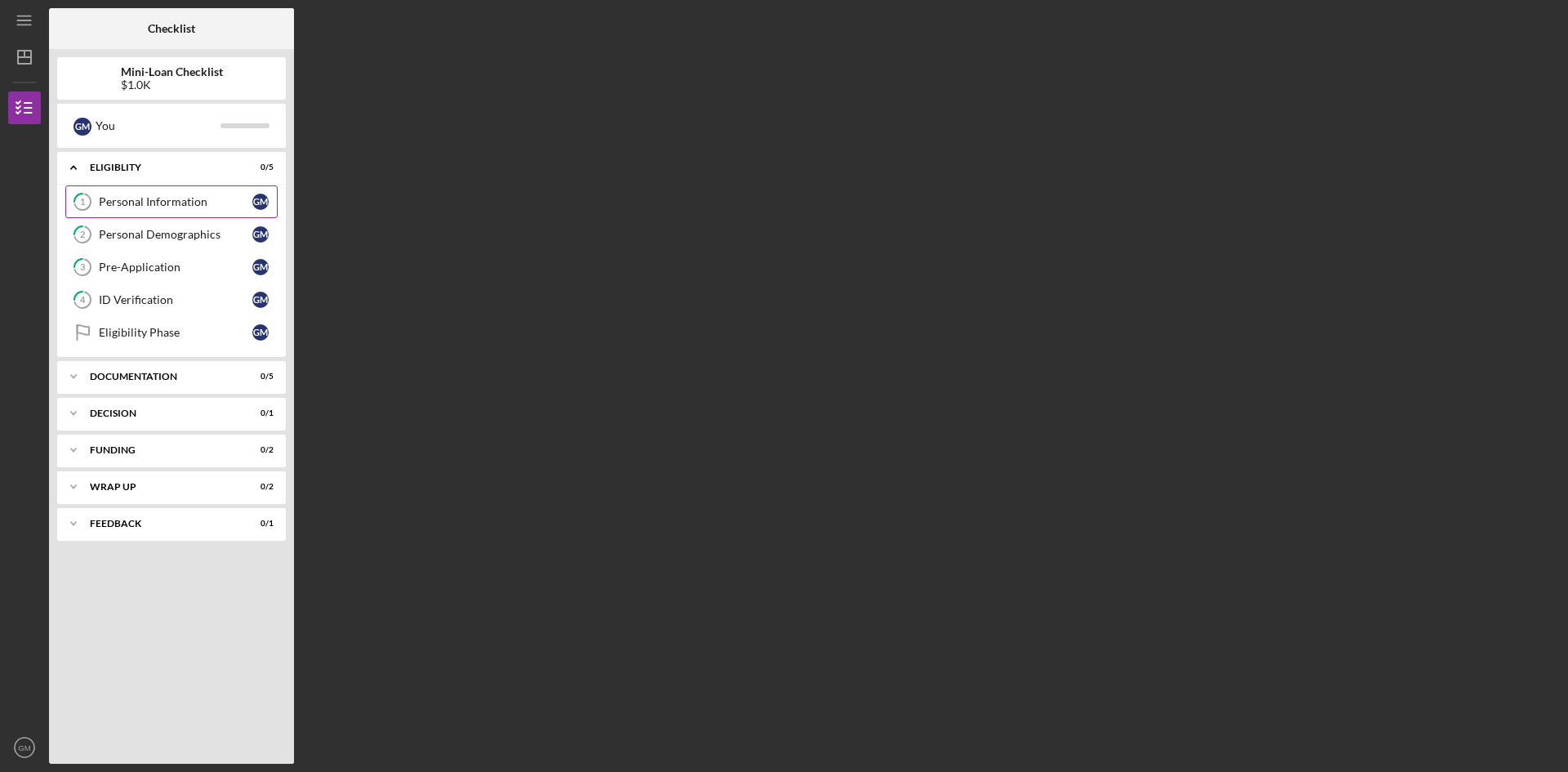
click at [154, 208] on div "Personal Information" at bounding box center [176, 201] width 153 height 13
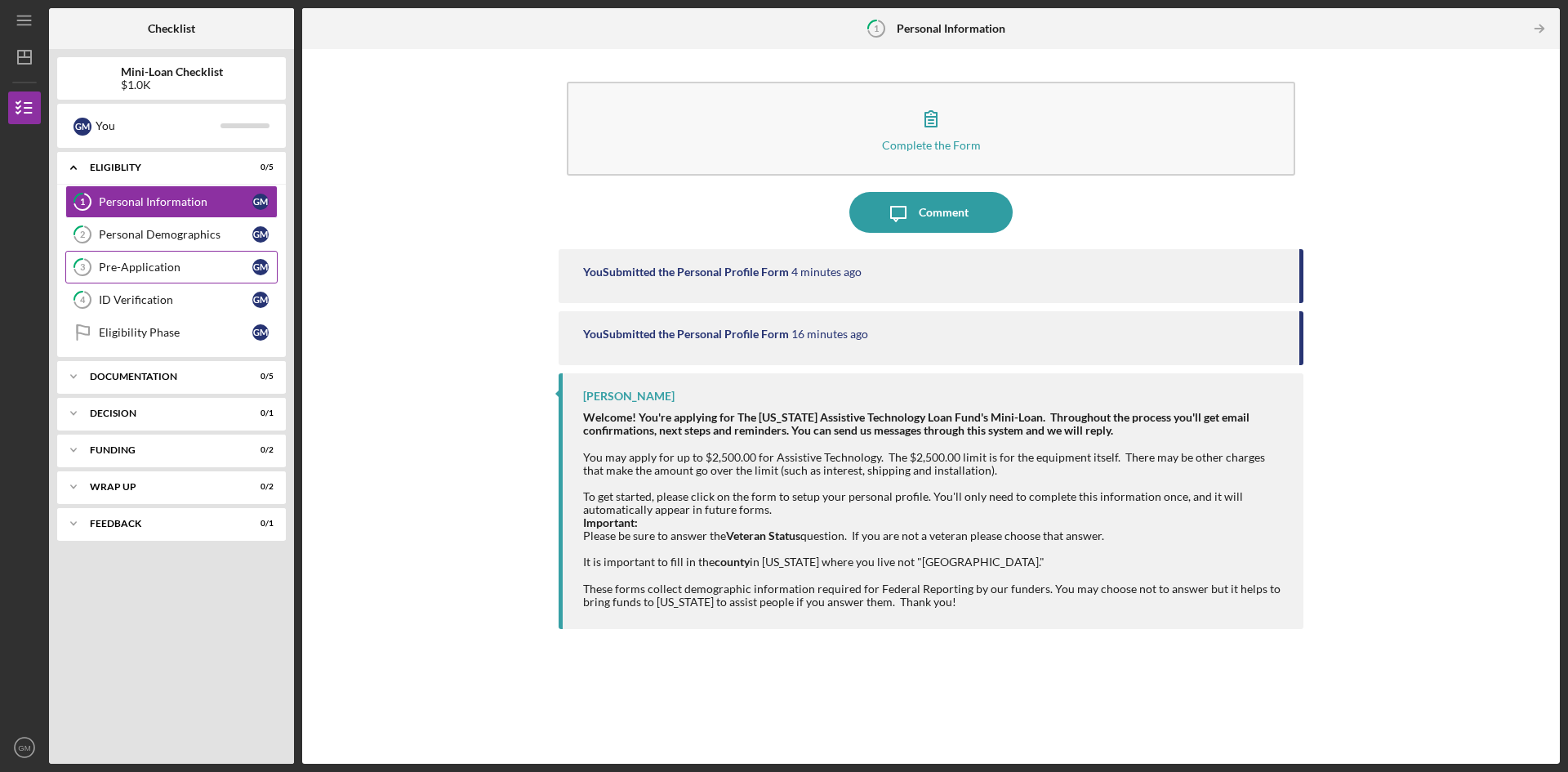
click at [155, 265] on div "Pre-Application" at bounding box center [176, 267] width 153 height 13
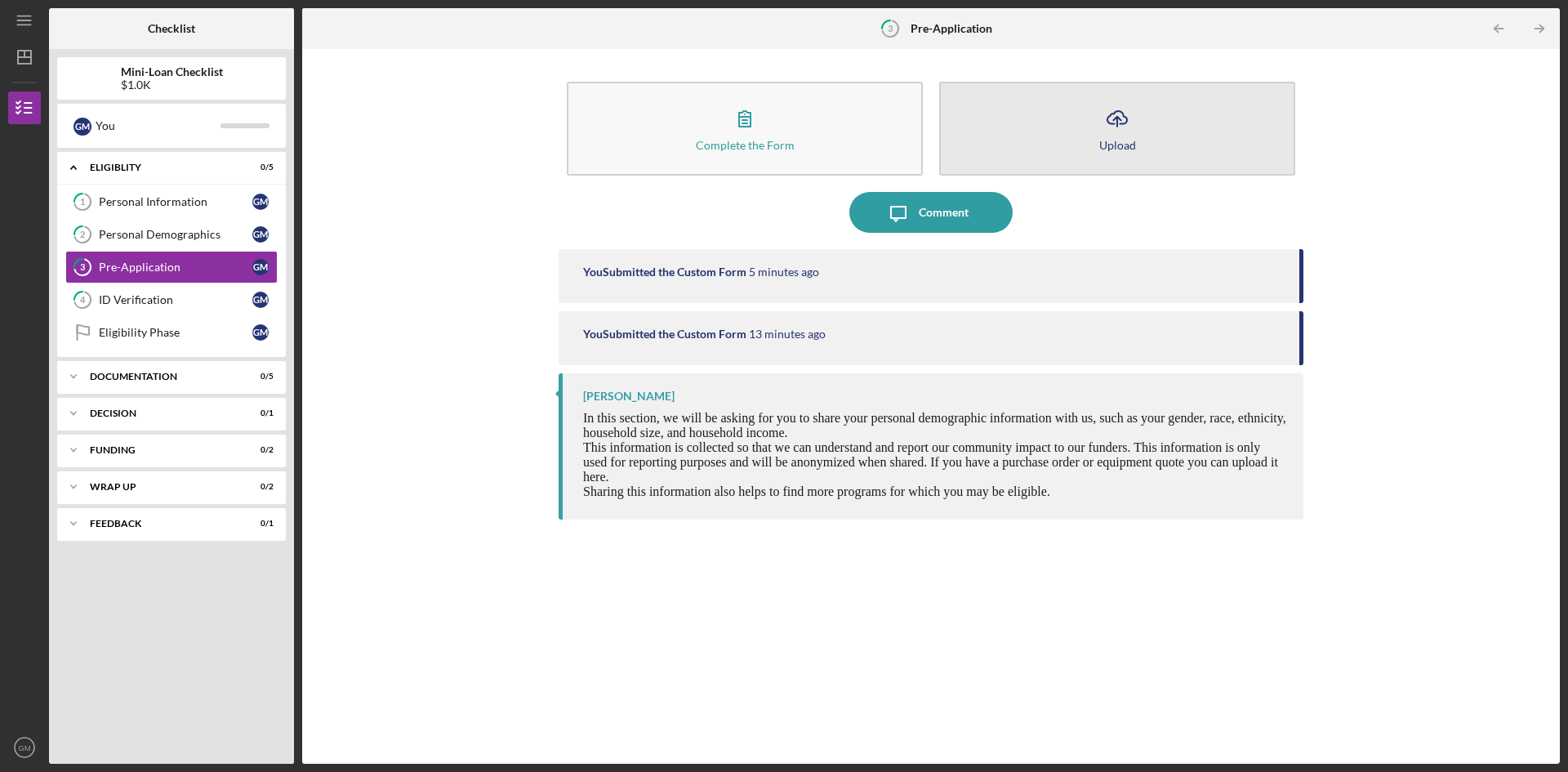
click at [1121, 164] on button "Icon/Upload Upload" at bounding box center [1117, 129] width 356 height 94
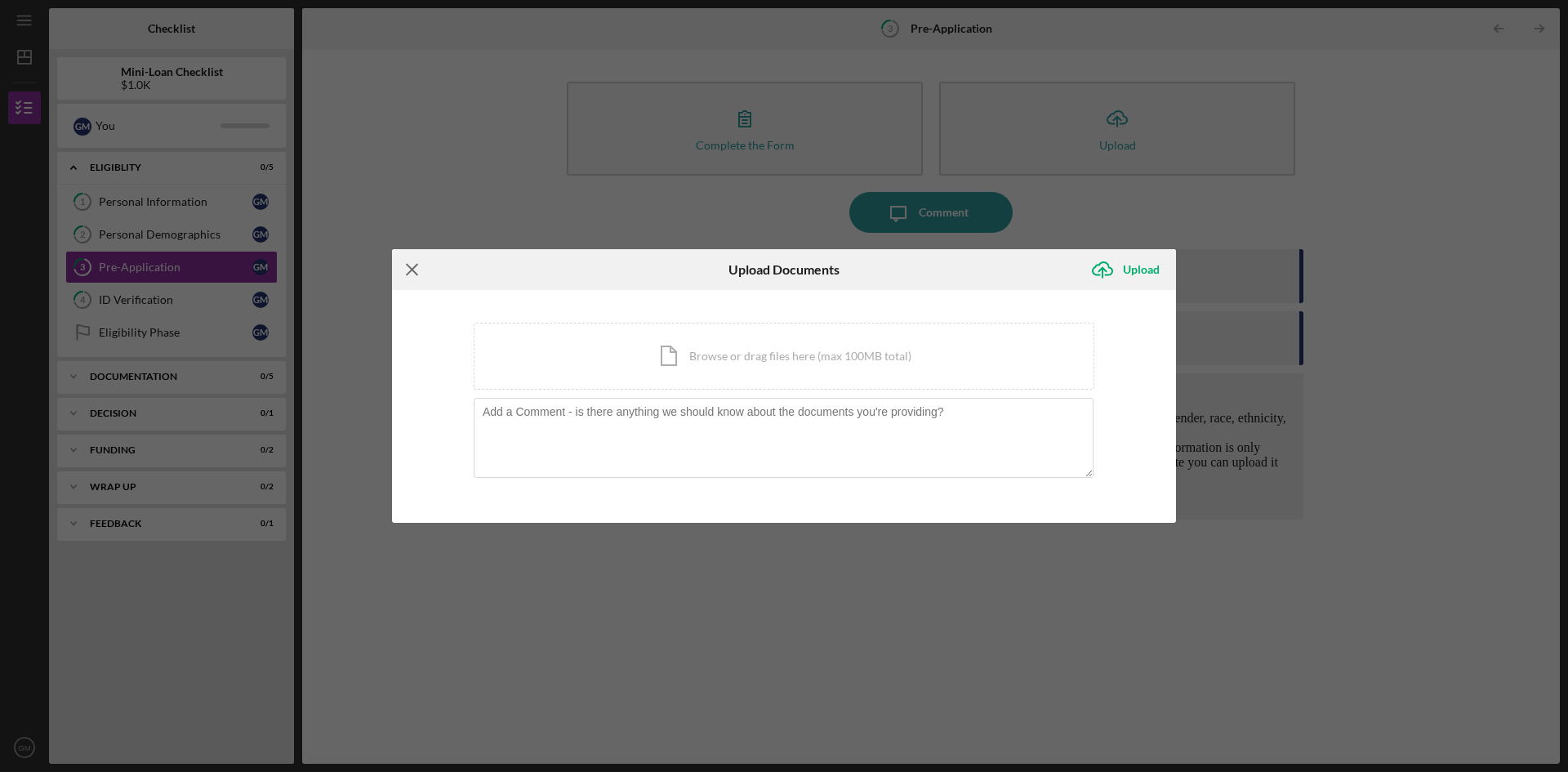
click at [417, 269] on icon "Icon/Menu Close" at bounding box center [412, 269] width 41 height 41
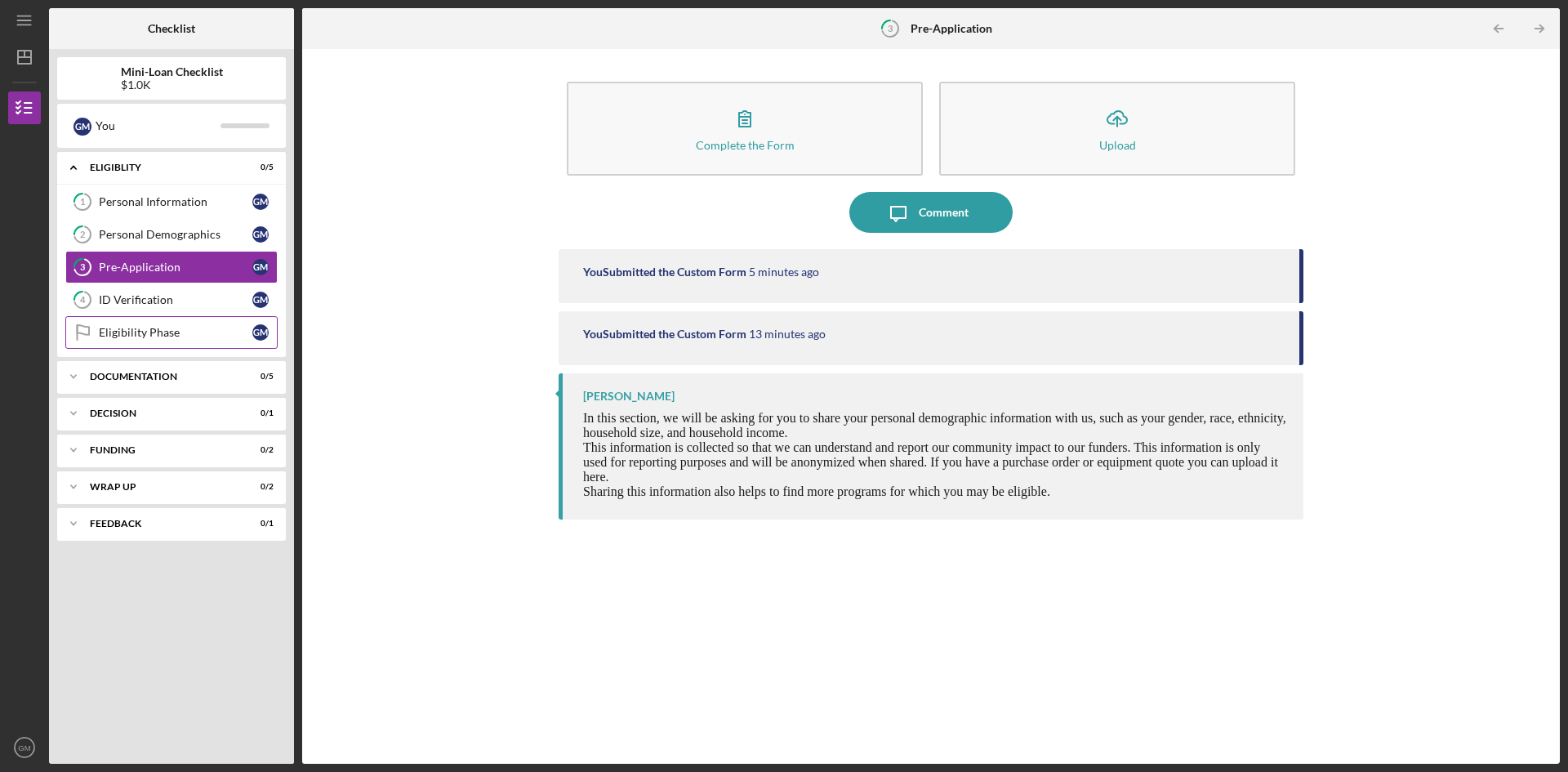
click at [163, 334] on div "Eligibility Phase" at bounding box center [176, 331] width 153 height 13
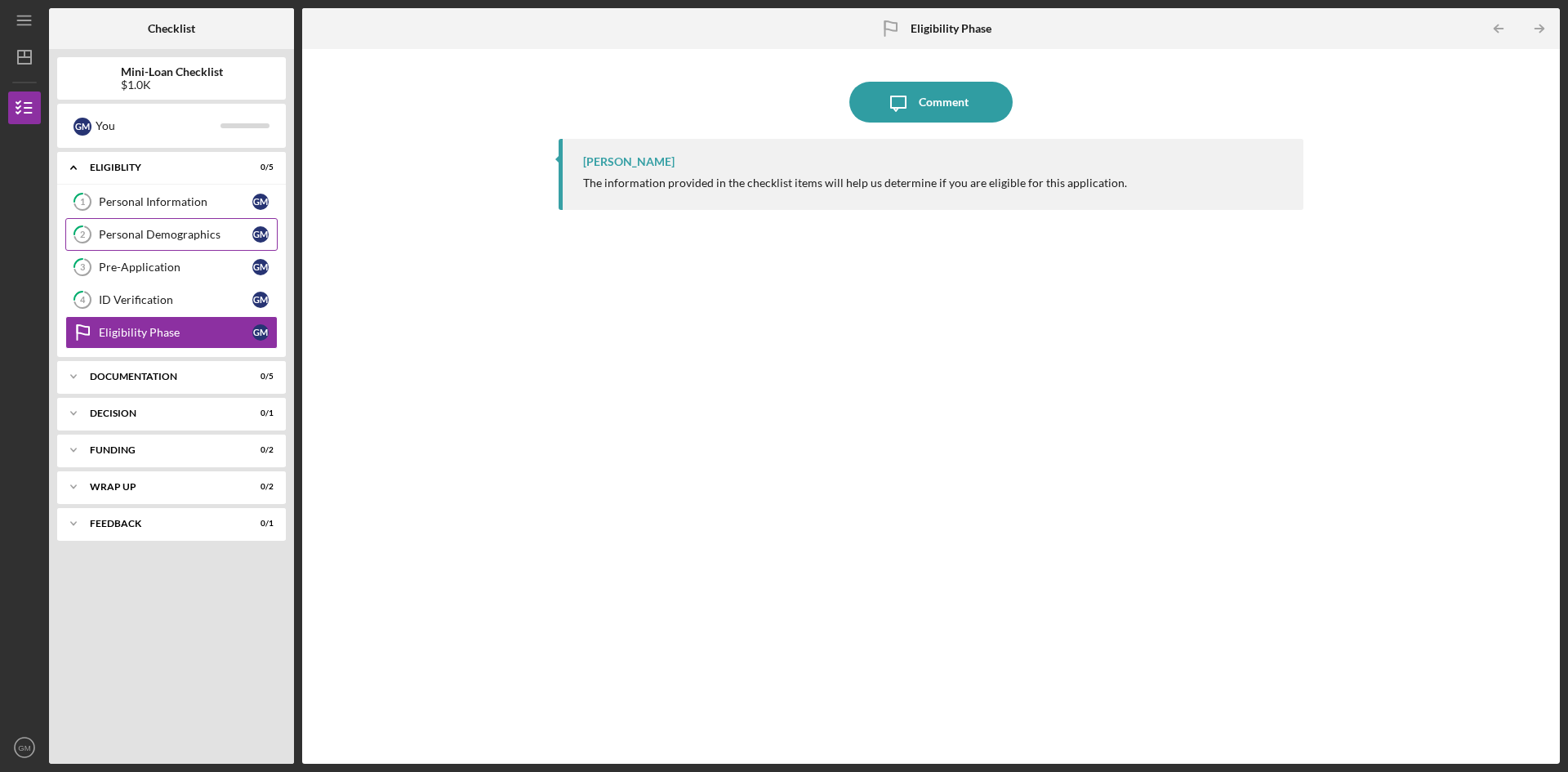
click at [151, 226] on link "2 Personal Demographics G M" at bounding box center [171, 234] width 212 height 32
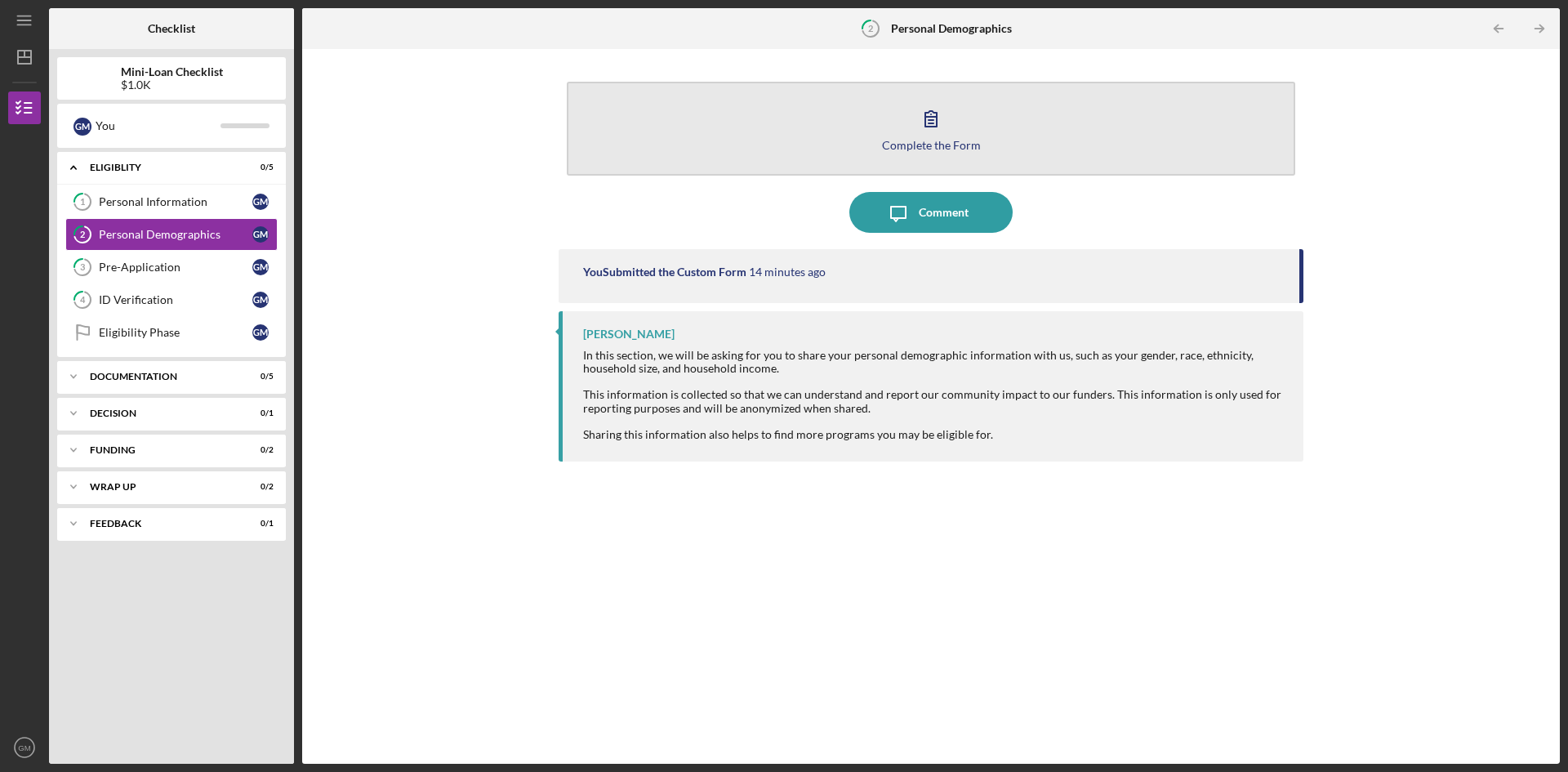
click at [914, 153] on button "Complete the Form Form" at bounding box center [931, 129] width 729 height 94
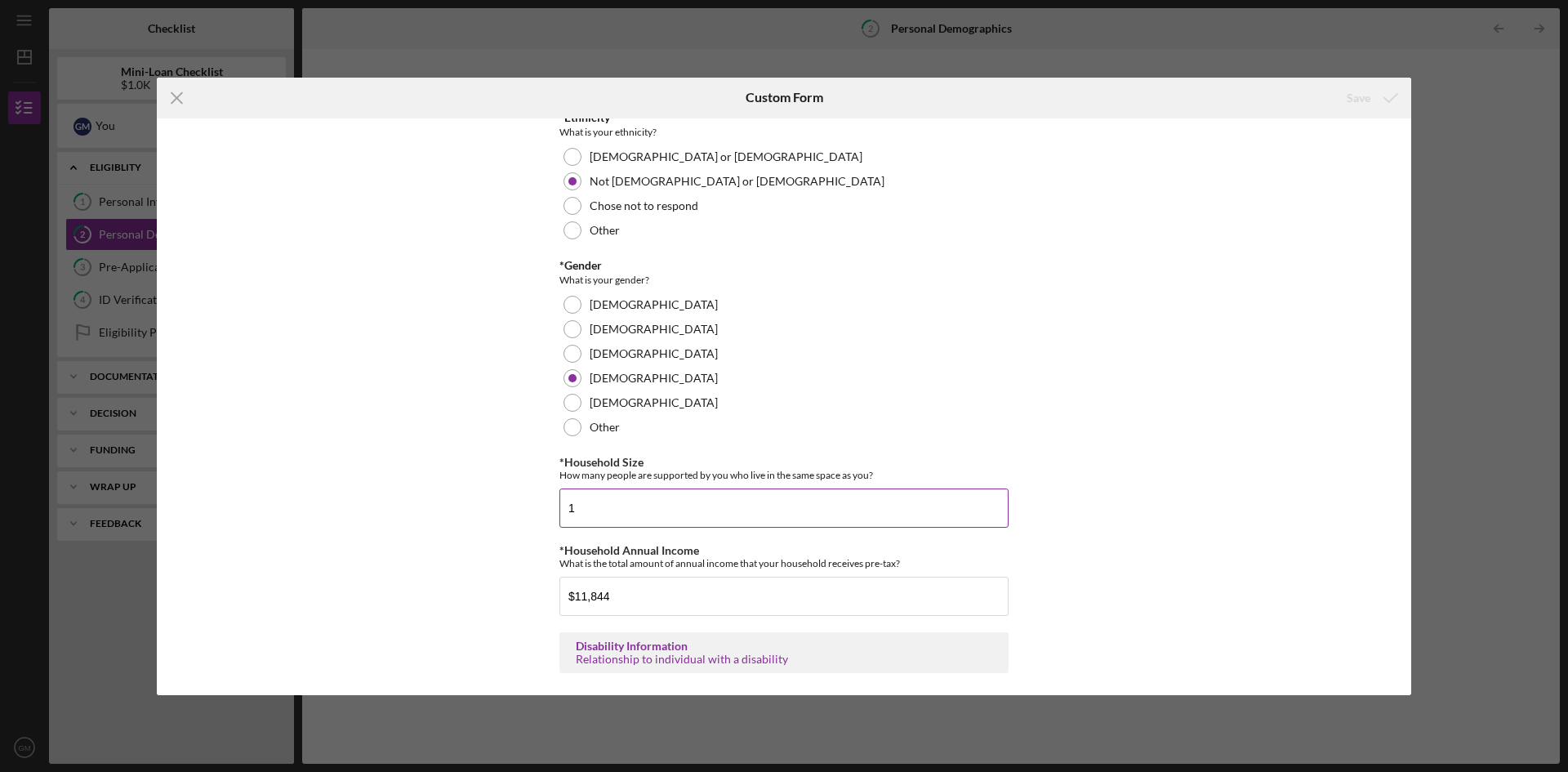
scroll to position [264, 0]
click at [605, 644] on div "Disability Information" at bounding box center [784, 643] width 417 height 13
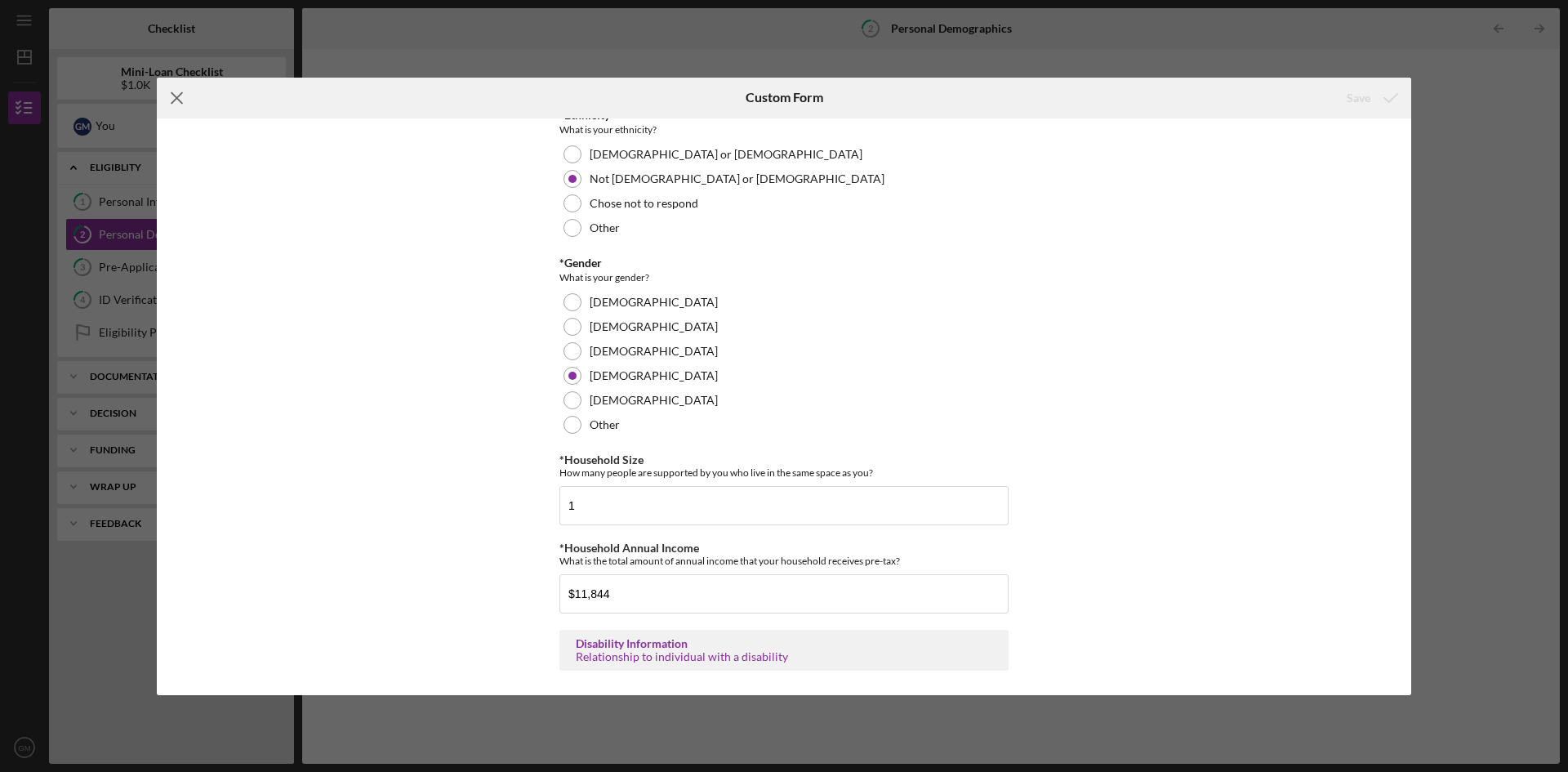
click at [176, 97] on line at bounding box center [176, 97] width 10 height 10
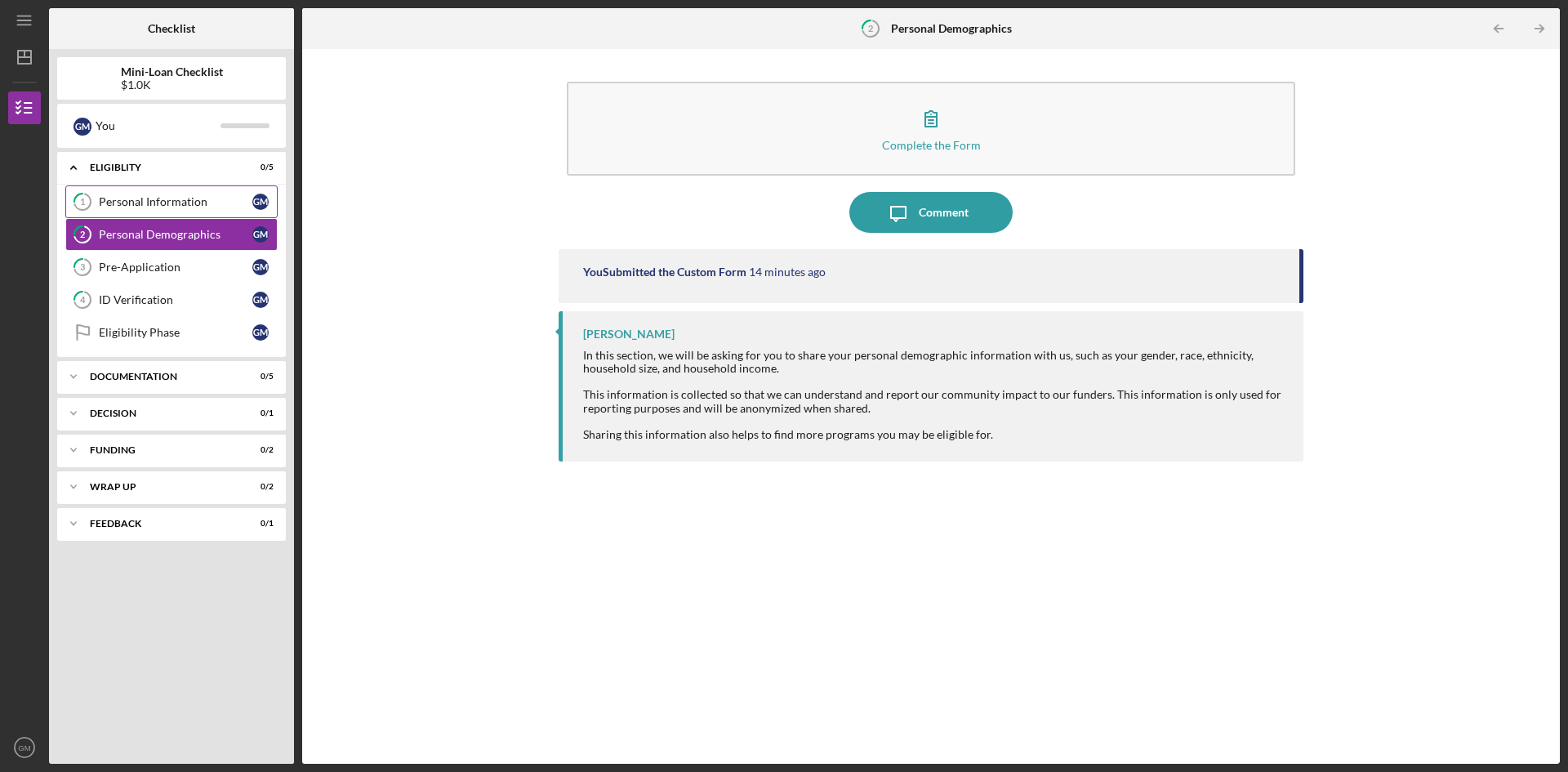
click at [156, 213] on link "1 Personal Information G M" at bounding box center [171, 202] width 212 height 32
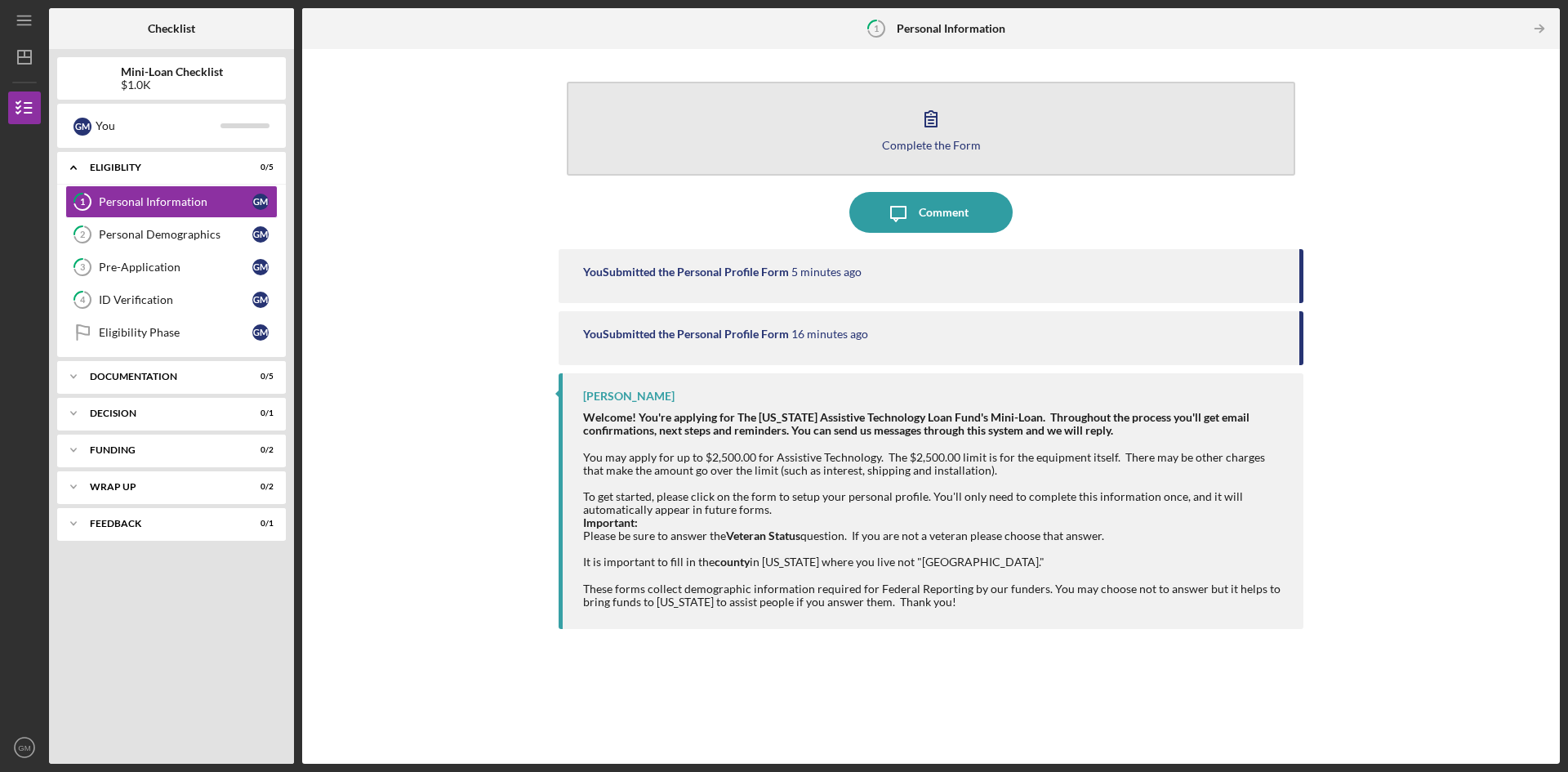
click at [990, 115] on button "Complete the Form Form" at bounding box center [931, 129] width 729 height 94
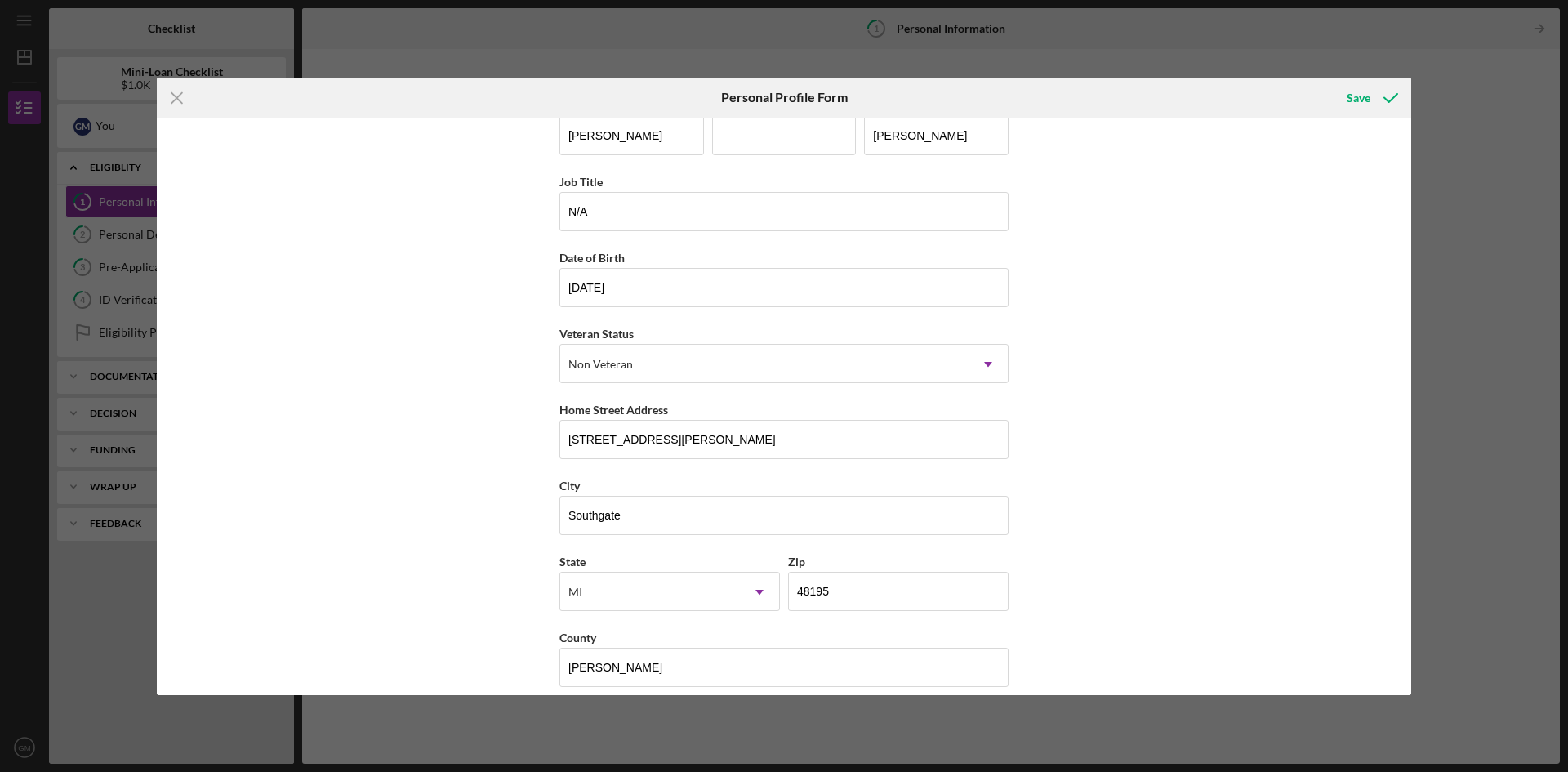
scroll to position [48, 0]
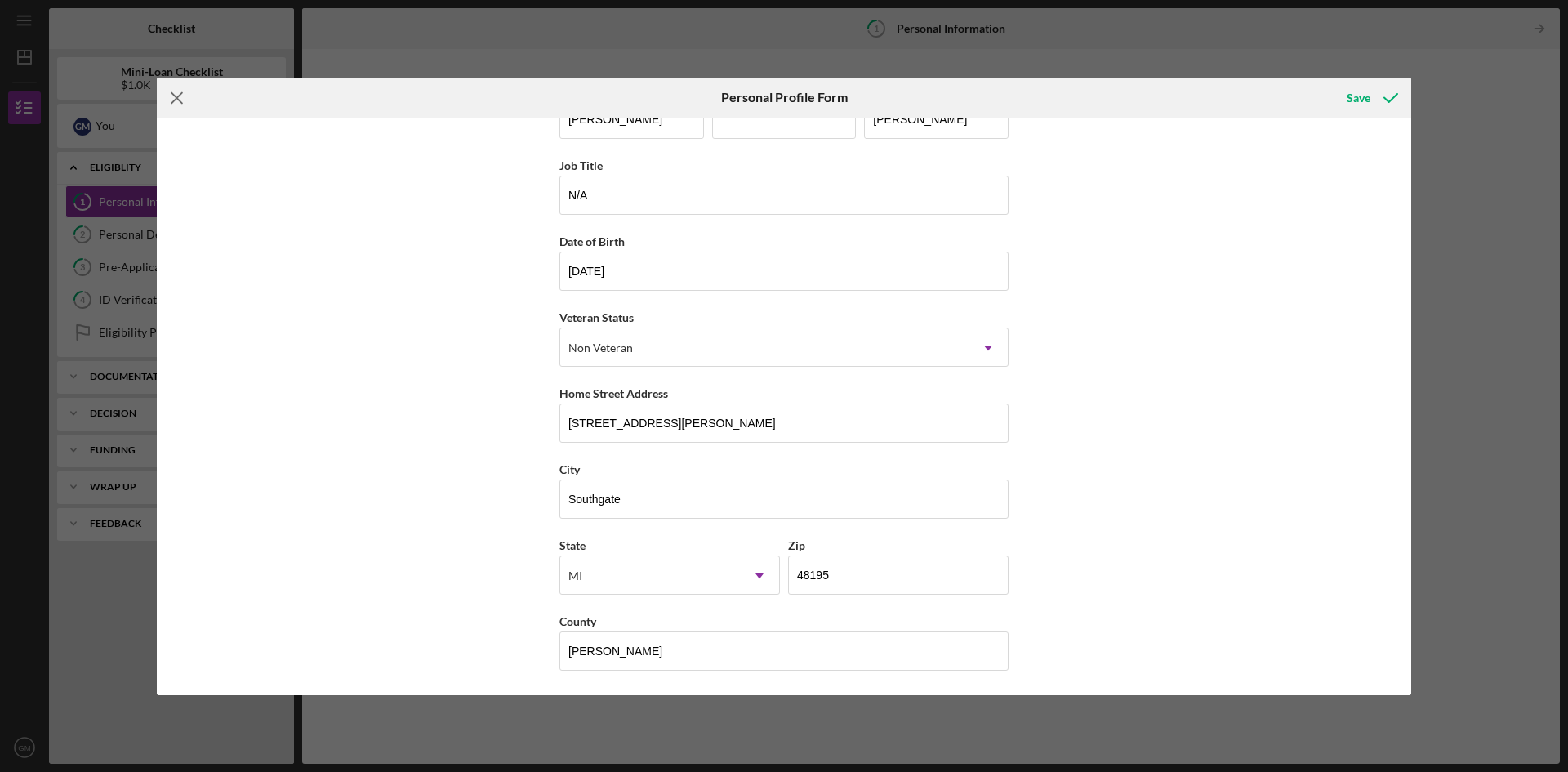
click at [174, 99] on icon "Icon/Menu Close" at bounding box center [177, 98] width 41 height 41
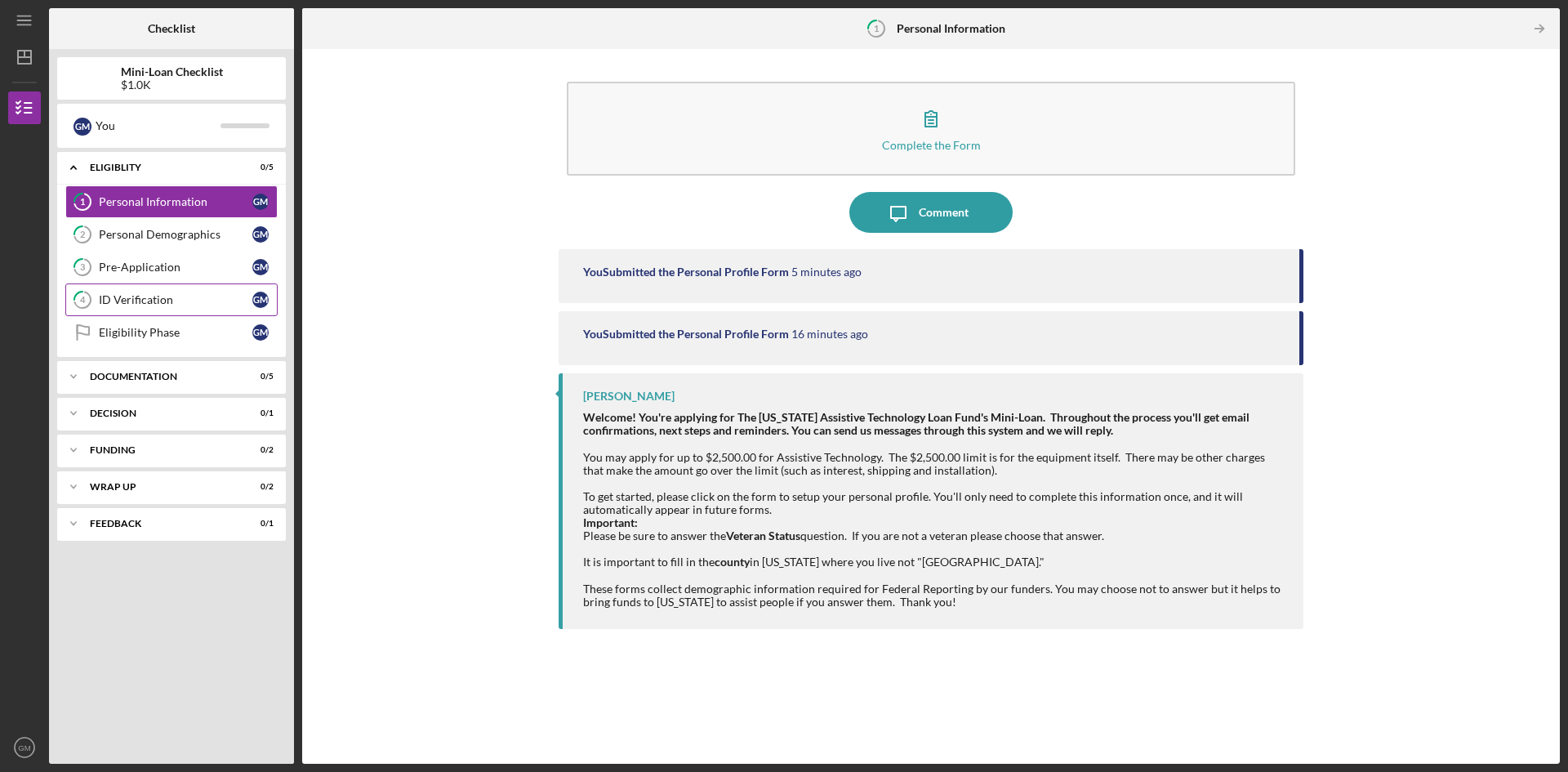
click at [175, 302] on div "ID Verification" at bounding box center [176, 299] width 153 height 13
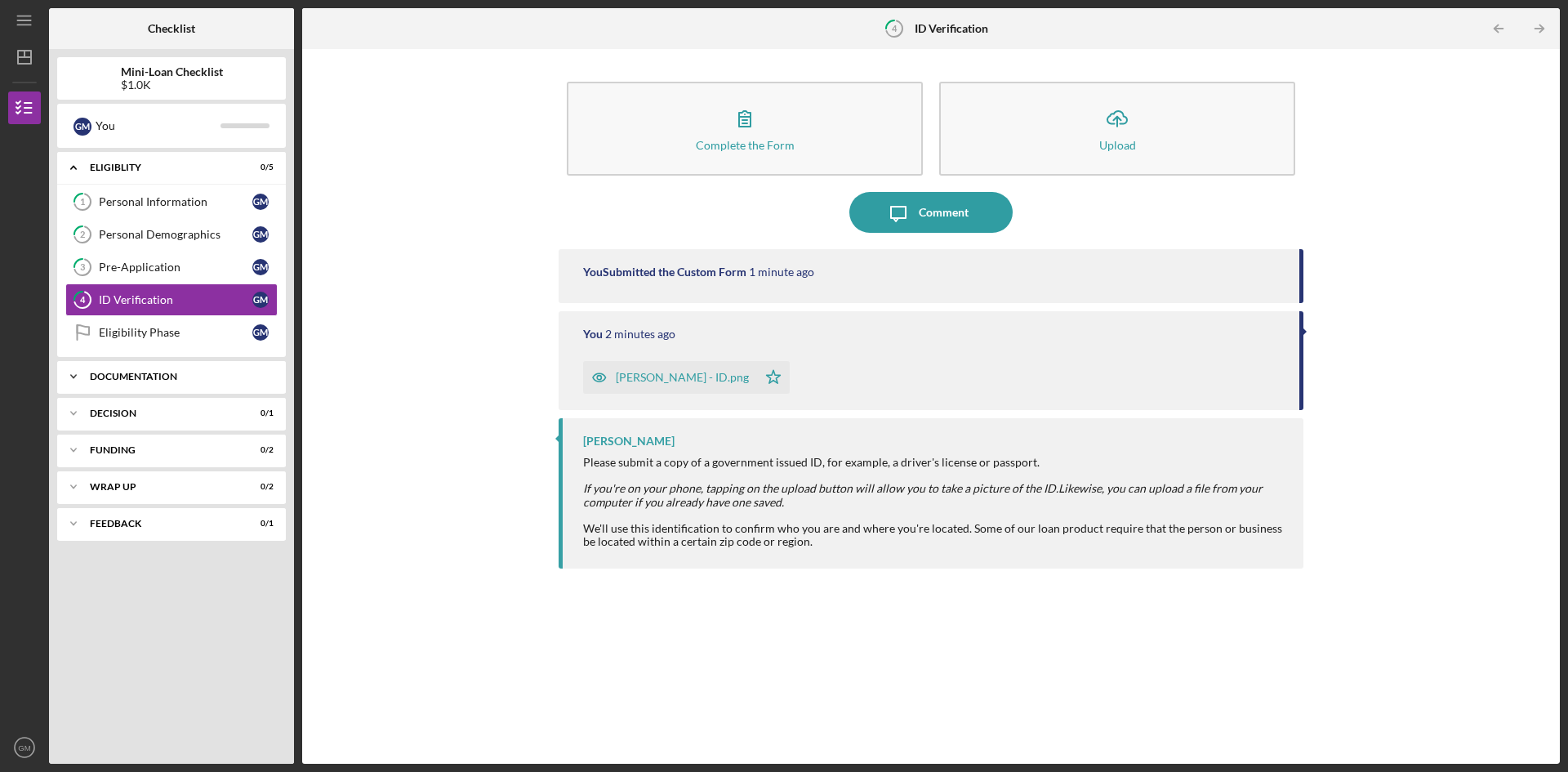
click at [130, 383] on div "Icon/Expander Documentation 0 / 5" at bounding box center [171, 377] width 228 height 32
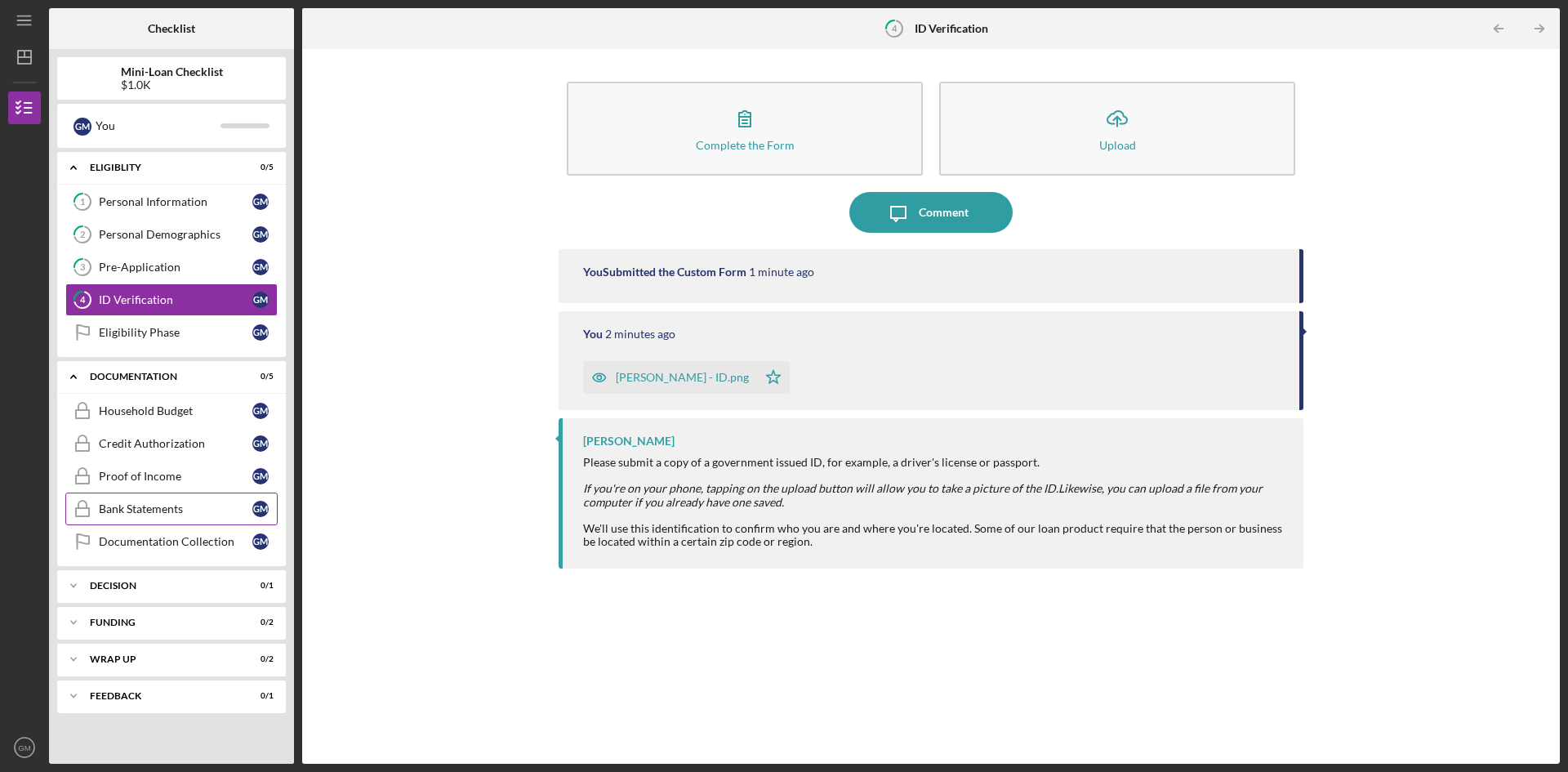
click at [179, 516] on div "Bank Statements" at bounding box center [176, 508] width 153 height 13
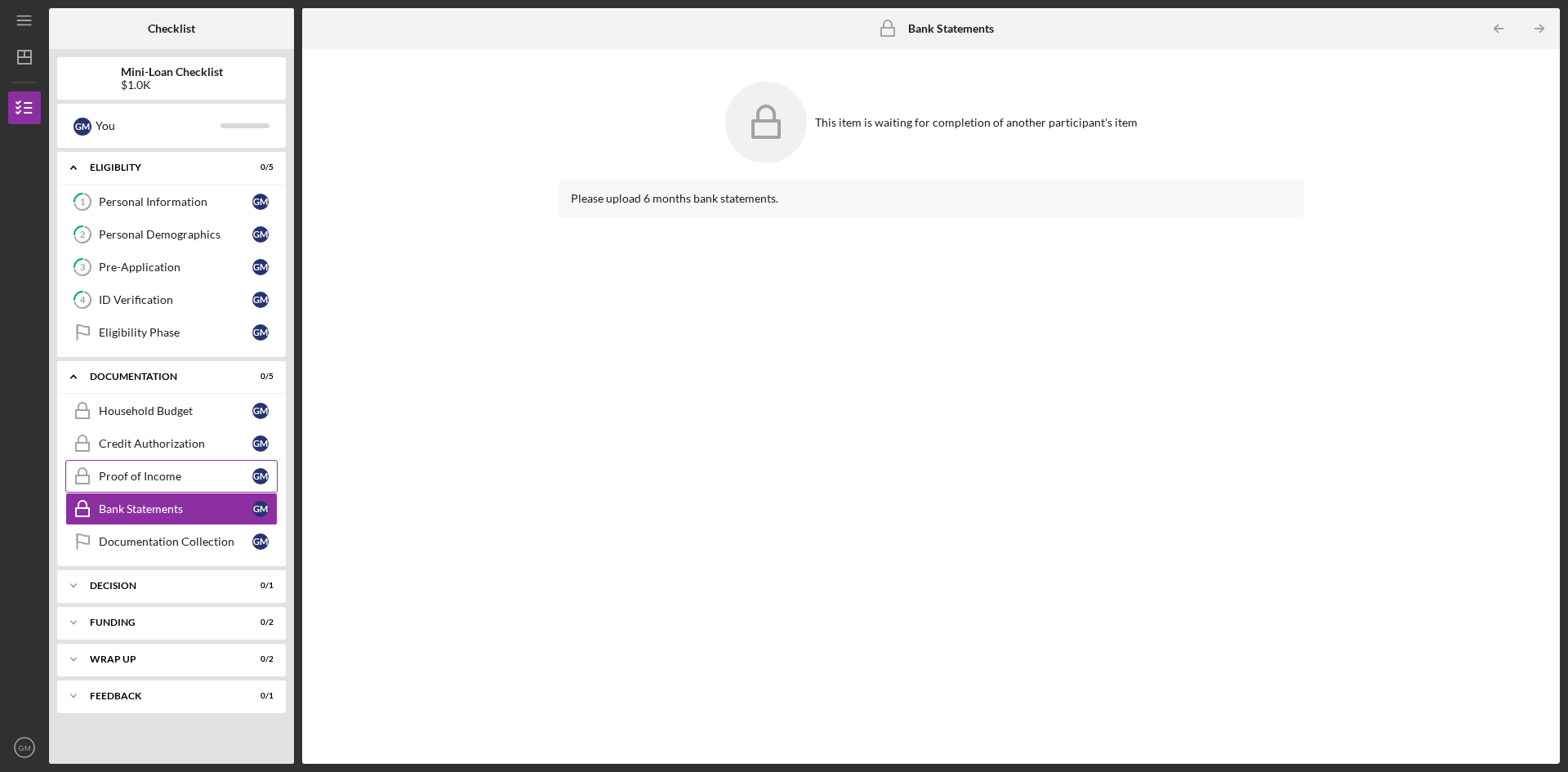
click at [167, 478] on div "Proof of Income" at bounding box center [176, 475] width 153 height 13
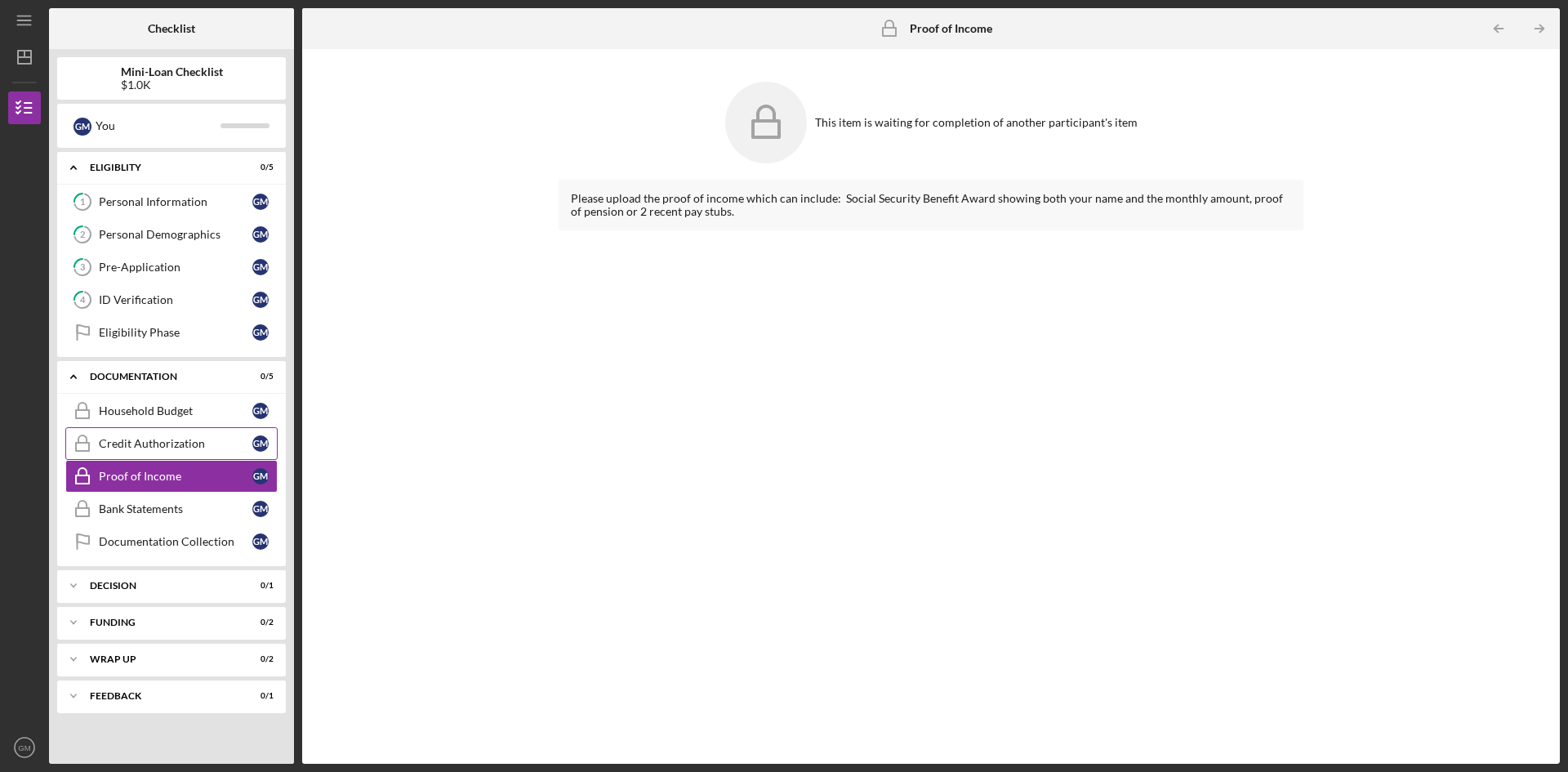
click at [159, 450] on div "Credit Authorization" at bounding box center [176, 443] width 153 height 13
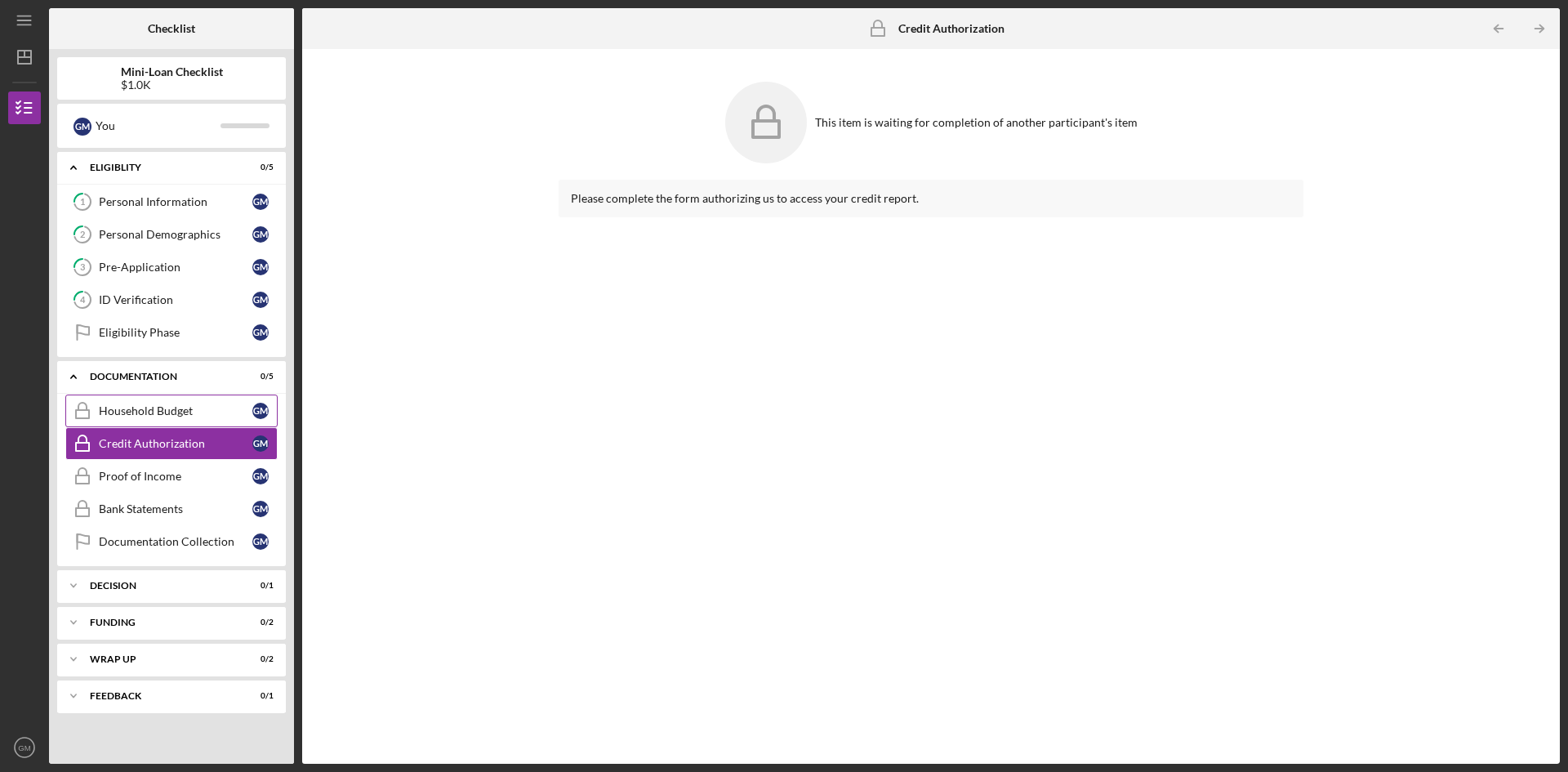
click at [141, 409] on div "Household Budget" at bounding box center [176, 410] width 153 height 13
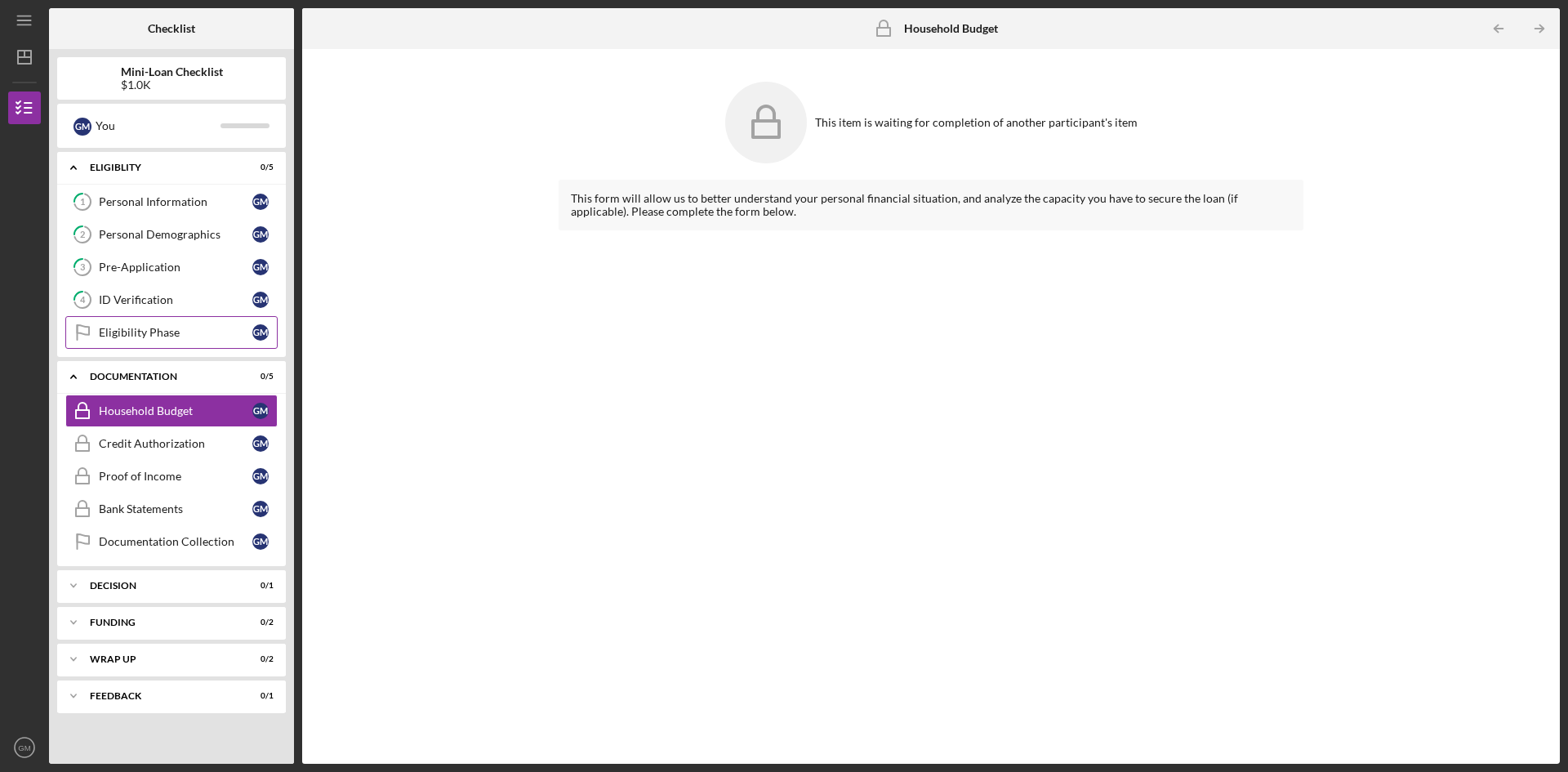
click at [150, 334] on div "Eligibility Phase" at bounding box center [176, 331] width 153 height 13
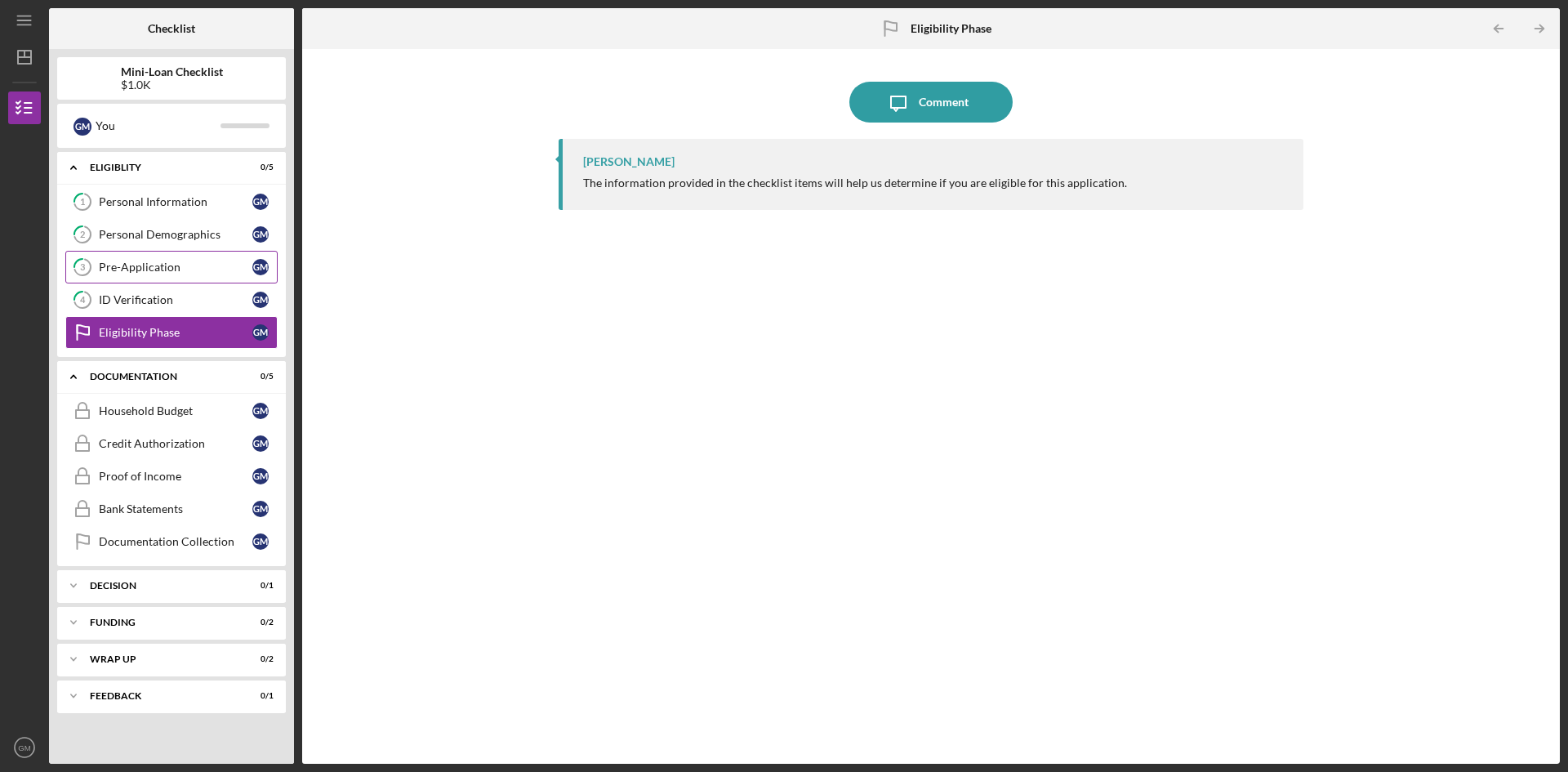
click at [232, 273] on div "Pre-Application" at bounding box center [176, 267] width 153 height 13
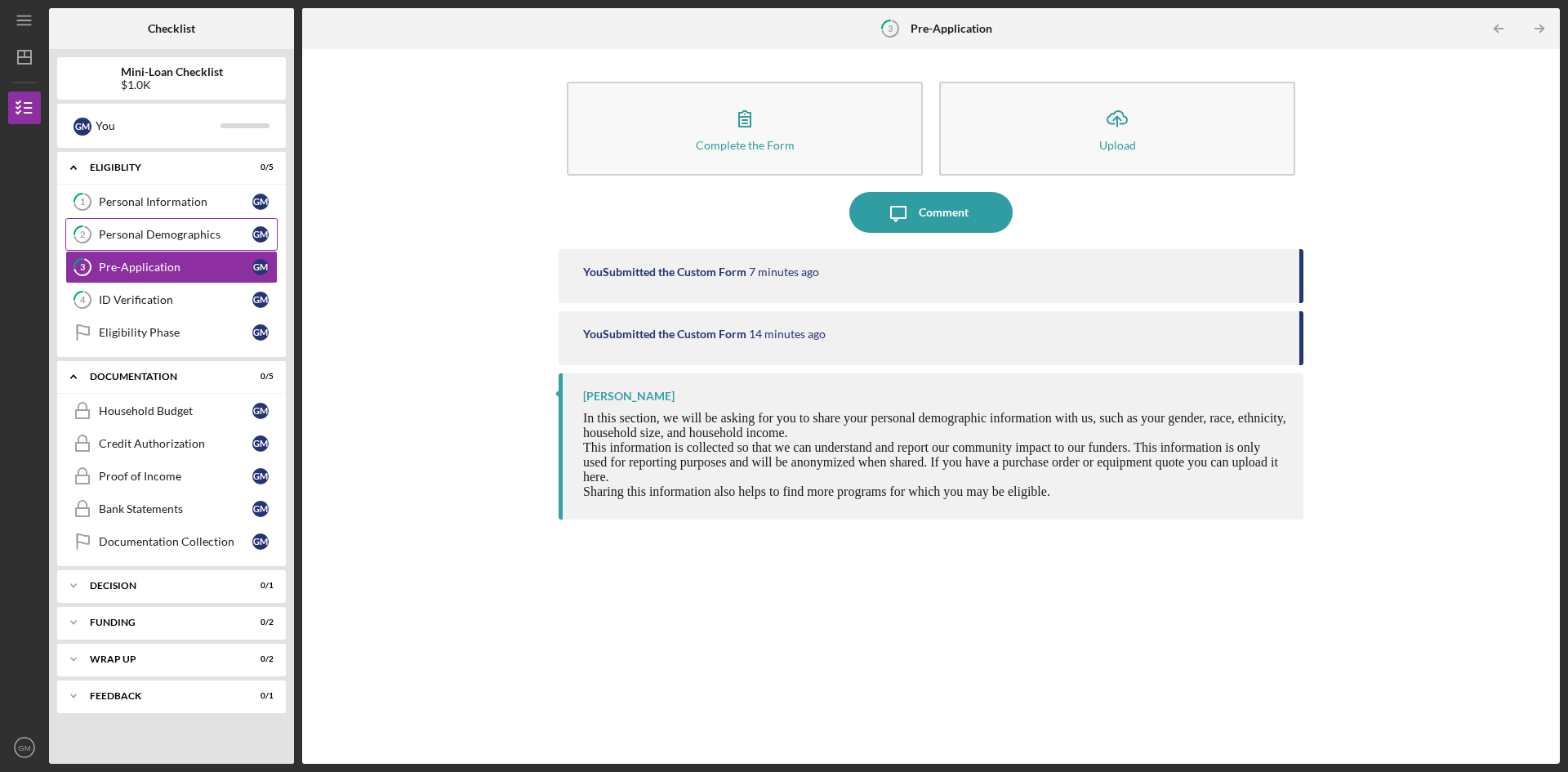
click at [167, 237] on div "Personal Demographics" at bounding box center [176, 233] width 153 height 13
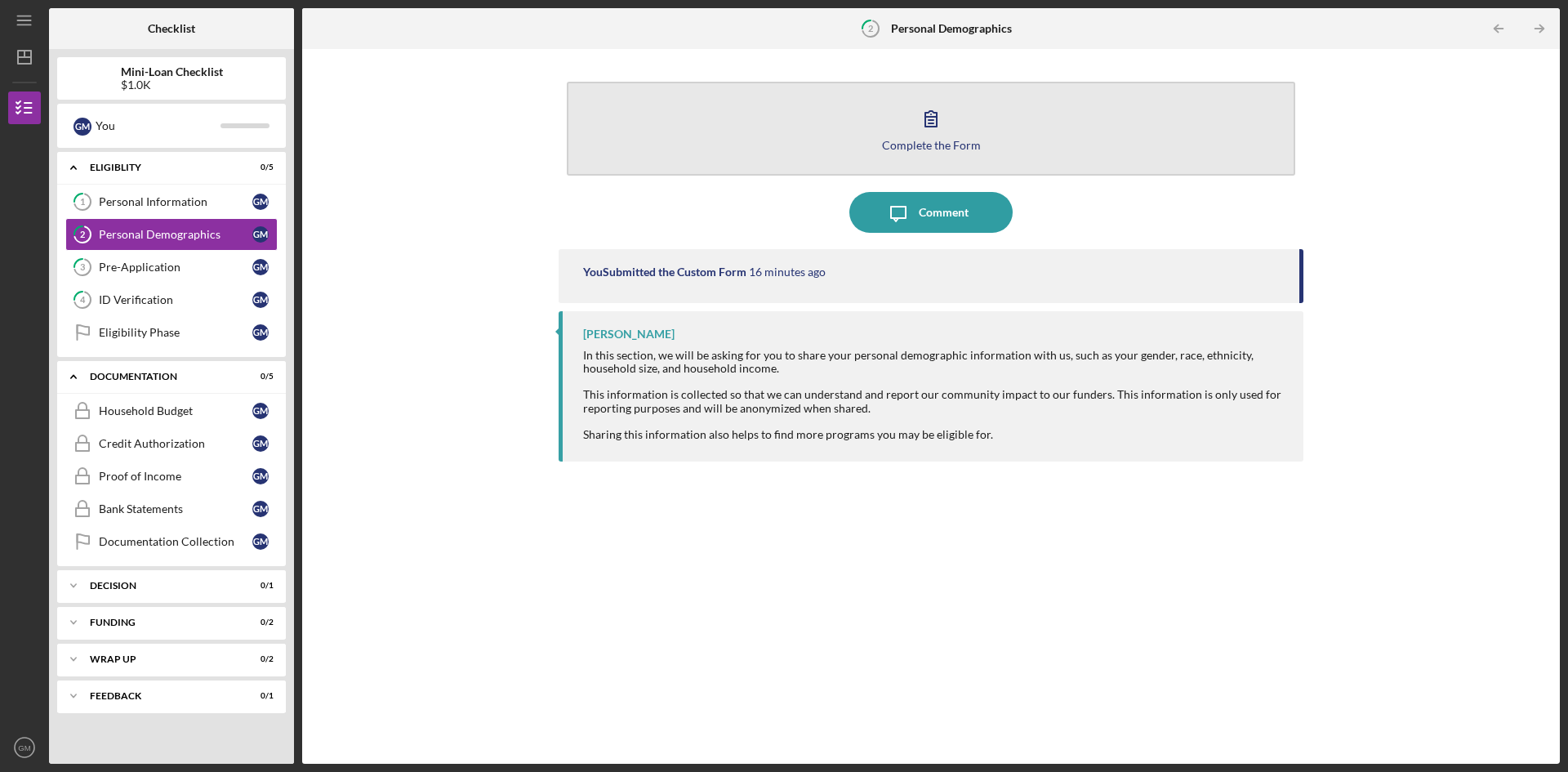
click at [901, 154] on button "Complete the Form Form" at bounding box center [931, 129] width 729 height 94
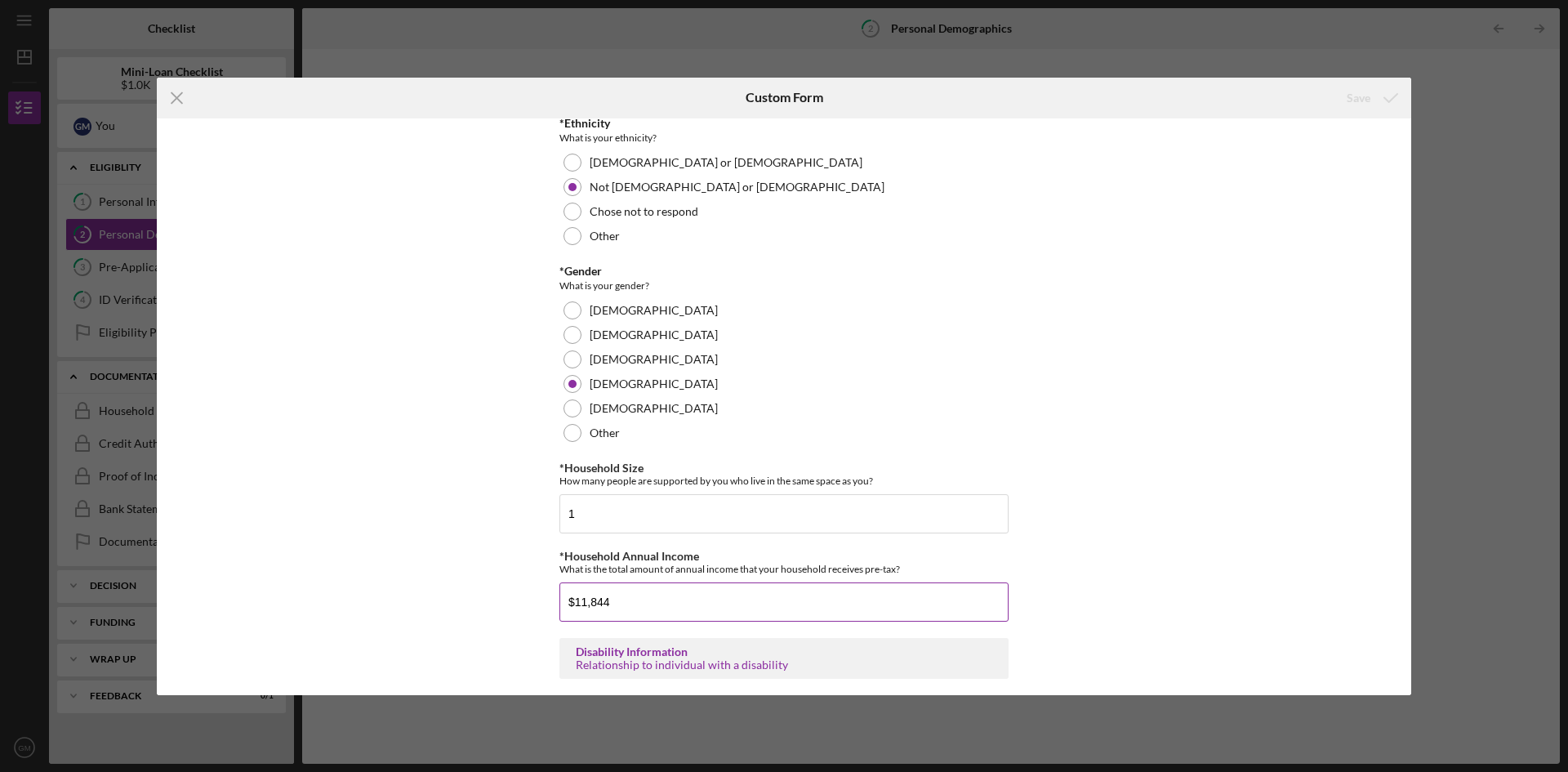
scroll to position [264, 0]
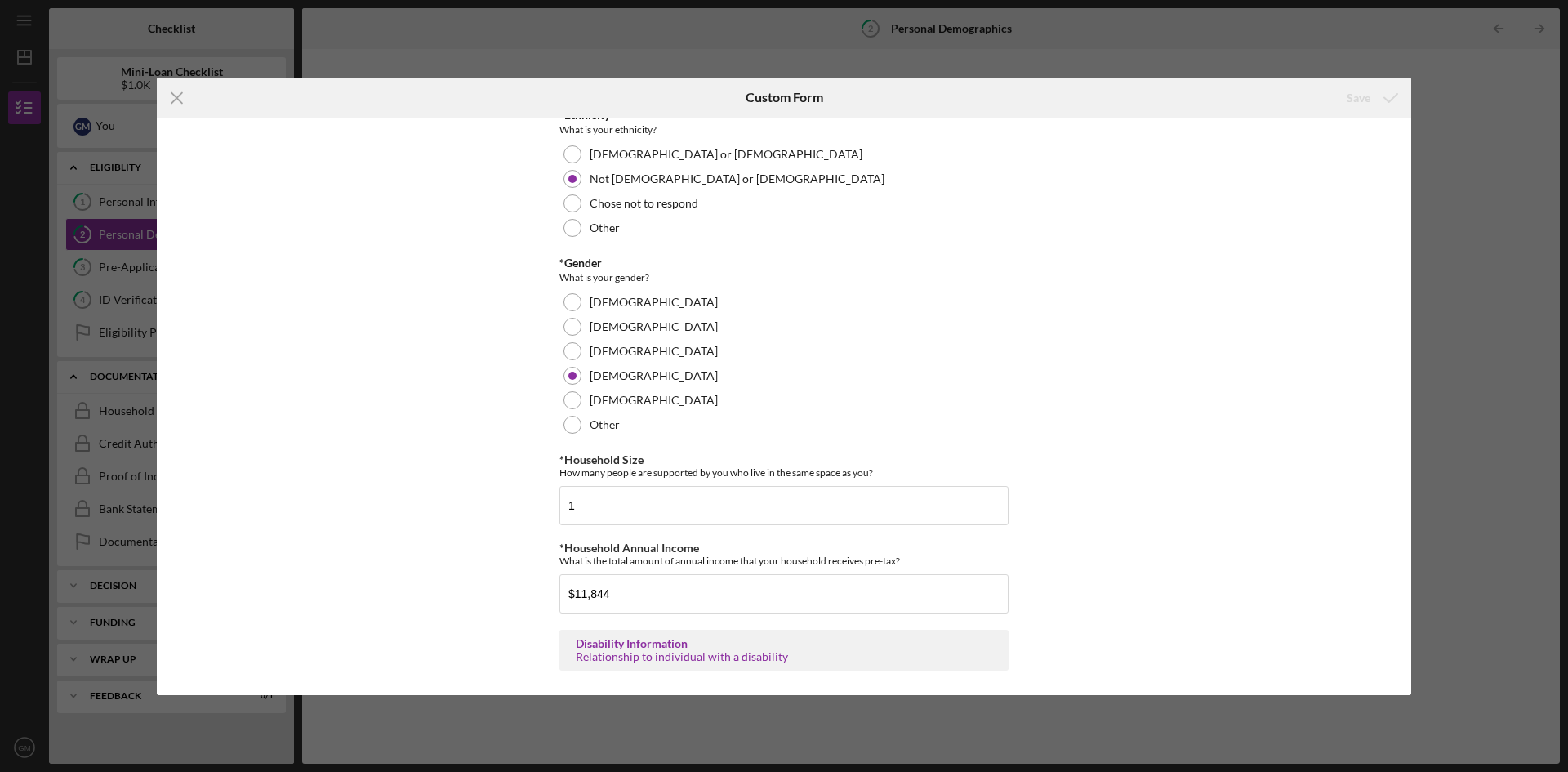
click at [638, 653] on div "Relationship to individual with a disability" at bounding box center [784, 656] width 417 height 13
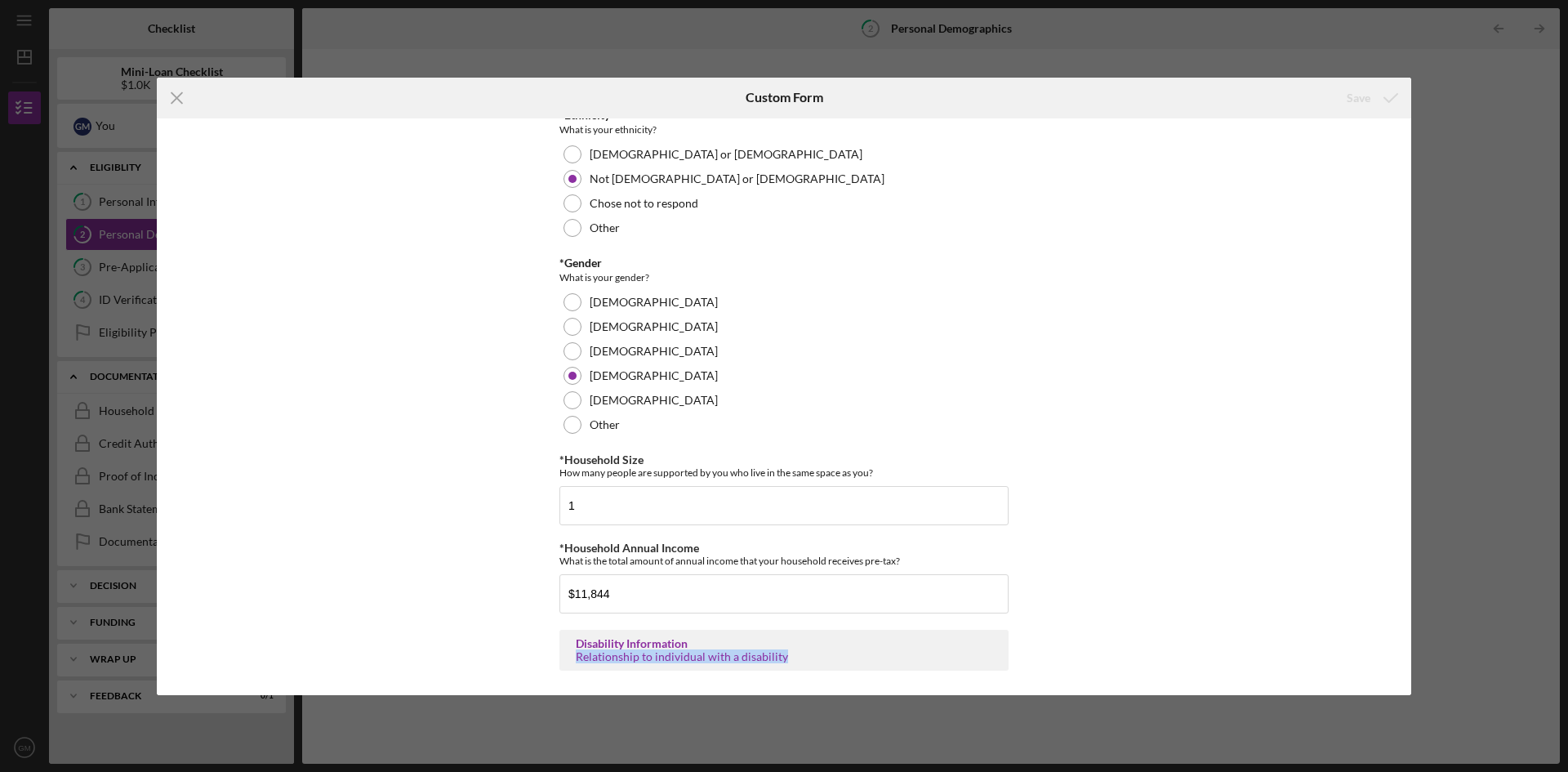
click at [679, 650] on div "Relationship to individual with a disability" at bounding box center [784, 656] width 417 height 13
click at [186, 98] on icon "Icon/Menu Close" at bounding box center [177, 98] width 41 height 41
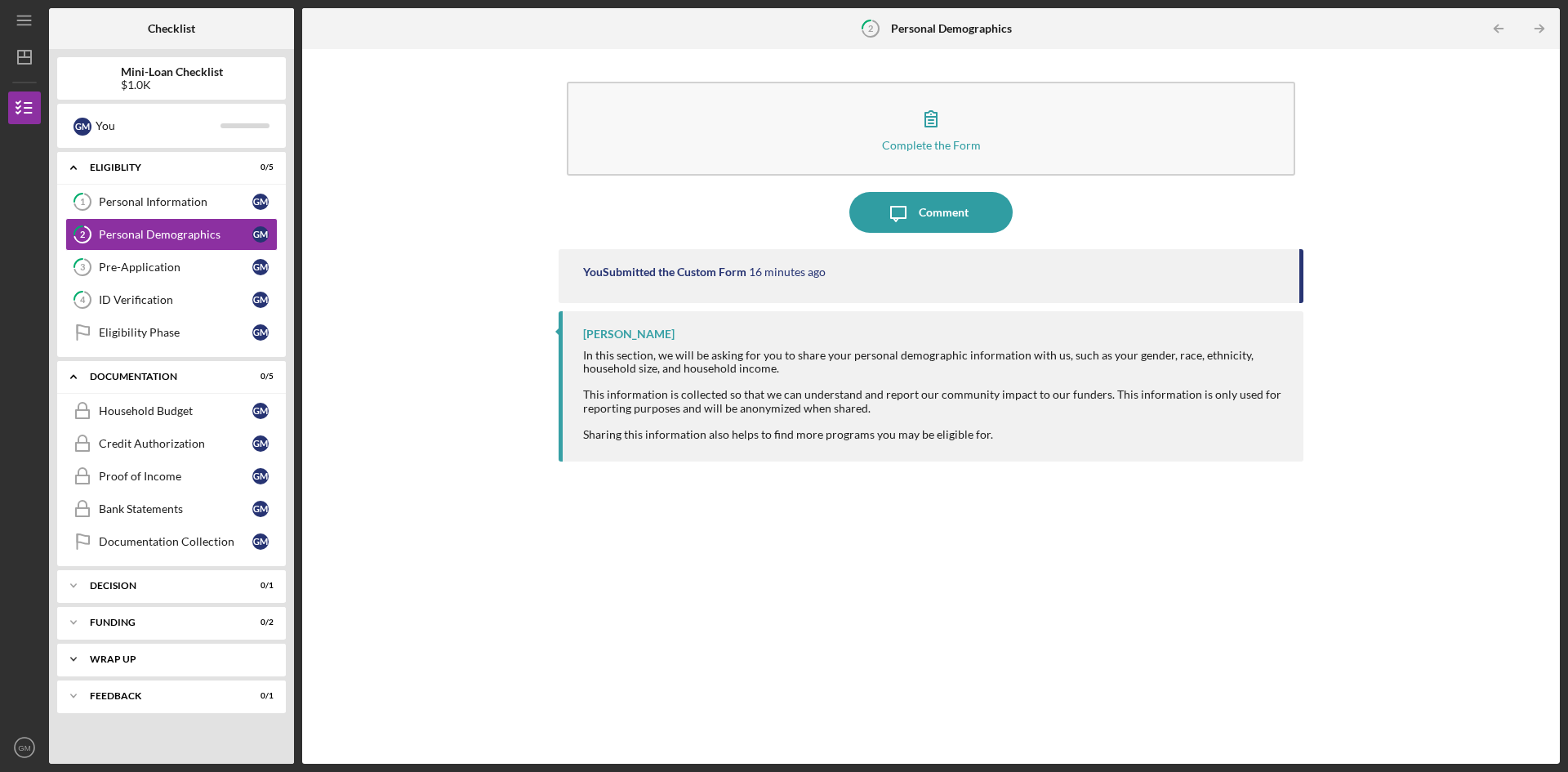
click at [241, 675] on div "Icon/Expander Wrap up 0 / 2" at bounding box center [171, 659] width 228 height 32
click at [188, 659] on div "Wrap up" at bounding box center [177, 660] width 176 height 10
click at [119, 700] on div "Feedback" at bounding box center [177, 696] width 176 height 10
click at [105, 118] on div "You" at bounding box center [158, 125] width 125 height 28
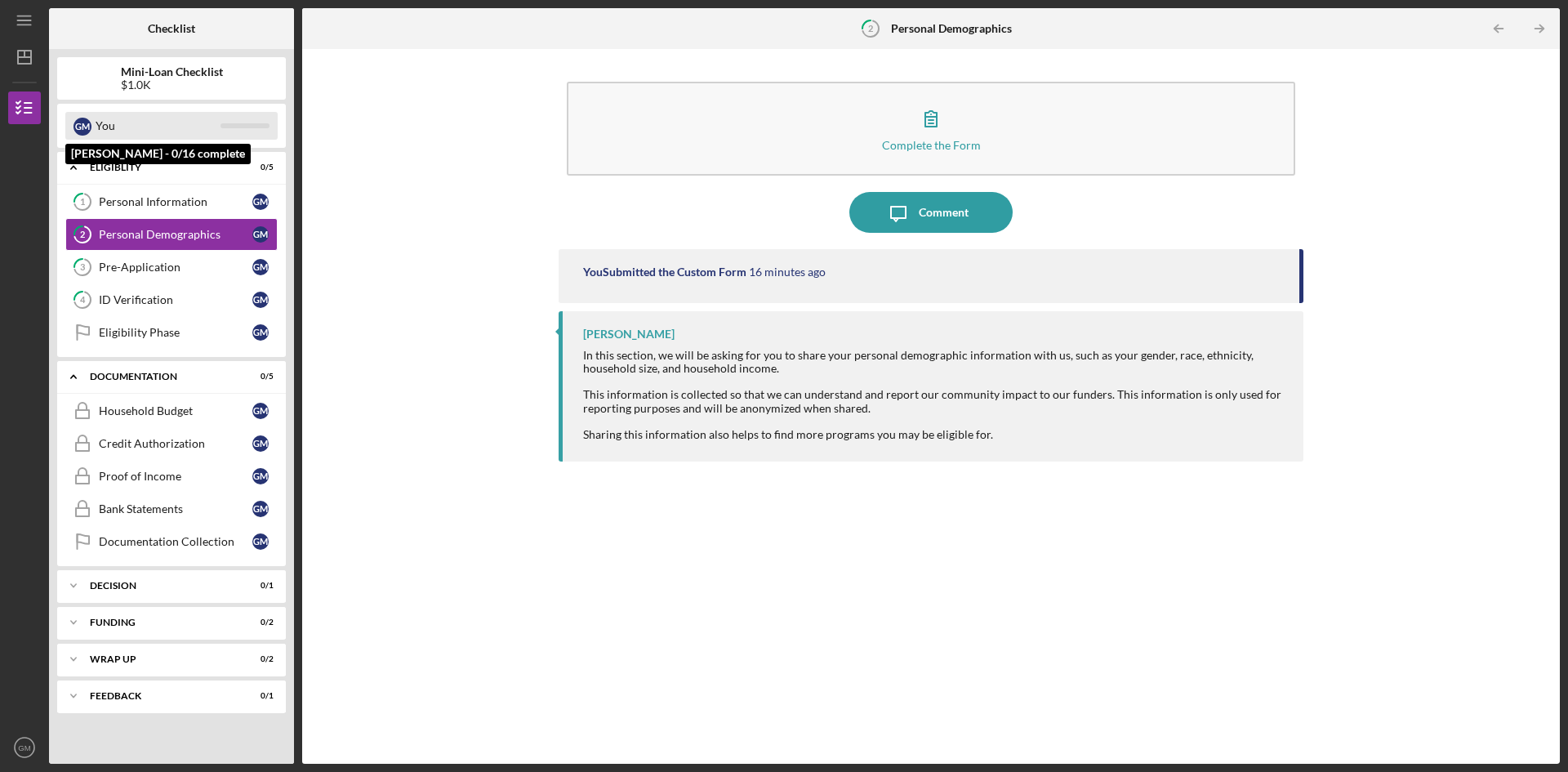
click at [84, 127] on div "G M" at bounding box center [82, 126] width 18 height 18
click at [242, 130] on div "G M You" at bounding box center [171, 125] width 212 height 28
click at [38, 17] on icon "Icon/Menu" at bounding box center [25, 20] width 37 height 37
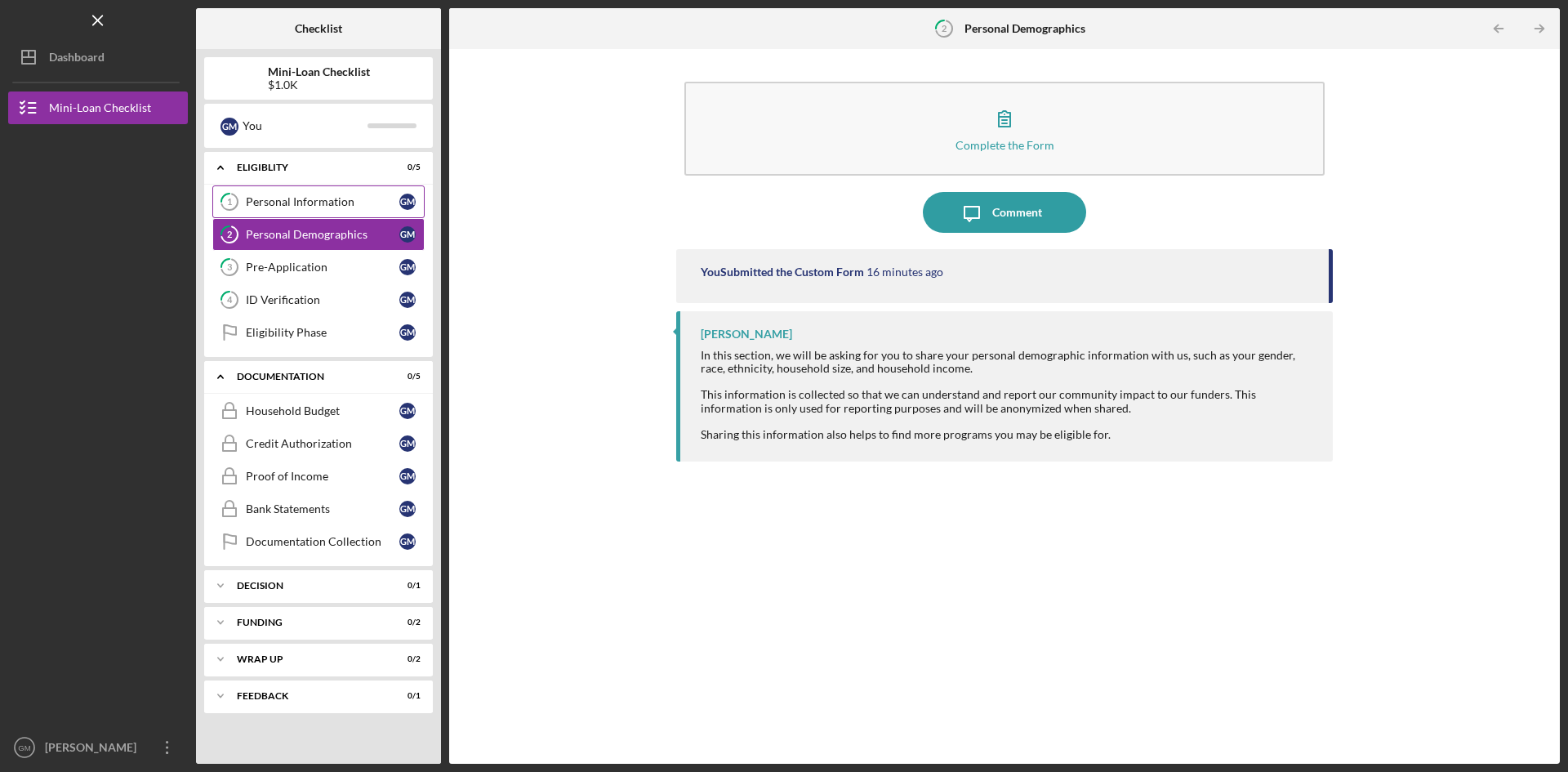
click at [255, 192] on link "1 Personal Information G M" at bounding box center [318, 202] width 212 height 32
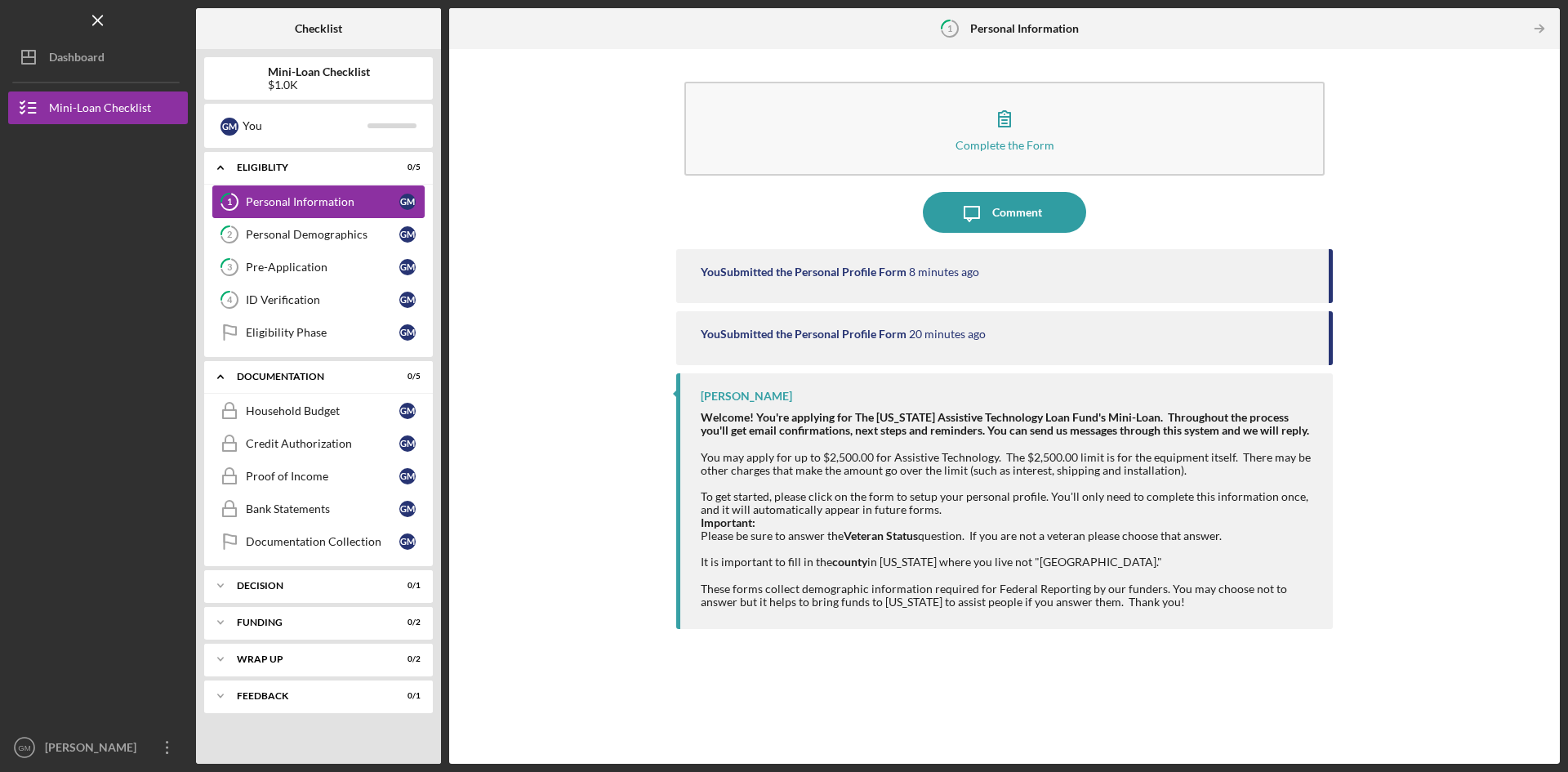
click at [278, 196] on div "Personal Information" at bounding box center [322, 201] width 153 height 13
click at [1333, 326] on div "Complete the Form Form Icon/Message Comment You Submitted the Personal Profile …" at bounding box center [1005, 406] width 1094 height 698
click at [337, 236] on div "Personal Demographics" at bounding box center [322, 233] width 153 height 13
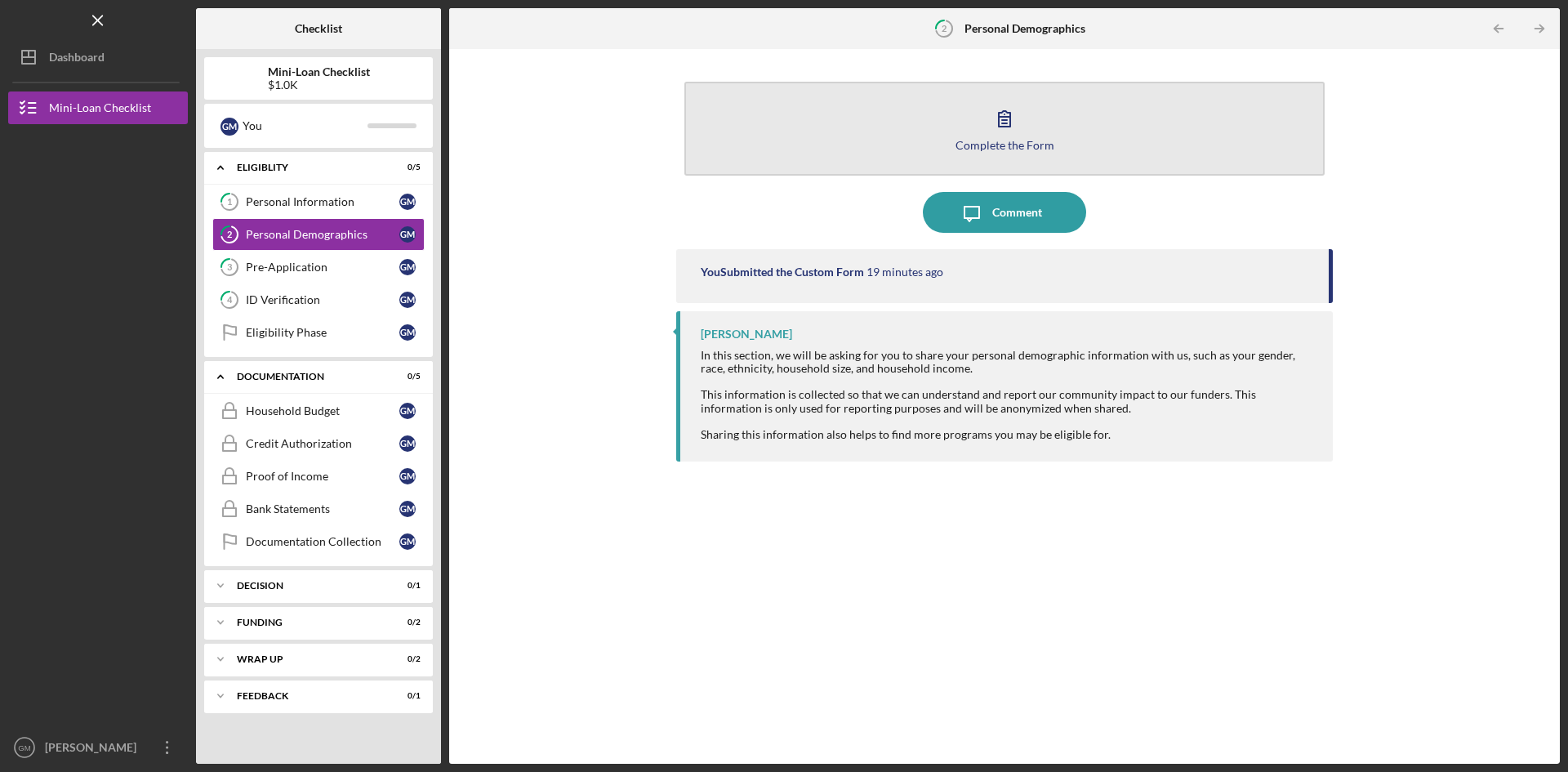
click at [995, 149] on div "Complete the Form" at bounding box center [1005, 145] width 99 height 12
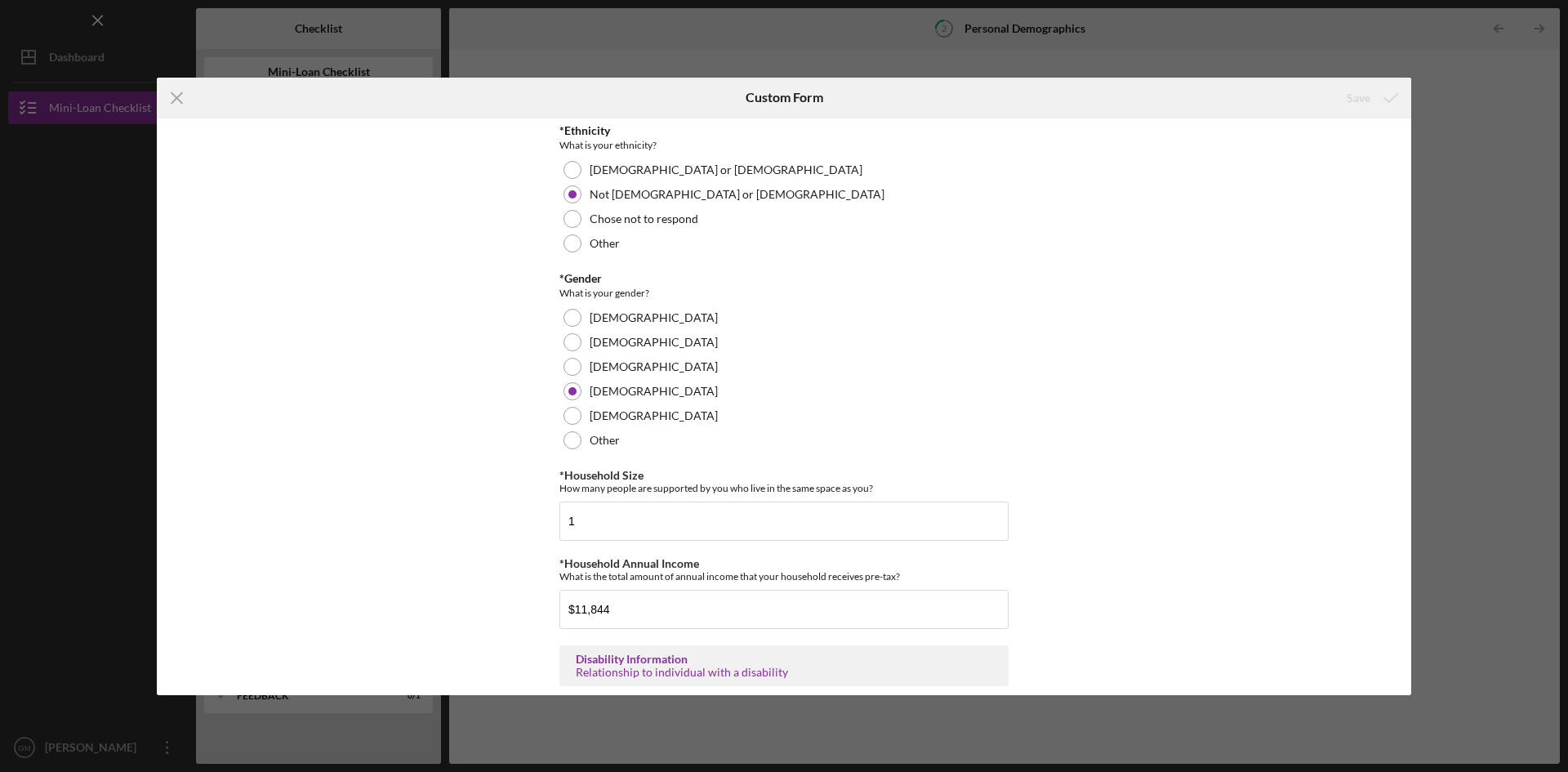
scroll to position [264, 0]
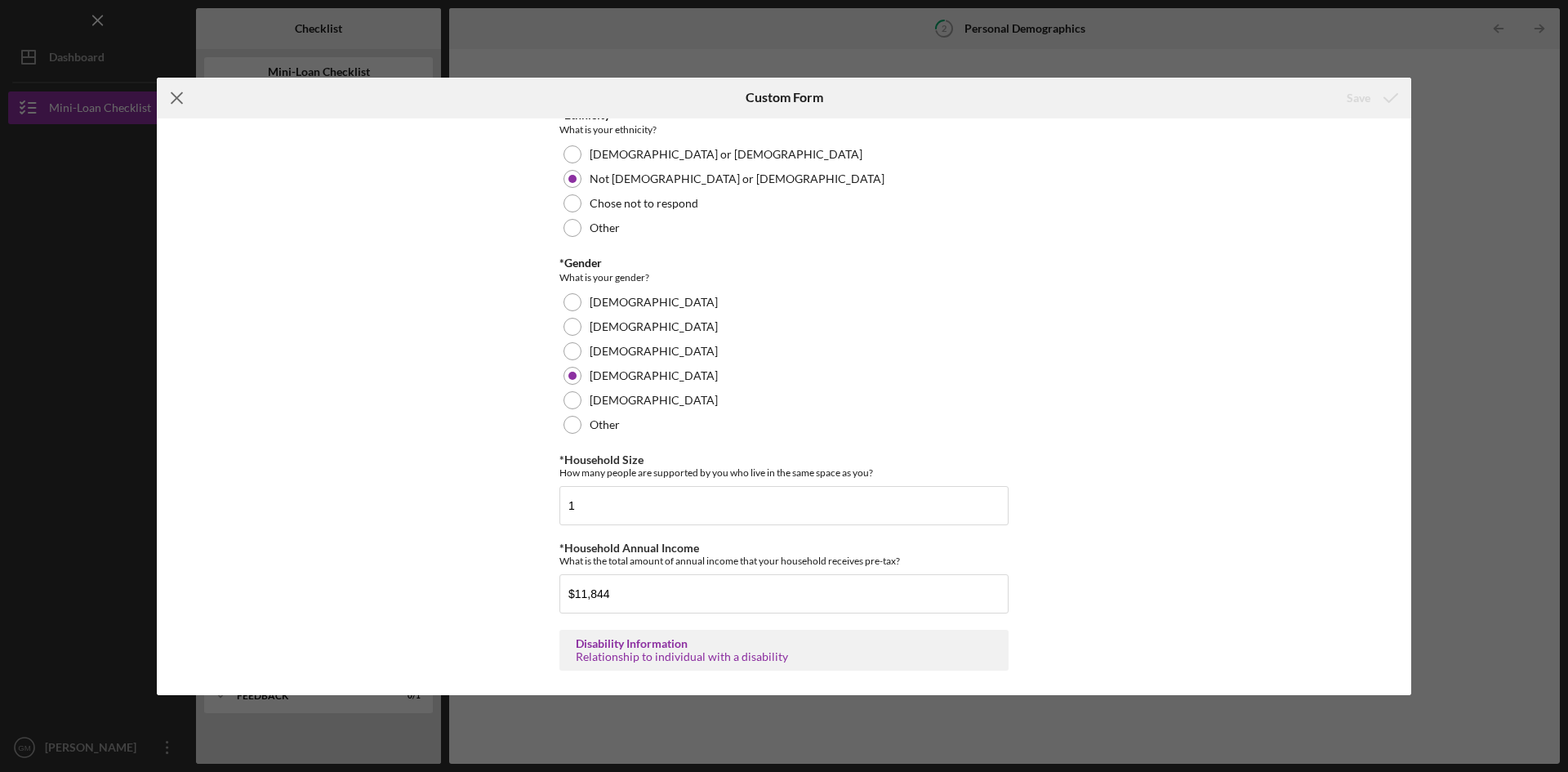
click at [175, 101] on line at bounding box center [176, 97] width 10 height 10
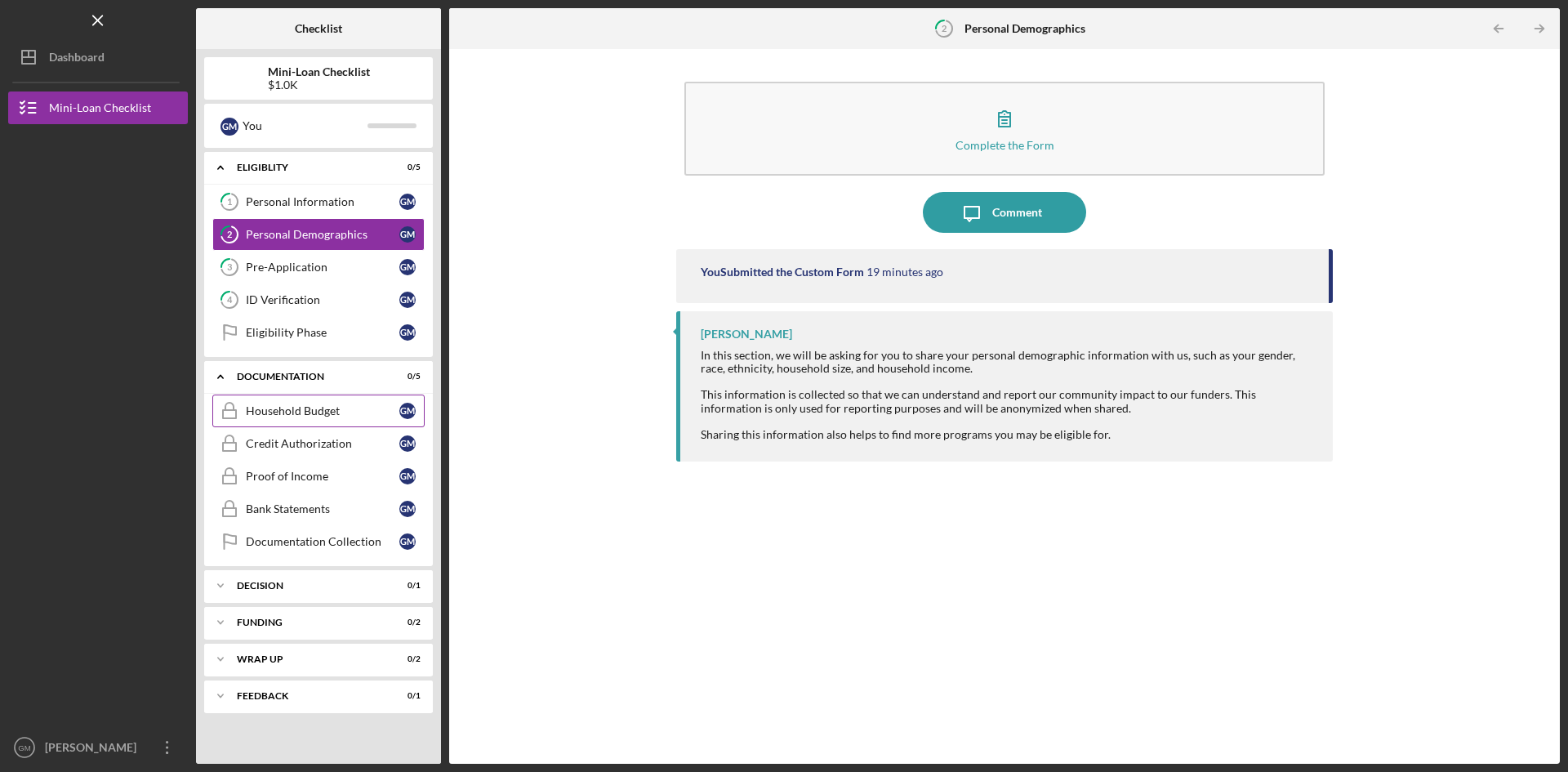
click at [328, 405] on div "Household Budget" at bounding box center [322, 410] width 153 height 13
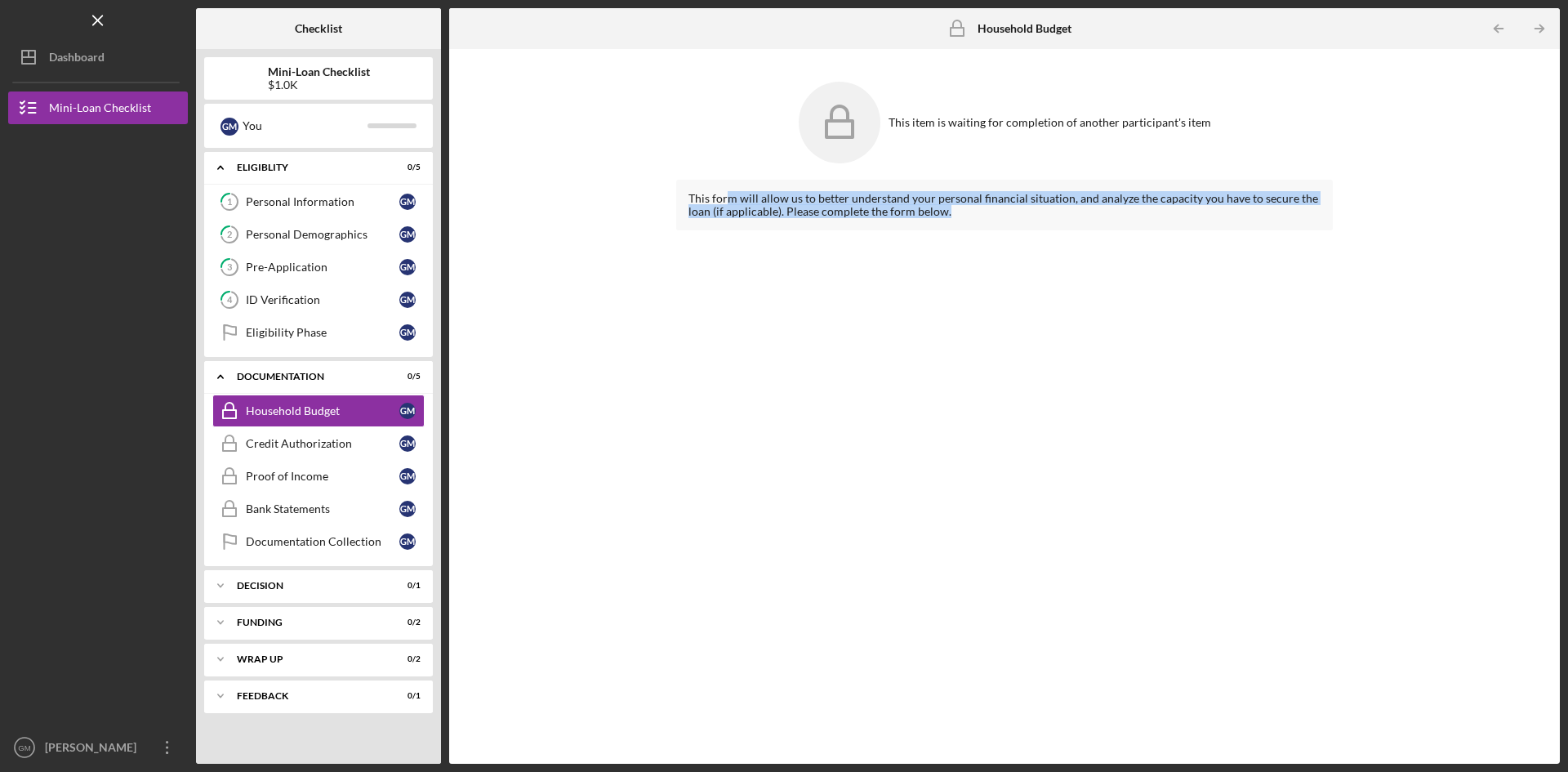
drag, startPoint x: 729, startPoint y: 204, endPoint x: 1052, endPoint y: 223, distance: 323.6
click at [1052, 223] on div "This form will allow us to better understand your personal financial situation,…" at bounding box center [1005, 205] width 657 height 50
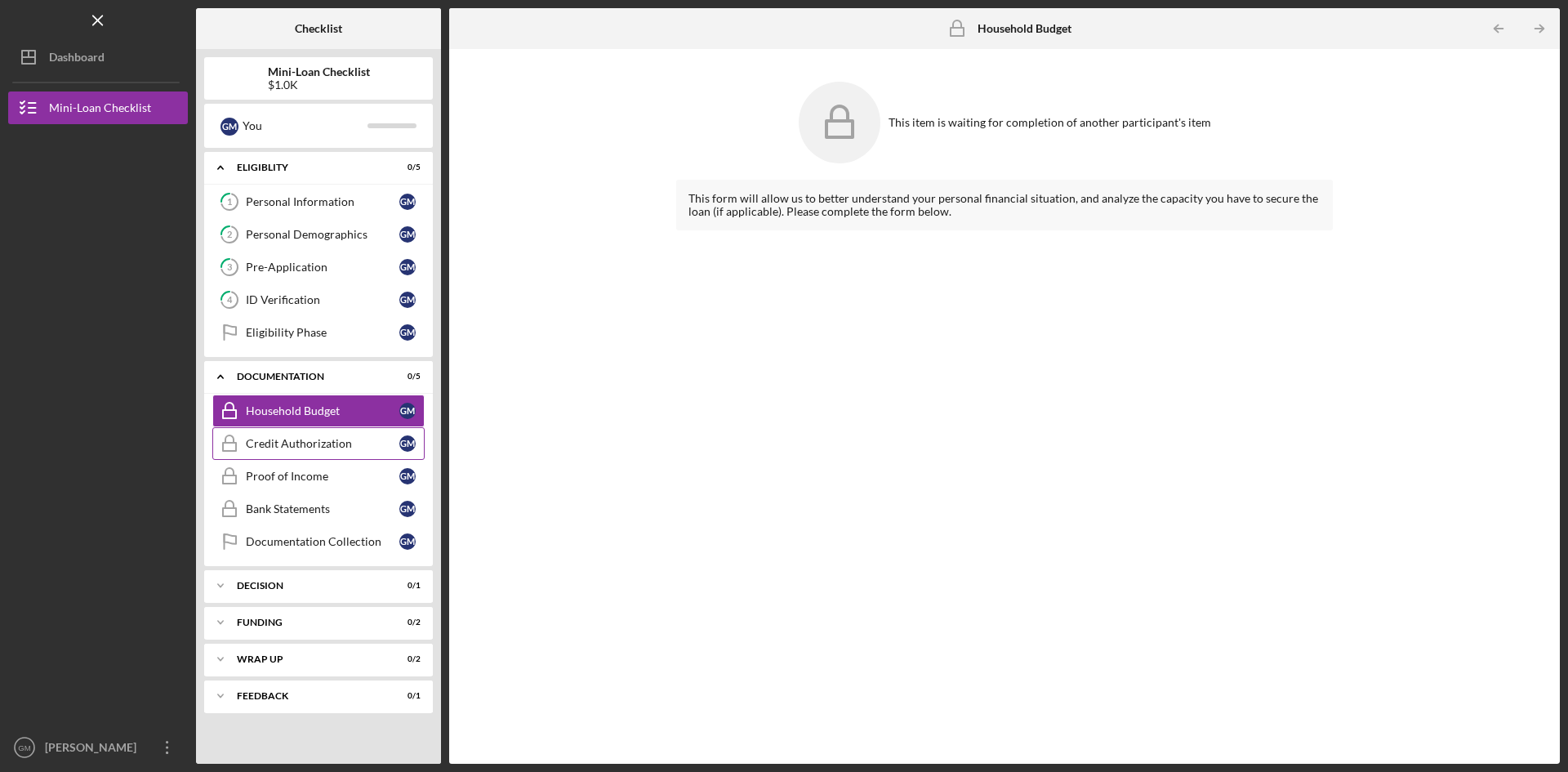
click at [291, 445] on div "Credit Authorization" at bounding box center [322, 443] width 153 height 13
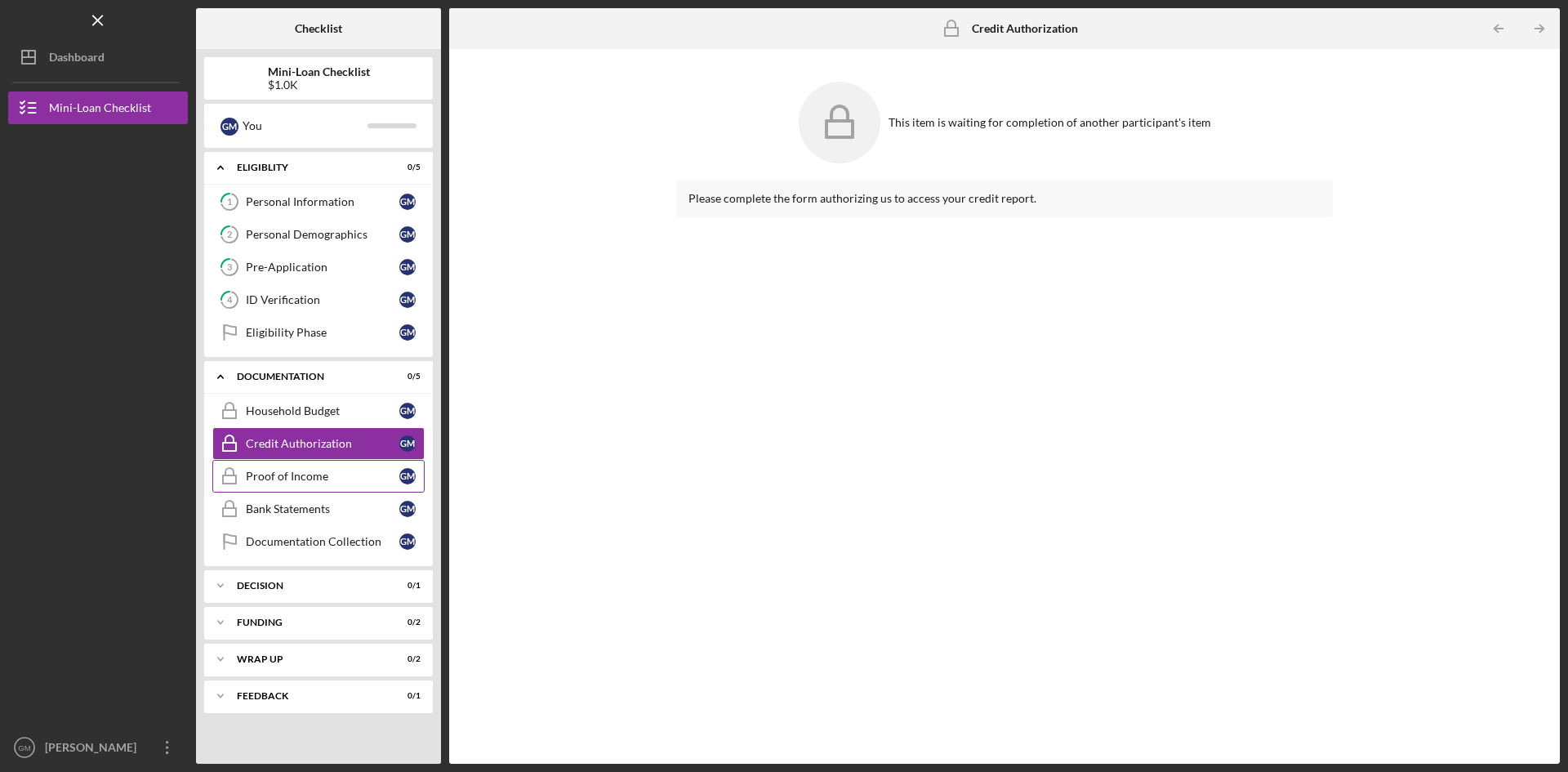
click at [285, 489] on link "Proof of Income Proof of Income G M" at bounding box center [318, 476] width 212 height 32
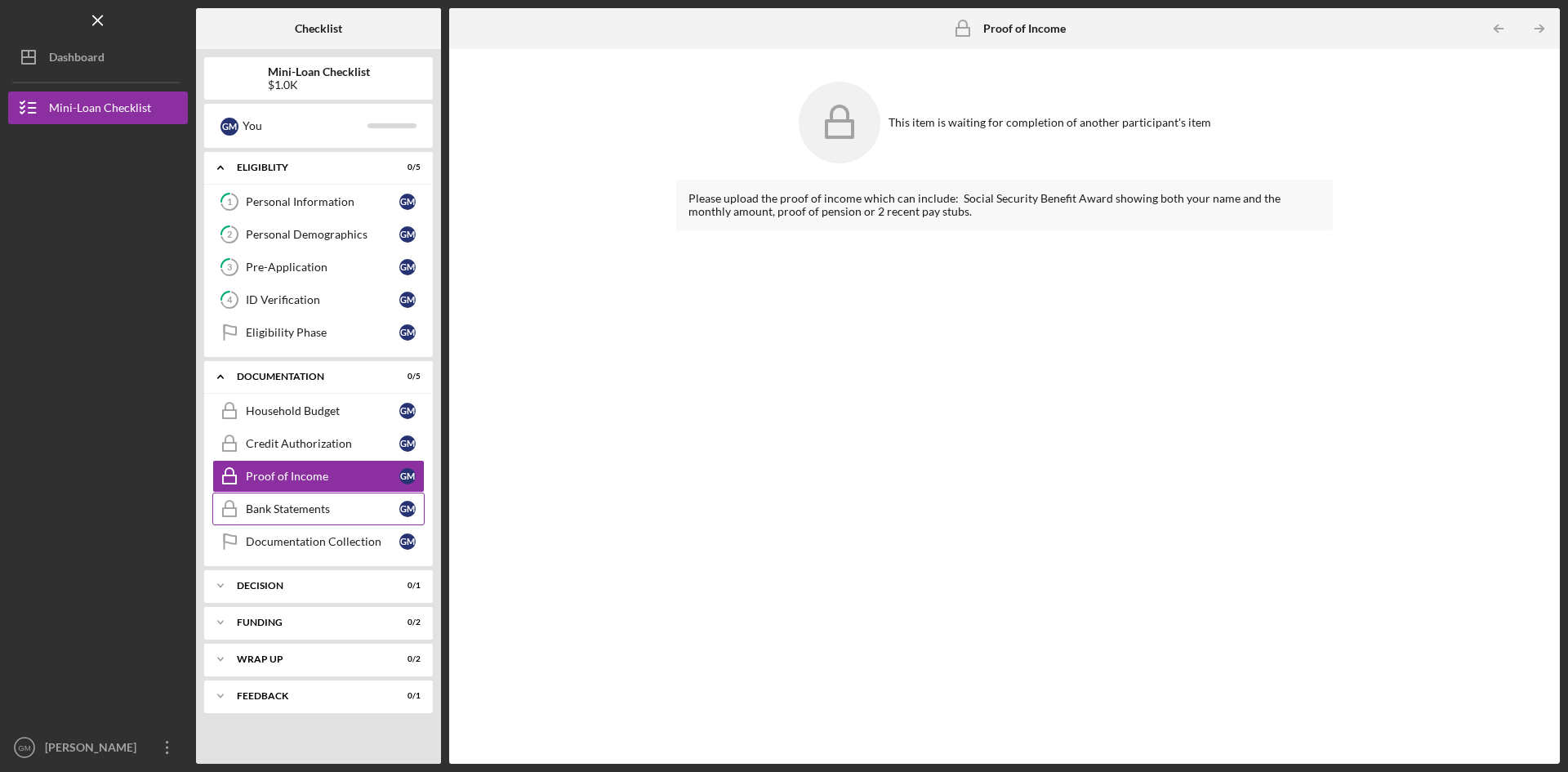
click at [271, 518] on link "Bank Statements Bank Statements G M" at bounding box center [318, 509] width 212 height 32
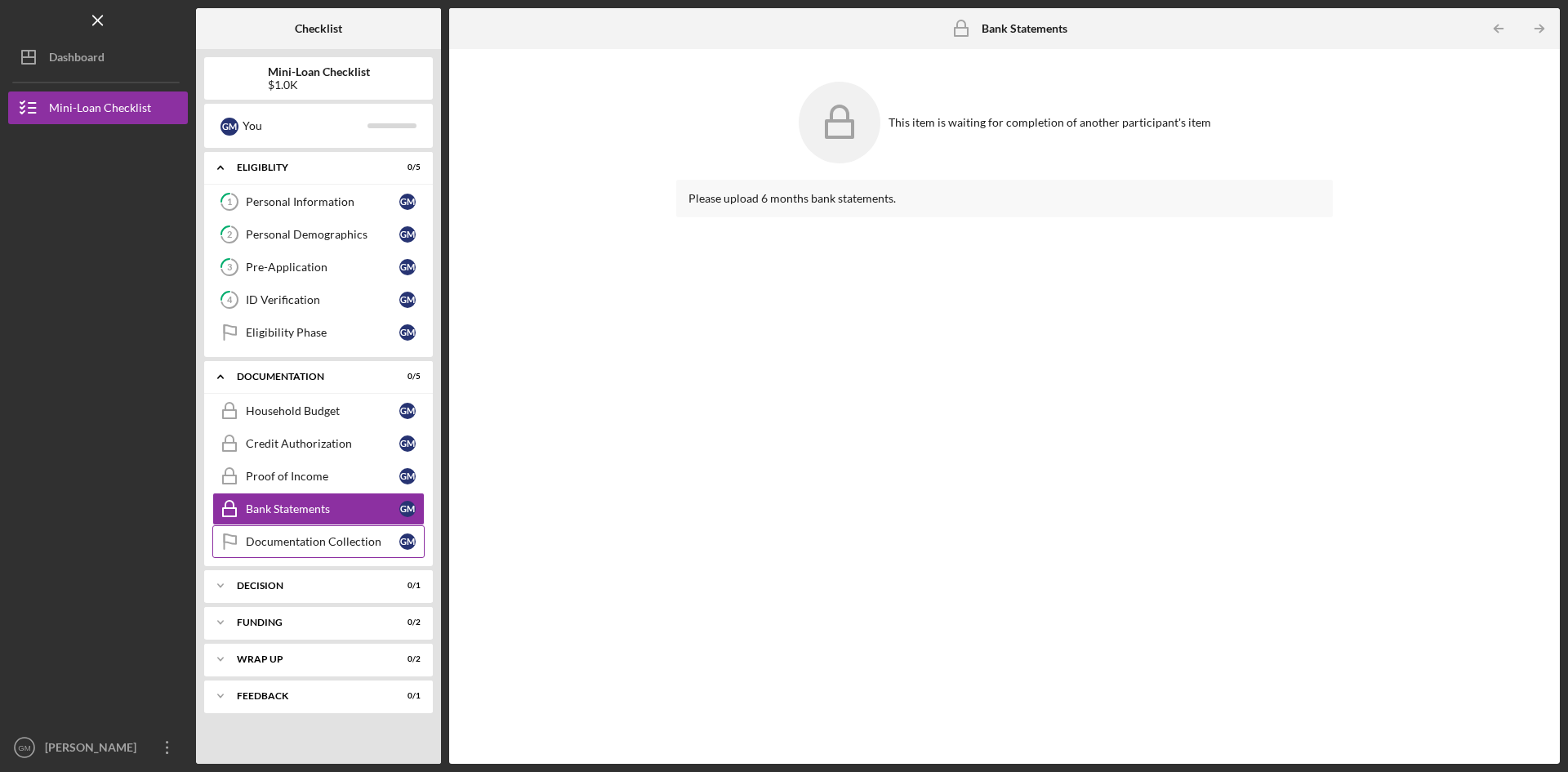
click at [305, 544] on div "Documentation Collection" at bounding box center [322, 541] width 153 height 13
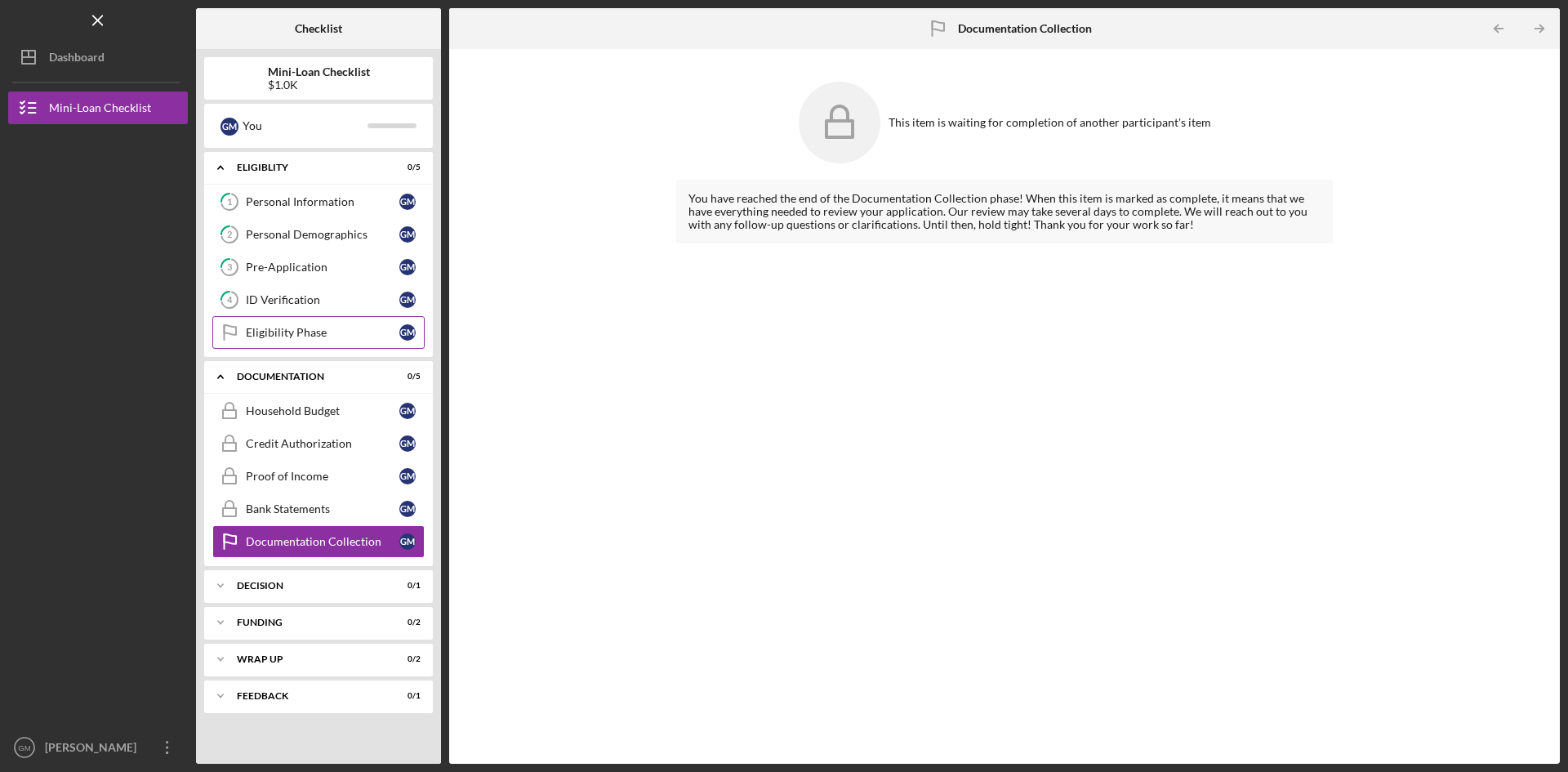
click at [325, 342] on link "Eligibility Phase Eligibility Phase G M" at bounding box center [318, 332] width 212 height 32
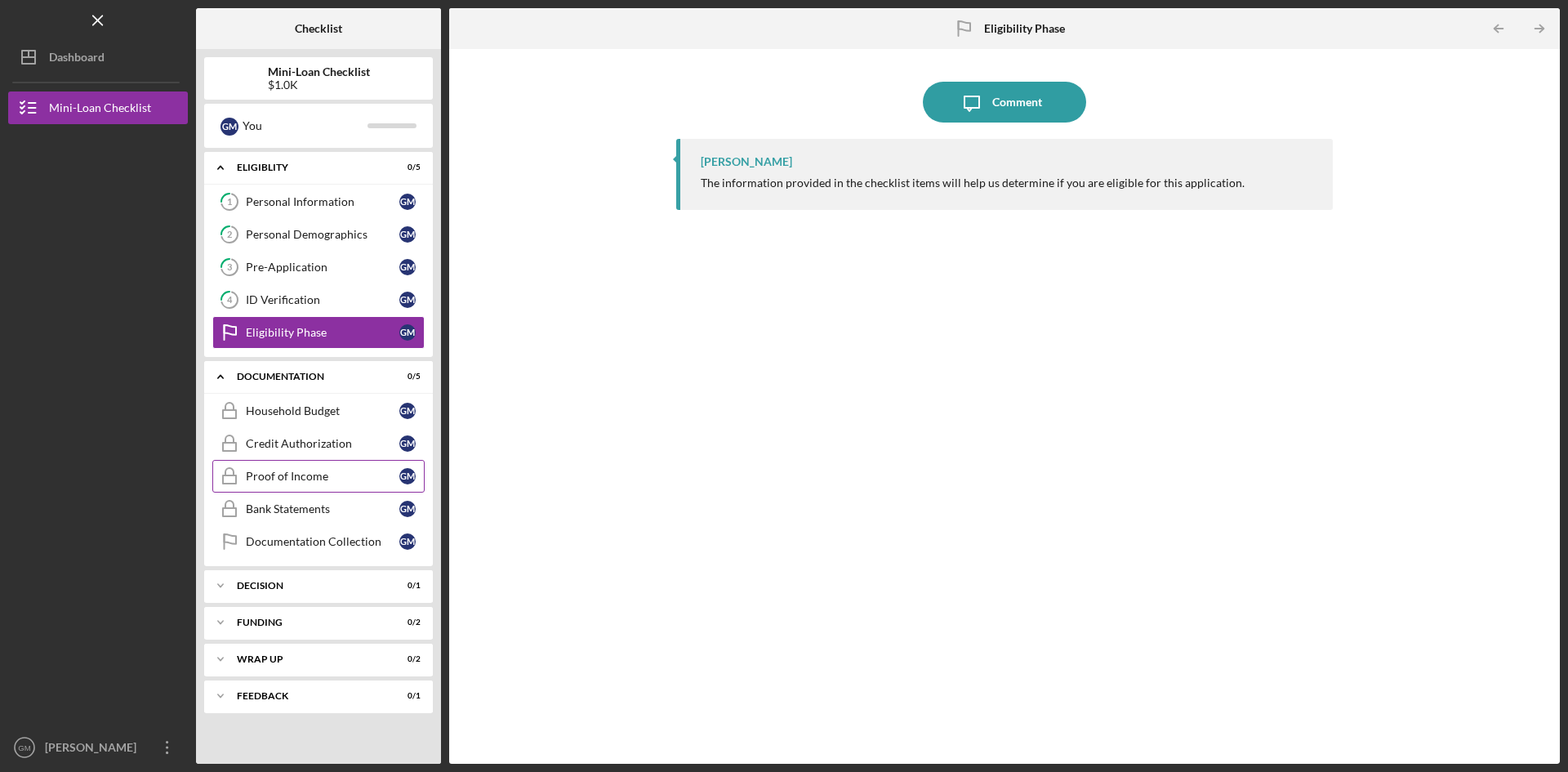
click at [286, 480] on div "Proof of Income" at bounding box center [322, 475] width 153 height 13
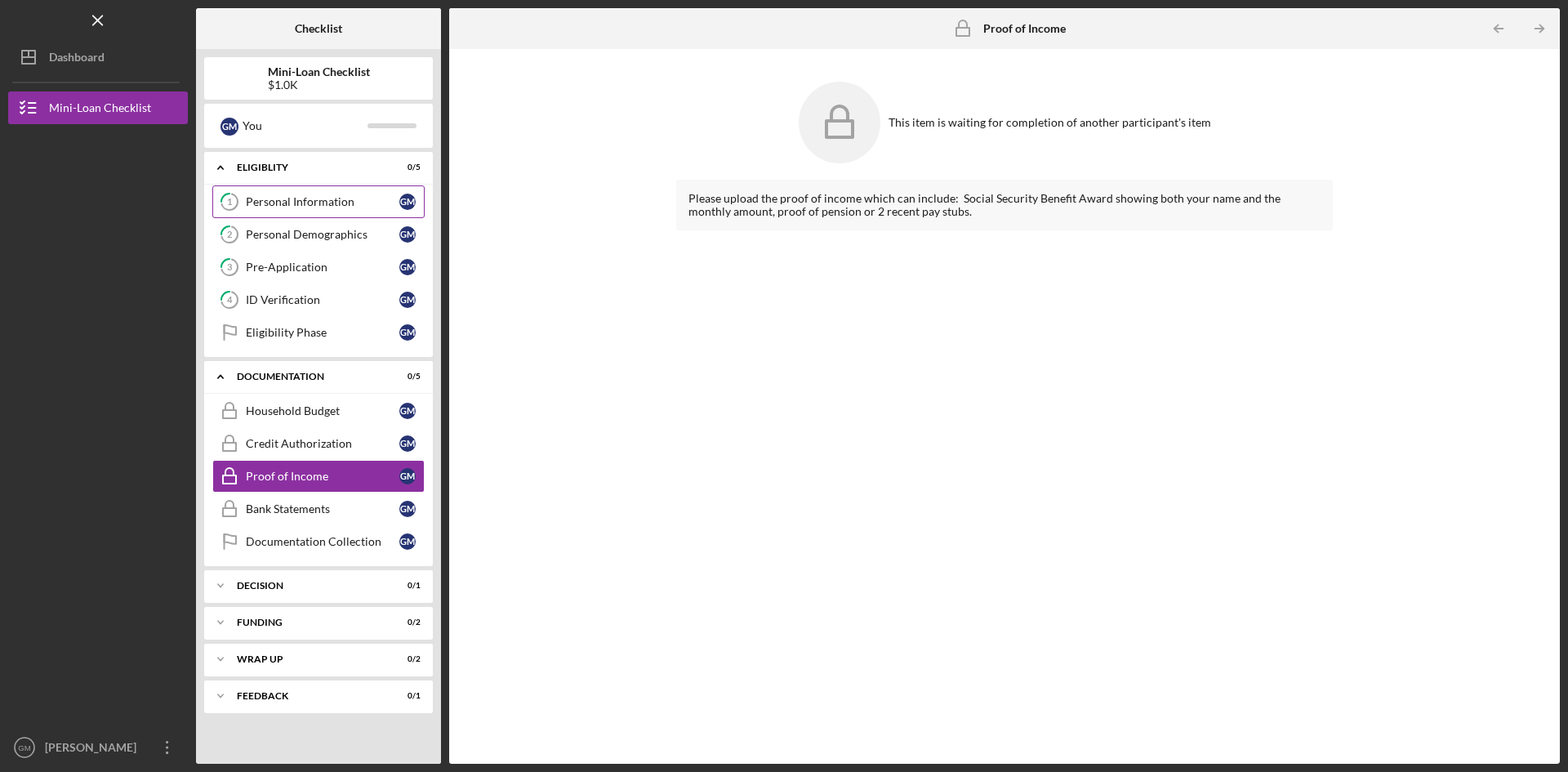
click at [319, 213] on link "1 Personal Information G M" at bounding box center [318, 202] width 212 height 32
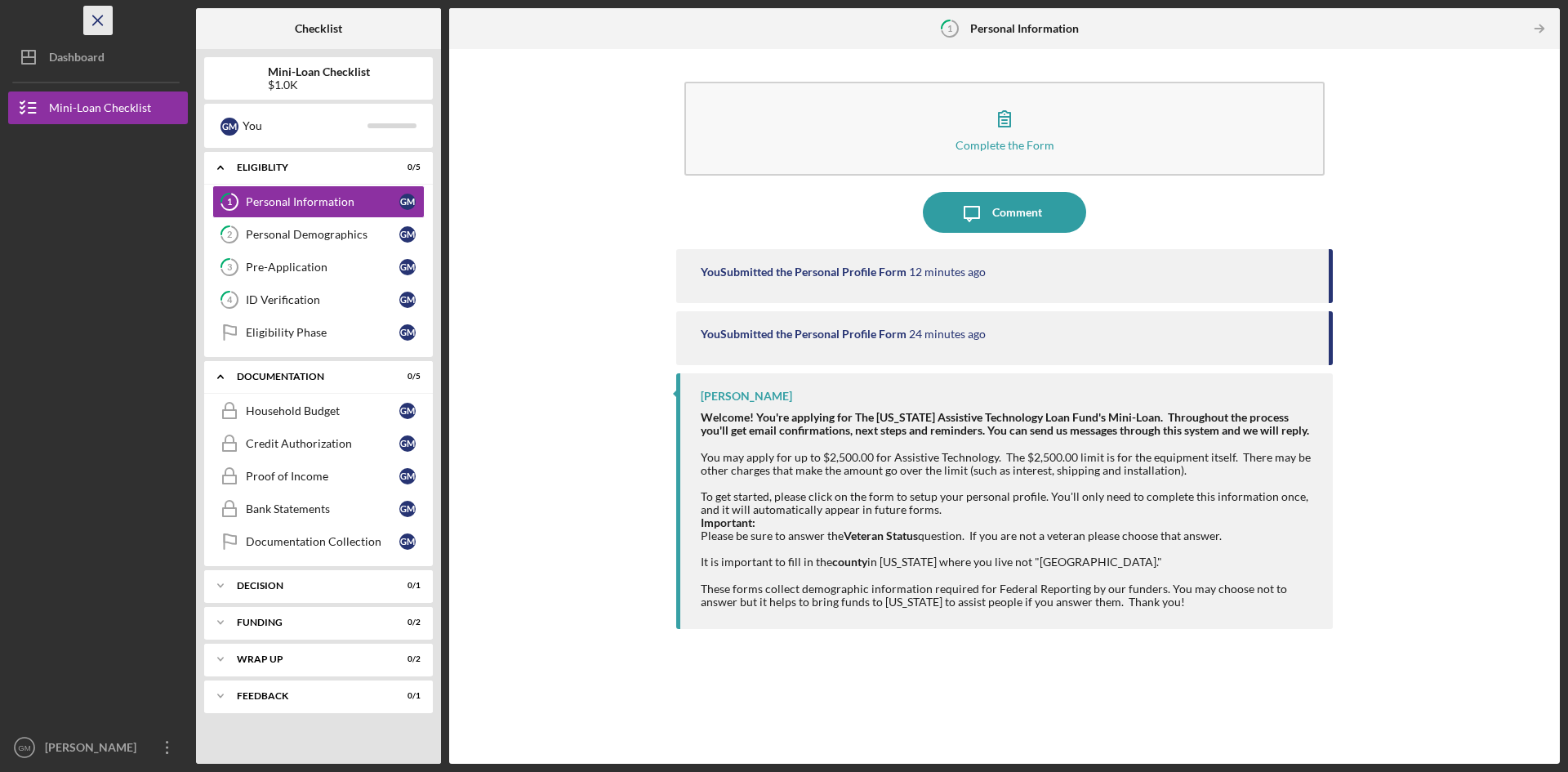
click at [88, 15] on icon "Icon/Menu Close" at bounding box center [98, 20] width 37 height 37
